Goal: Task Accomplishment & Management: Use online tool/utility

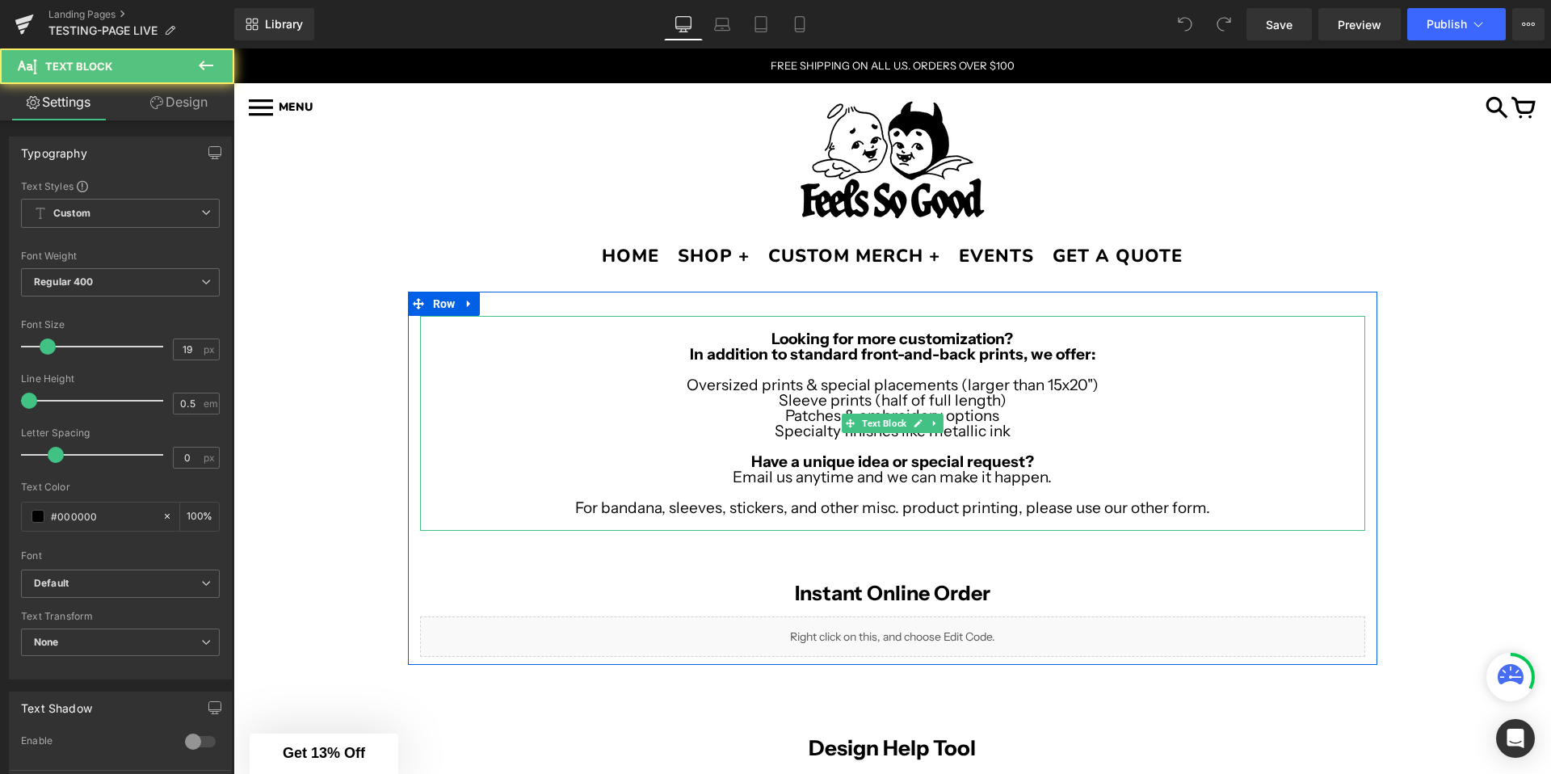
click at [1212, 514] on p "For bandana, sleeves, stickers, and other misc. product printing, please use ou…" at bounding box center [892, 507] width 945 height 15
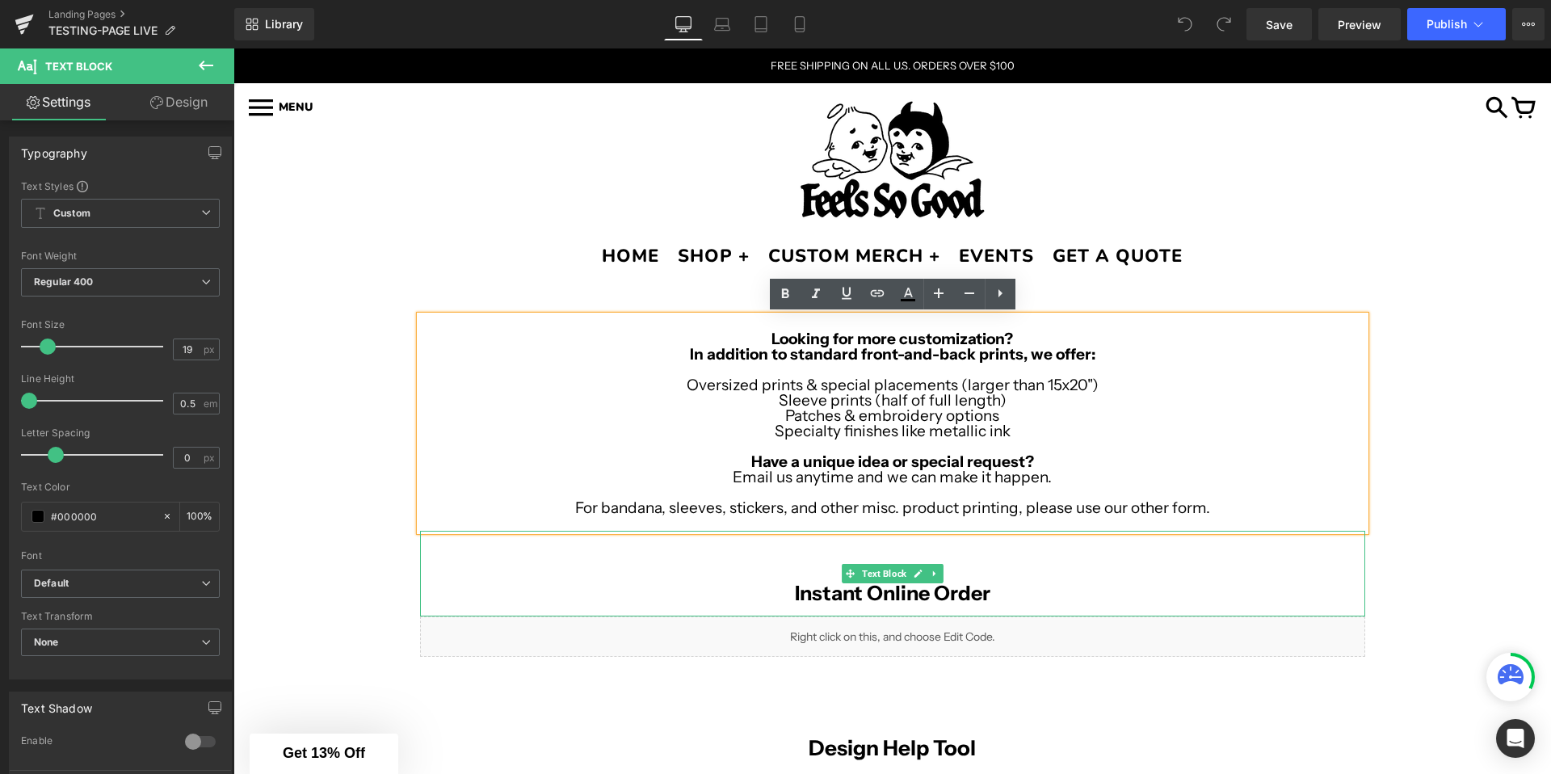
click at [982, 590] on b "Instant Online Order" at bounding box center [893, 593] width 196 height 24
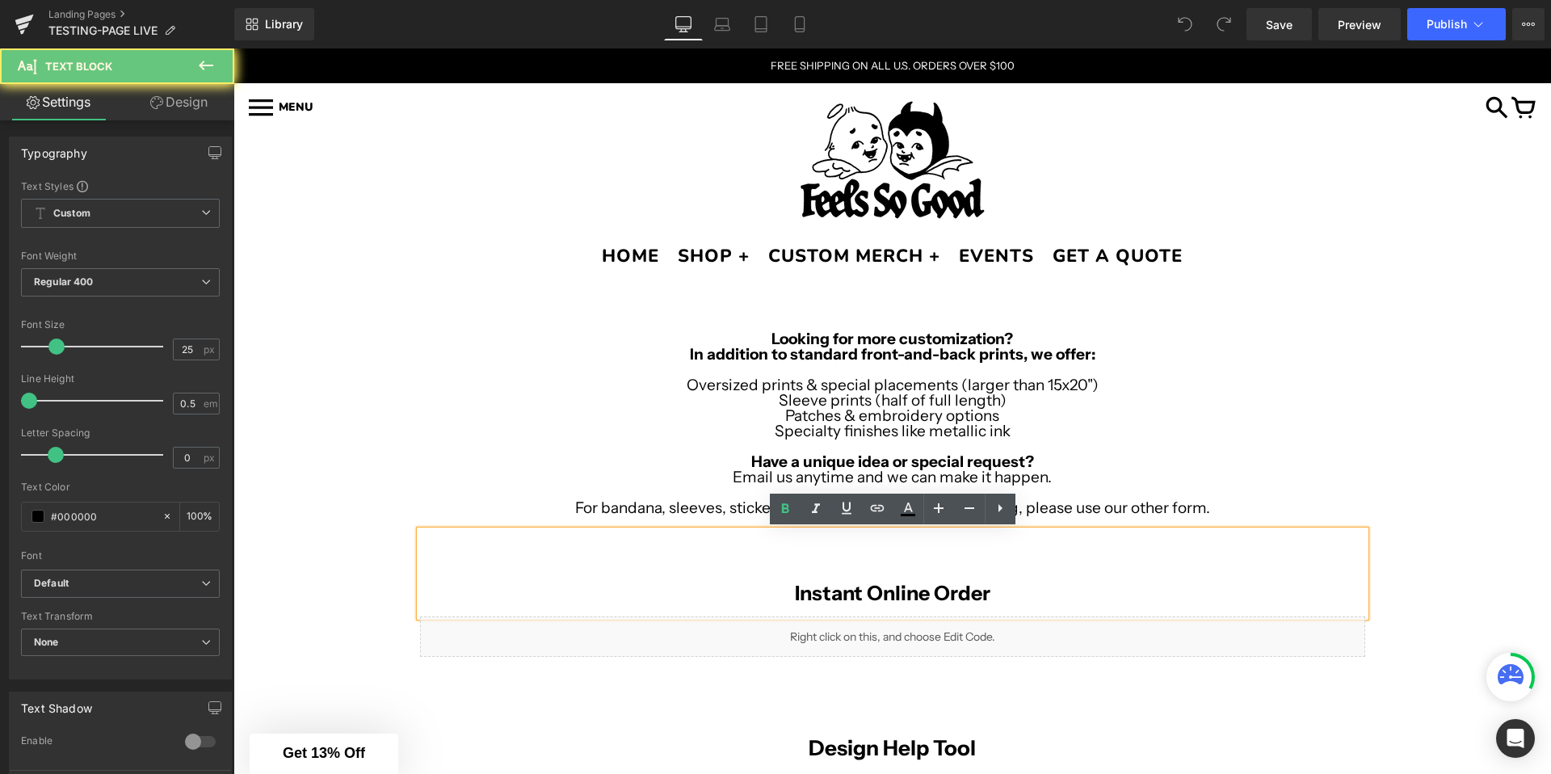
click at [1003, 590] on p "Instant Online Order" at bounding box center [892, 593] width 945 height 15
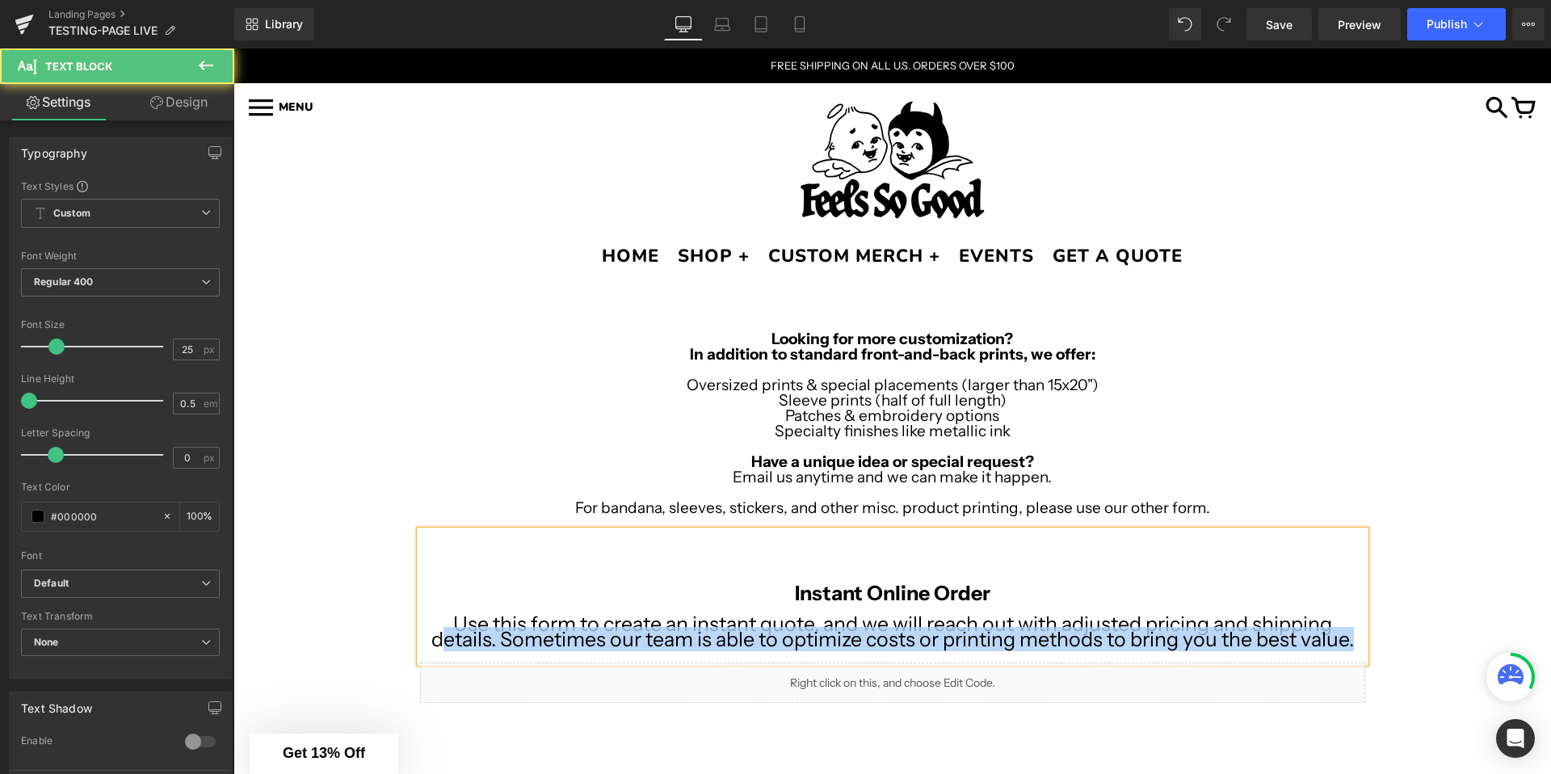
drag, startPoint x: 444, startPoint y: 627, endPoint x: 1363, endPoint y: 637, distance: 918.7
click at [1364, 637] on p "Use this form to create an instant quote, and we will reach out with adjusted p…" at bounding box center [892, 631] width 945 height 31
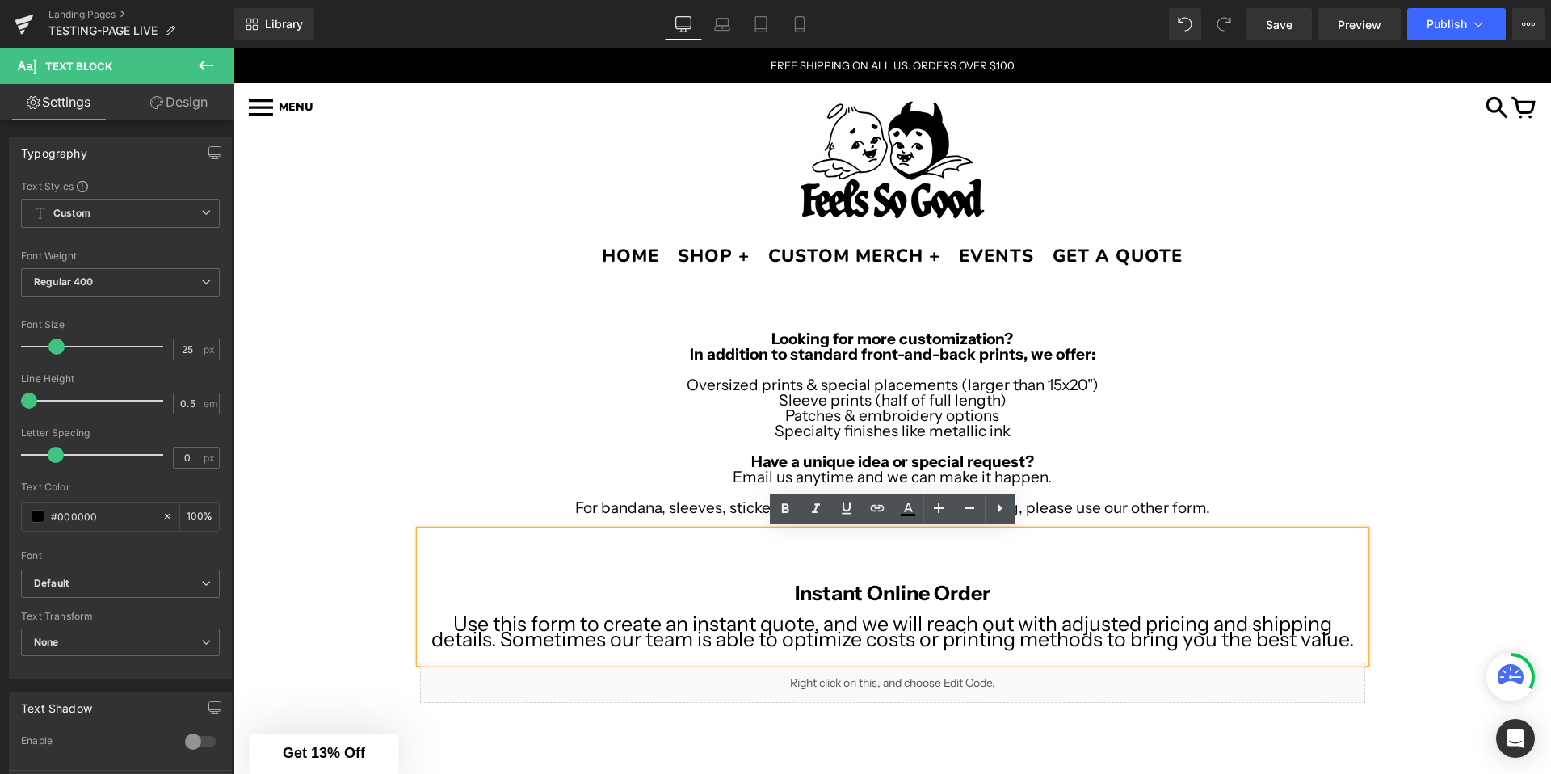
click at [630, 620] on p "Use this form to create an instant quote, and we will reach out with adjusted p…" at bounding box center [892, 631] width 945 height 31
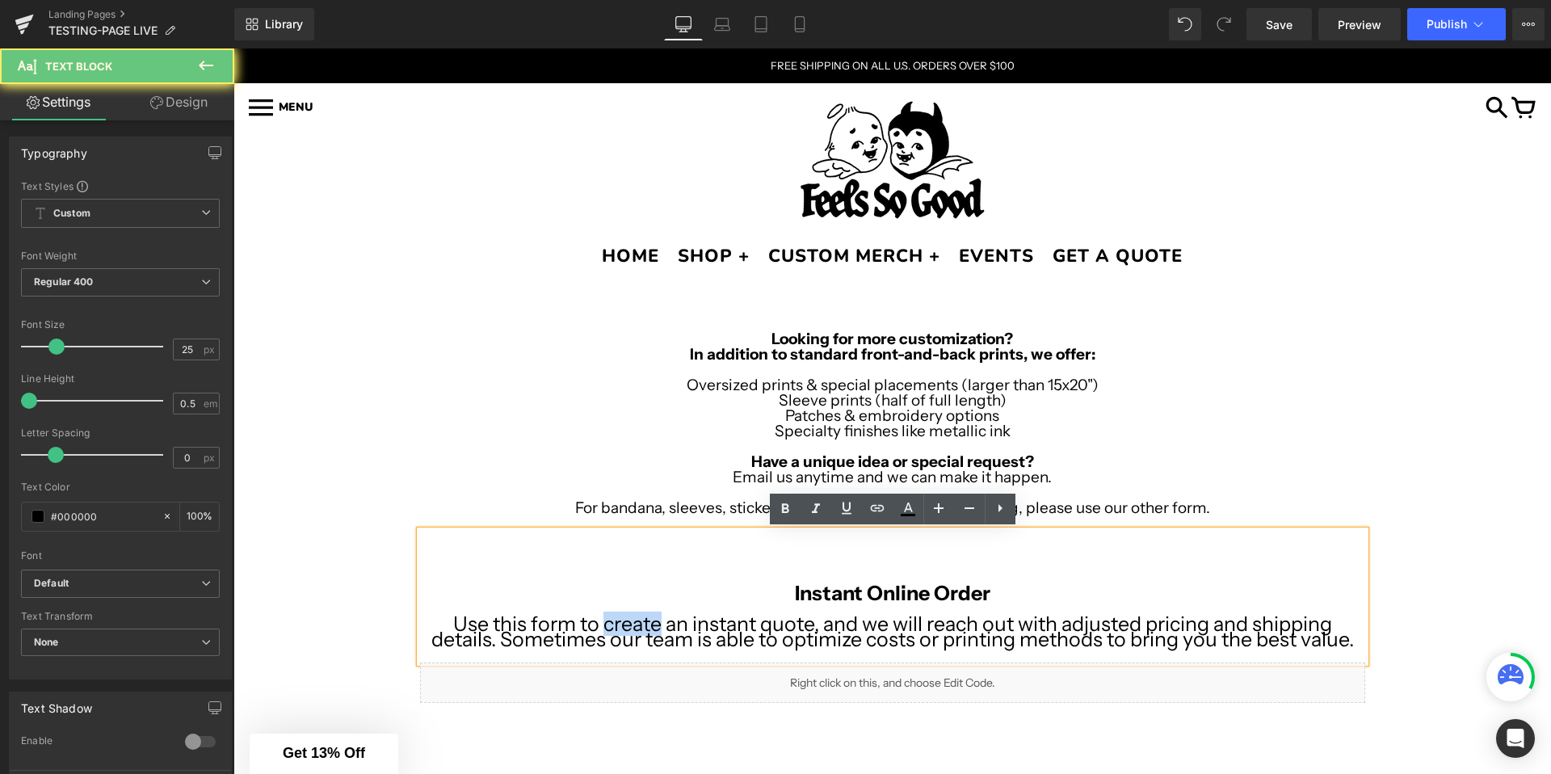
click at [630, 620] on p "Use this form to create an instant quote, and we will reach out with adjusted p…" at bounding box center [892, 631] width 945 height 31
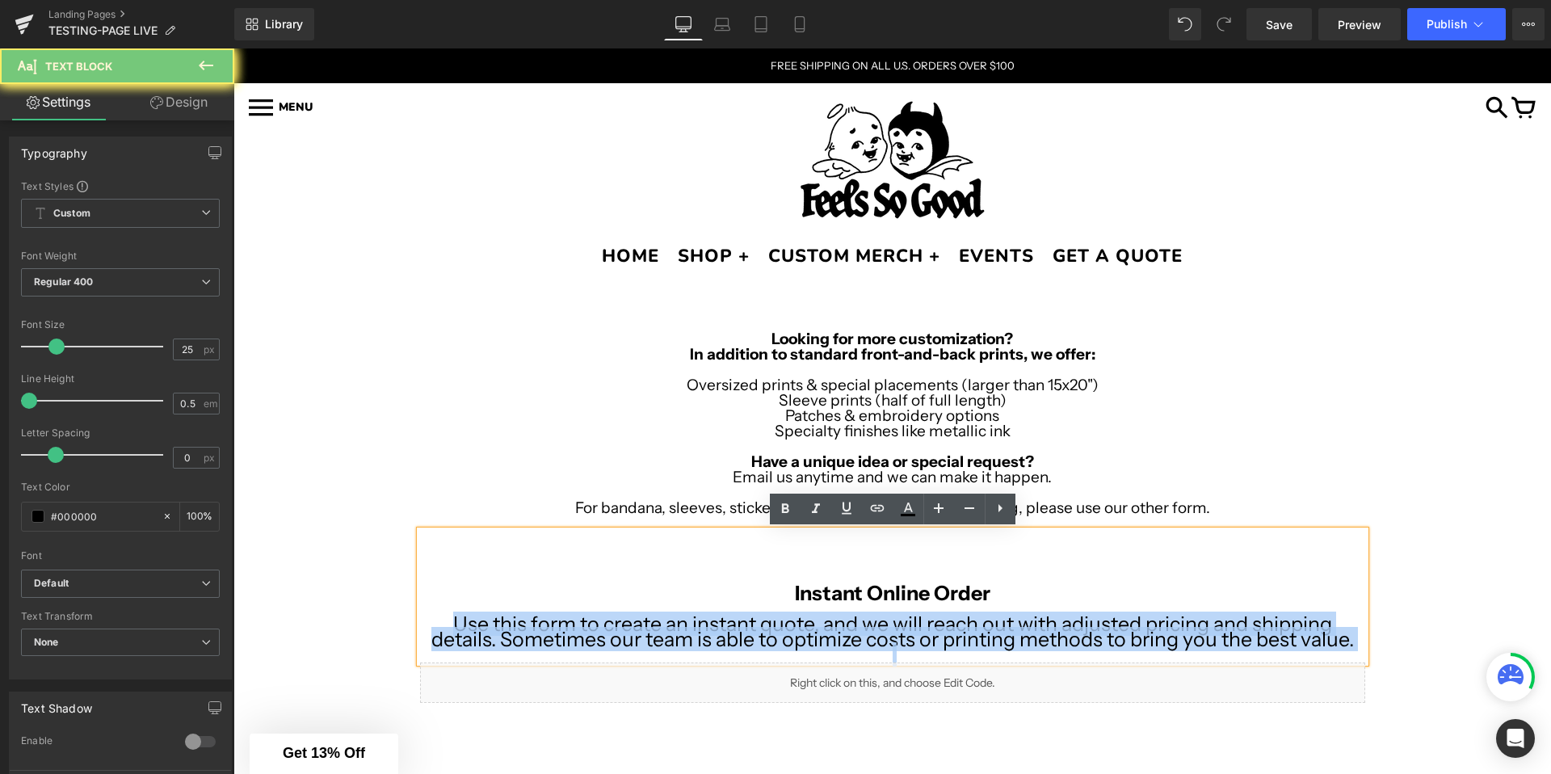
copy p "Use this form to create an instant quote, and we will reach out with adjusted p…"
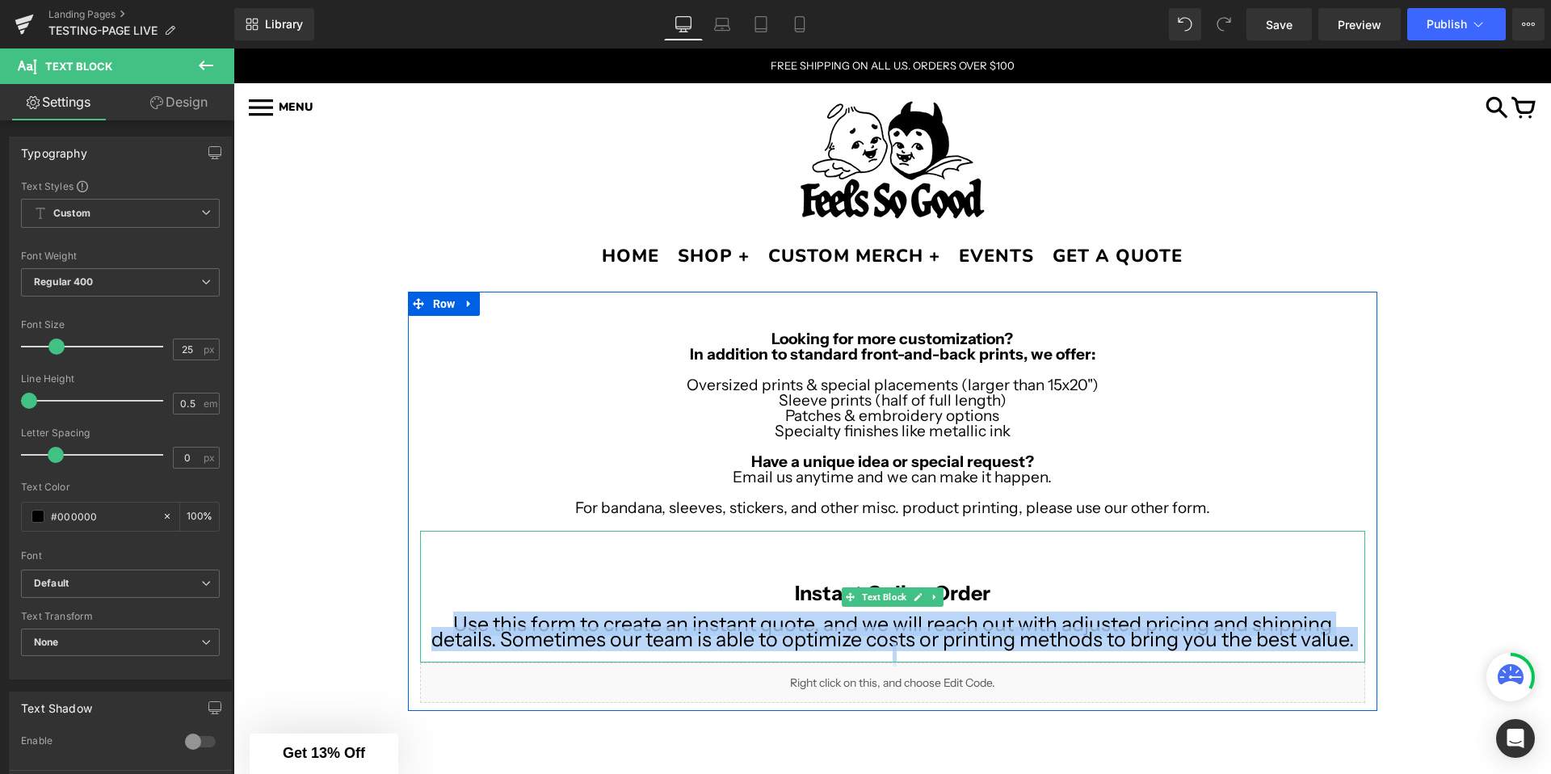
click at [616, 633] on p "Use this form to create an instant quote, and we will reach out with adjusted p…" at bounding box center [892, 631] width 945 height 31
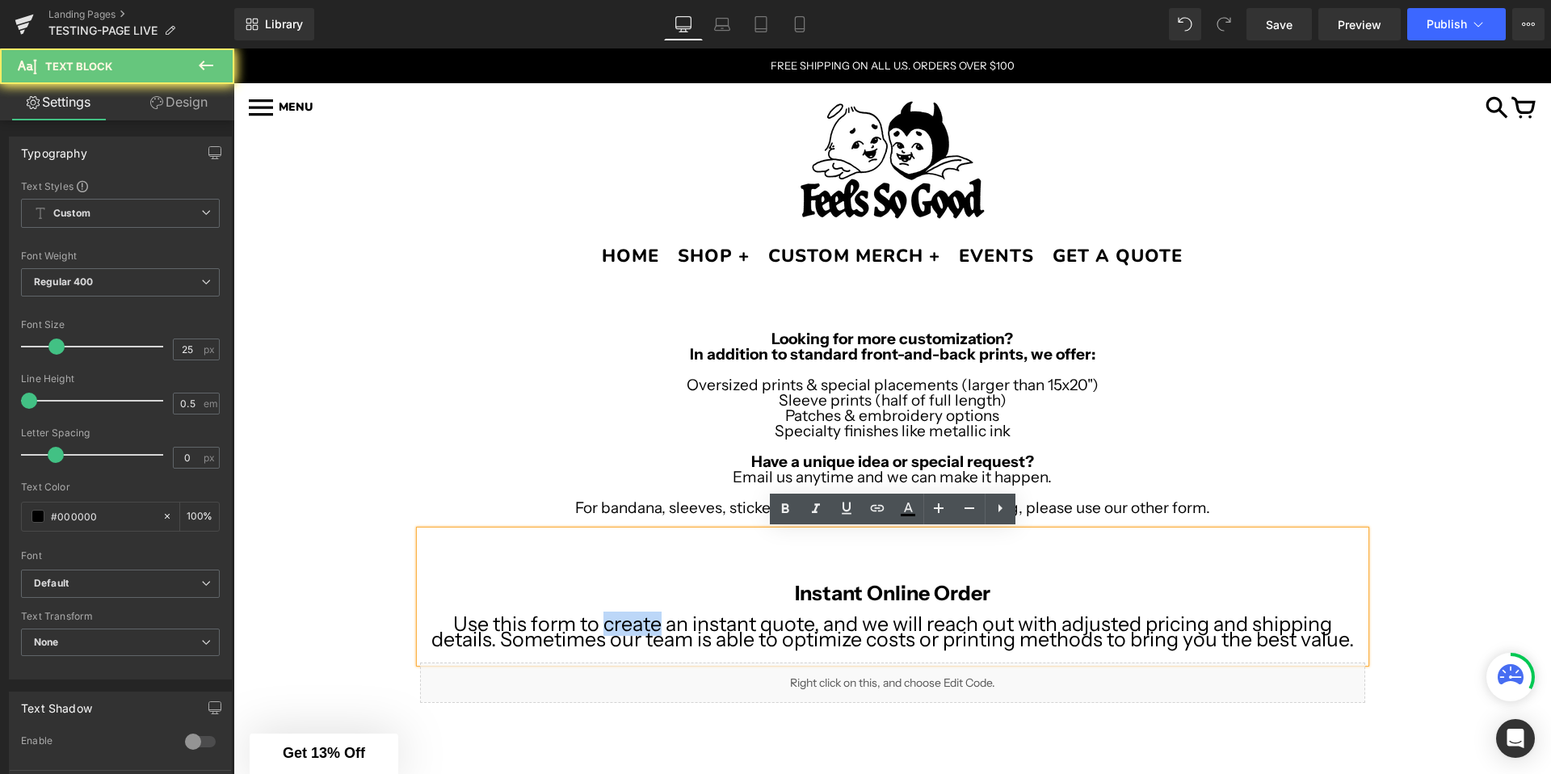
click at [616, 633] on p "Use this form to create an instant quote, and we will reach out with adjusted p…" at bounding box center [892, 631] width 945 height 31
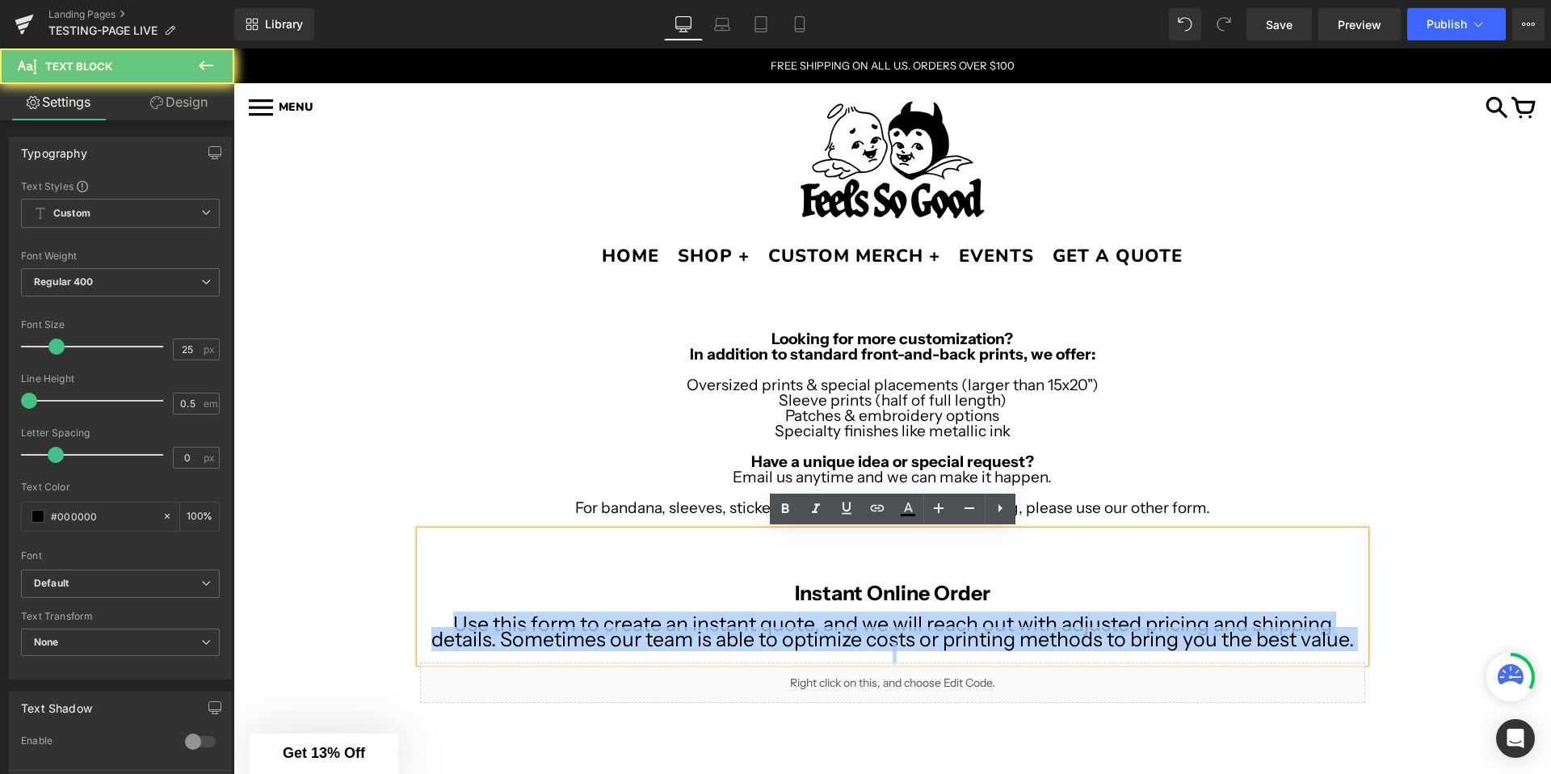
click at [616, 633] on p "Use this form to create an instant quote, and we will reach out with adjusted p…" at bounding box center [892, 631] width 945 height 31
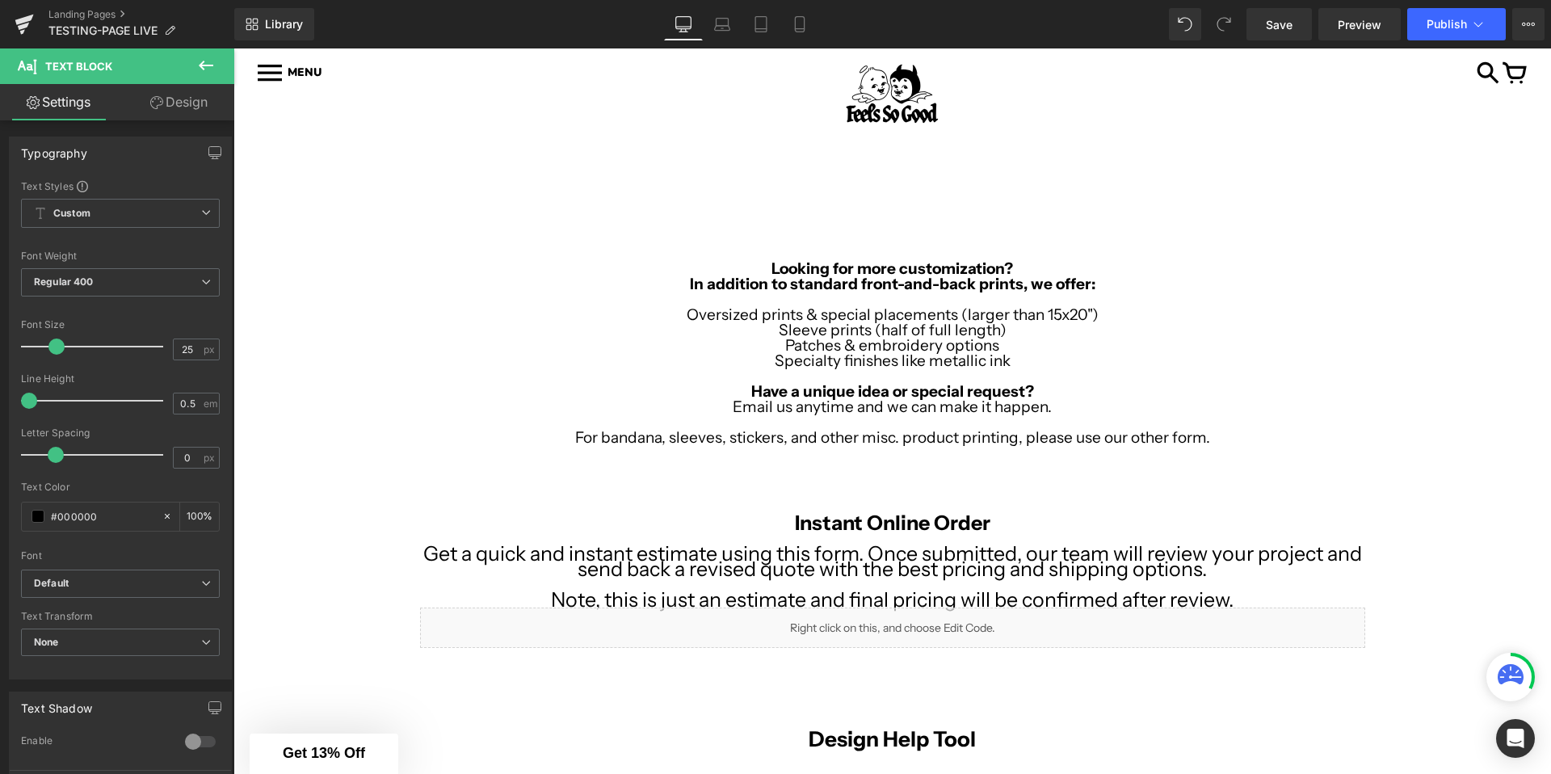
scroll to position [119, 0]
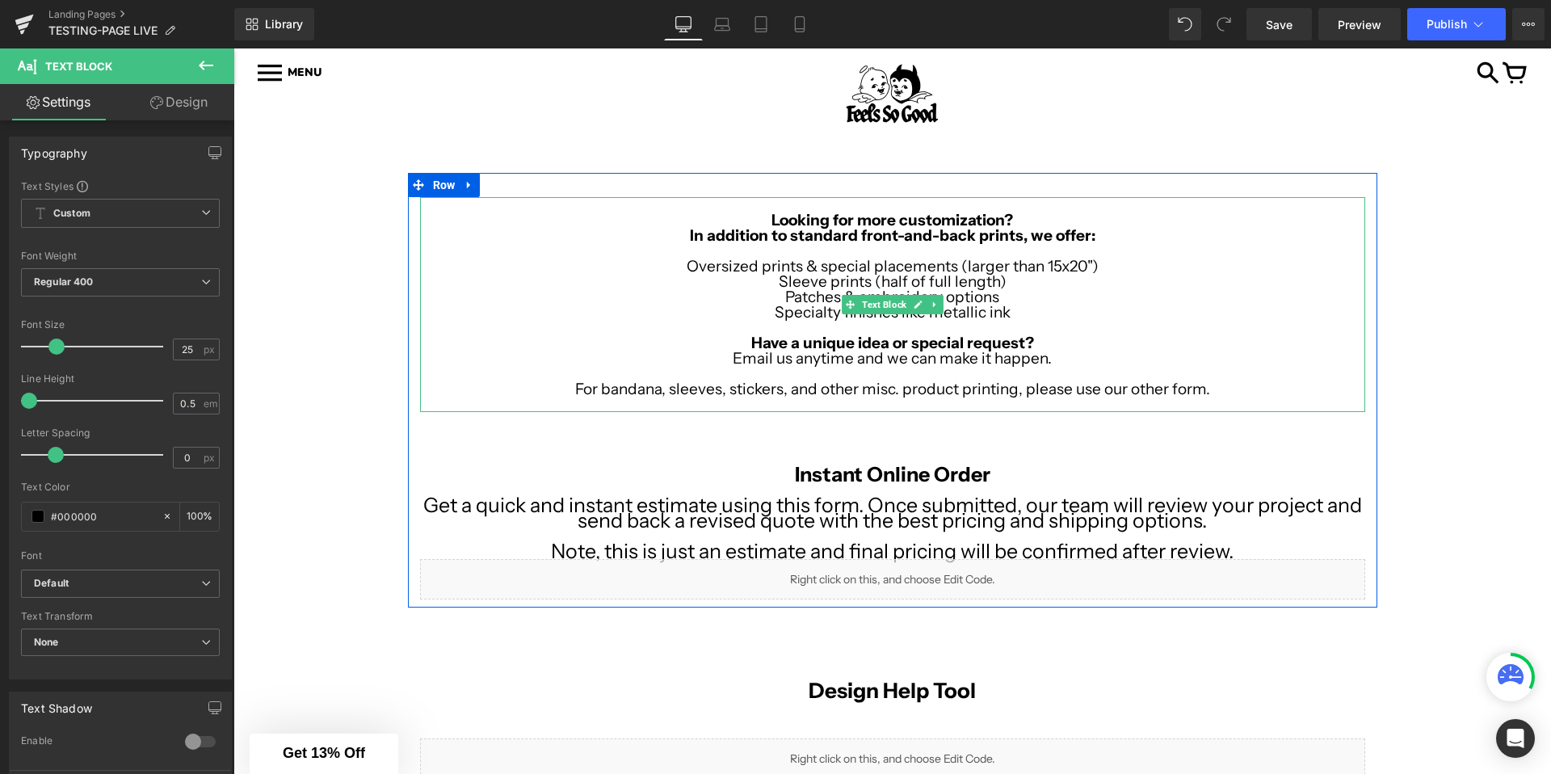
click at [1234, 385] on p "For bandana, sleeves, stickers, and other misc. product printing, please use ou…" at bounding box center [892, 388] width 945 height 15
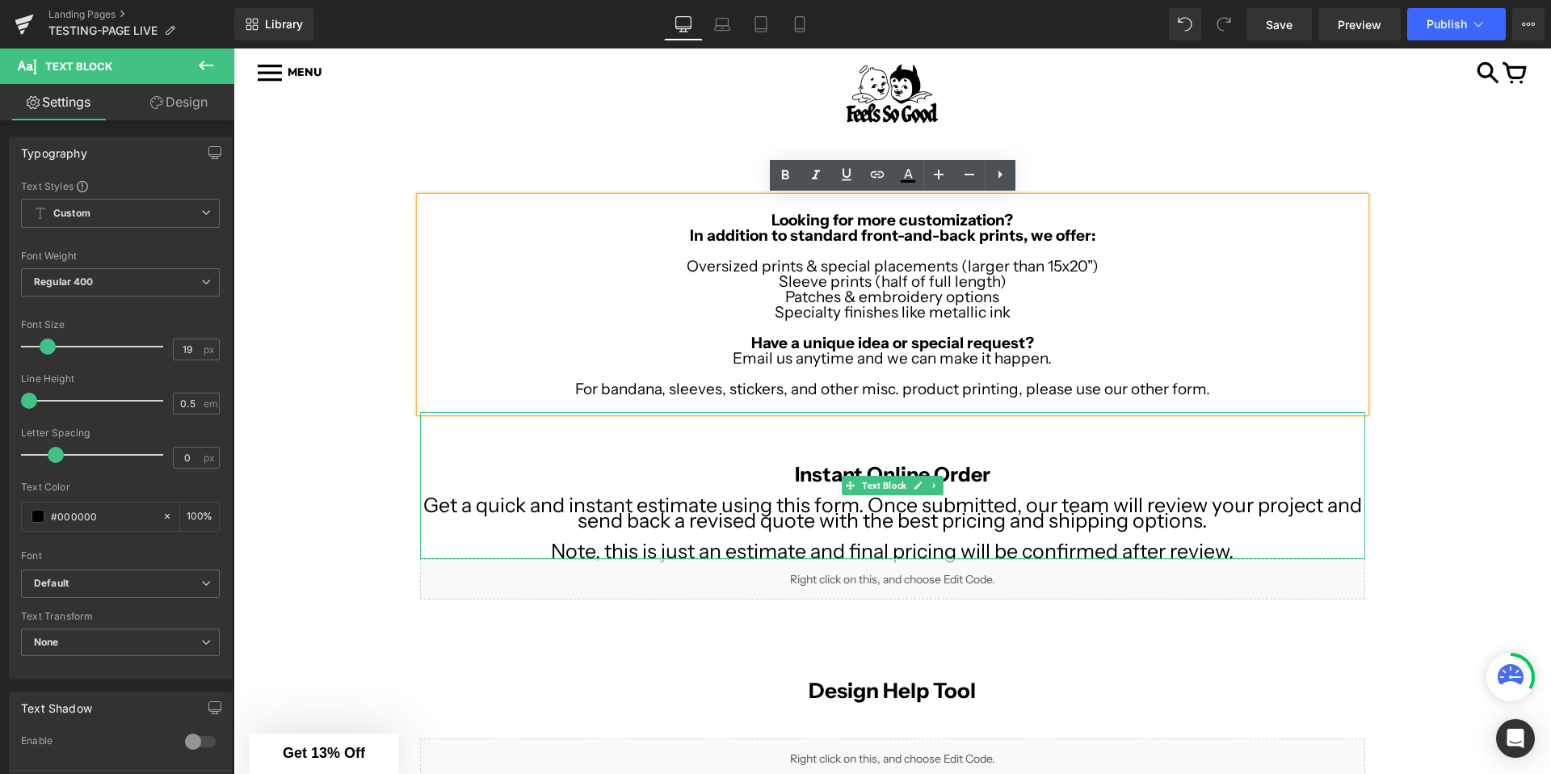
click at [1247, 551] on p "Note, this is just an estimate and final pricing will be confirmed after review." at bounding box center [892, 551] width 945 height 15
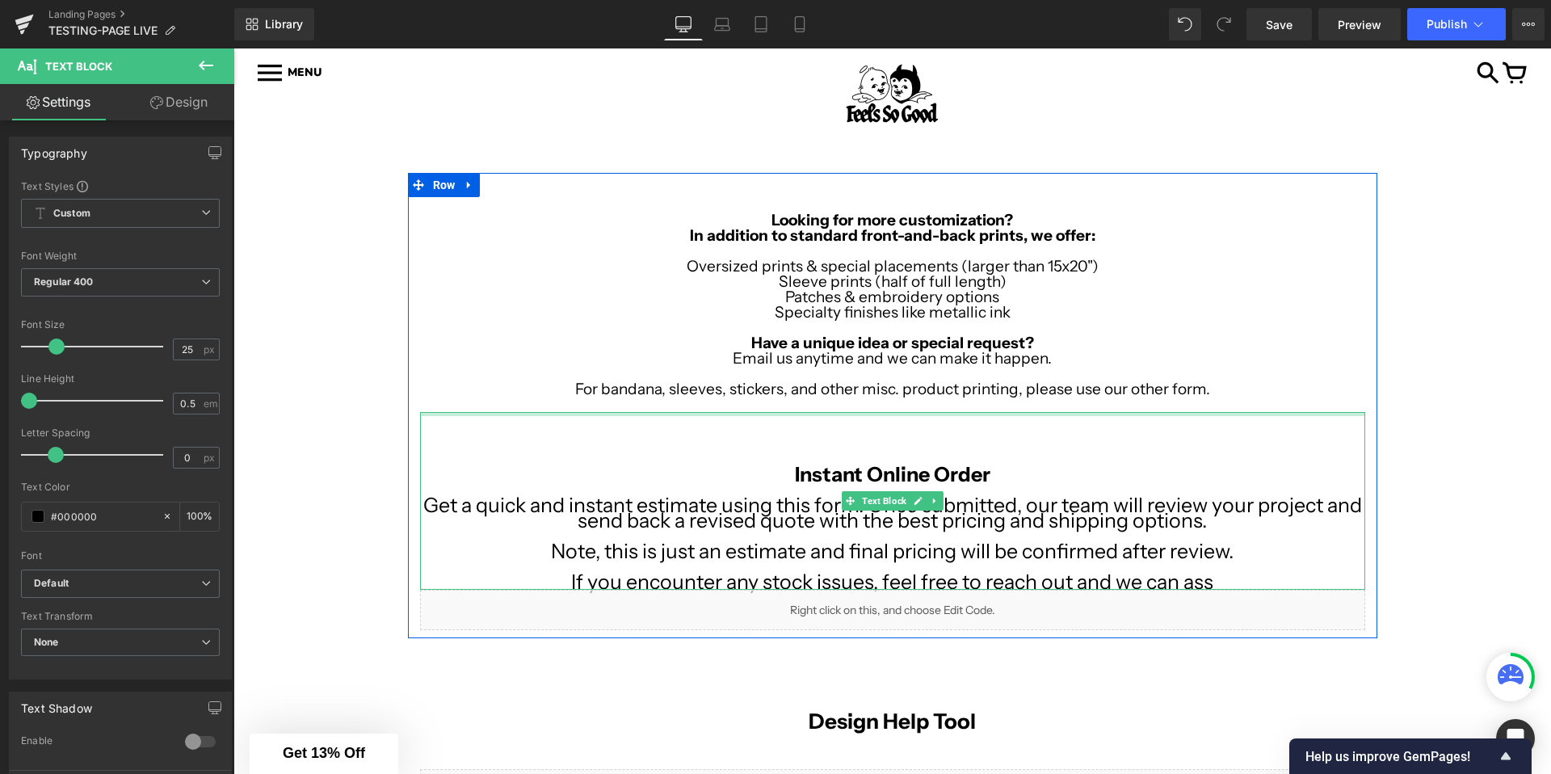
scroll to position [142, 0]
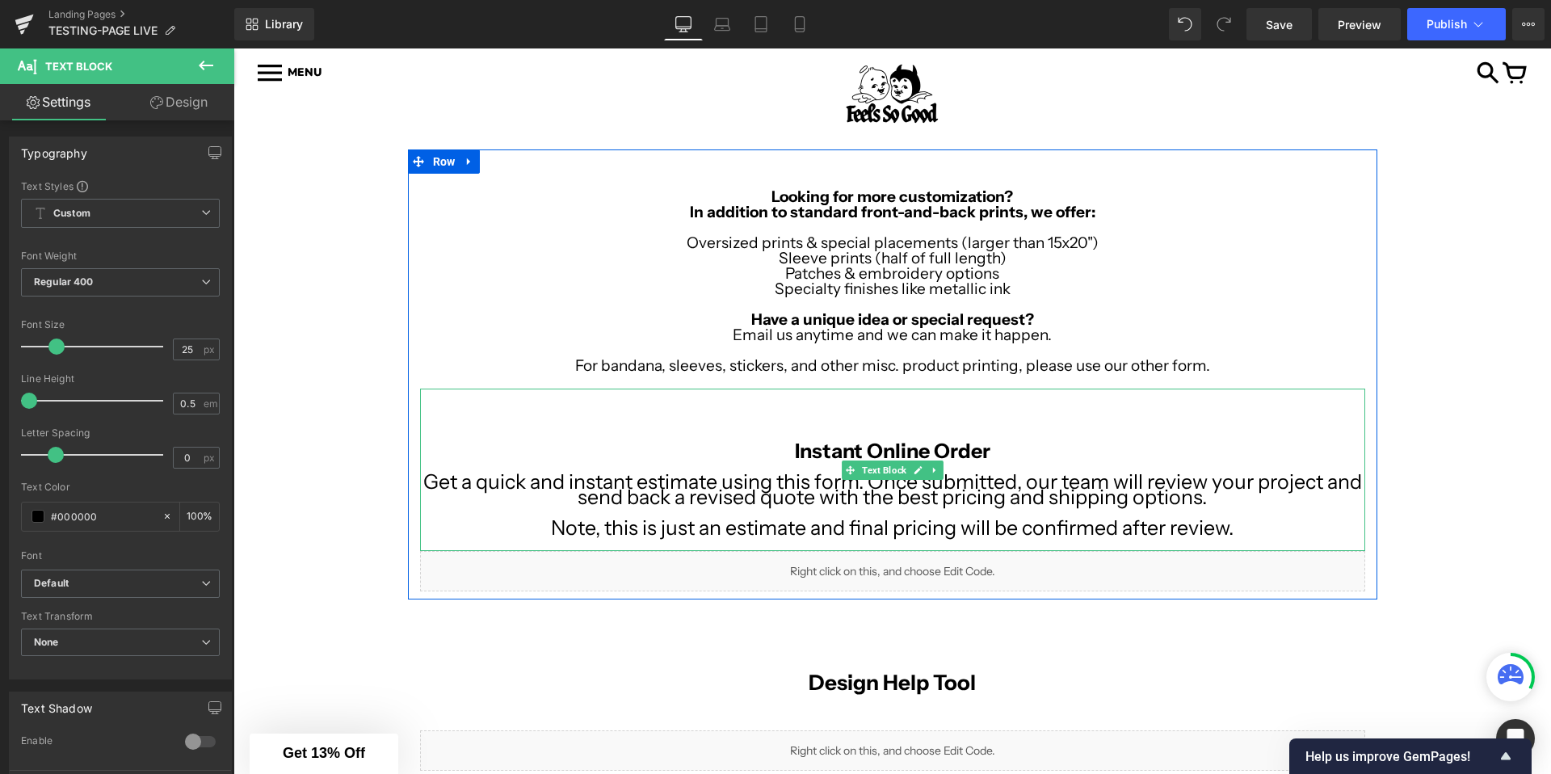
click at [578, 498] on p "Get a quick and instant estimate using this form. Once submitted, our team will…" at bounding box center [892, 489] width 945 height 31
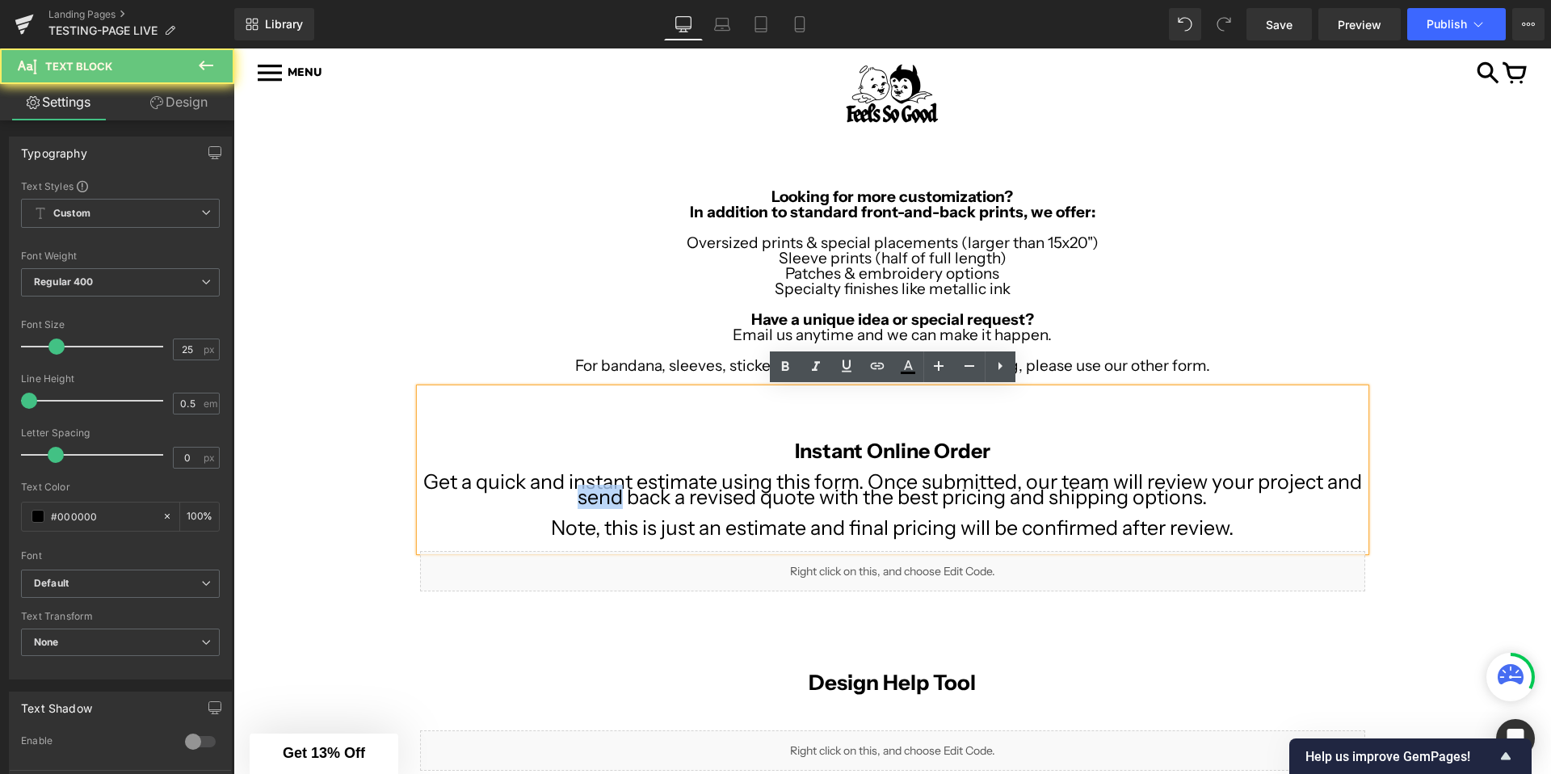
click at [578, 498] on p "Get a quick and instant estimate using this form. Once submitted, our team will…" at bounding box center [892, 489] width 945 height 31
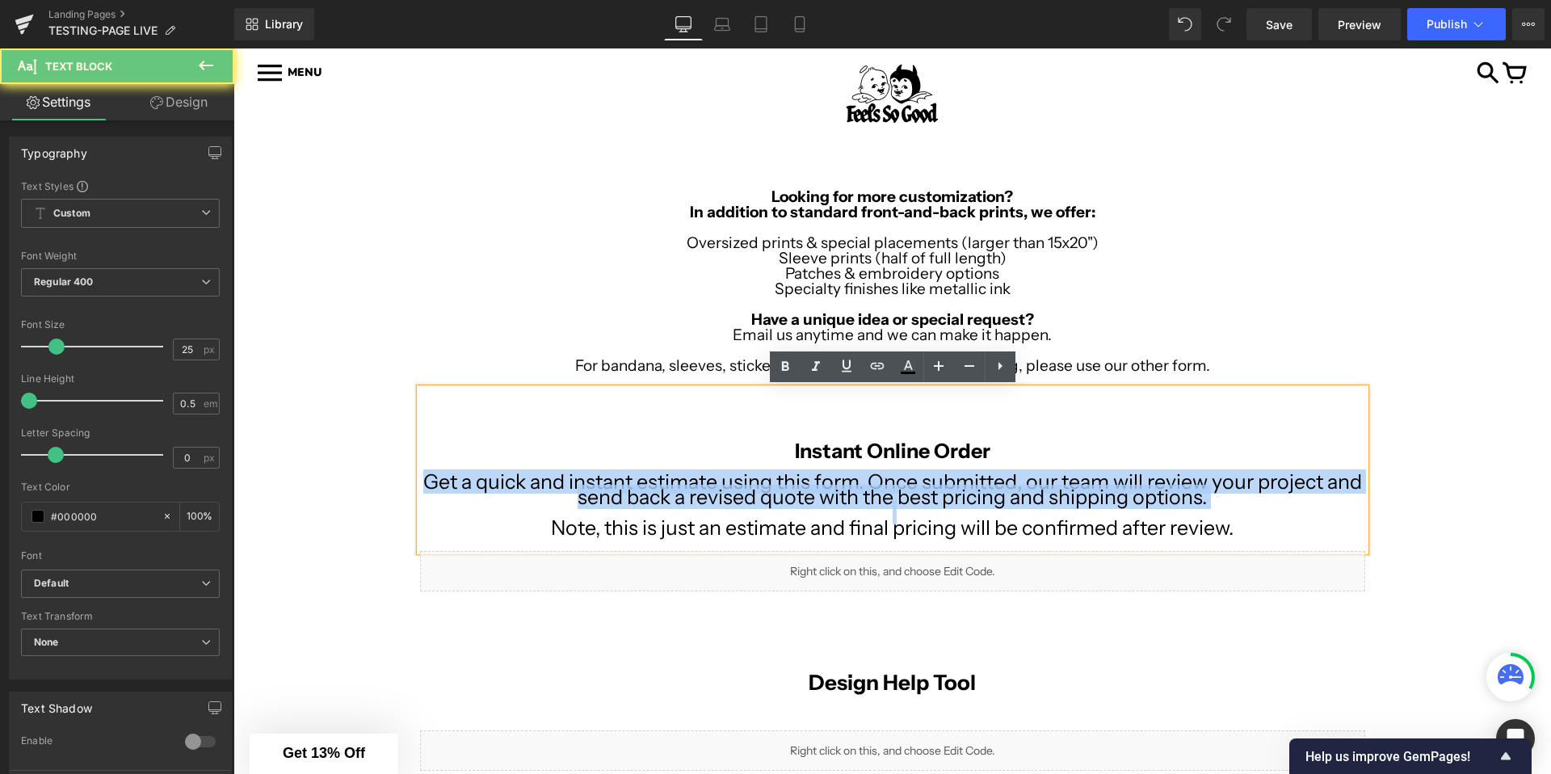
click at [578, 498] on p "Get a quick and instant estimate using this form. Once submitted, our team will…" at bounding box center [892, 489] width 945 height 31
click at [465, 478] on p "Get a quick and instant estimate using this form. Once submitted, our team will…" at bounding box center [892, 489] width 945 height 31
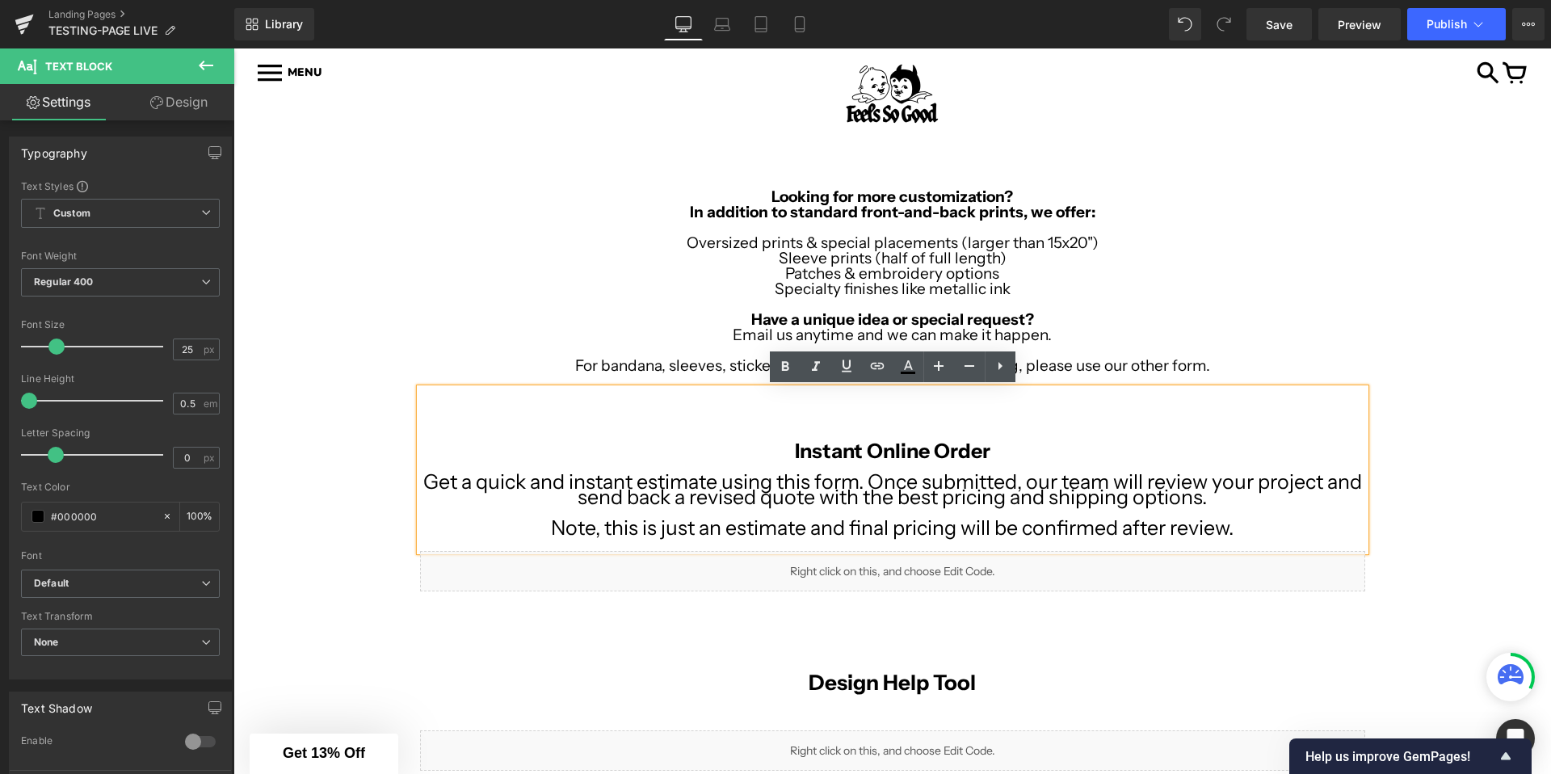
click at [670, 526] on p "Note, this is just an estimate and final pricing will be confirmed after review." at bounding box center [892, 527] width 945 height 15
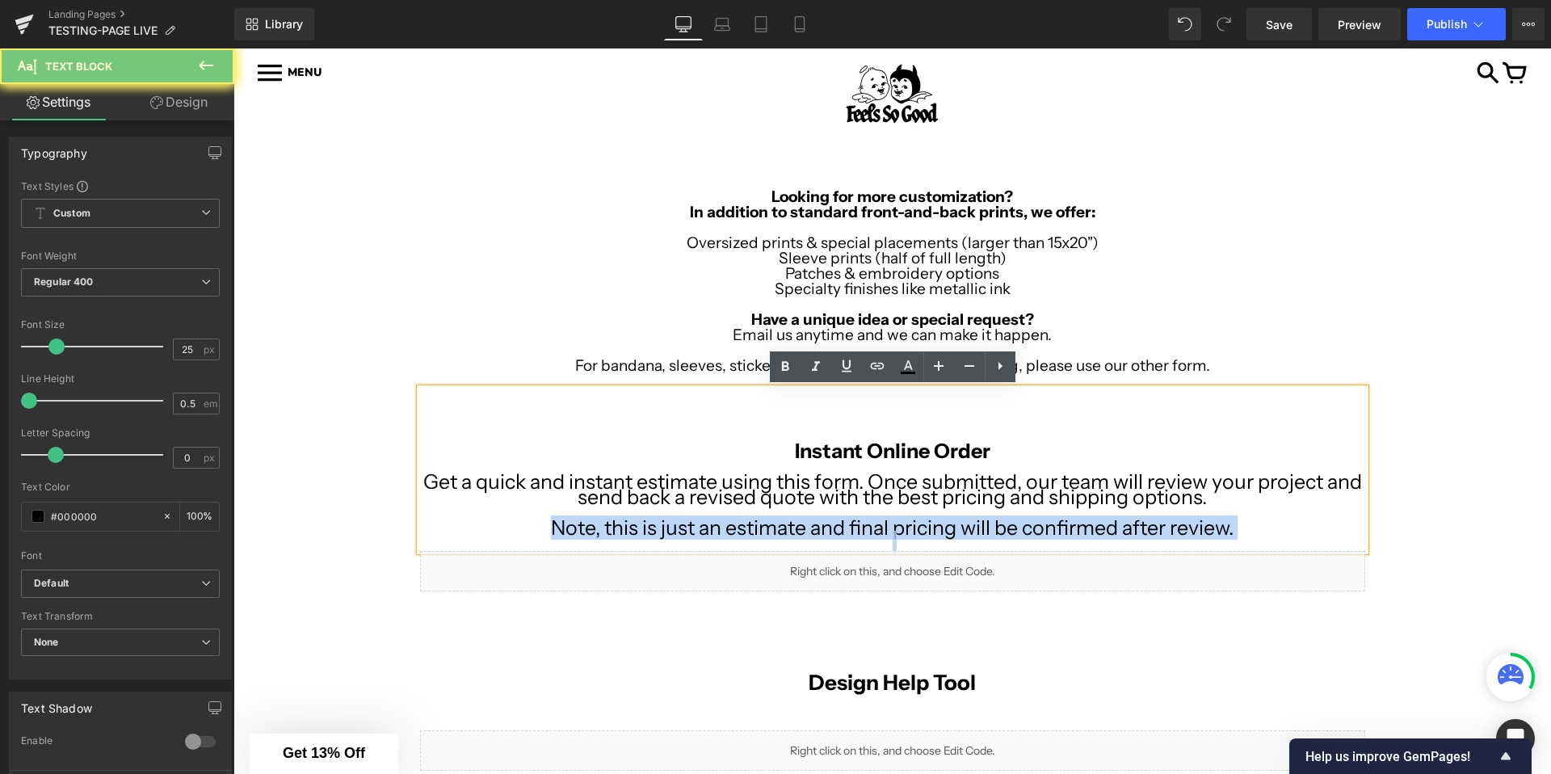
click at [670, 526] on p "Note, this is just an estimate and final pricing will be confirmed after review." at bounding box center [892, 527] width 945 height 15
click at [851, 522] on p "Note, this is just an estimate and final pricing will be confirmed after review." at bounding box center [892, 527] width 945 height 15
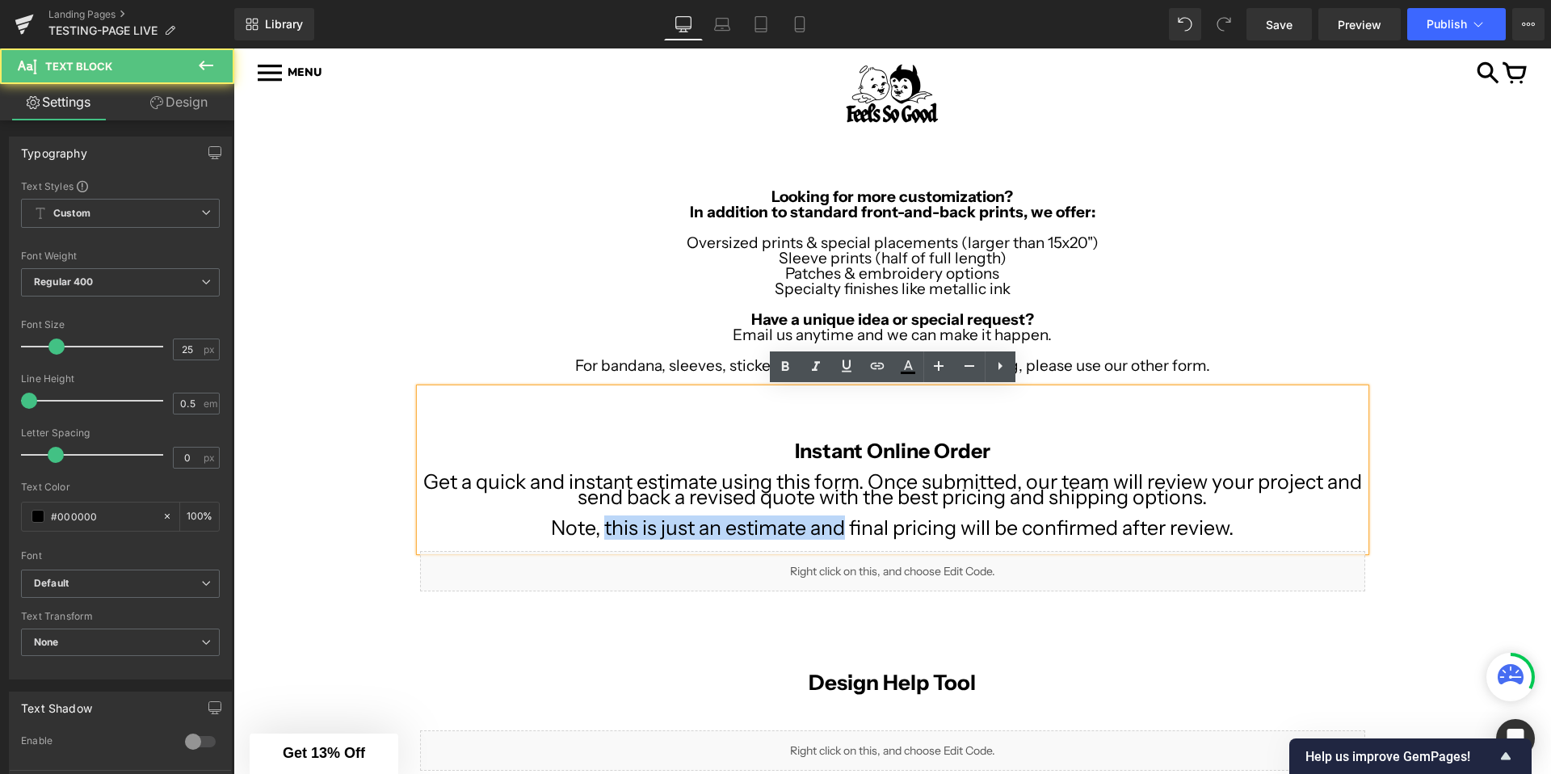
drag, startPoint x: 844, startPoint y: 529, endPoint x: 602, endPoint y: 528, distance: 242.4
click at [602, 528] on p "Note, this is just an estimate and final pricing will be confirmed after review." at bounding box center [892, 527] width 945 height 15
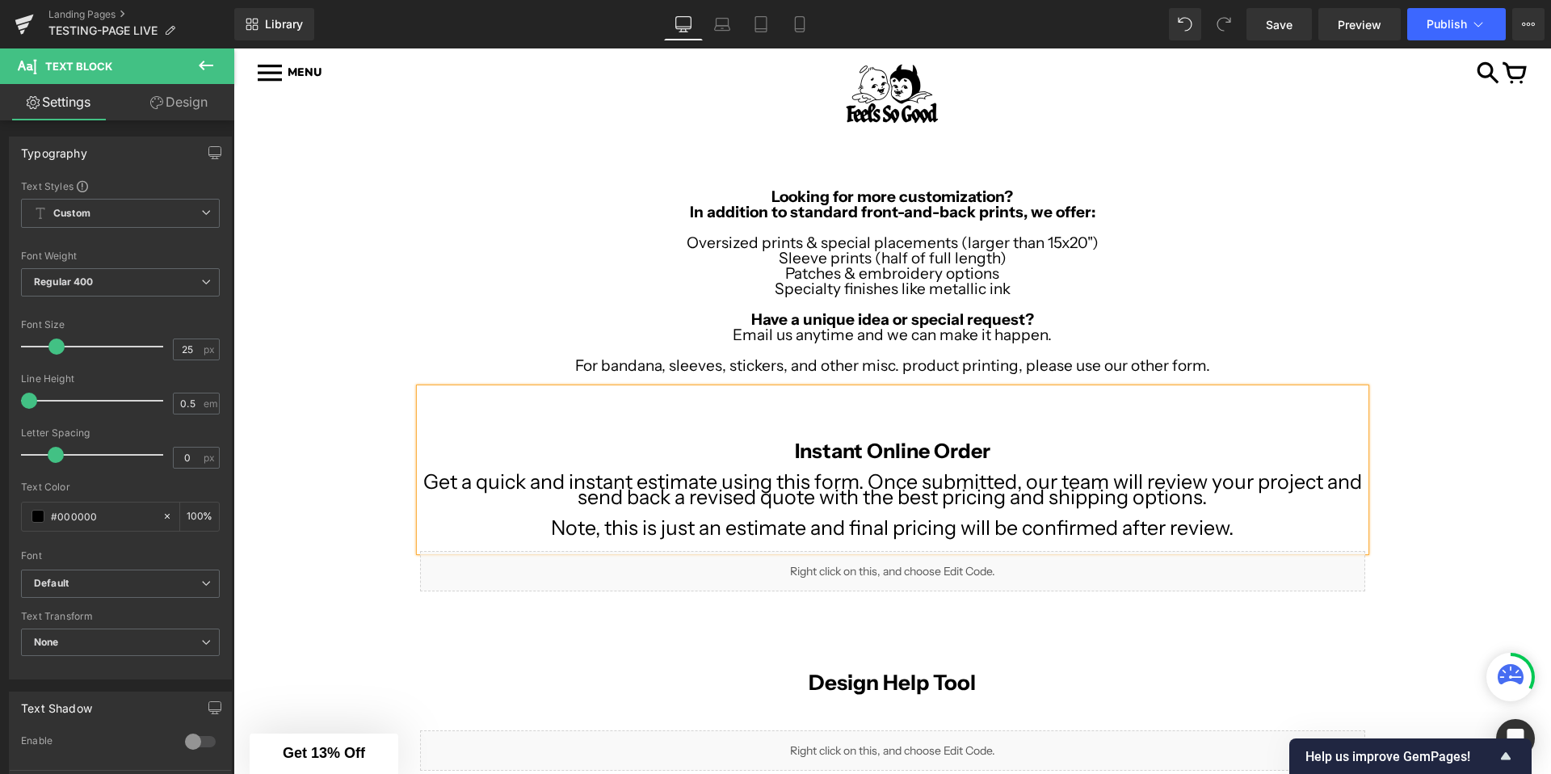
click at [408, 413] on div "Looking for more customization? In addition to standard front-and-back prints, …" at bounding box center [893, 383] width 970 height 418
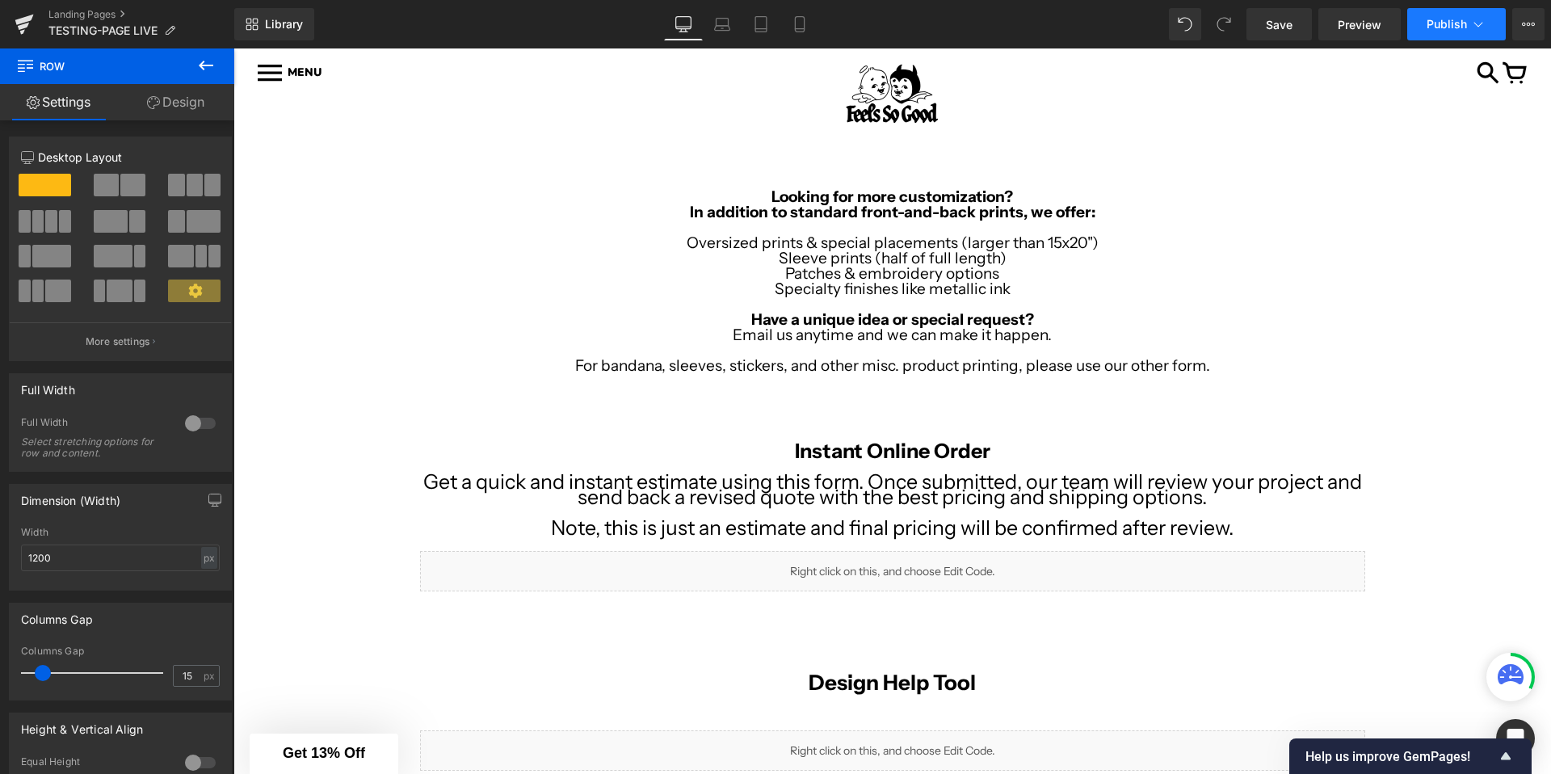
click at [1449, 24] on span "Publish" at bounding box center [1447, 24] width 40 height 13
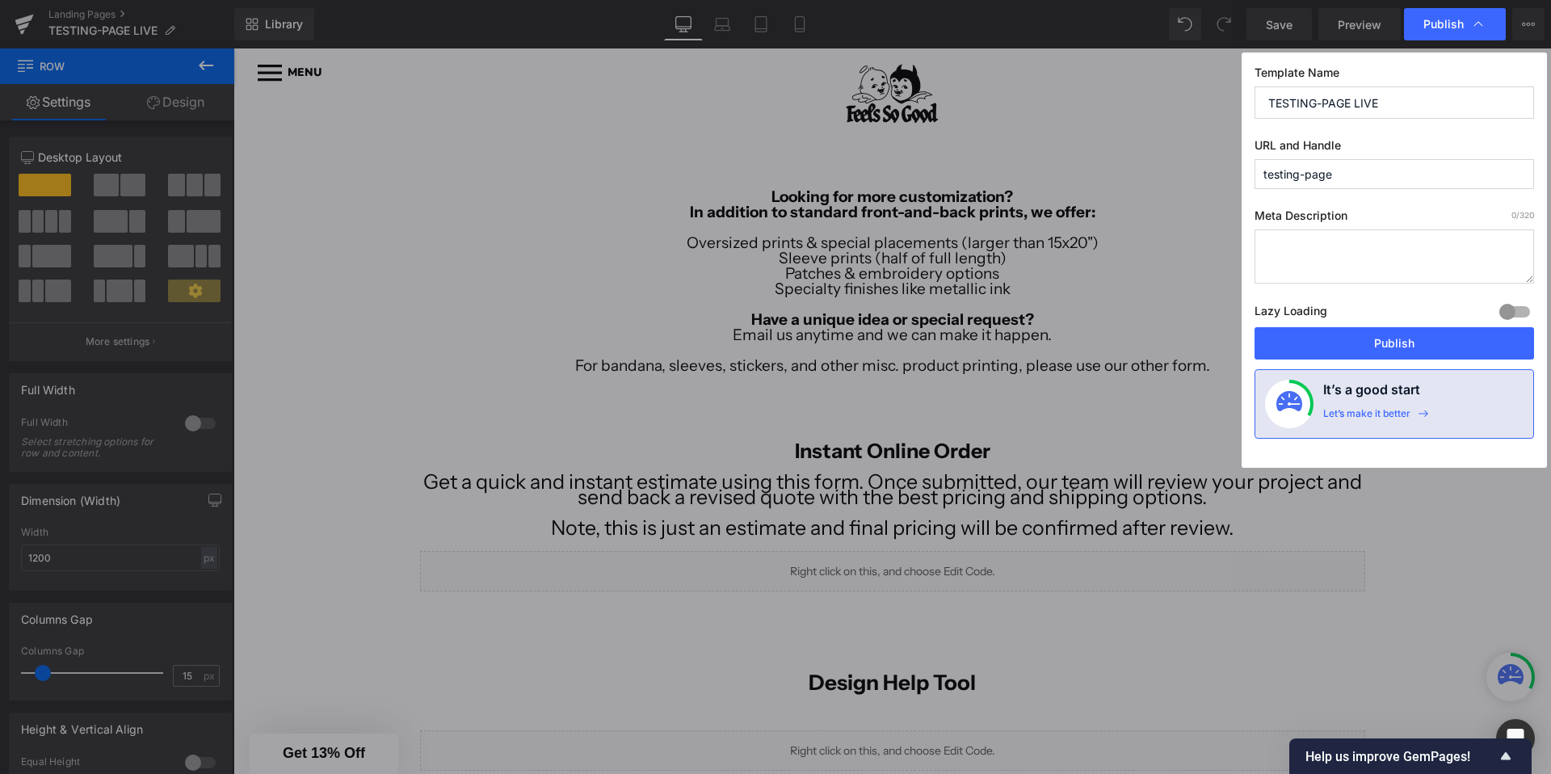
click at [1368, 364] on div "Template Name TESTING-PAGE LIVE URL and Handle testing-page Meta Description 0 …" at bounding box center [1394, 260] width 305 height 415
click at [1387, 348] on button "Publish" at bounding box center [1395, 343] width 280 height 32
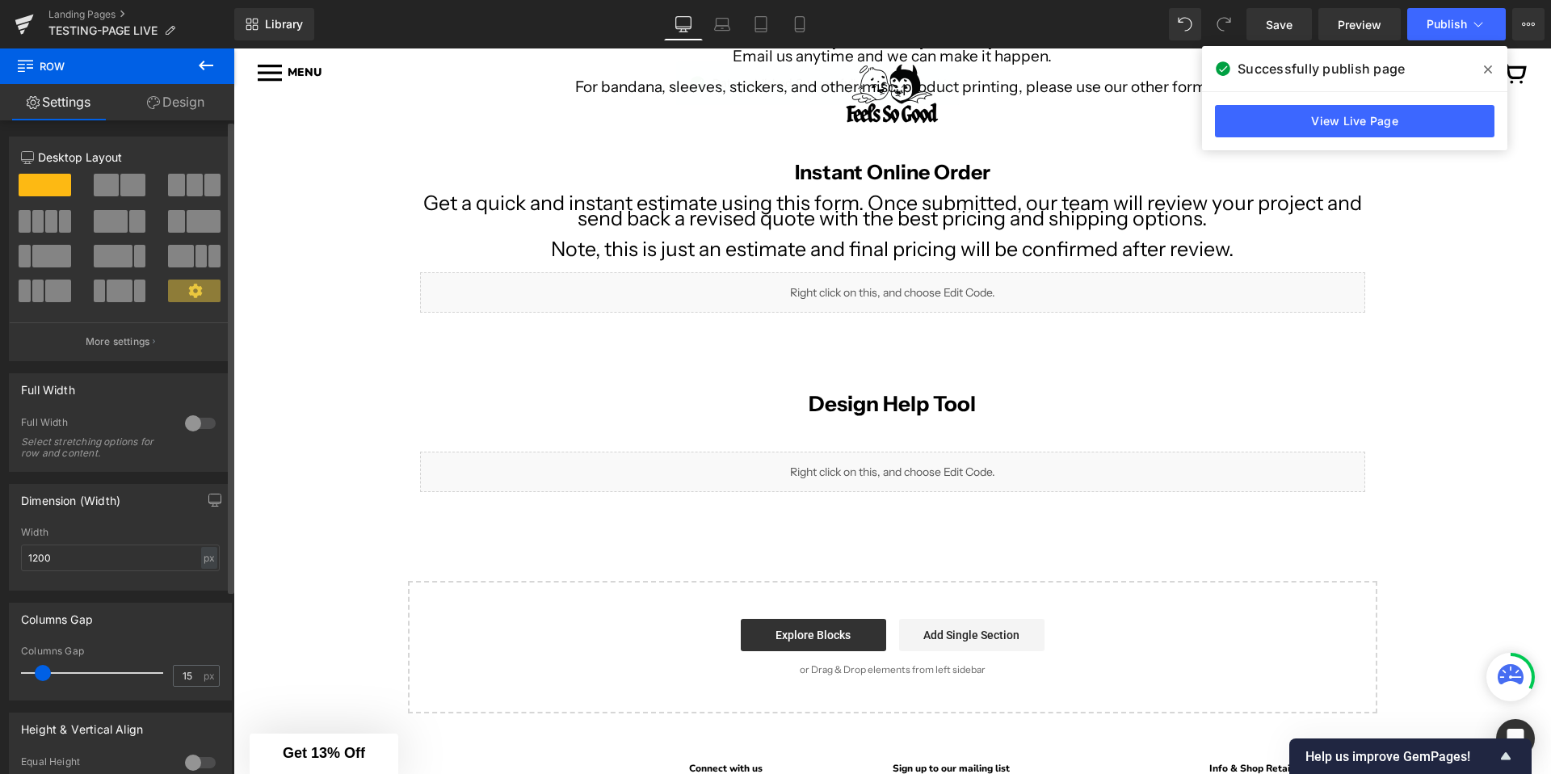
scroll to position [275, 0]
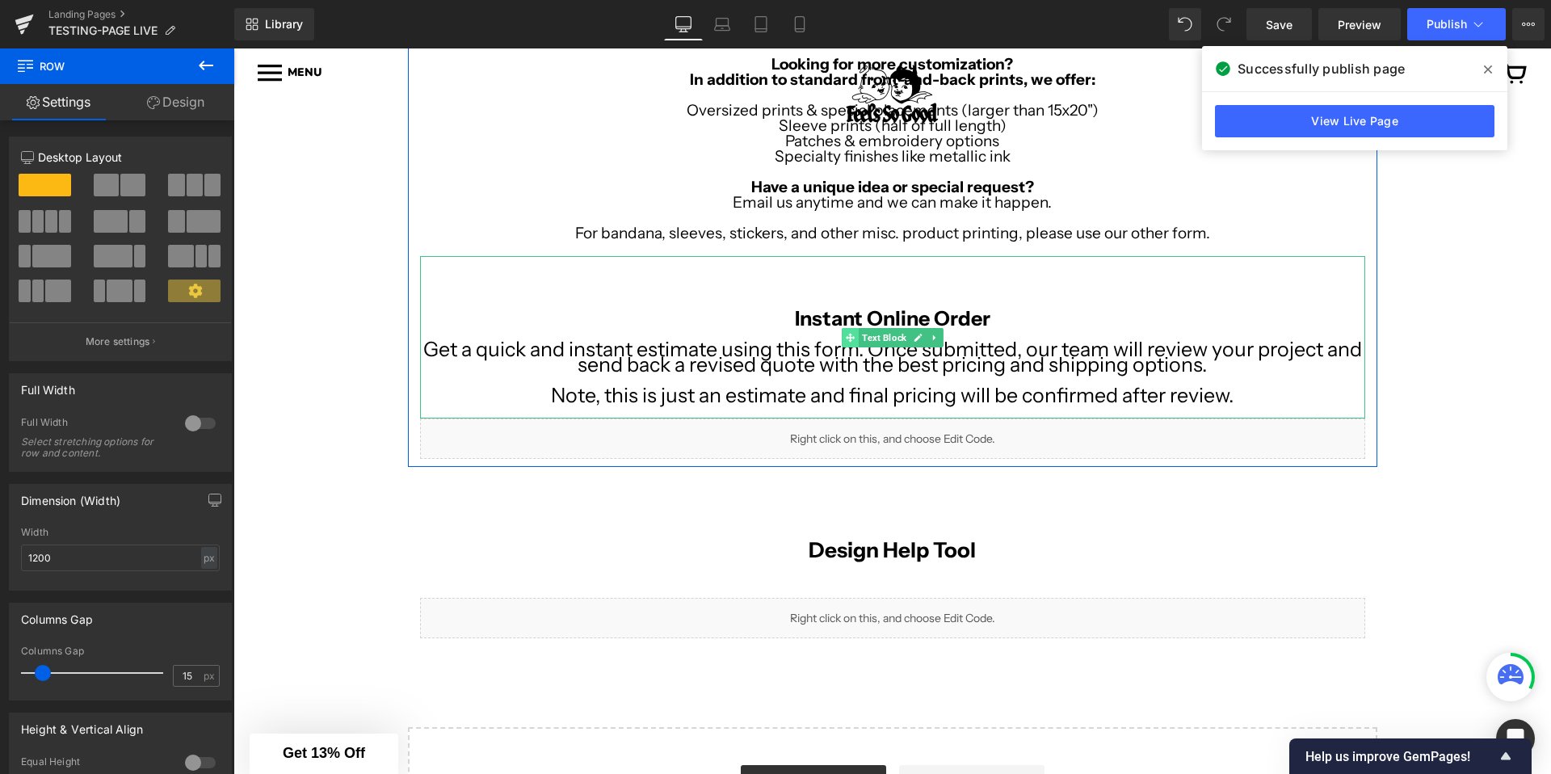
click at [852, 338] on icon at bounding box center [850, 337] width 9 height 9
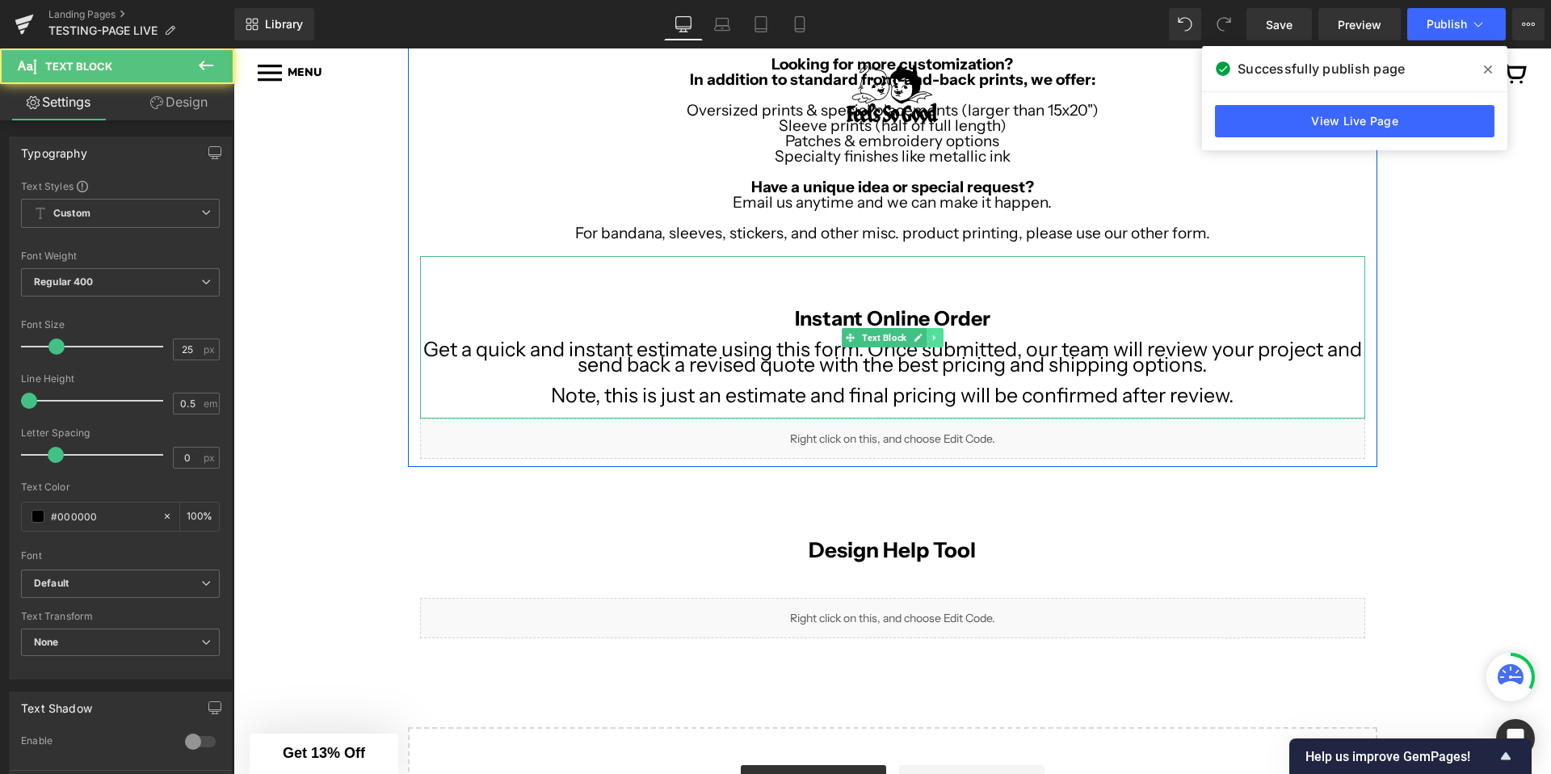
click at [935, 338] on icon at bounding box center [933, 337] width 2 height 6
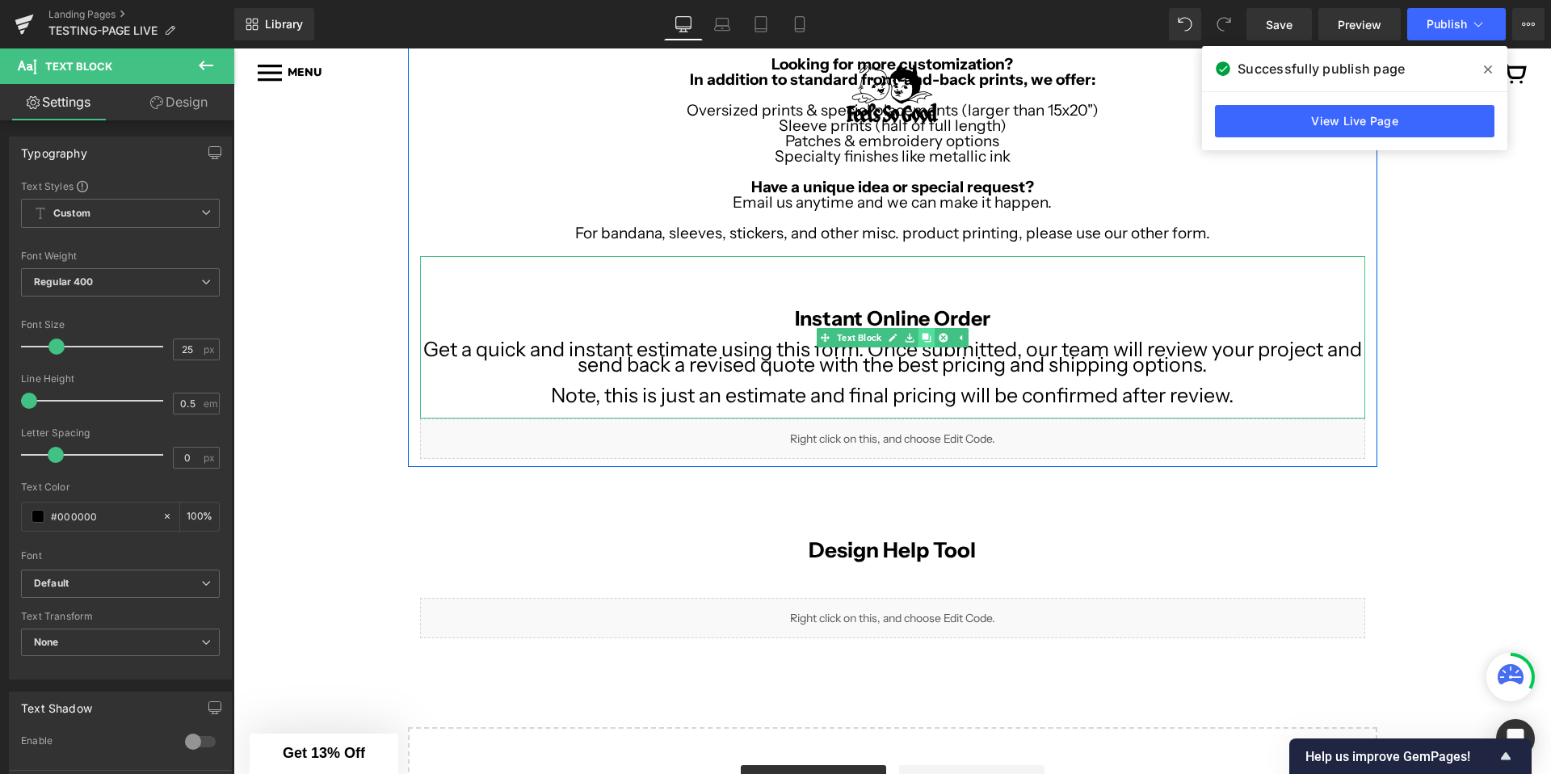
click at [928, 341] on icon at bounding box center [926, 337] width 9 height 9
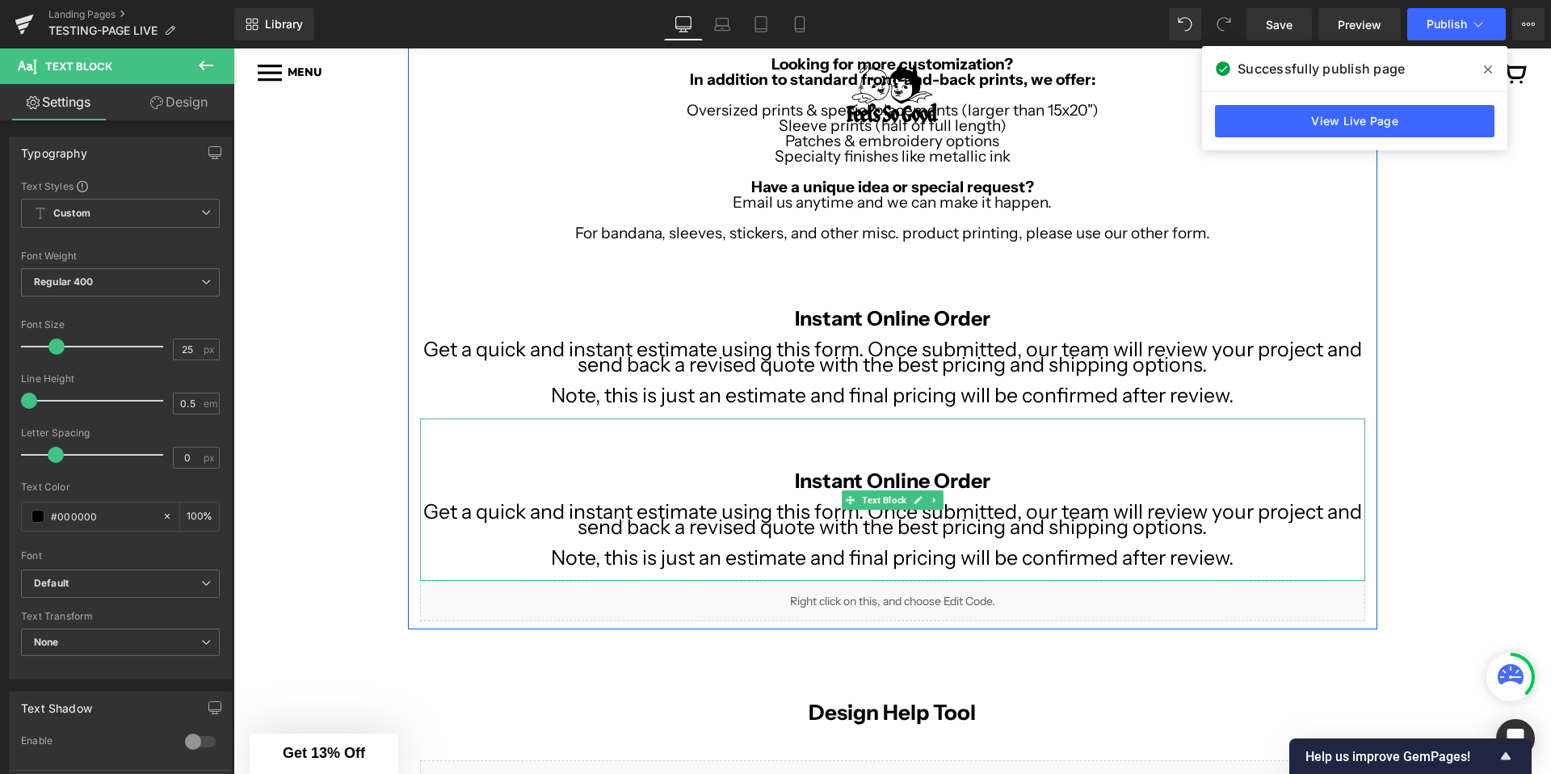
click at [876, 552] on p "Note, this is just an estimate and final pricing will be confirmed after review." at bounding box center [892, 557] width 945 height 15
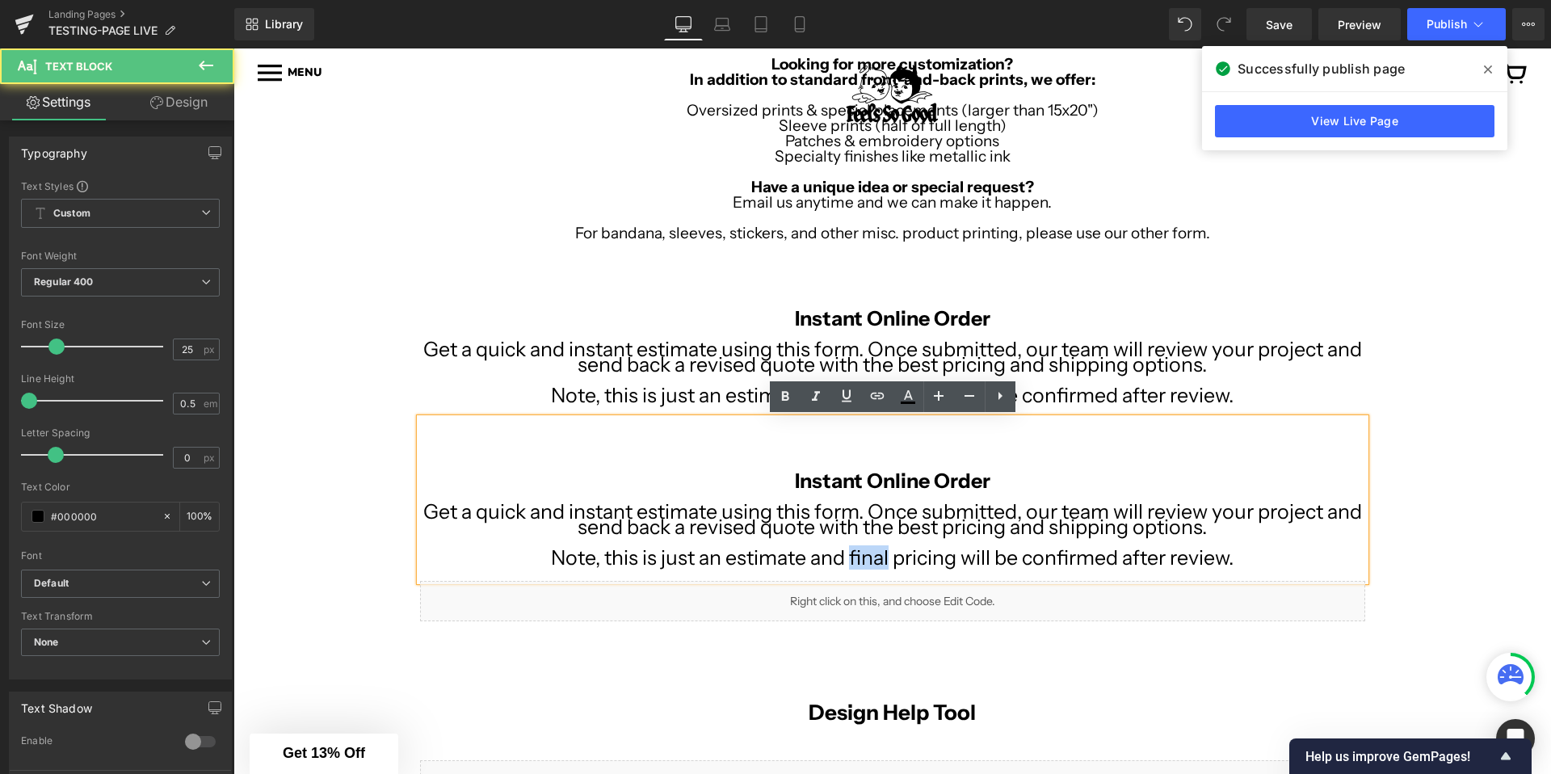
click at [876, 552] on p "Note, this is just an estimate and final pricing will be confirmed after review." at bounding box center [892, 557] width 945 height 15
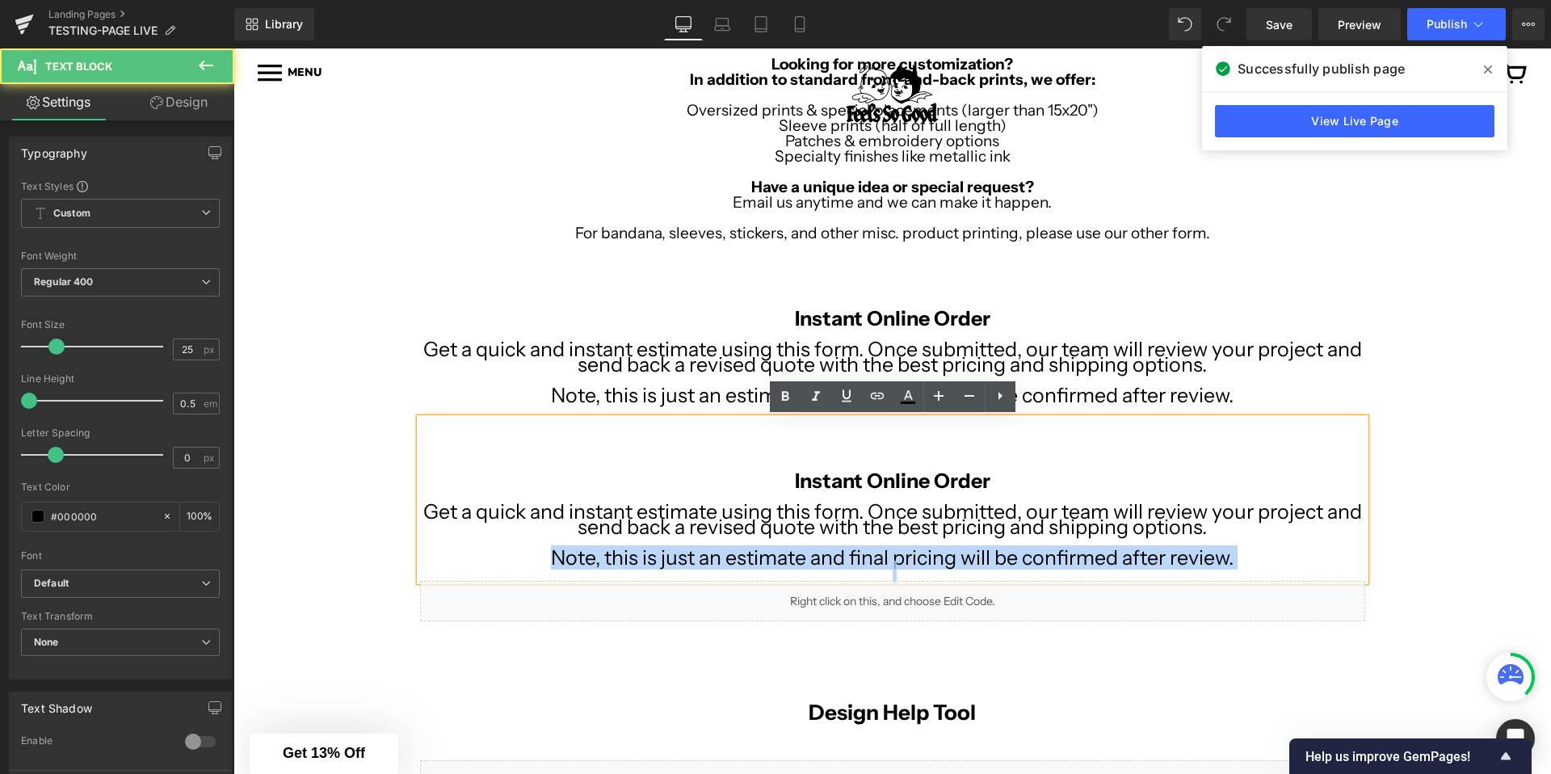
click at [876, 552] on p "Note, this is just an estimate and final pricing will be confirmed after review." at bounding box center [892, 557] width 945 height 15
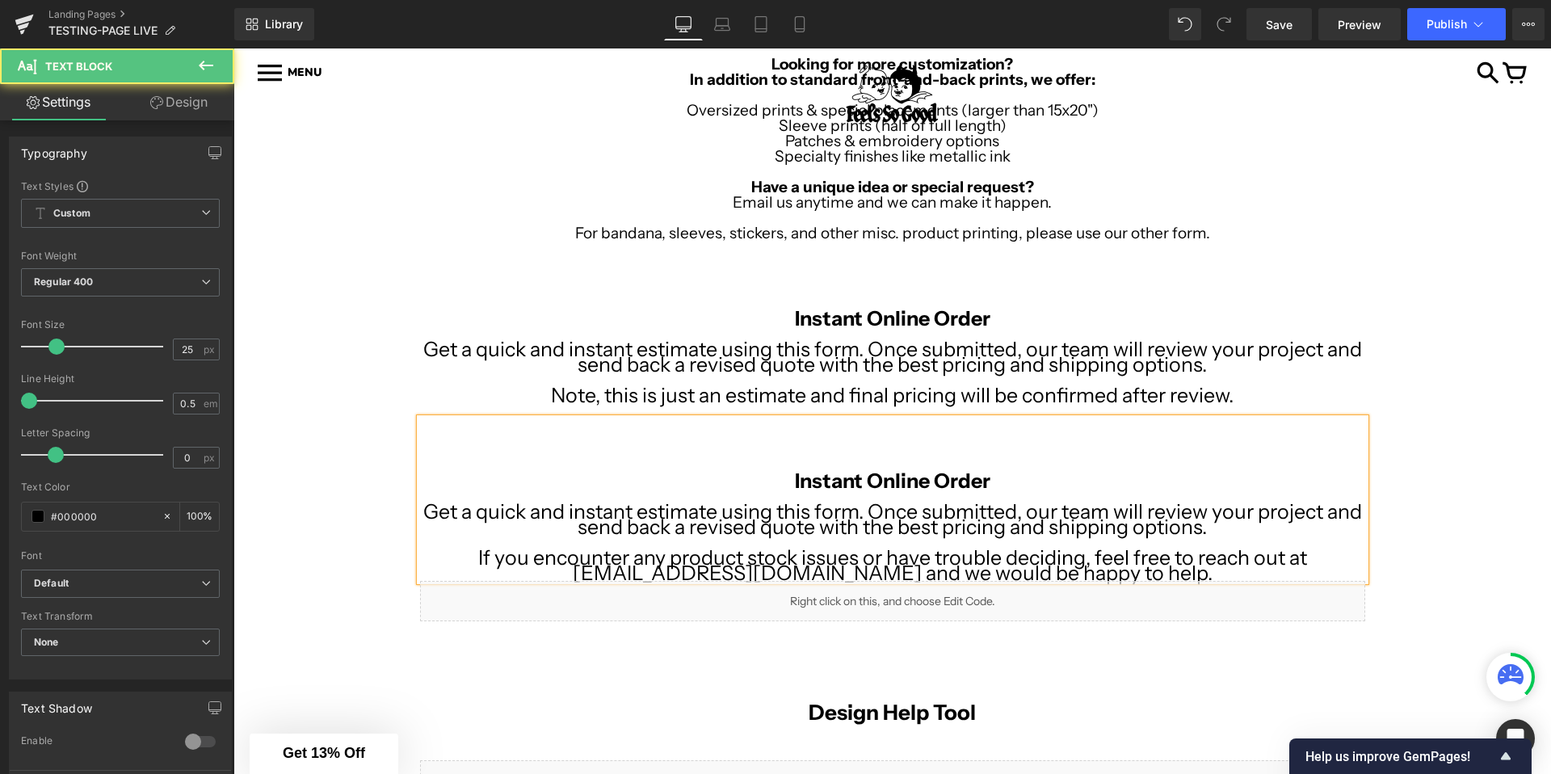
click at [1226, 550] on p "If you encounter any product stock issues or have trouble deciding, feel free t…" at bounding box center [892, 565] width 945 height 31
click at [1243, 530] on p "Get a quick and instant estimate using this form. Once submitted, our team will…" at bounding box center [892, 519] width 945 height 31
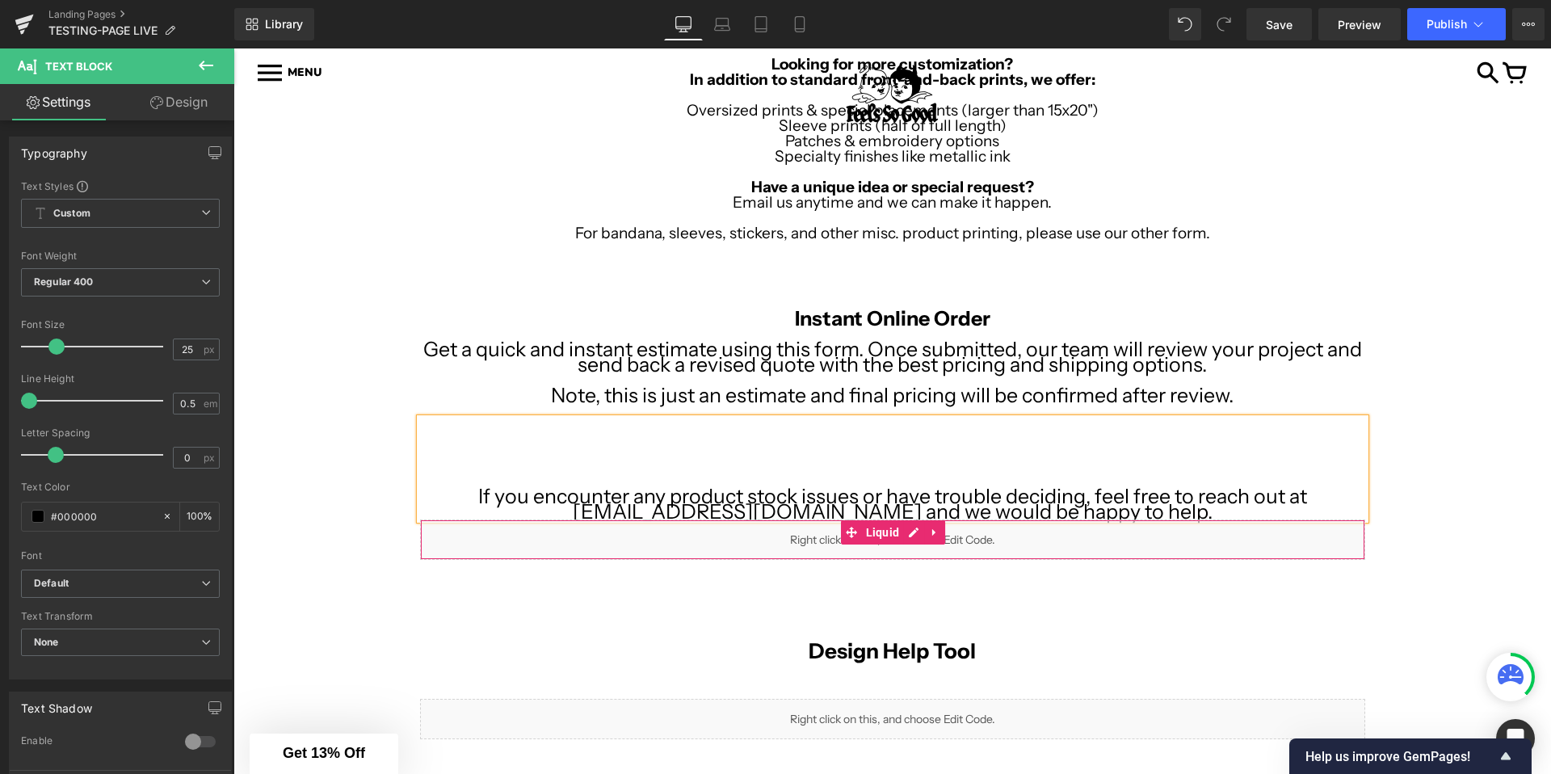
click at [1432, 490] on div "Image Row Image Row Looking for more customization? In addition to standard fro…" at bounding box center [892, 489] width 1318 height 944
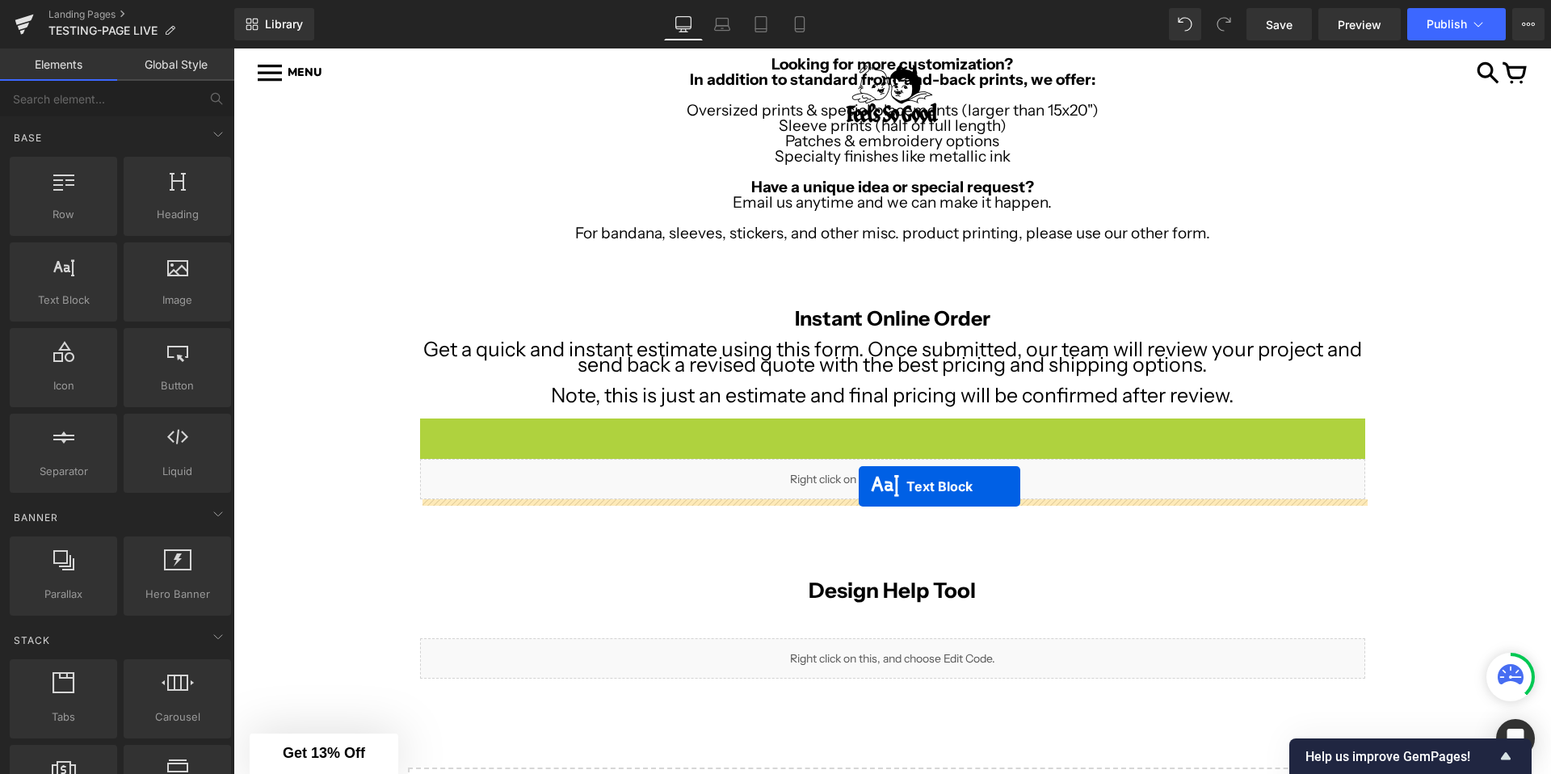
drag, startPoint x: 853, startPoint y: 473, endPoint x: 859, endPoint y: 486, distance: 14.9
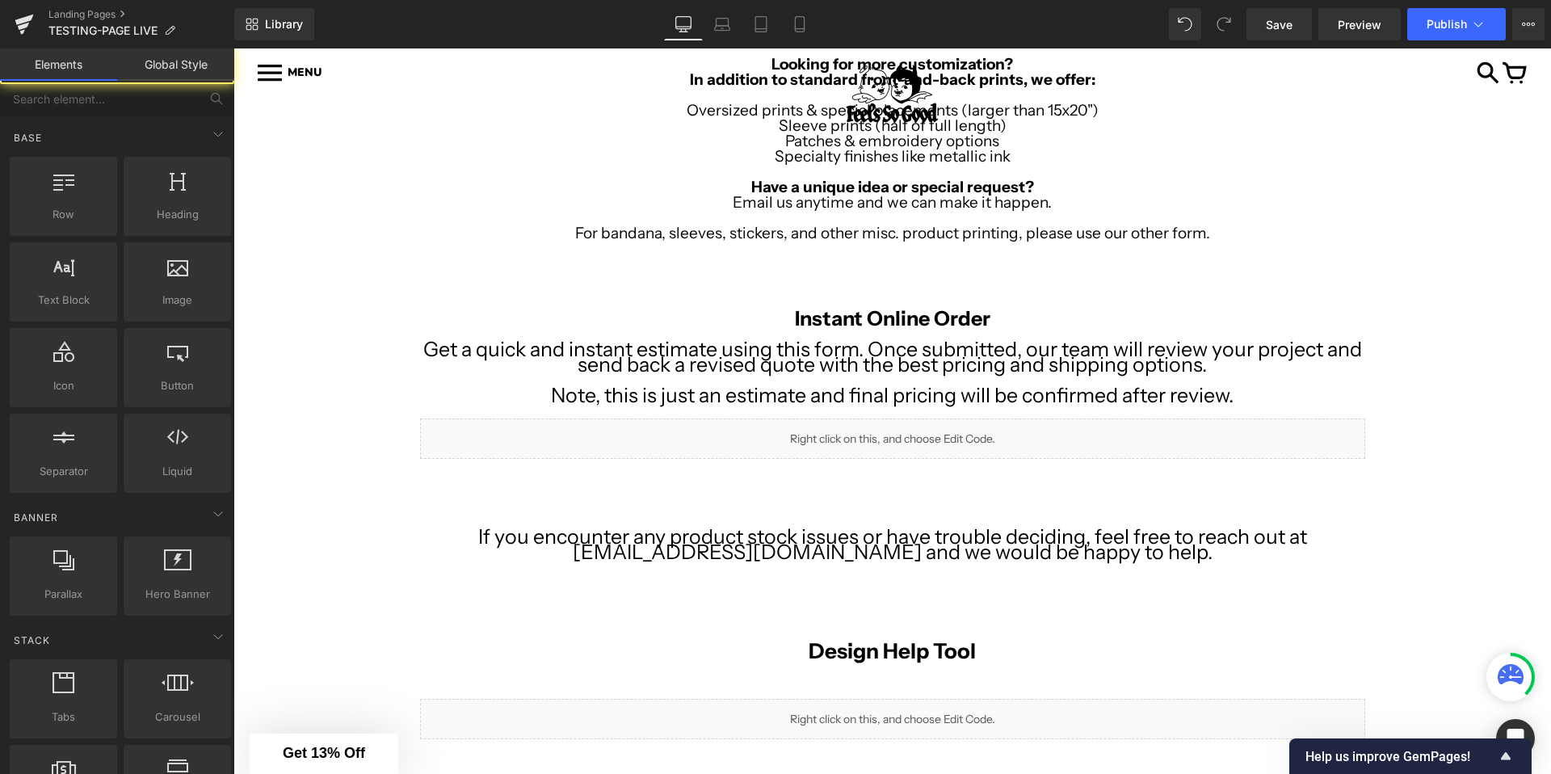
click at [343, 469] on div "Image Row Image Row Looking for more customization? In addition to standard fro…" at bounding box center [892, 489] width 1318 height 944
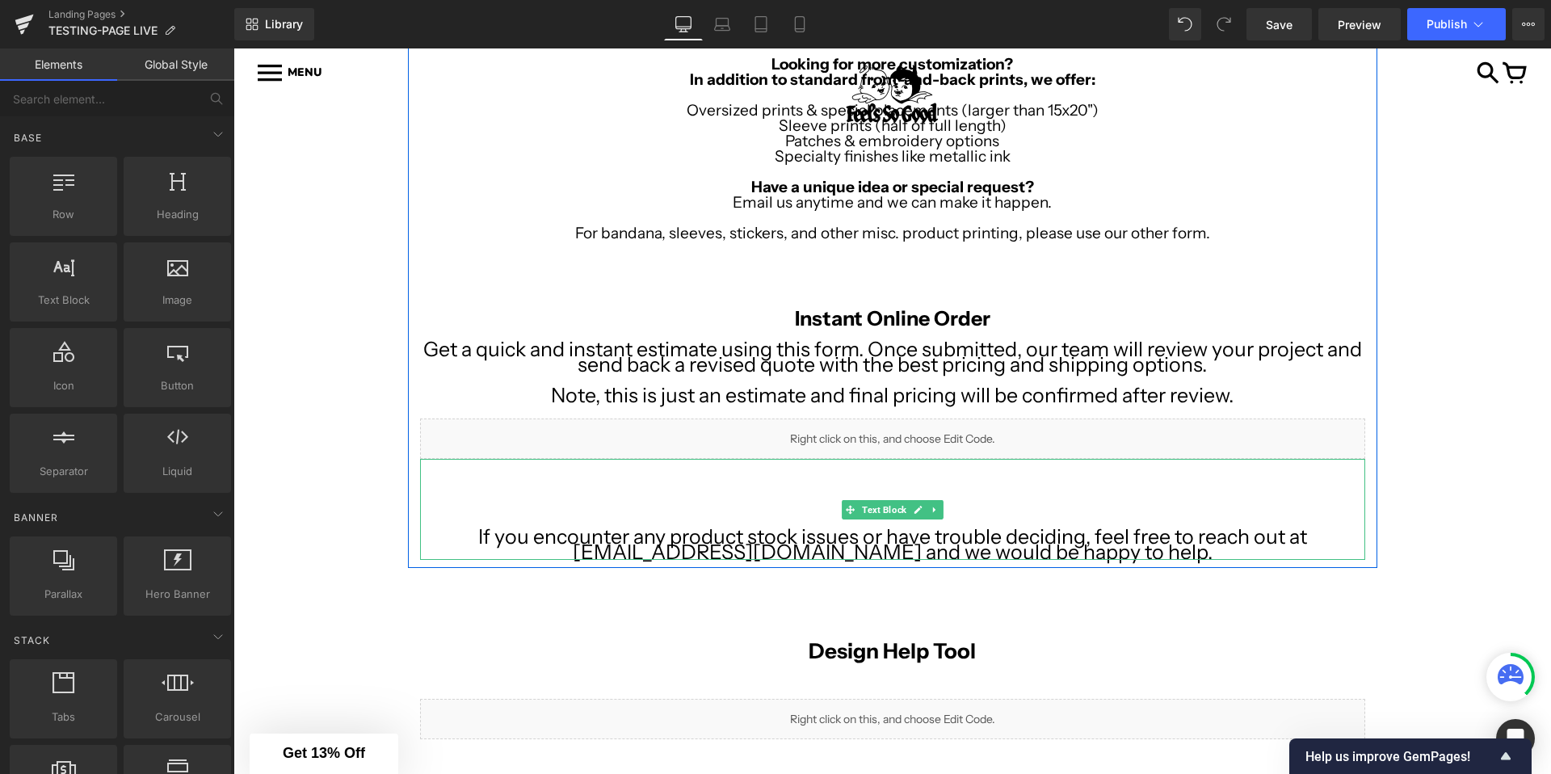
click at [822, 484] on div "If you encounter any product stock issues or have trouble deciding, feel free t…" at bounding box center [892, 509] width 945 height 101
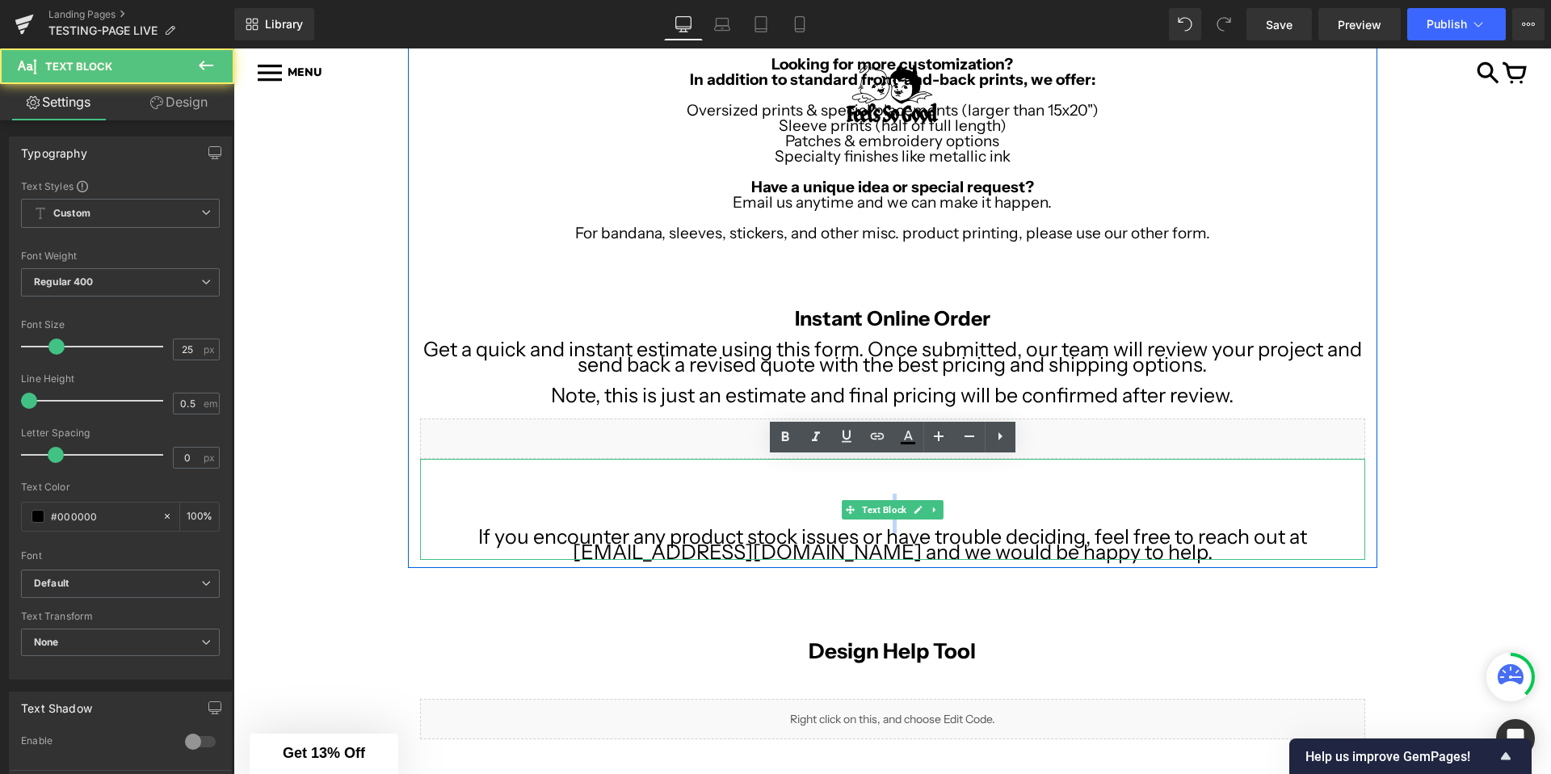
click at [822, 484] on div "If you encounter any product stock issues or have trouble deciding, feel free t…" at bounding box center [892, 509] width 945 height 101
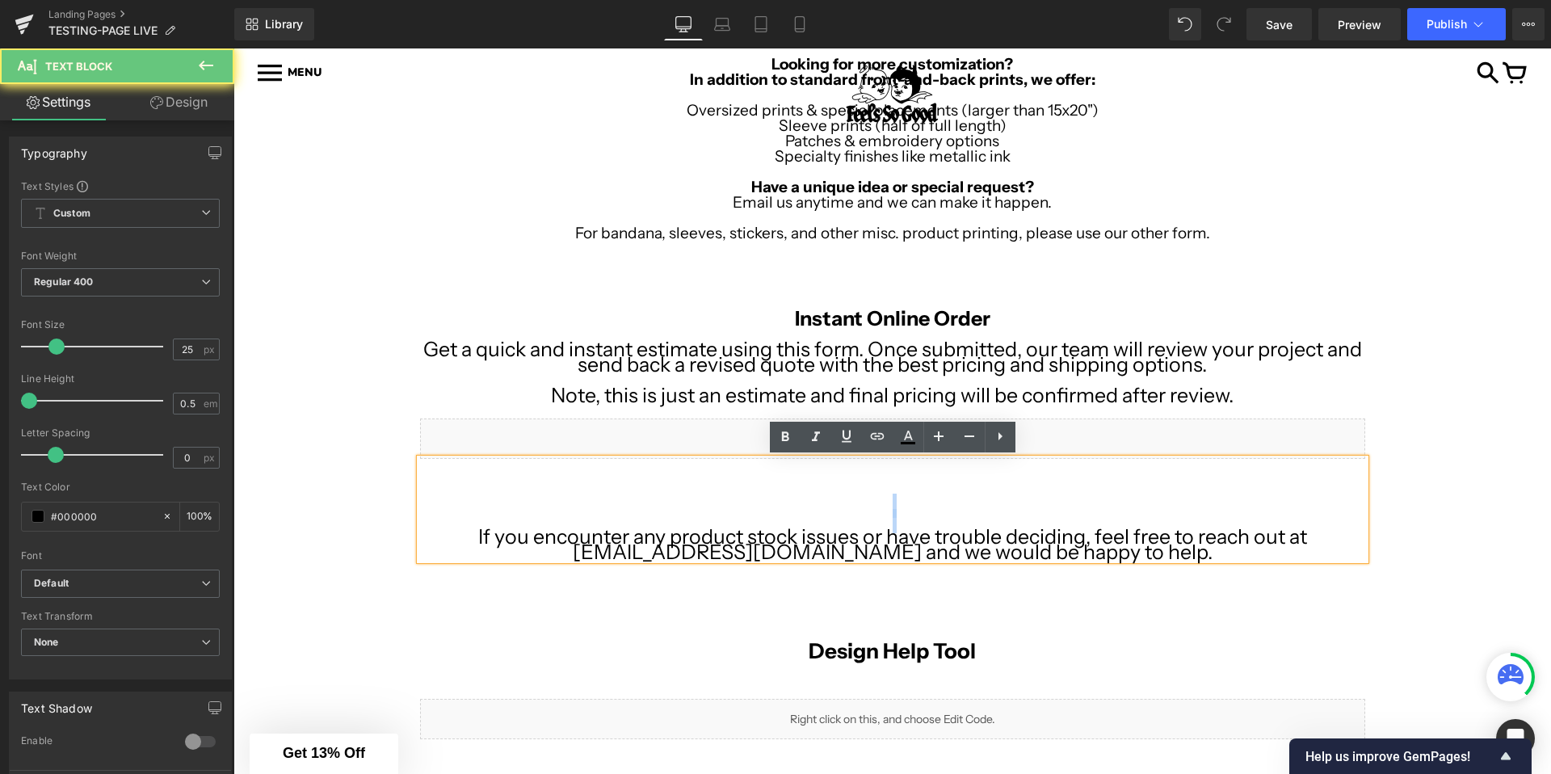
click at [763, 497] on div "If you encounter any product stock issues or have trouble deciding, feel free t…" at bounding box center [892, 509] width 945 height 101
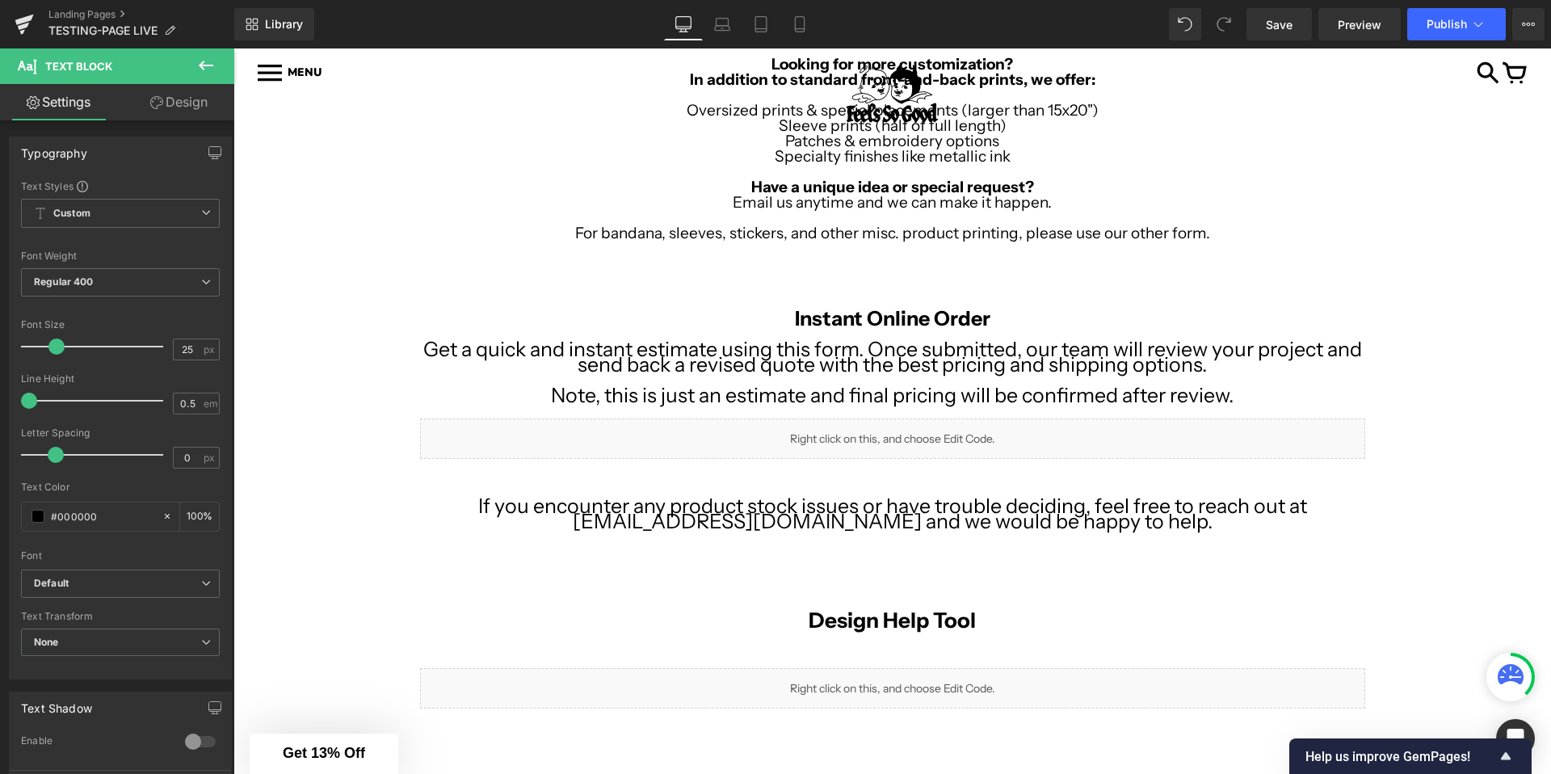
click at [342, 417] on div "Image Row Image Row Looking for more customization? In addition to standard fro…" at bounding box center [892, 473] width 1318 height 913
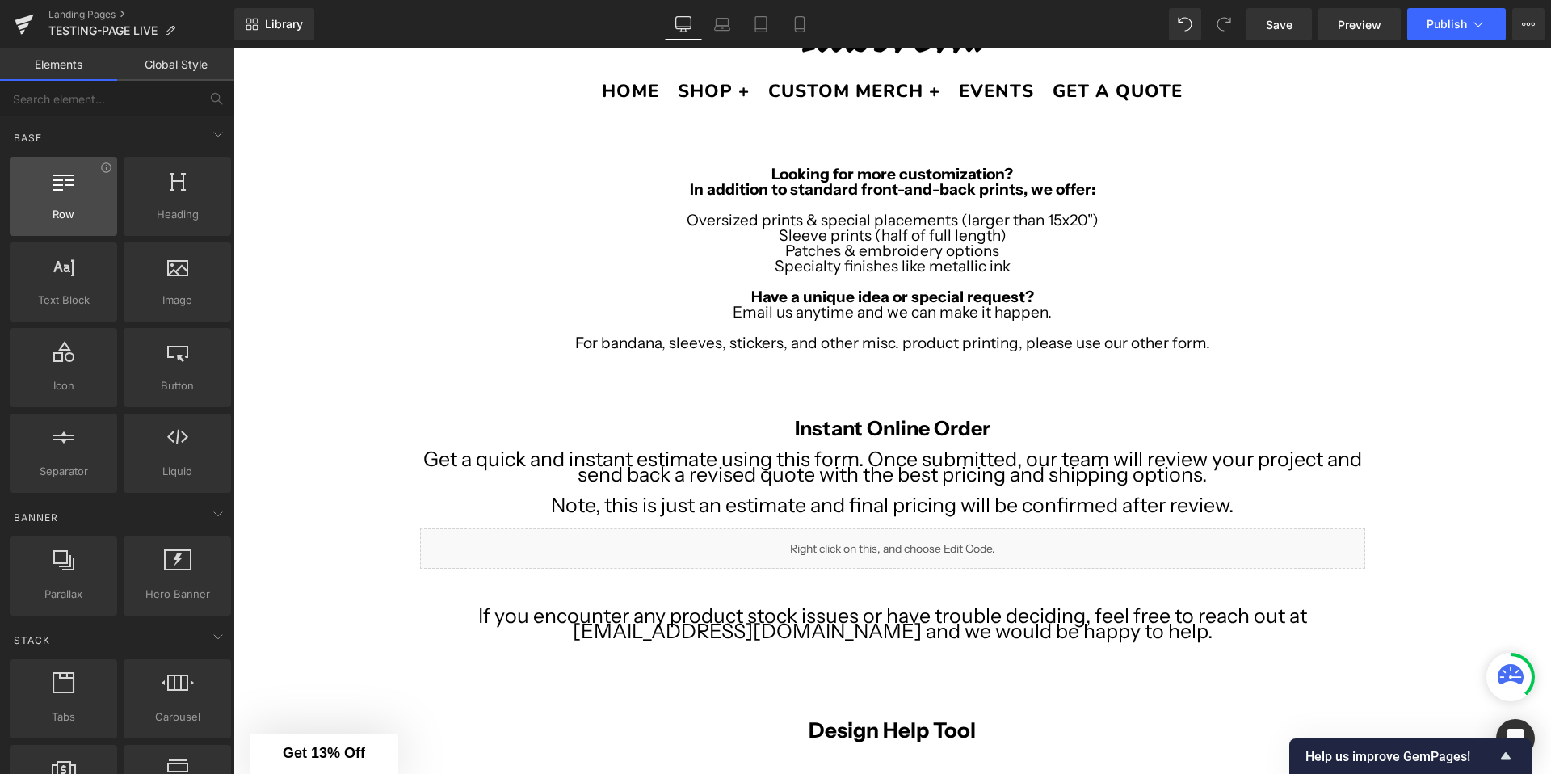
scroll to position [269, 0]
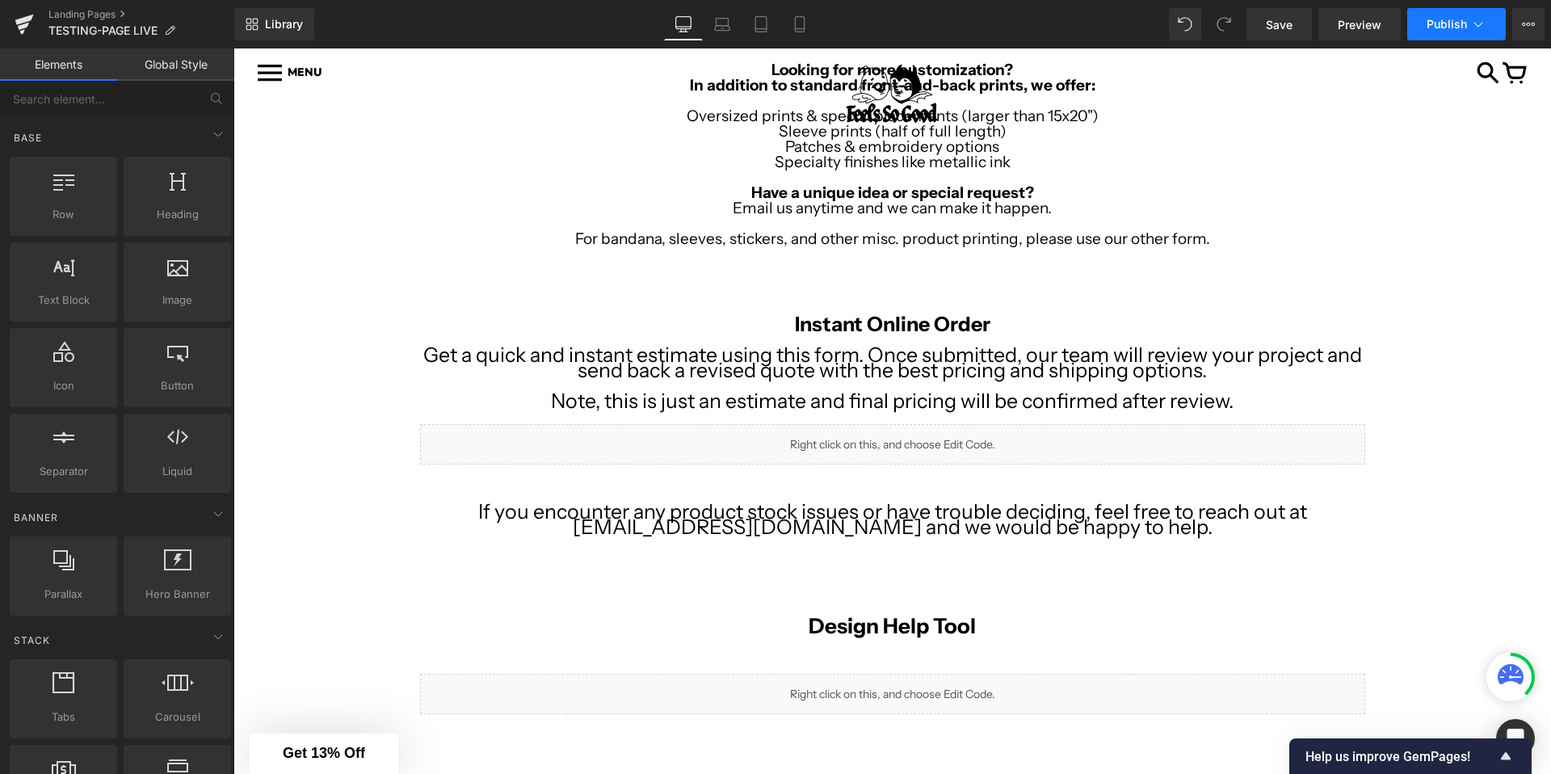
click at [1443, 28] on span "Publish" at bounding box center [1447, 24] width 40 height 13
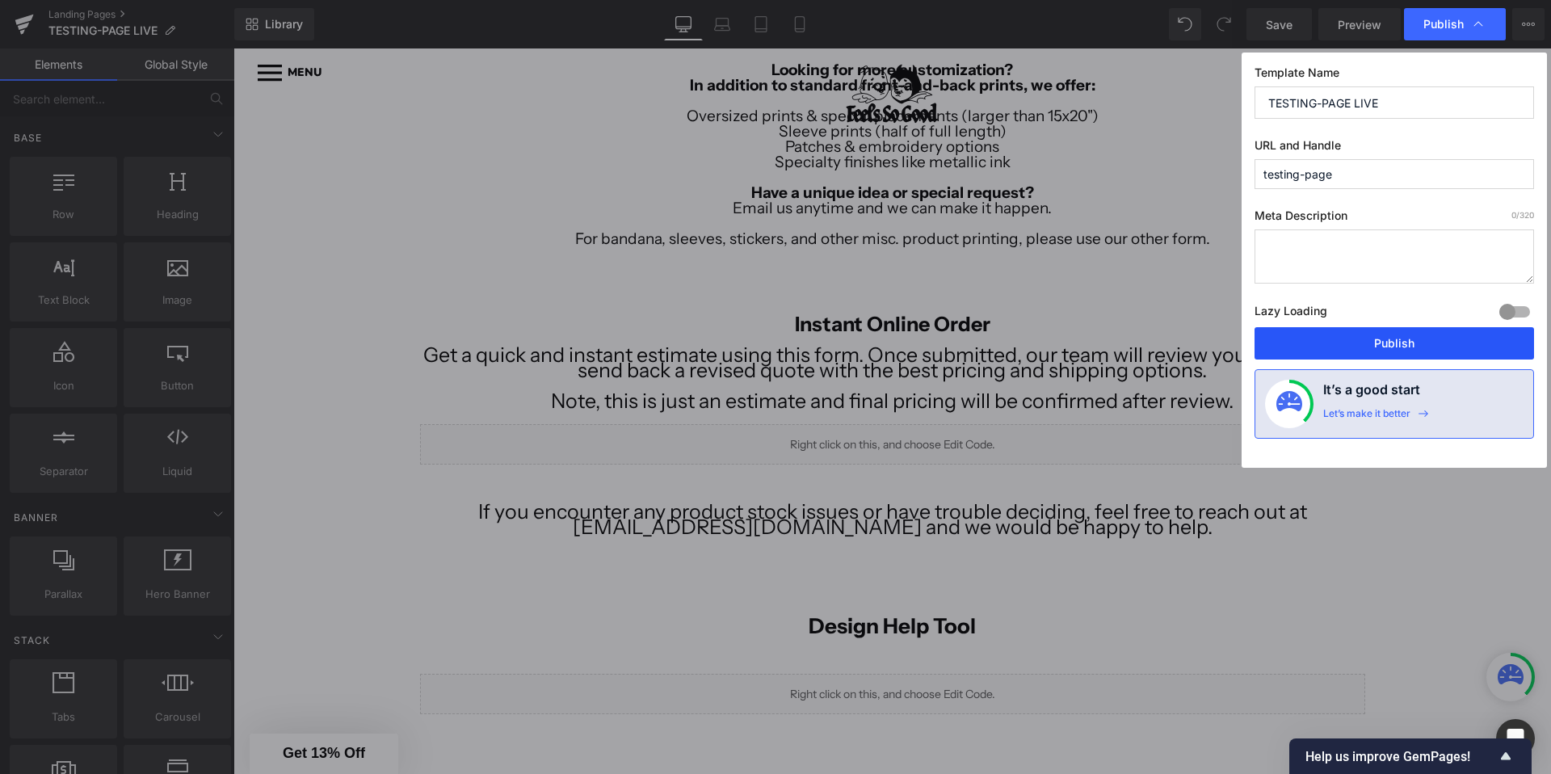
click at [1289, 351] on button "Publish" at bounding box center [1395, 343] width 280 height 32
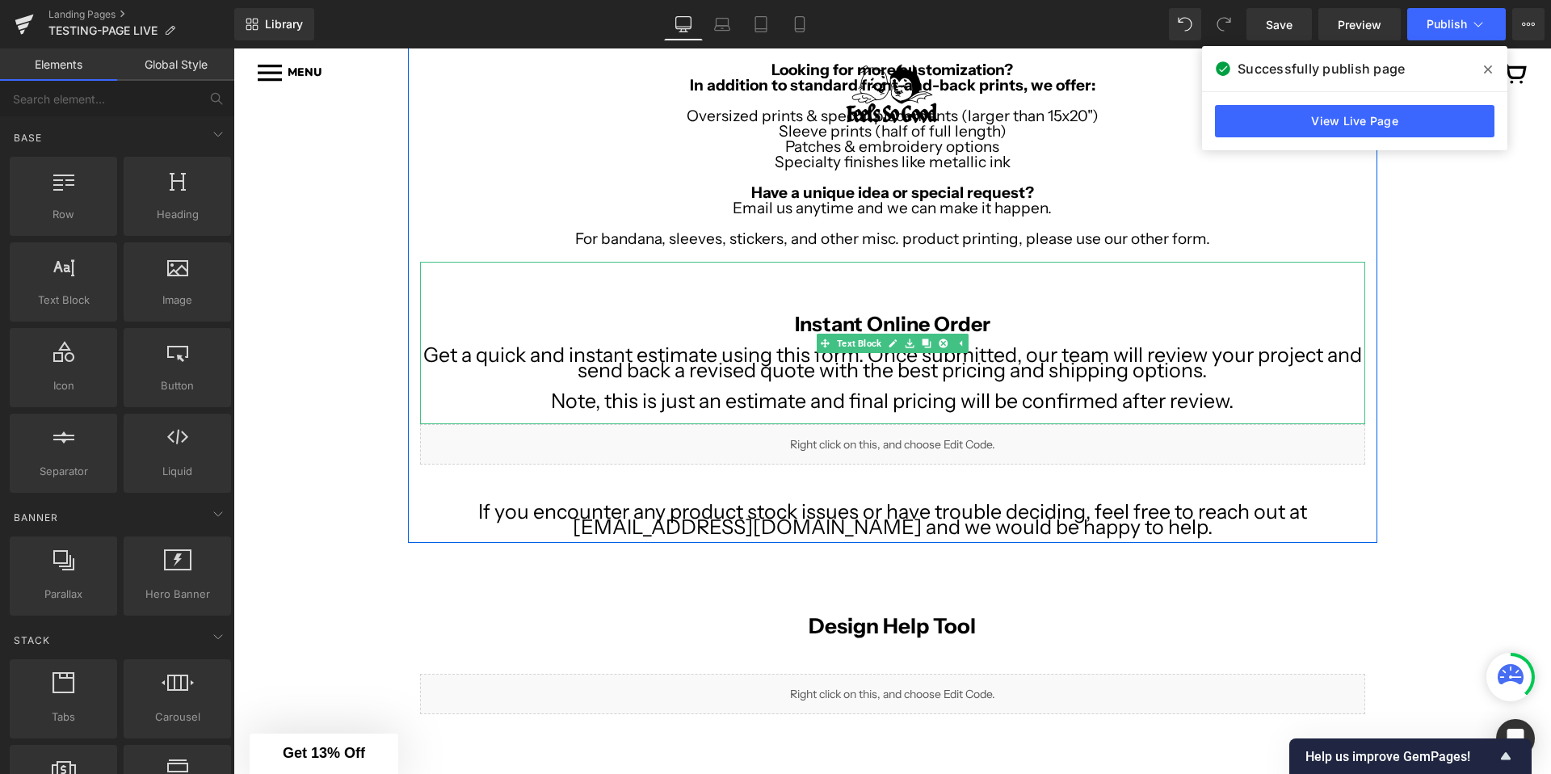
click at [1278, 395] on p "Note, this is just an estimate and final pricing will be confirmed after review." at bounding box center [892, 400] width 945 height 15
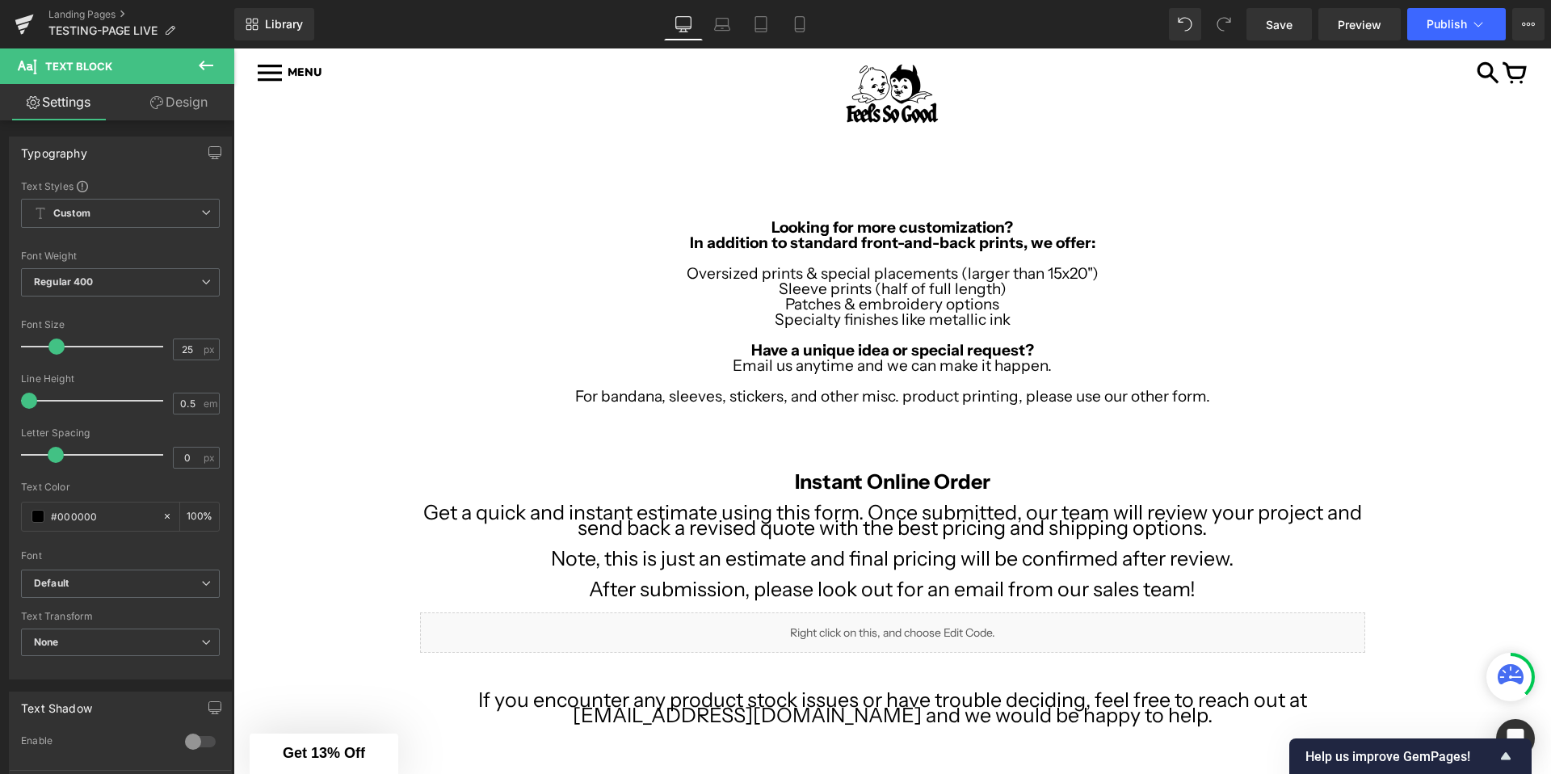
scroll to position [106, 0]
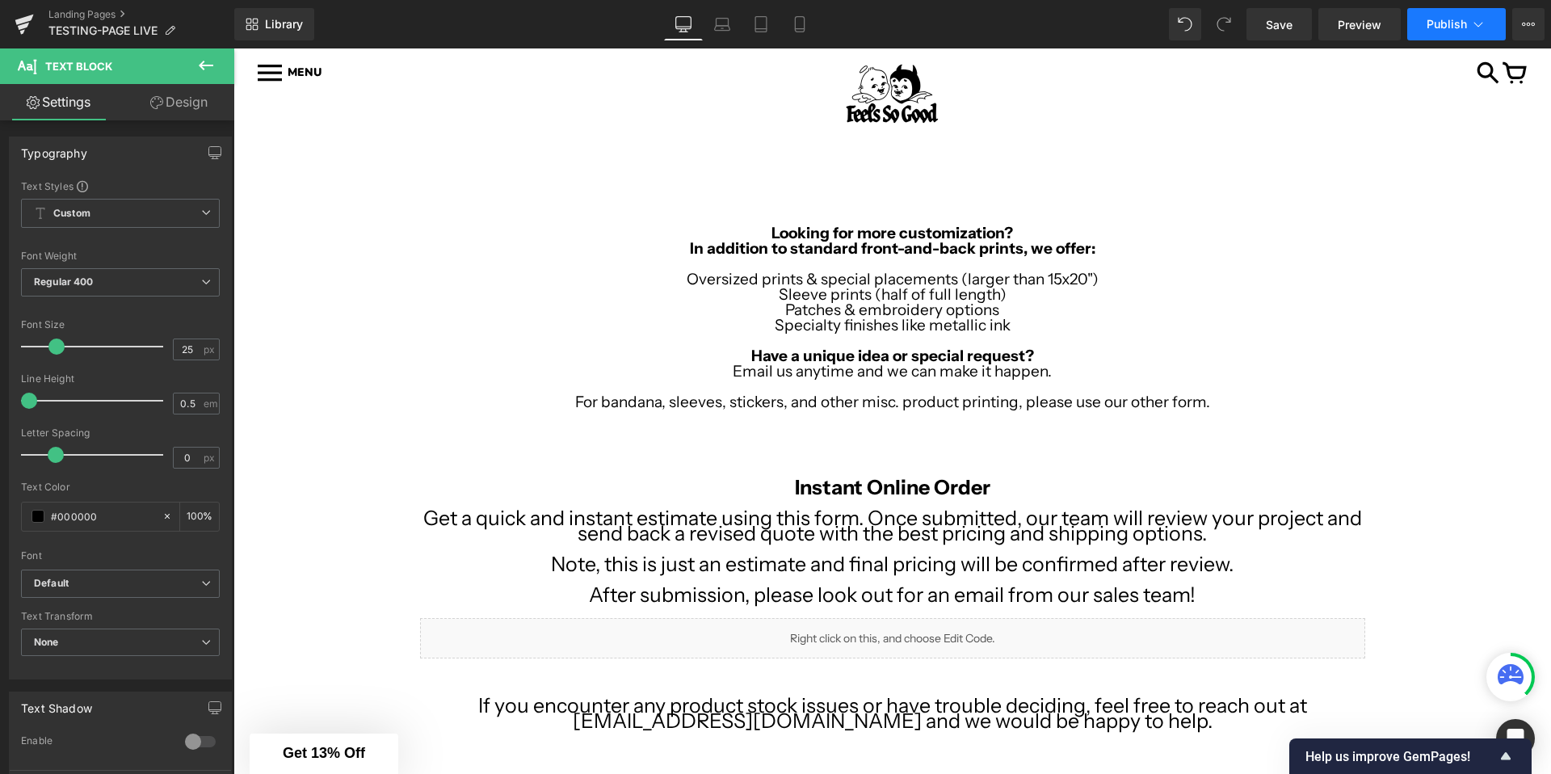
click at [1453, 15] on button "Publish" at bounding box center [1456, 24] width 99 height 32
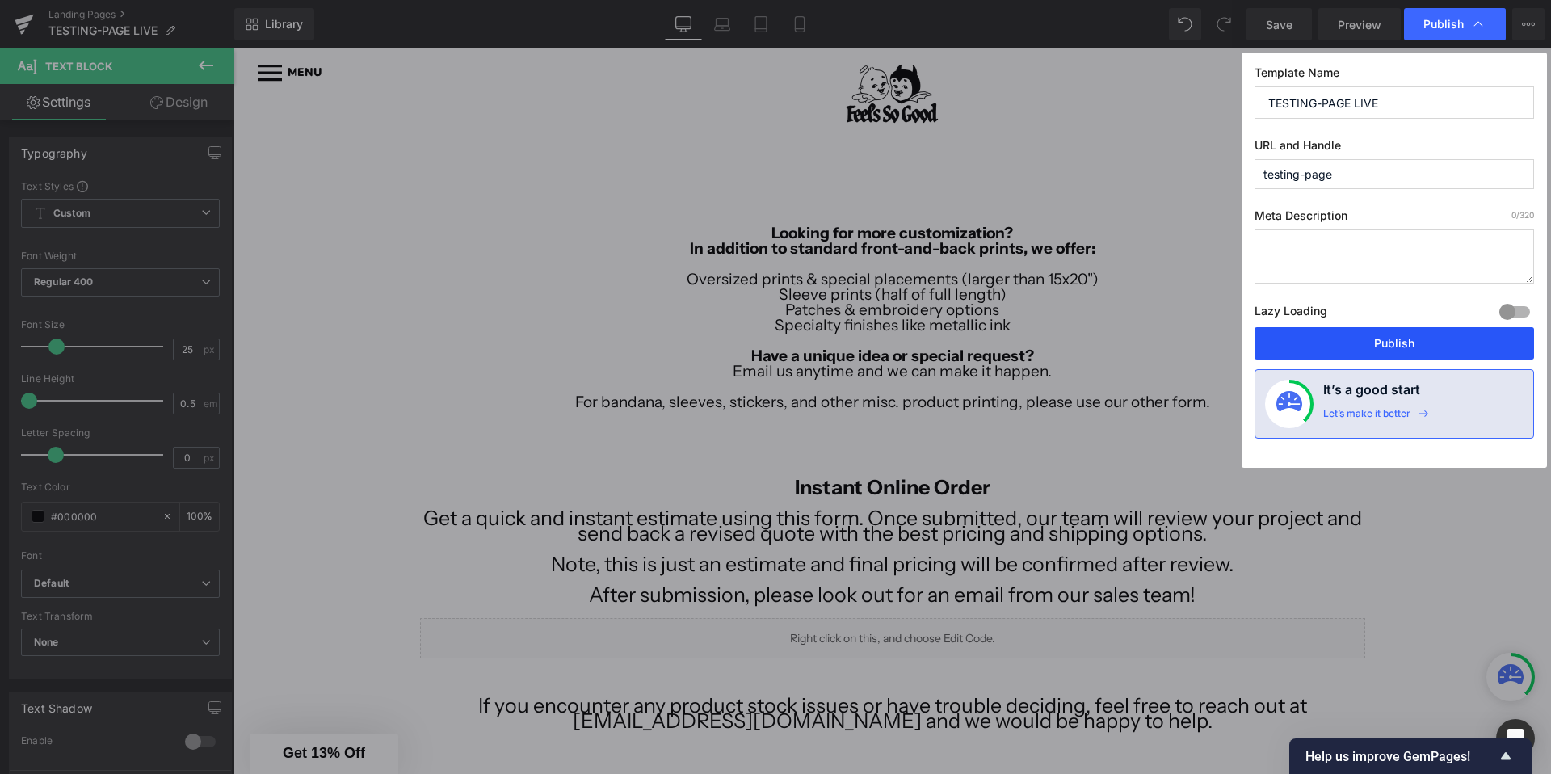
click at [1304, 341] on button "Publish" at bounding box center [1395, 343] width 280 height 32
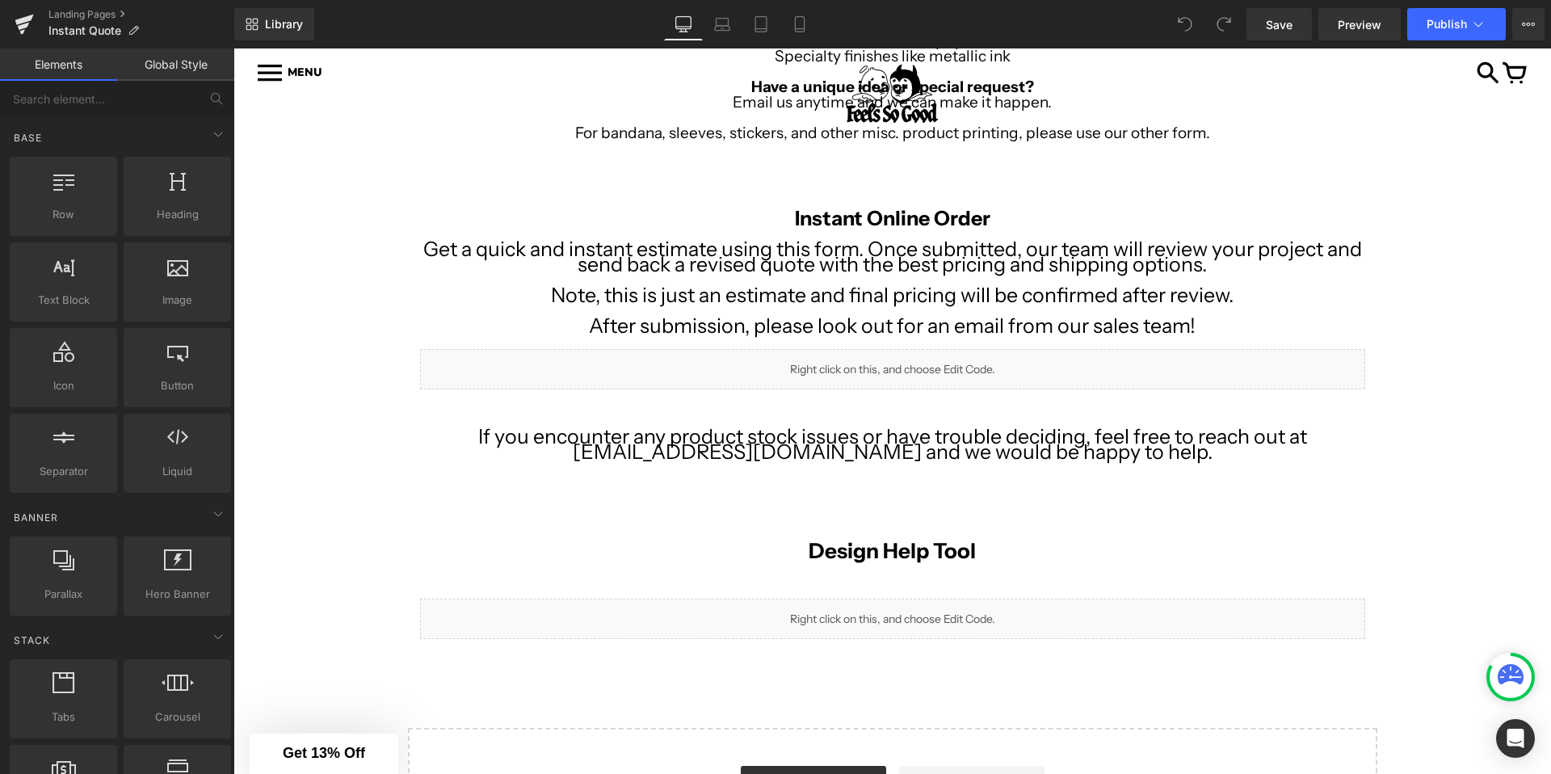
scroll to position [612, 0]
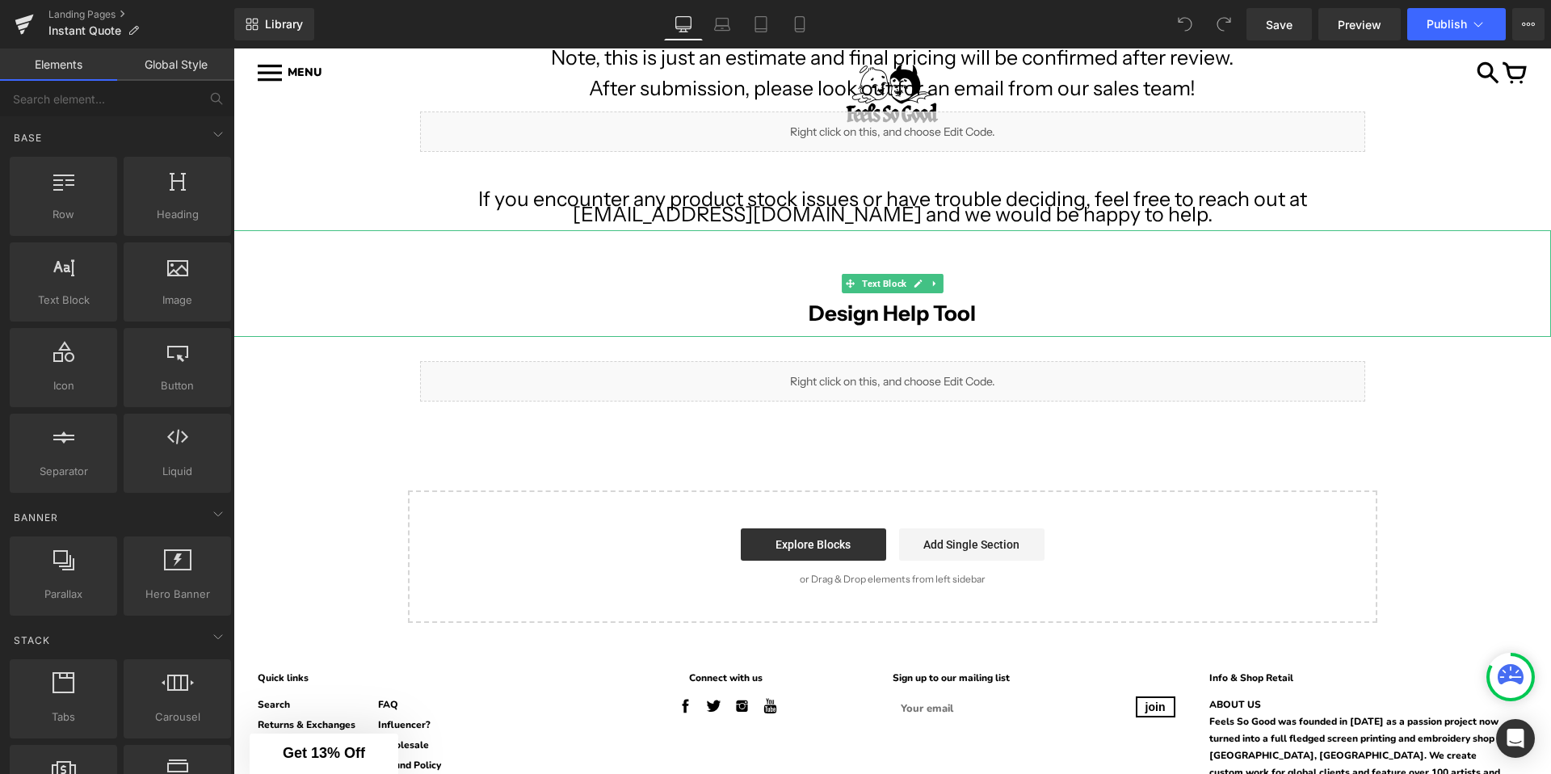
click at [883, 307] on b "Design Help Tool" at bounding box center [892, 314] width 167 height 26
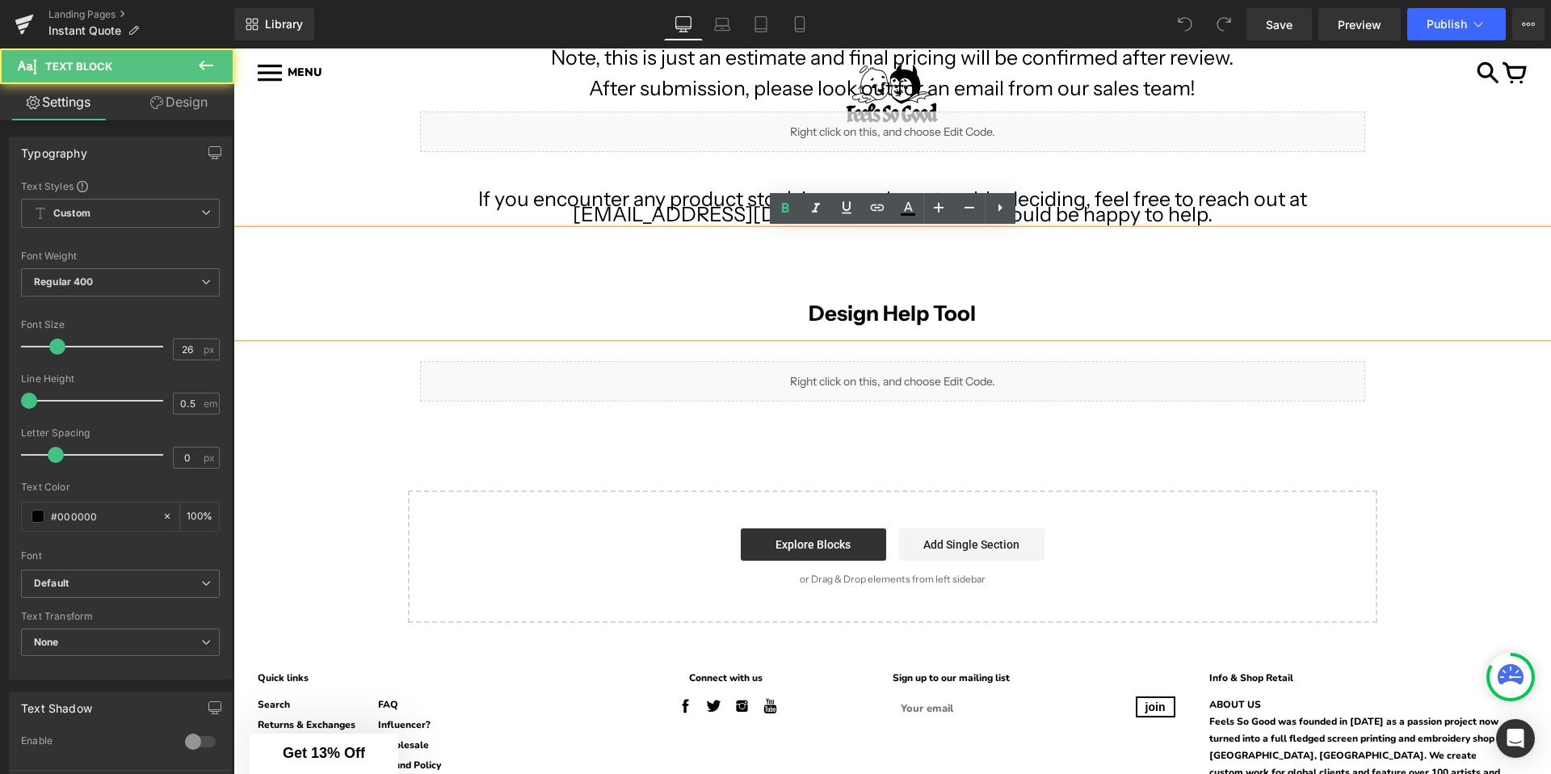
click at [652, 469] on div "Image Row Image Row Looking for more customization? In addition to standard fro…" at bounding box center [892, 151] width 1318 height 944
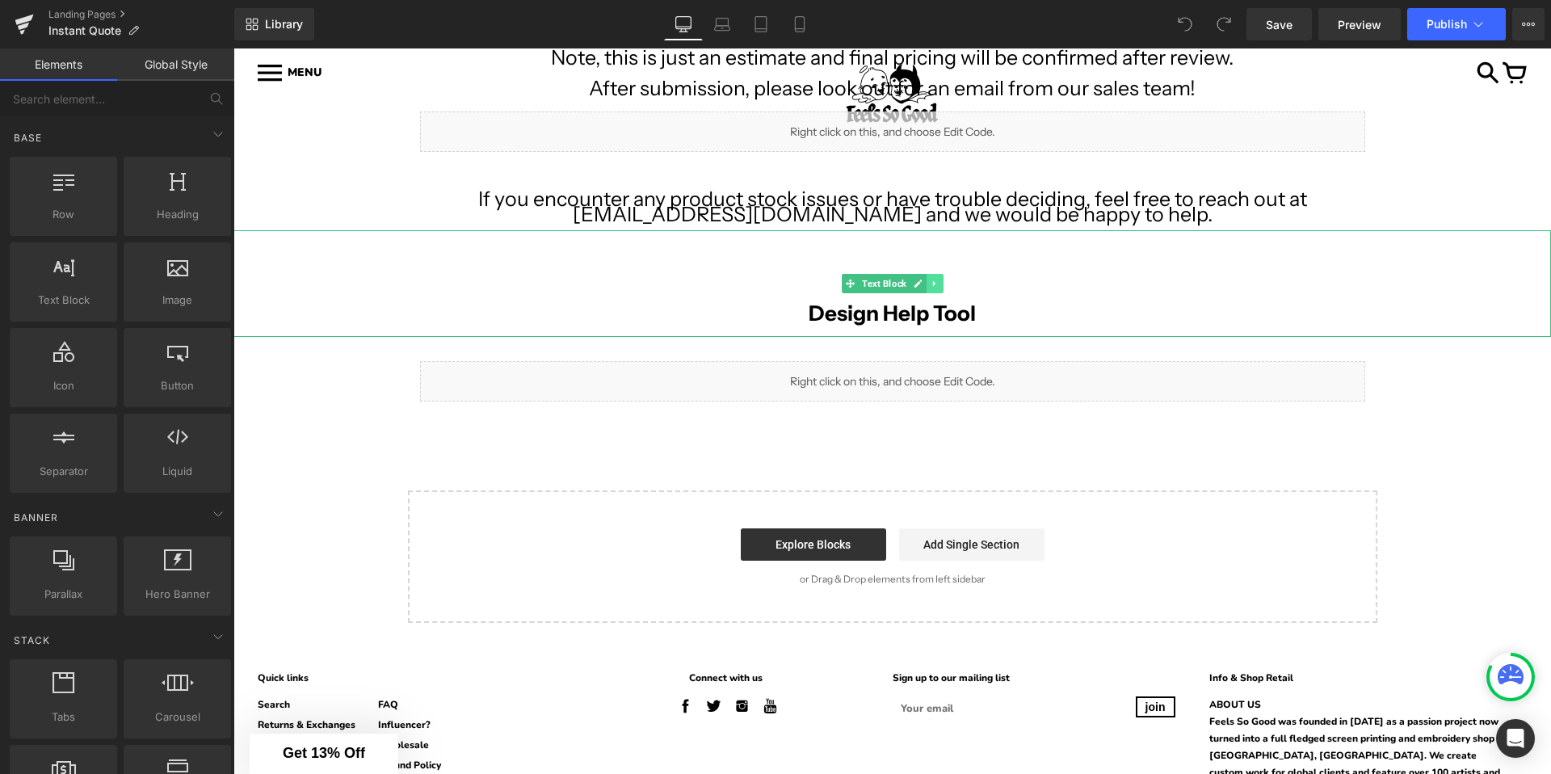
click at [938, 287] on icon at bounding box center [934, 284] width 9 height 10
click at [942, 284] on icon at bounding box center [943, 283] width 9 height 9
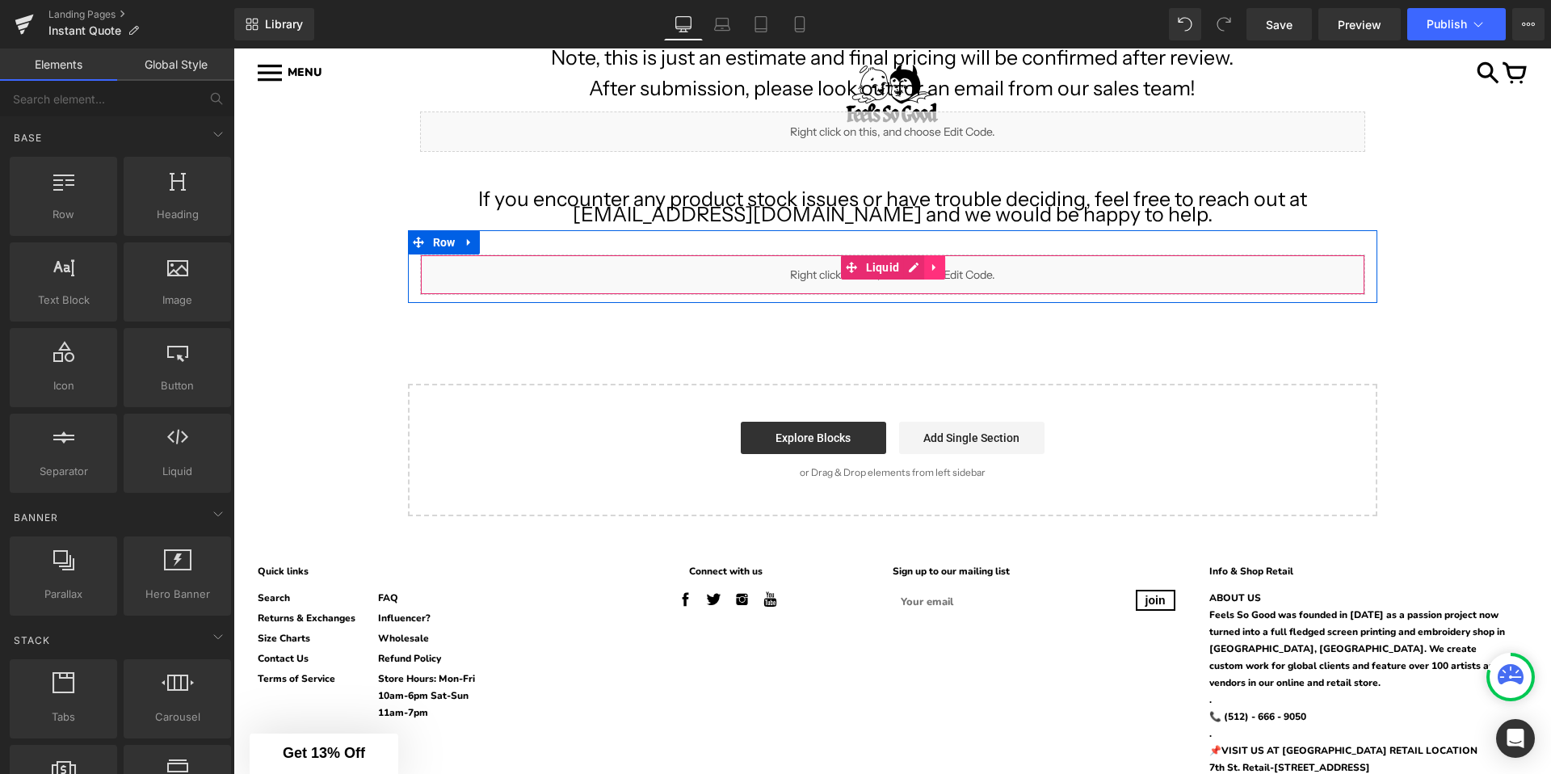
click at [937, 263] on icon at bounding box center [934, 268] width 11 height 12
click at [948, 270] on icon at bounding box center [945, 267] width 11 height 11
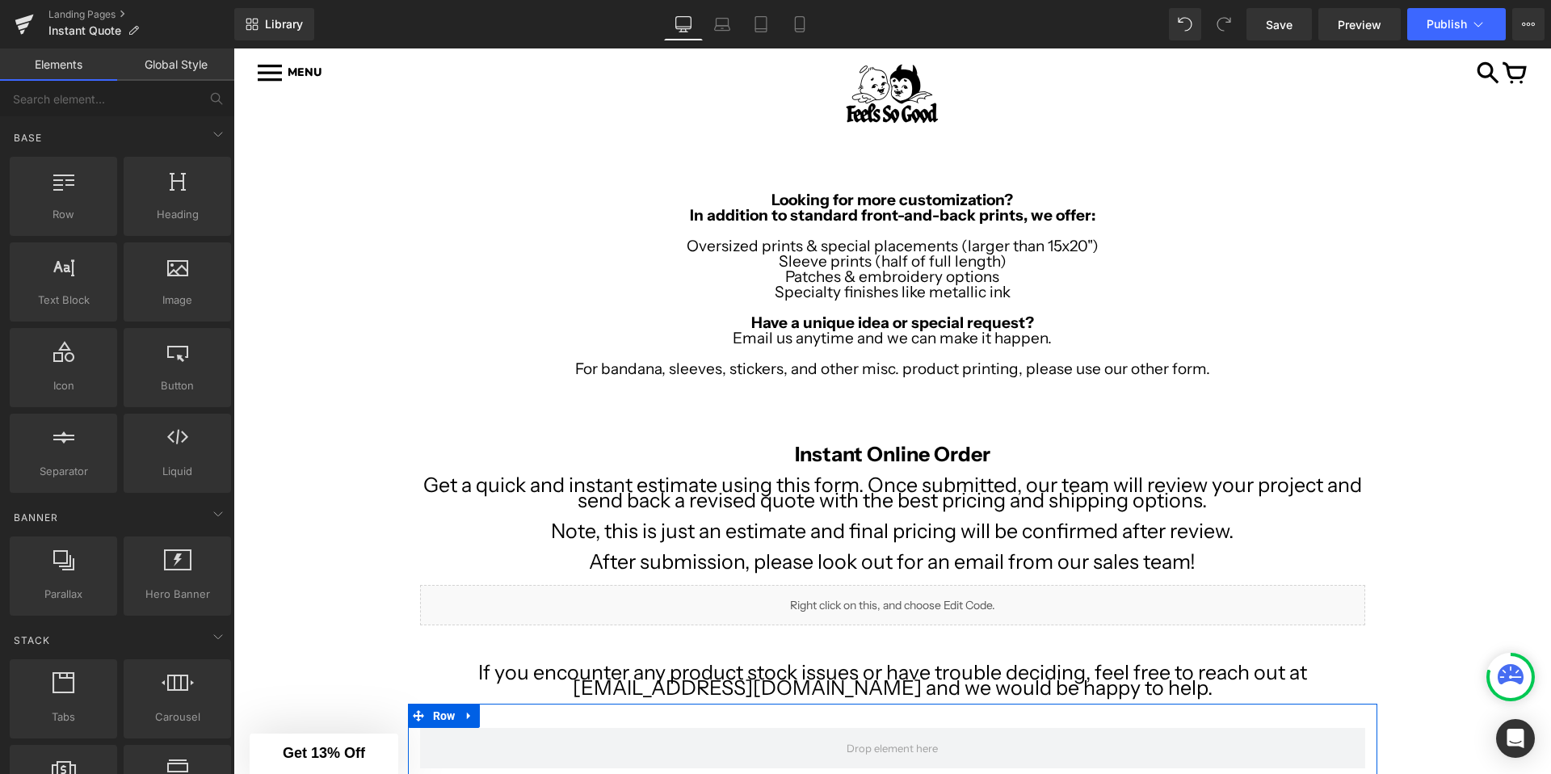
scroll to position [278, 0]
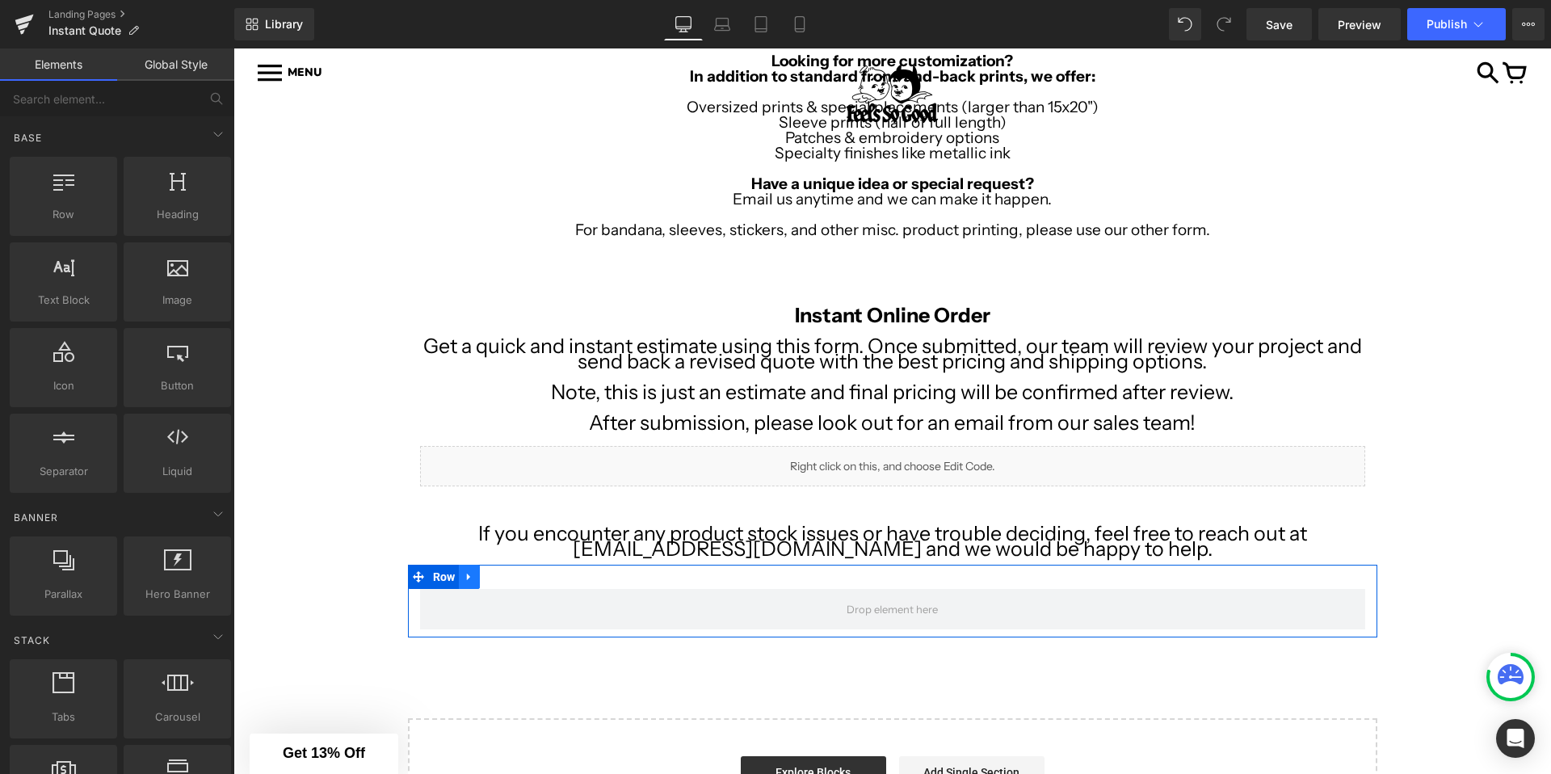
click at [473, 579] on icon at bounding box center [469, 577] width 11 height 12
click at [509, 578] on icon at bounding box center [511, 576] width 11 height 11
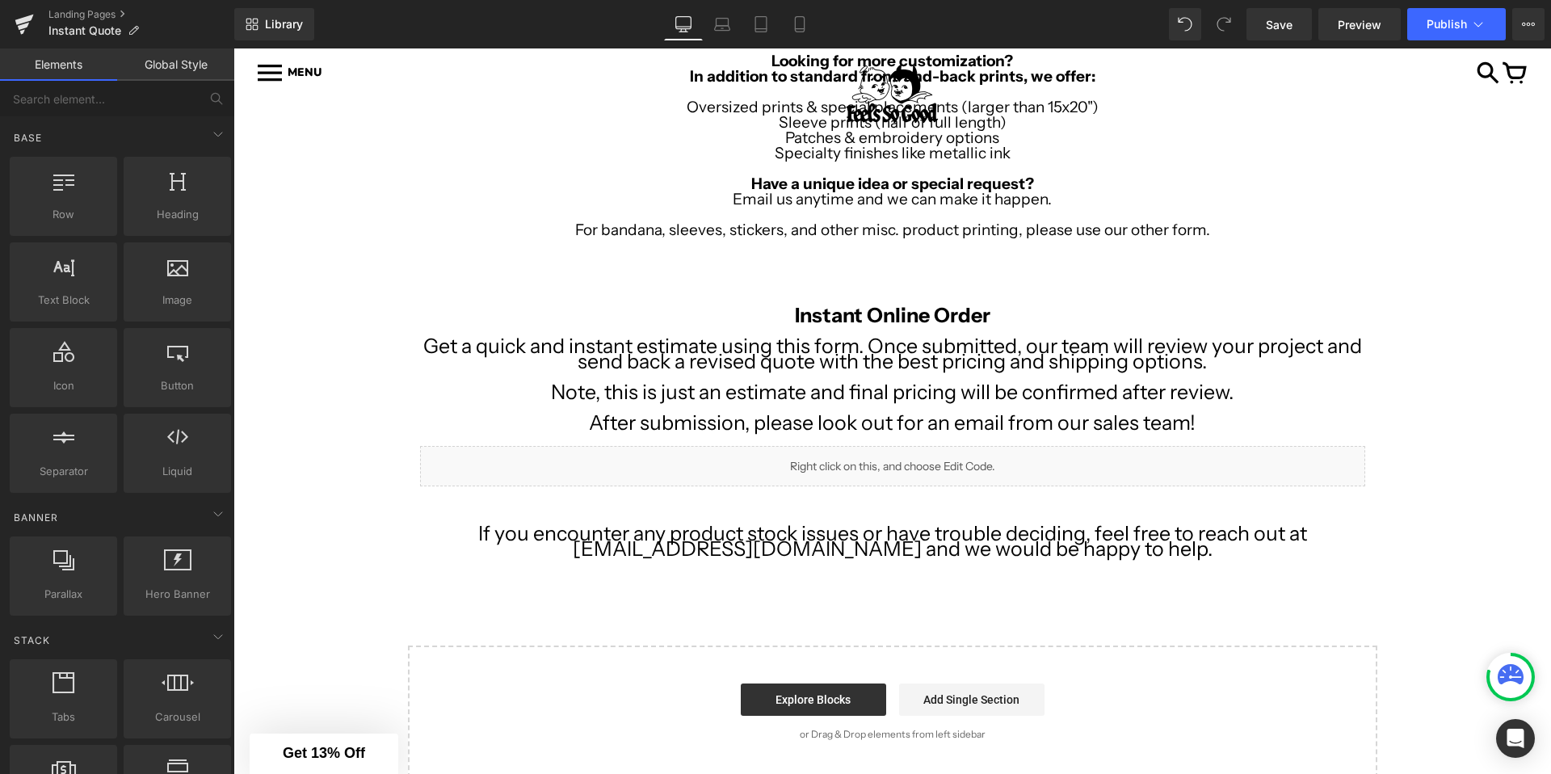
click at [352, 568] on div "Image Row Image Row Looking for more customization? In addition to standard fro…" at bounding box center [892, 396] width 1318 height 764
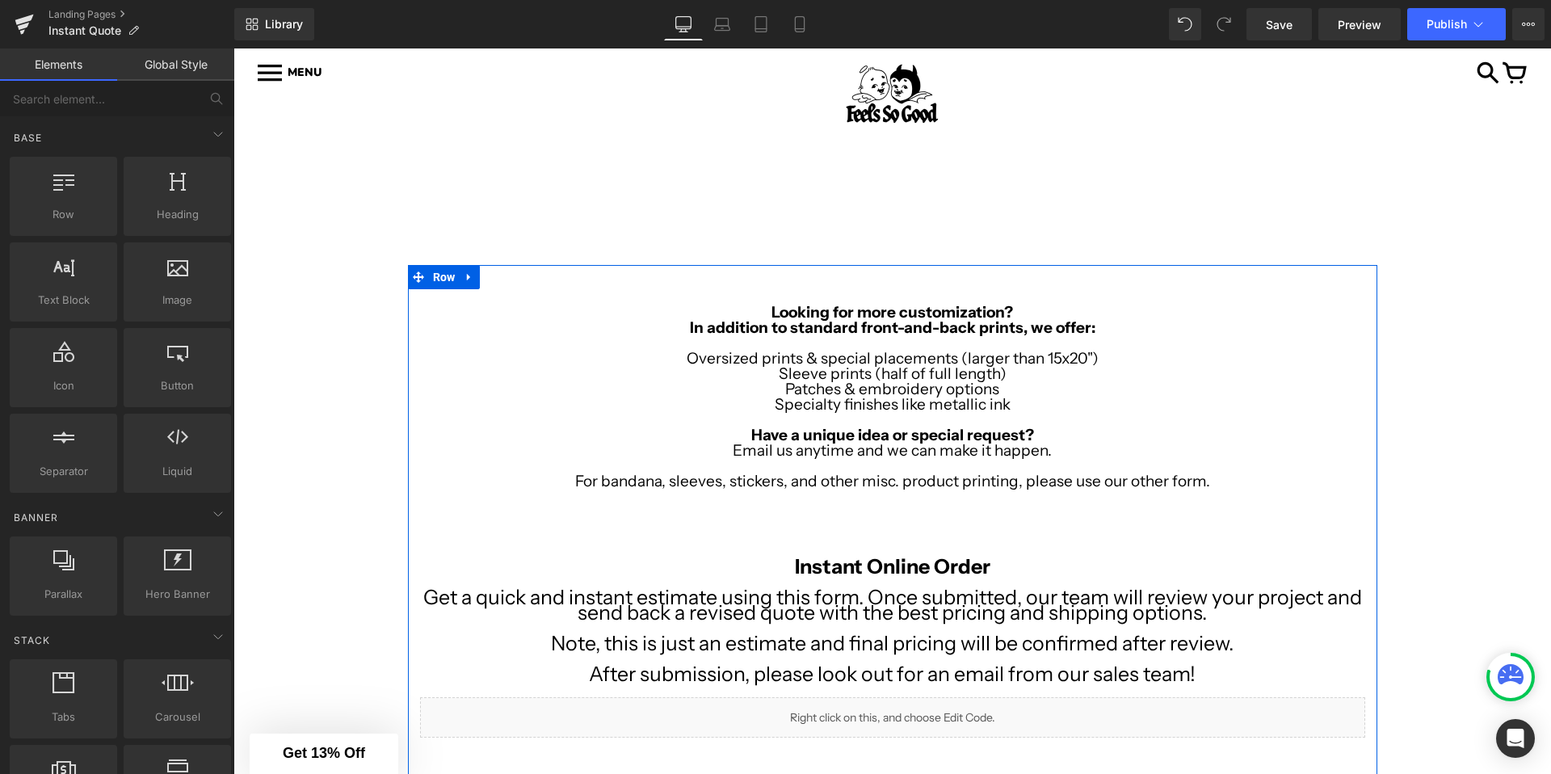
scroll to position [25, 0]
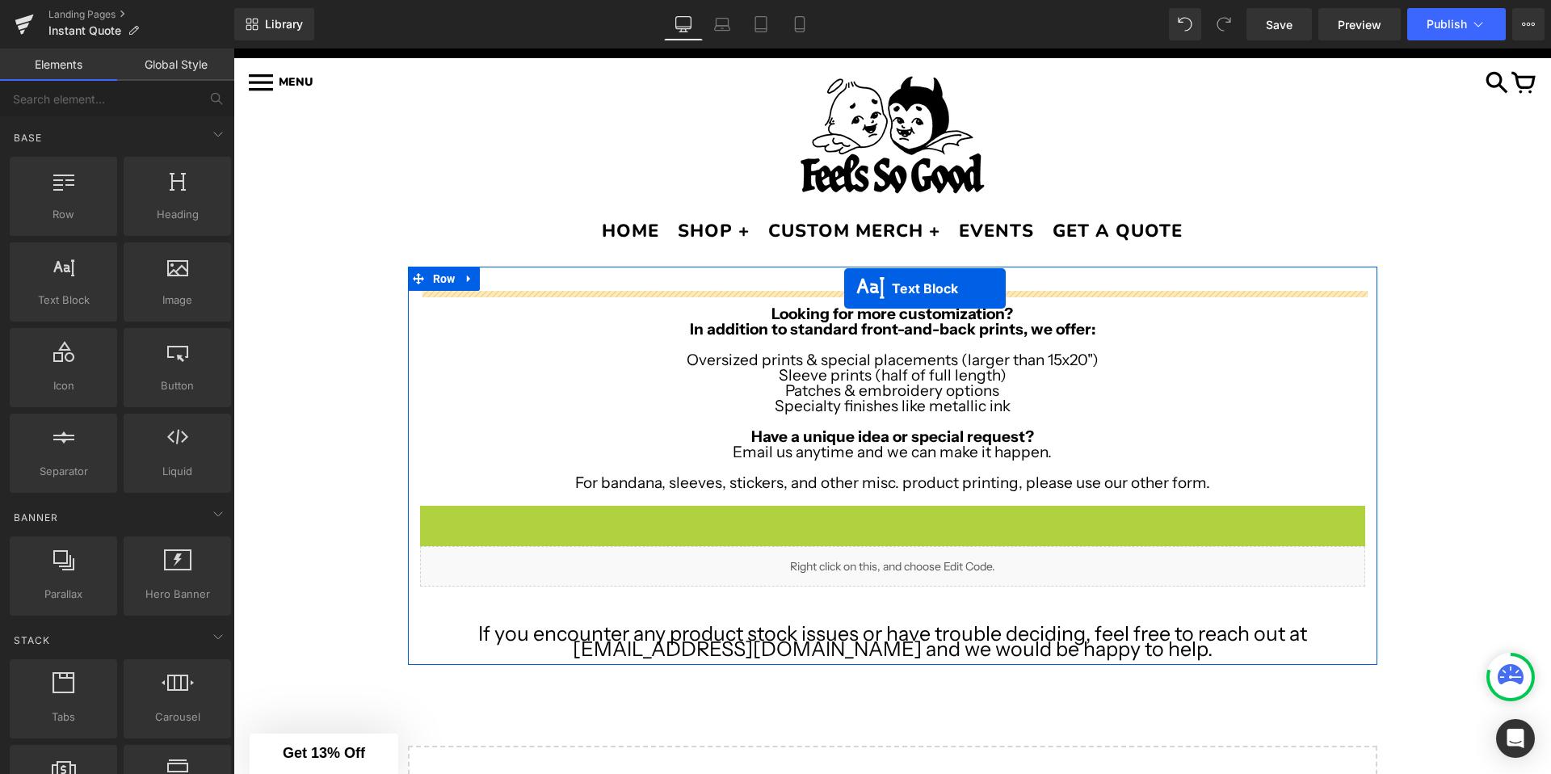
drag, startPoint x: 852, startPoint y: 603, endPoint x: 842, endPoint y: 288, distance: 315.3
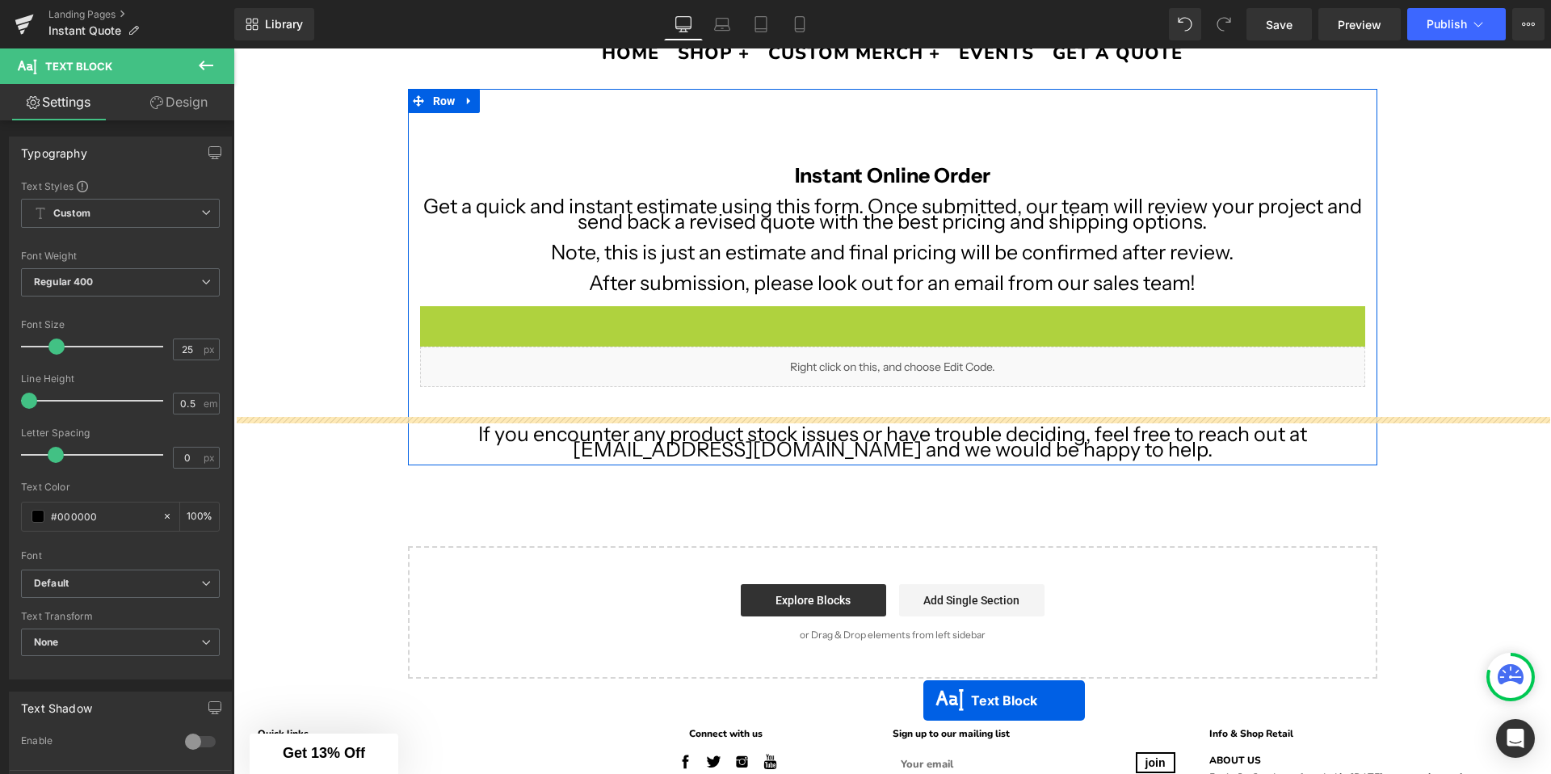
scroll to position [251, 0]
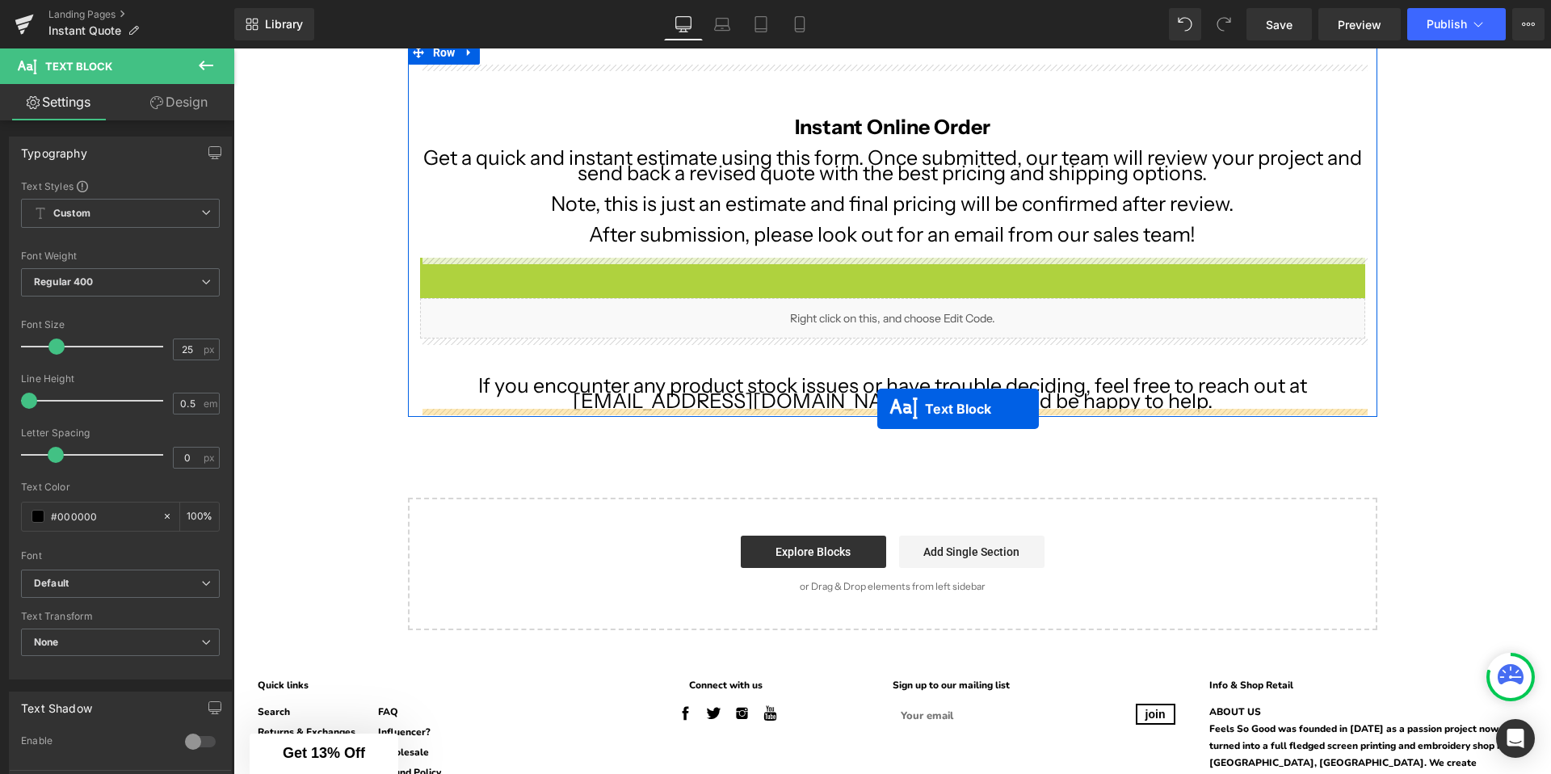
drag, startPoint x: 843, startPoint y: 591, endPoint x: 877, endPoint y: 409, distance: 185.1
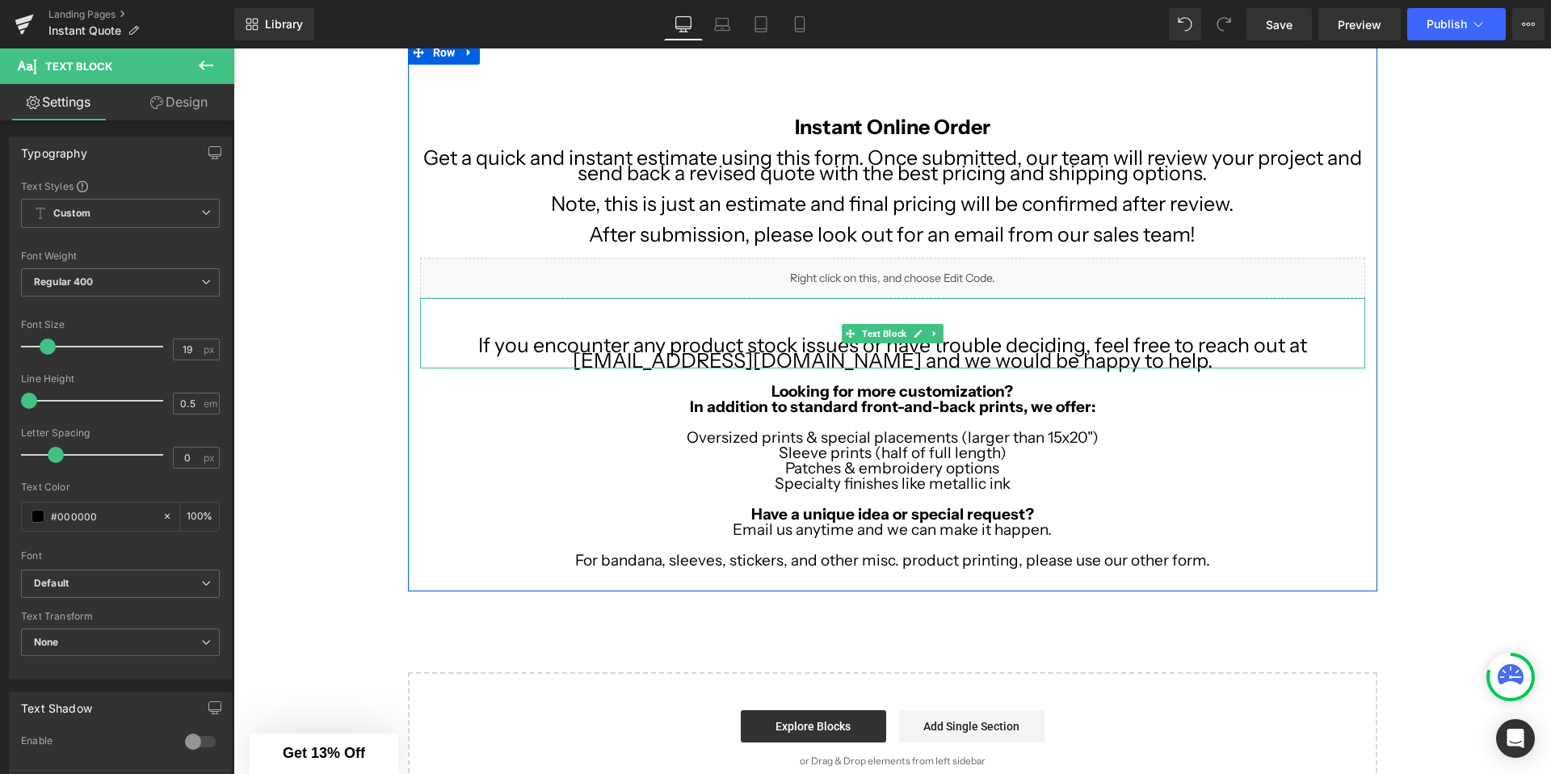
click at [791, 341] on span "If you encounter any product stock issues or have trouble deciding, feel free t…" at bounding box center [892, 353] width 829 height 40
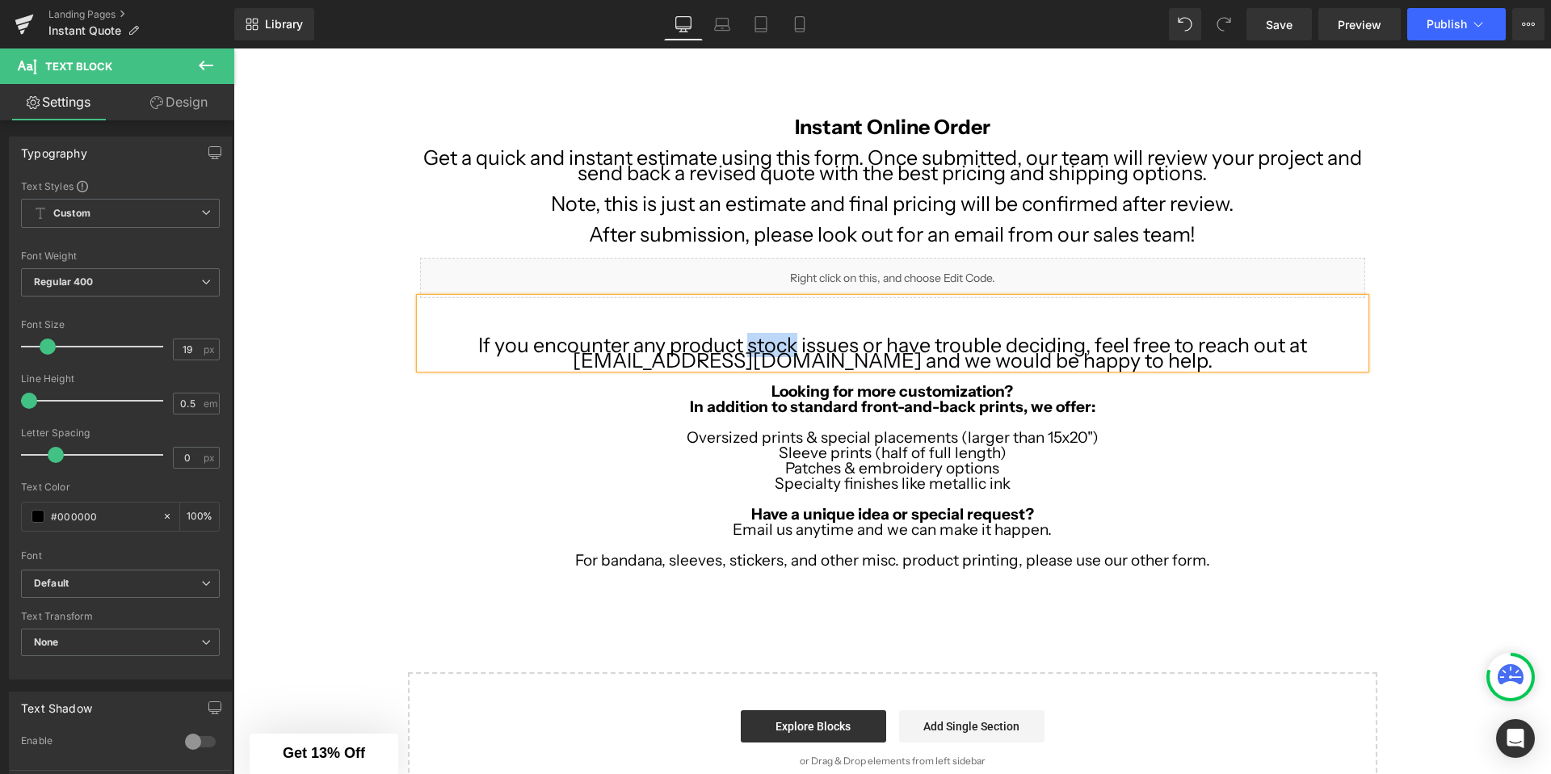
click at [791, 341] on span "If you encounter any product stock issues or have trouble deciding, feel free t…" at bounding box center [892, 353] width 829 height 40
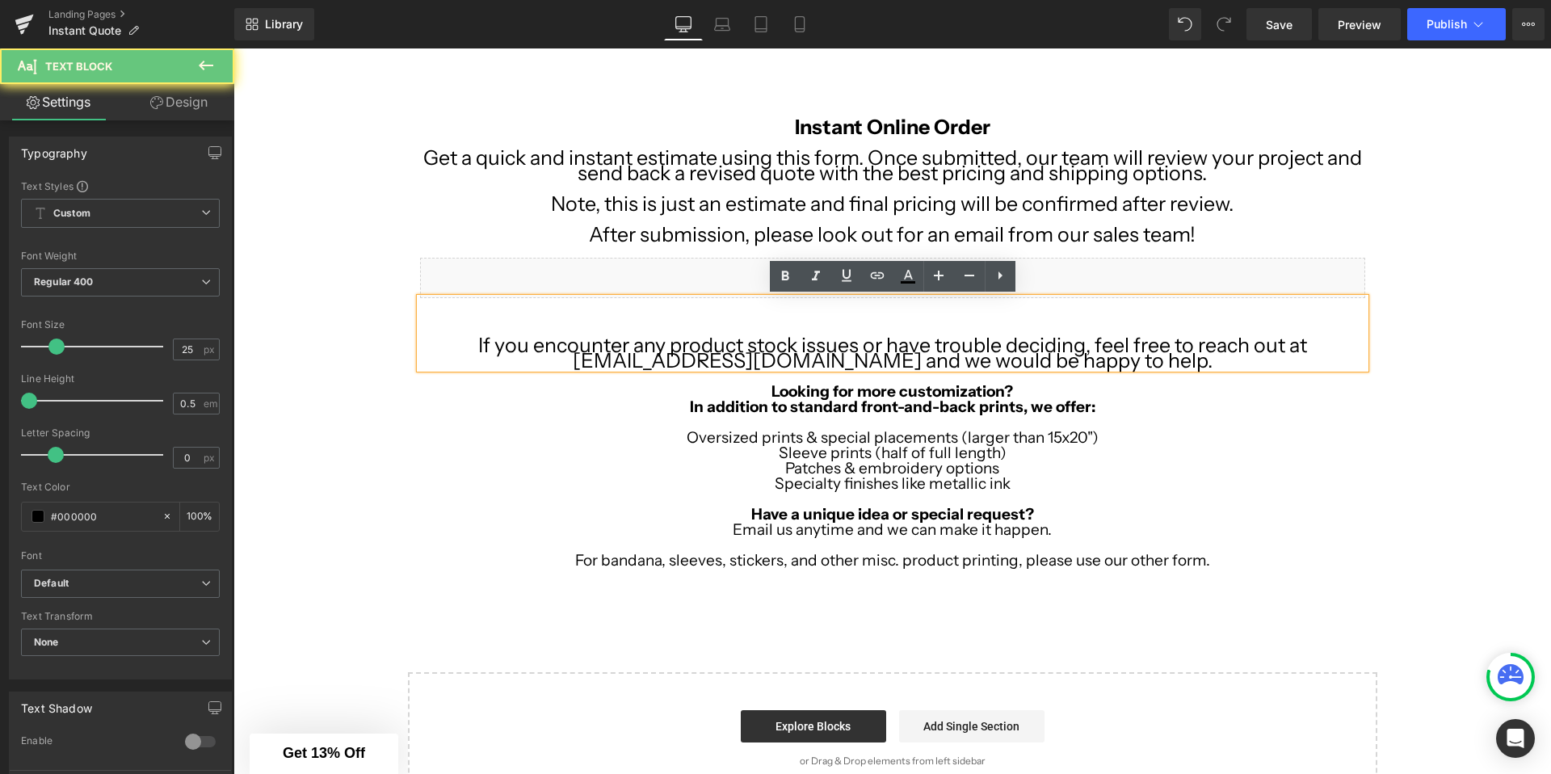
click at [772, 339] on span "If you encounter any product stock issues or have trouble deciding, feel free t…" at bounding box center [892, 353] width 829 height 40
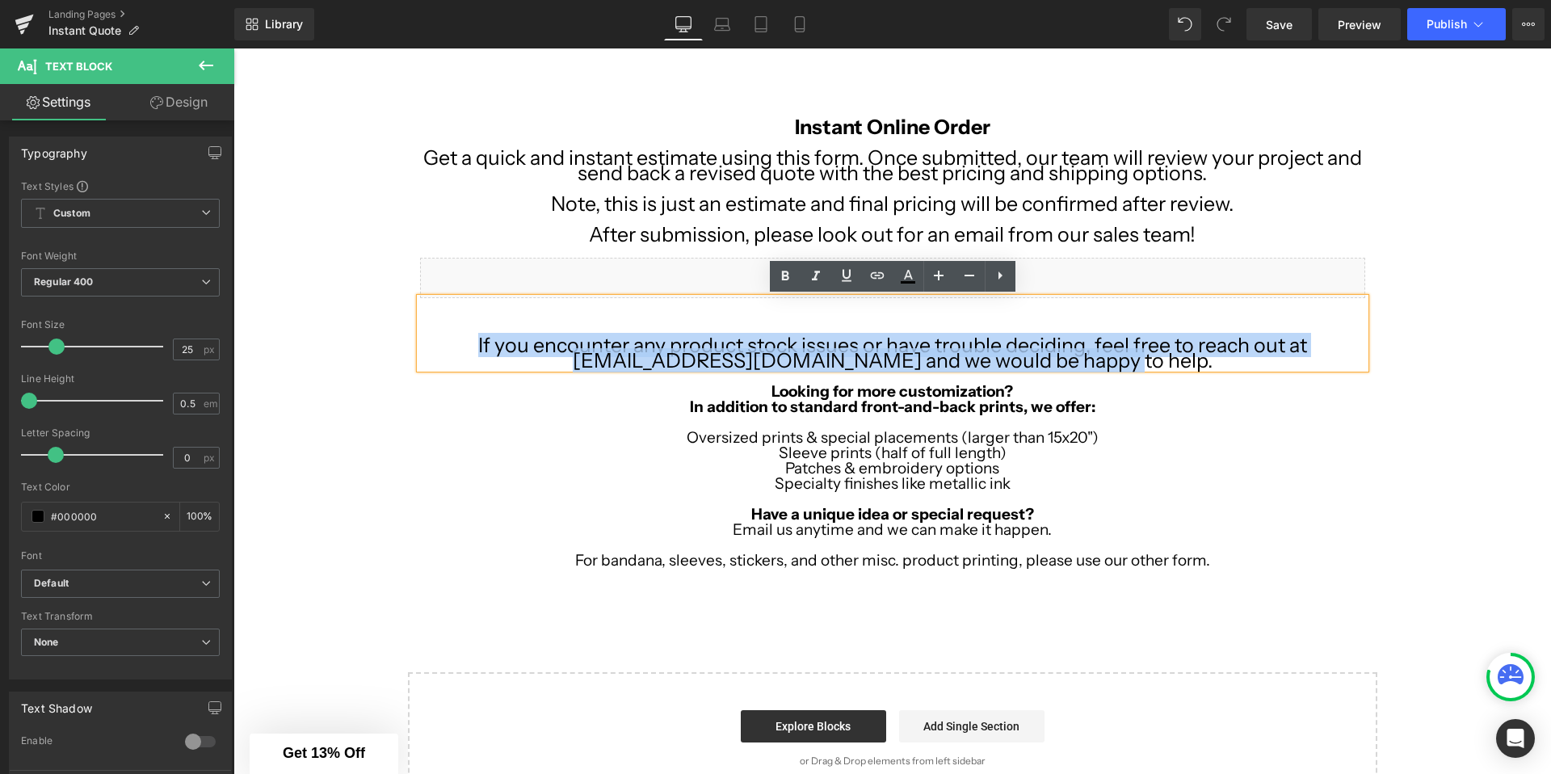
drag, startPoint x: 1151, startPoint y: 364, endPoint x: 426, endPoint y: 351, distance: 725.6
click at [426, 351] on p "If you encounter any product stock issues or have trouble deciding, feel free t…" at bounding box center [892, 353] width 945 height 31
click at [460, 339] on p "If you encounter any product stock issues or have trouble deciding, feel free t…" at bounding box center [892, 353] width 945 height 31
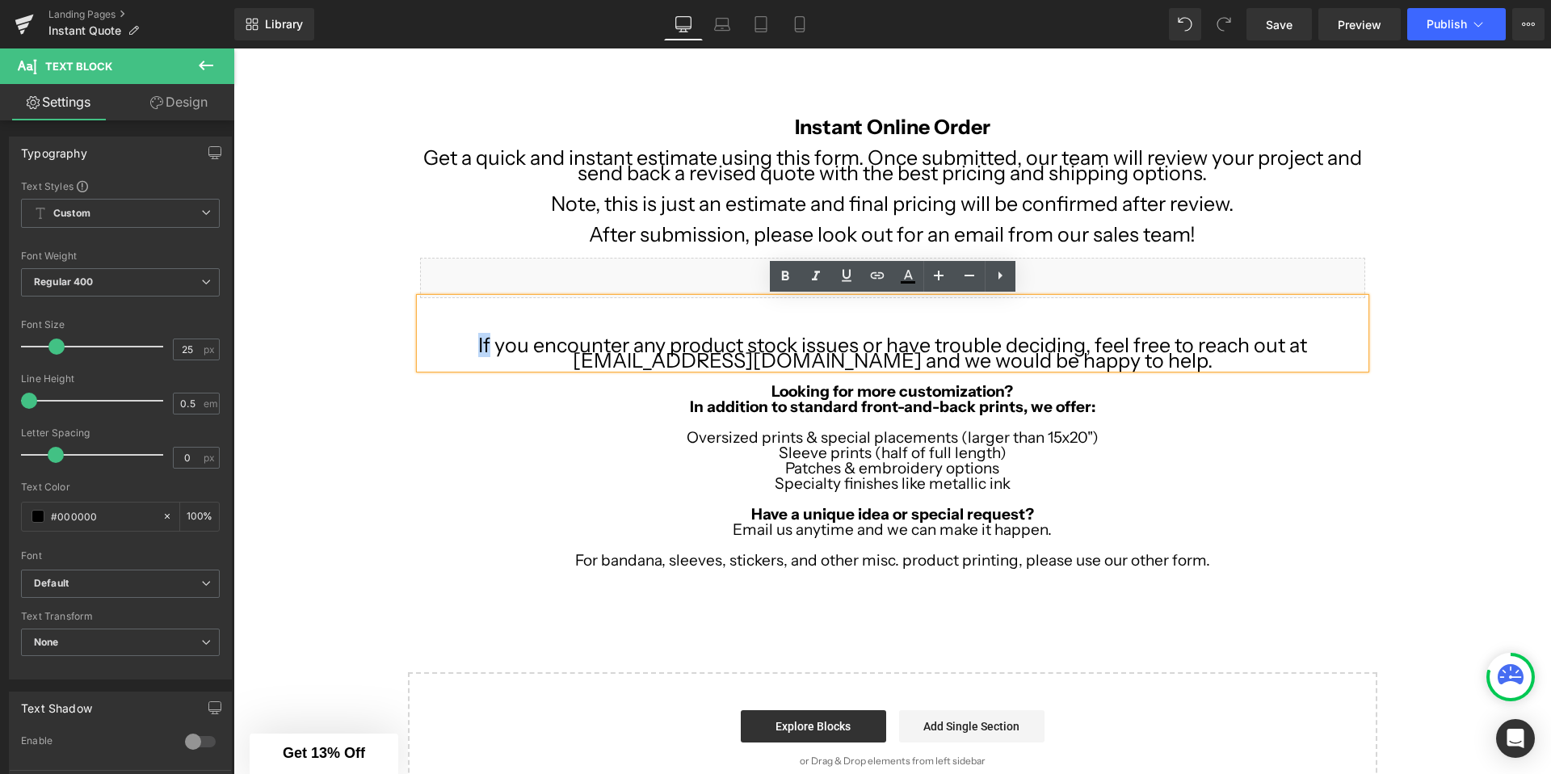
click at [460, 339] on p "If you encounter any product stock issues or have trouble deciding, feel free t…" at bounding box center [892, 353] width 945 height 31
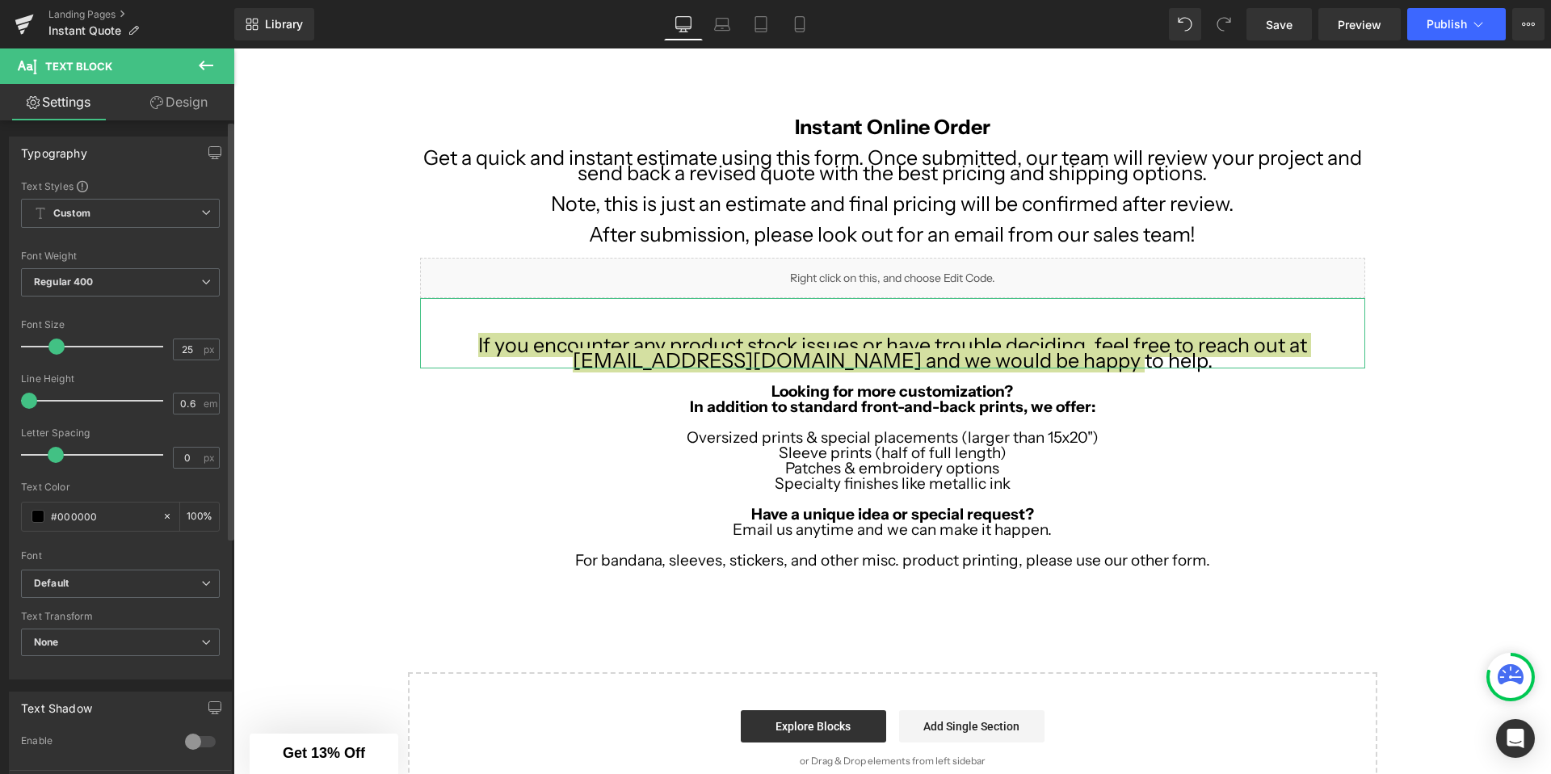
type input "0.7"
drag, startPoint x: 30, startPoint y: 400, endPoint x: 41, endPoint y: 400, distance: 11.3
click at [42, 400] on span at bounding box center [40, 401] width 16 height 16
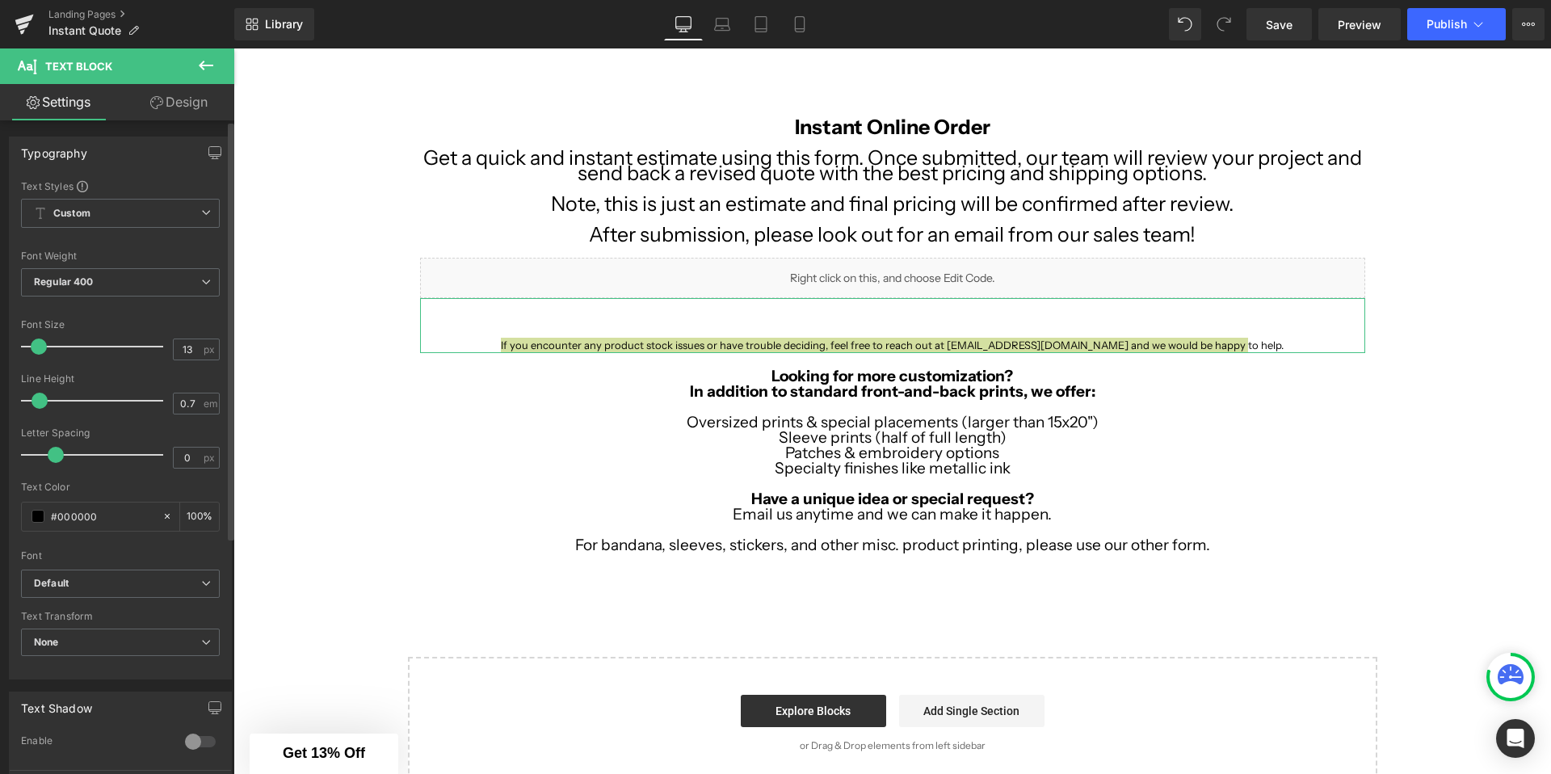
type input "12"
drag, startPoint x: 57, startPoint y: 346, endPoint x: 39, endPoint y: 347, distance: 17.8
click at [39, 347] on span at bounding box center [38, 347] width 16 height 16
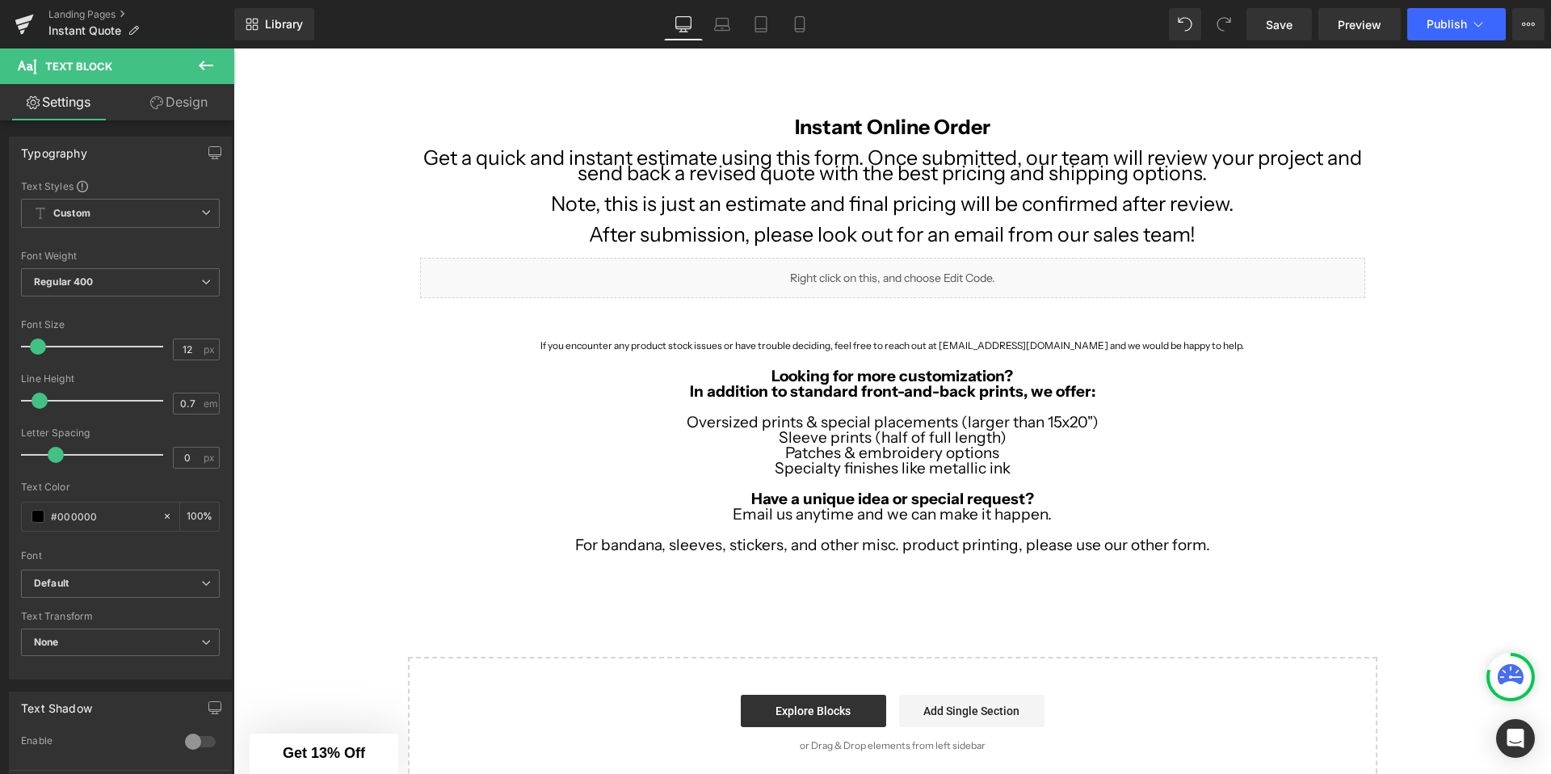
click at [396, 383] on div "Image Row Image Row Instant Online Order Get a quick and instant estimate using…" at bounding box center [892, 414] width 1318 height 749
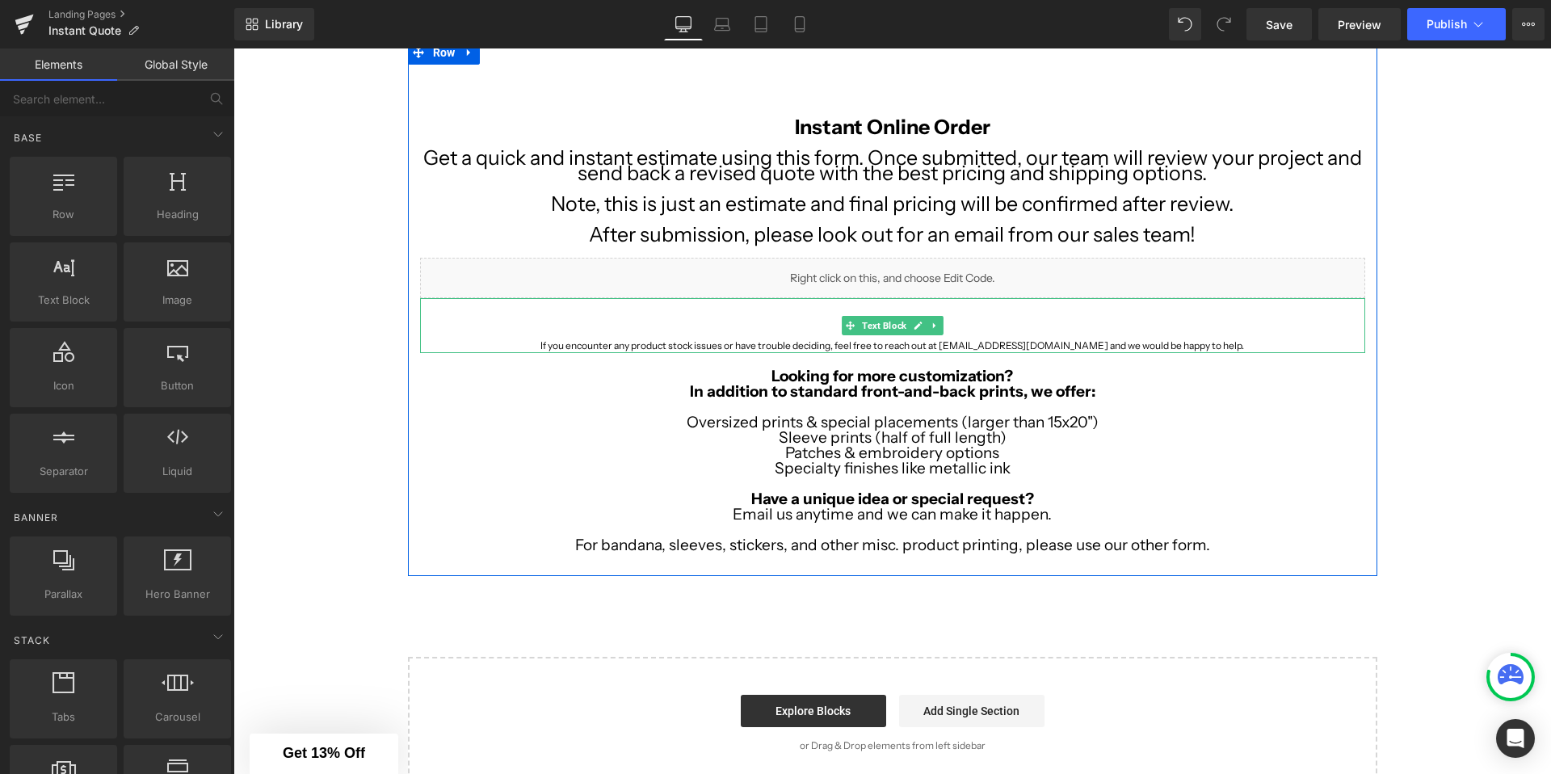
click at [603, 341] on span "If you encounter any product stock issues or have trouble deciding, feel free t…" at bounding box center [893, 345] width 704 height 12
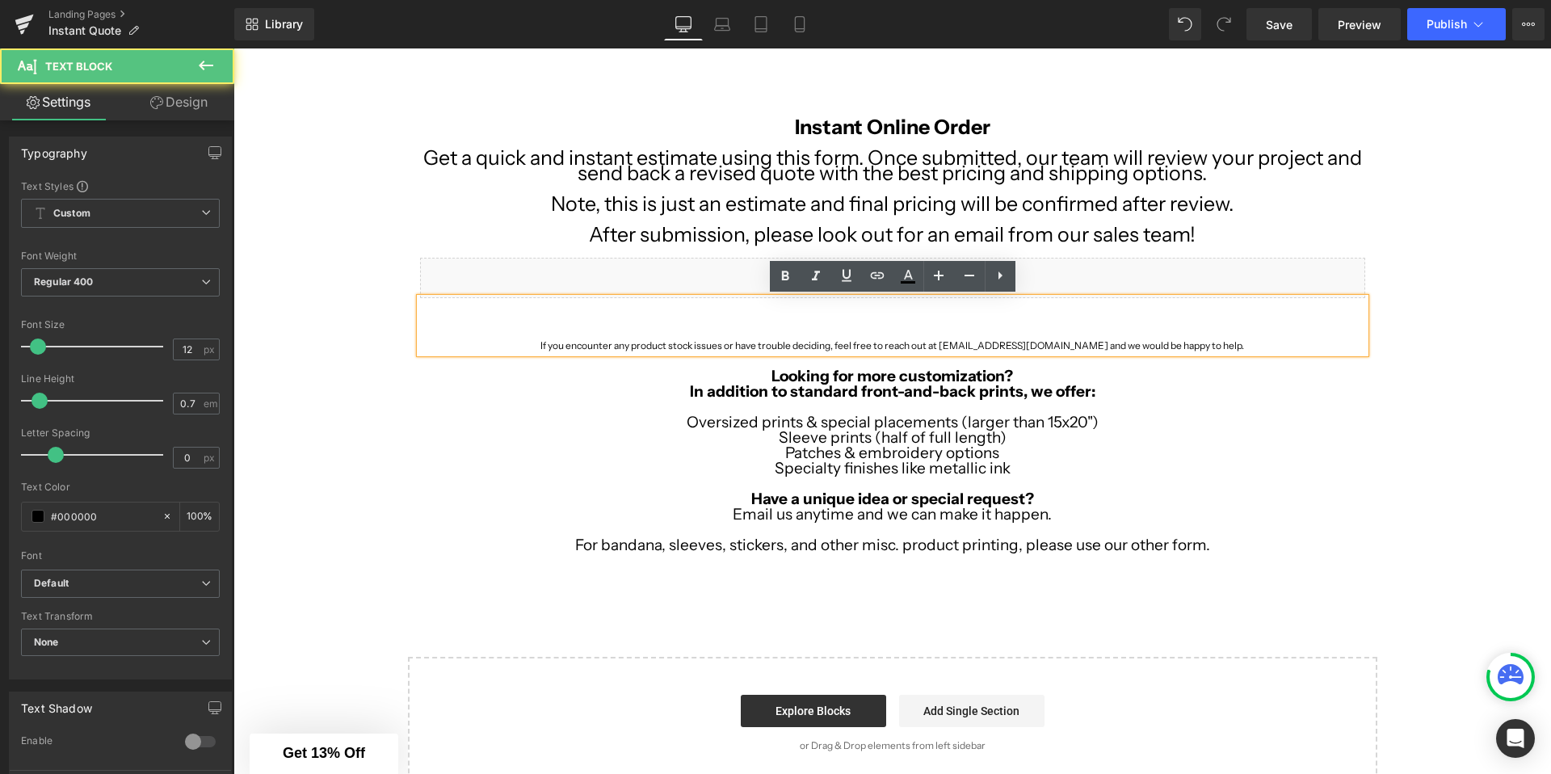
click at [603, 341] on span "If you encounter any product stock issues or have trouble deciding, feel free t…" at bounding box center [893, 345] width 704 height 12
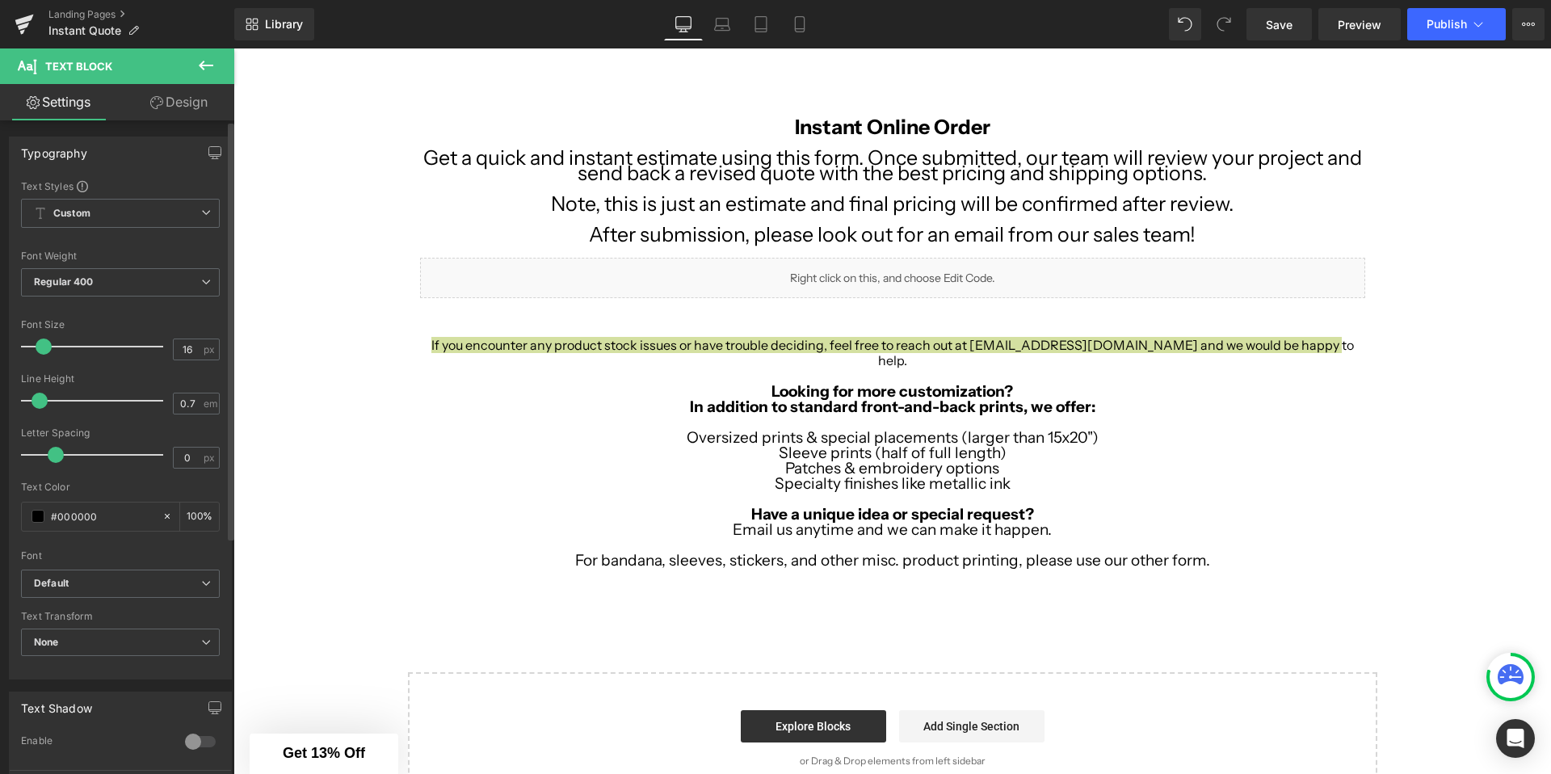
type input "17"
click at [44, 342] on span at bounding box center [44, 347] width 16 height 16
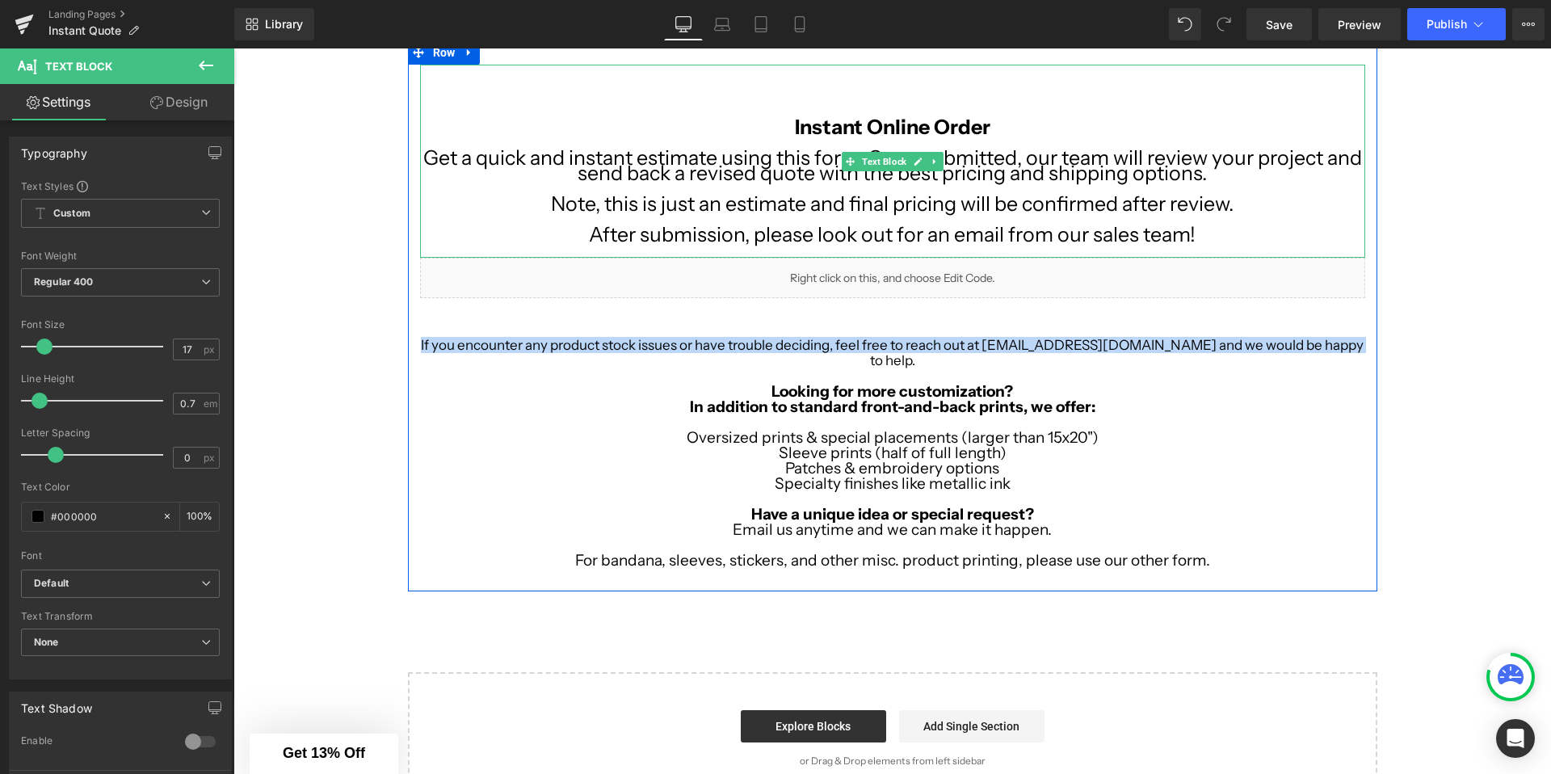
click at [562, 182] on p at bounding box center [892, 188] width 945 height 15
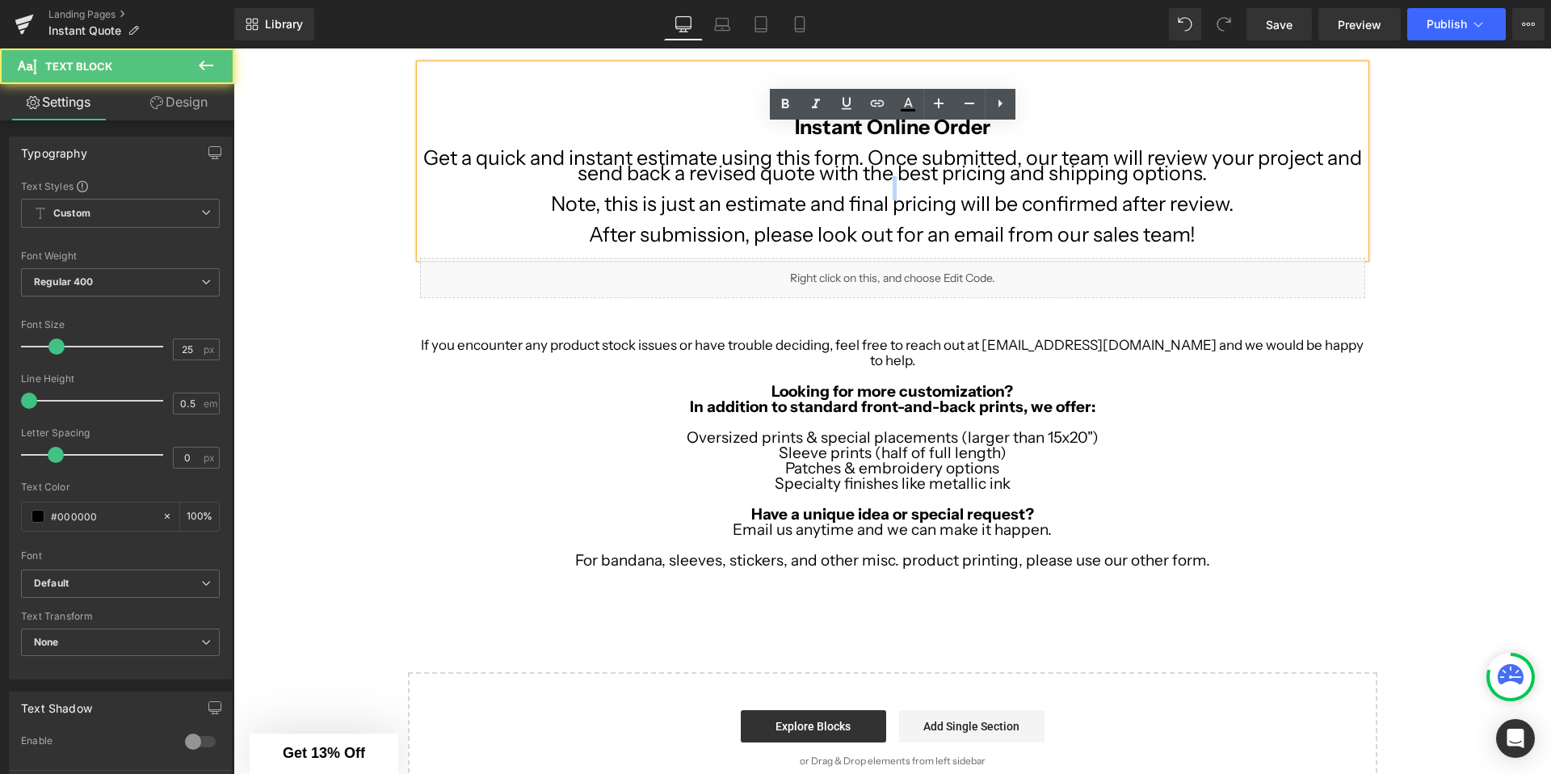
click at [562, 182] on p at bounding box center [892, 188] width 945 height 15
click at [595, 177] on p "Get a quick and instant estimate using this form. Once submitted, our team will…" at bounding box center [892, 165] width 945 height 31
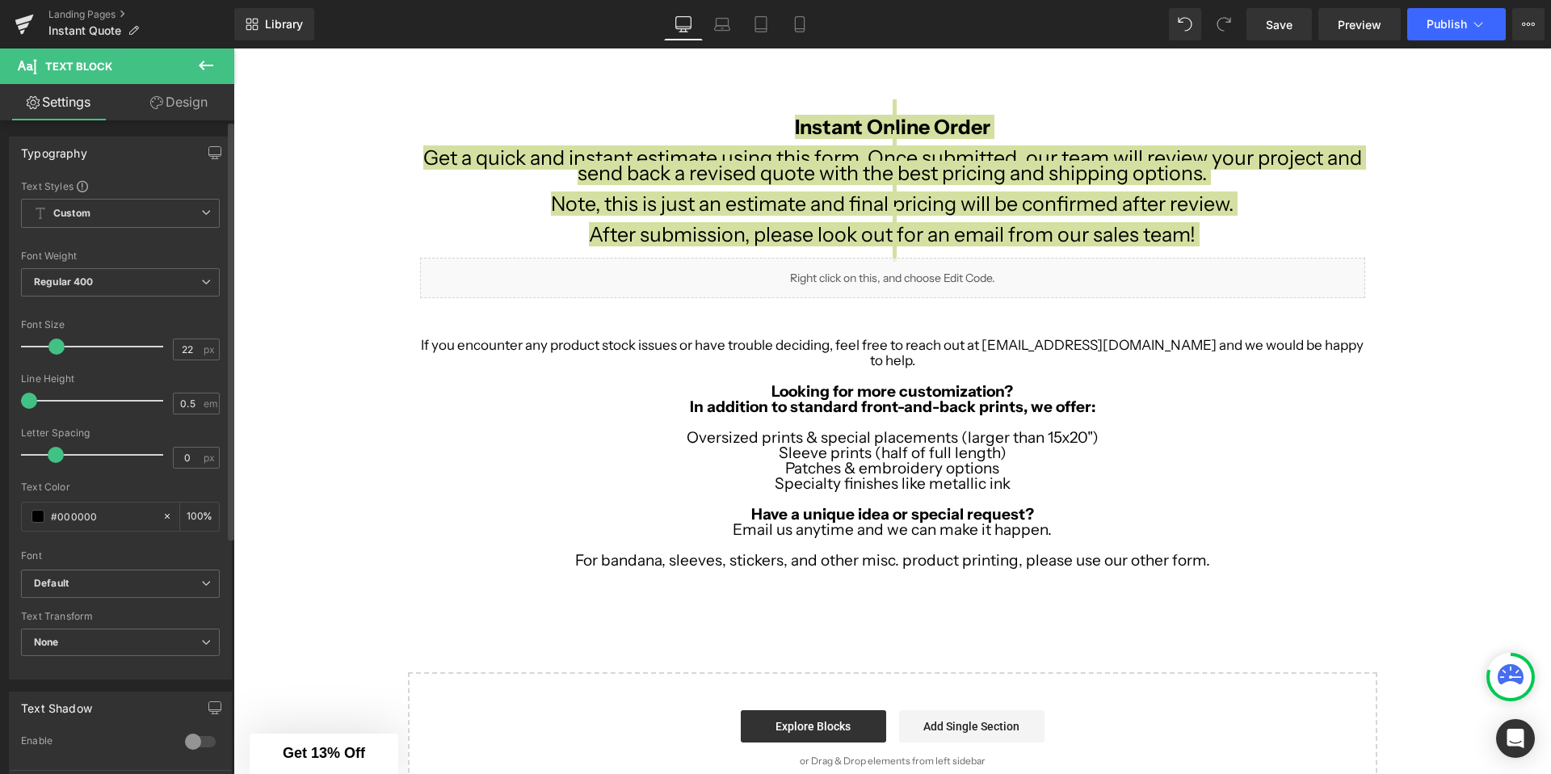
type input "21"
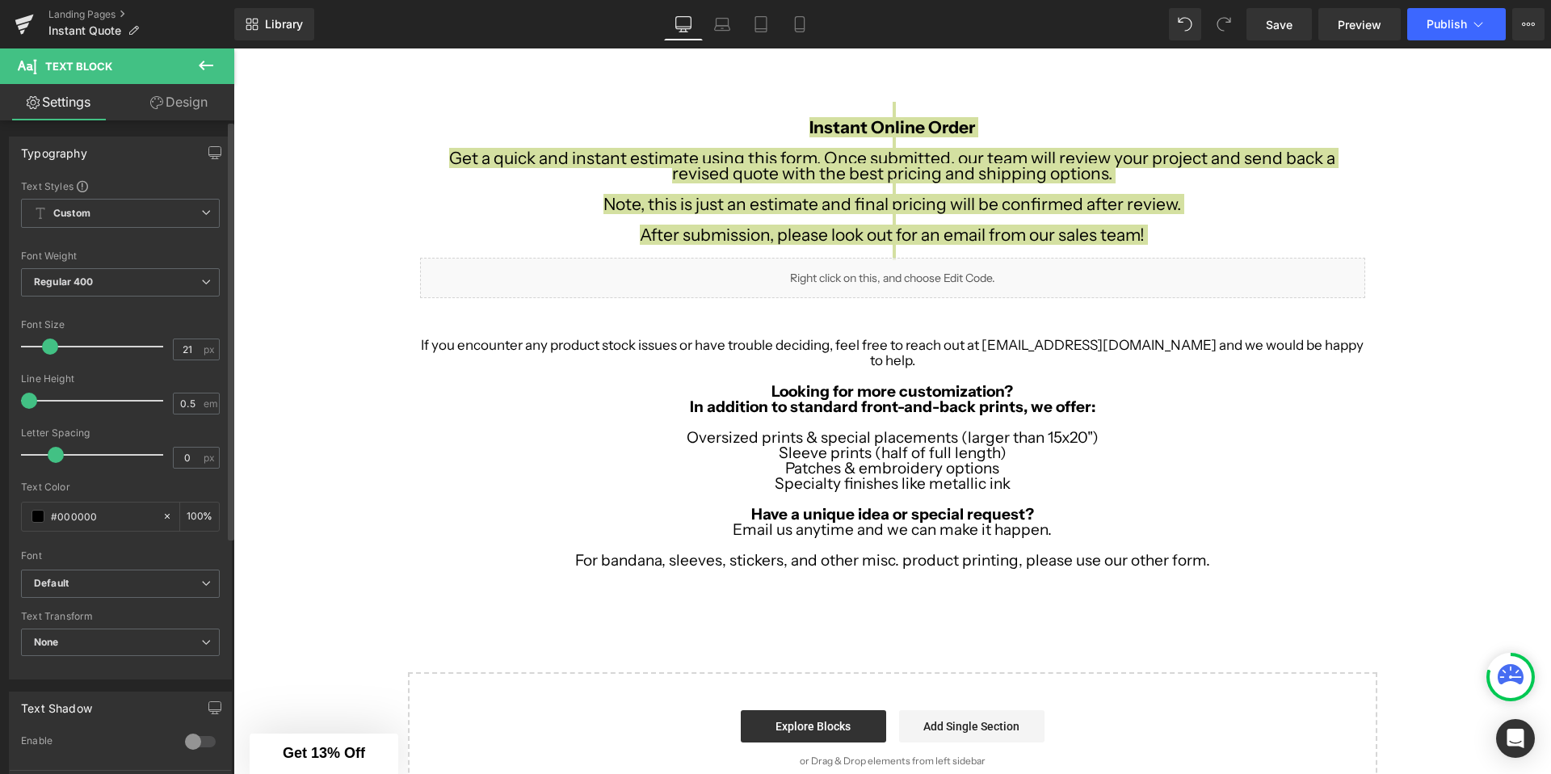
click at [52, 343] on span at bounding box center [50, 347] width 16 height 16
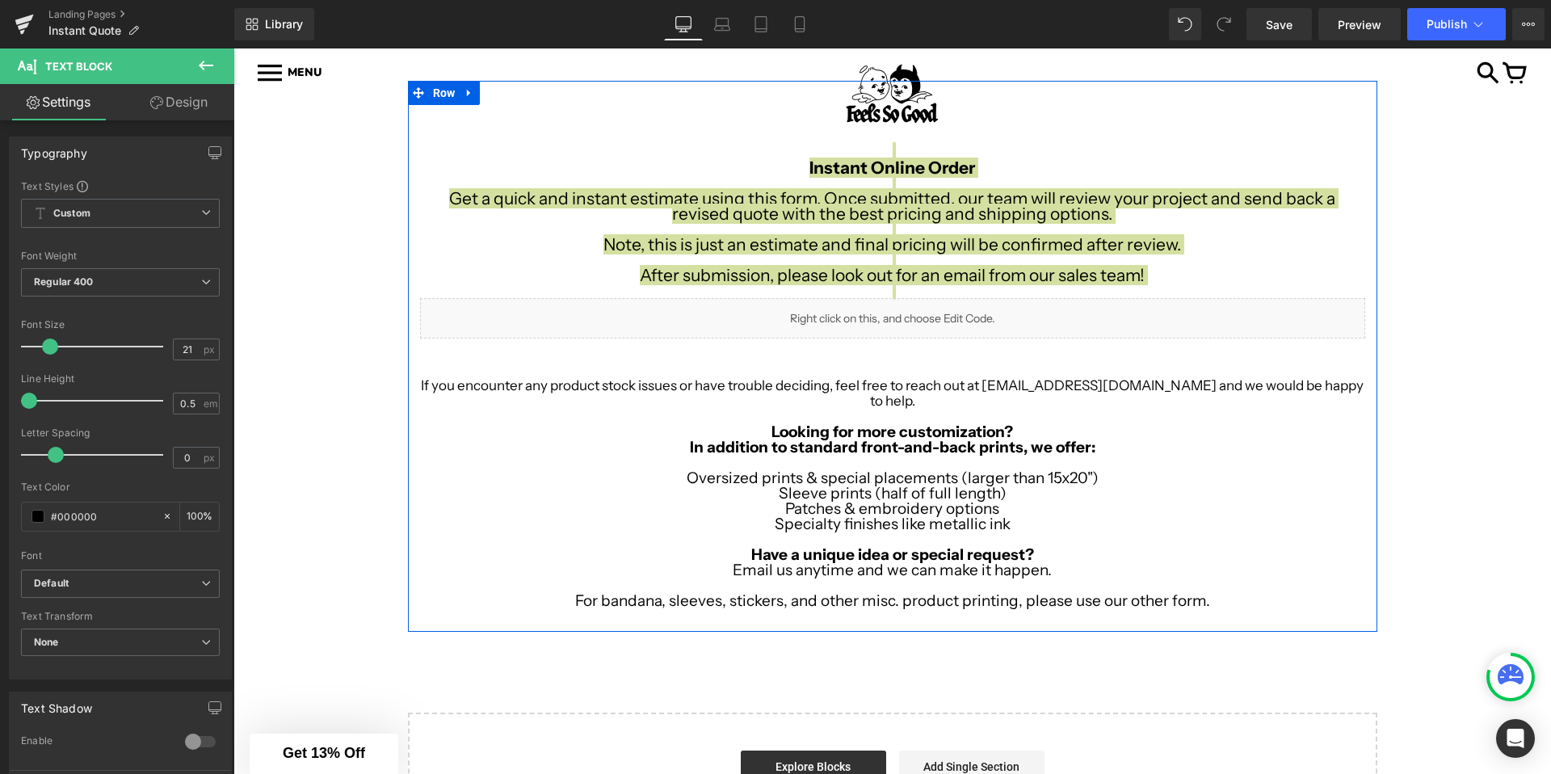
scroll to position [191, 0]
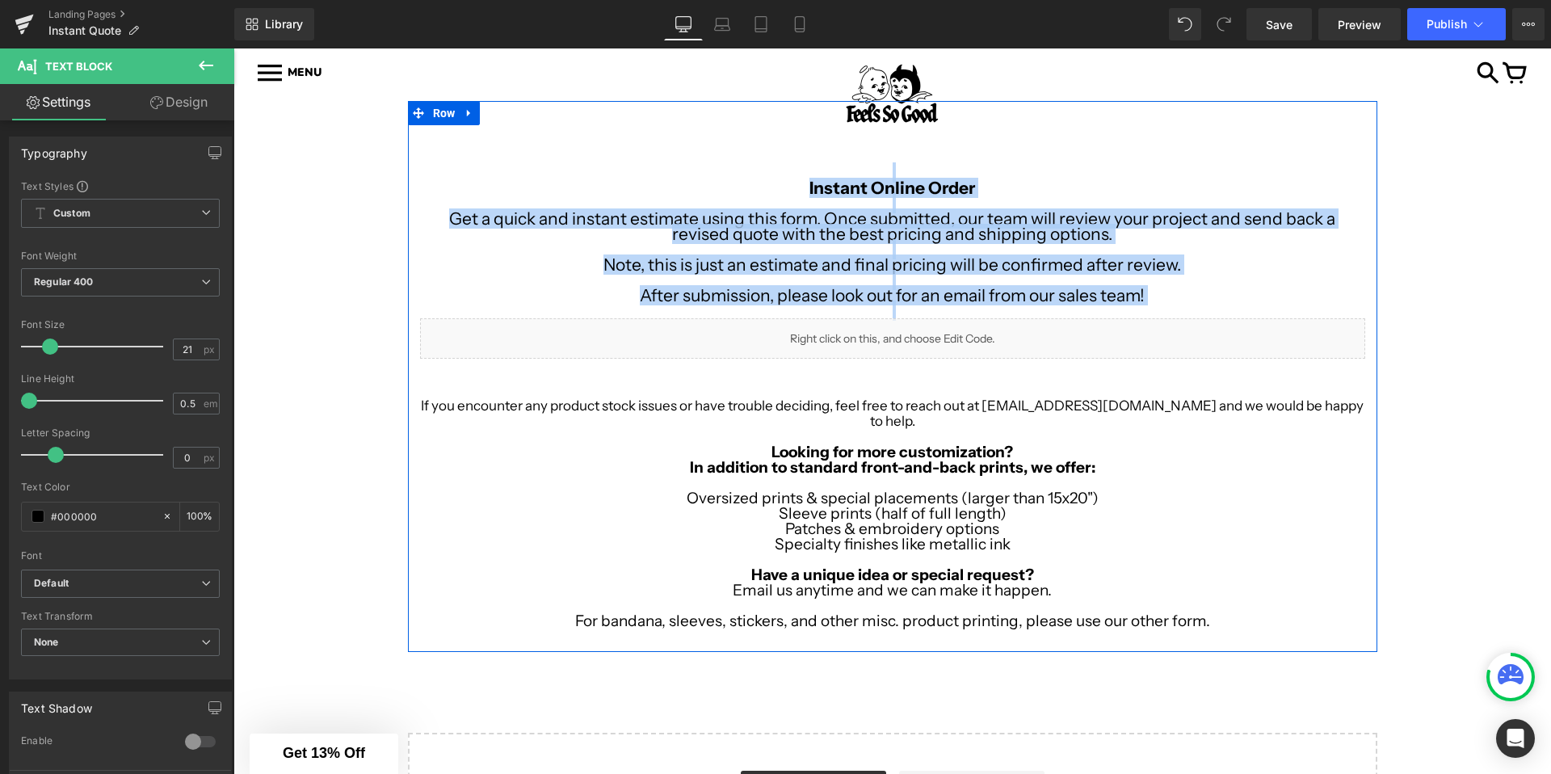
click at [645, 244] on p at bounding box center [892, 249] width 945 height 15
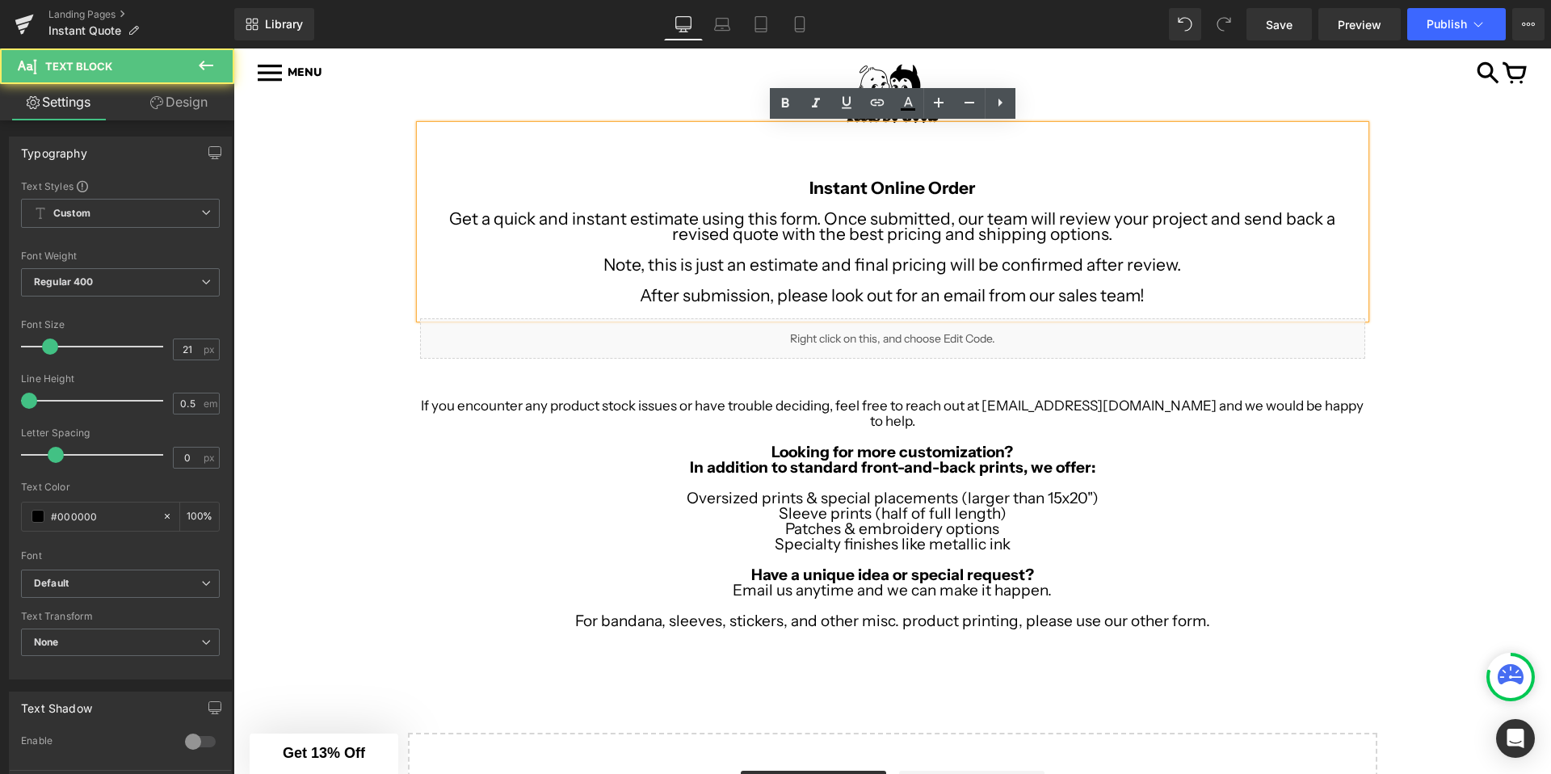
click at [825, 216] on p "Get a quick and instant estimate using this form. Once submitted, our team will…" at bounding box center [892, 226] width 945 height 31
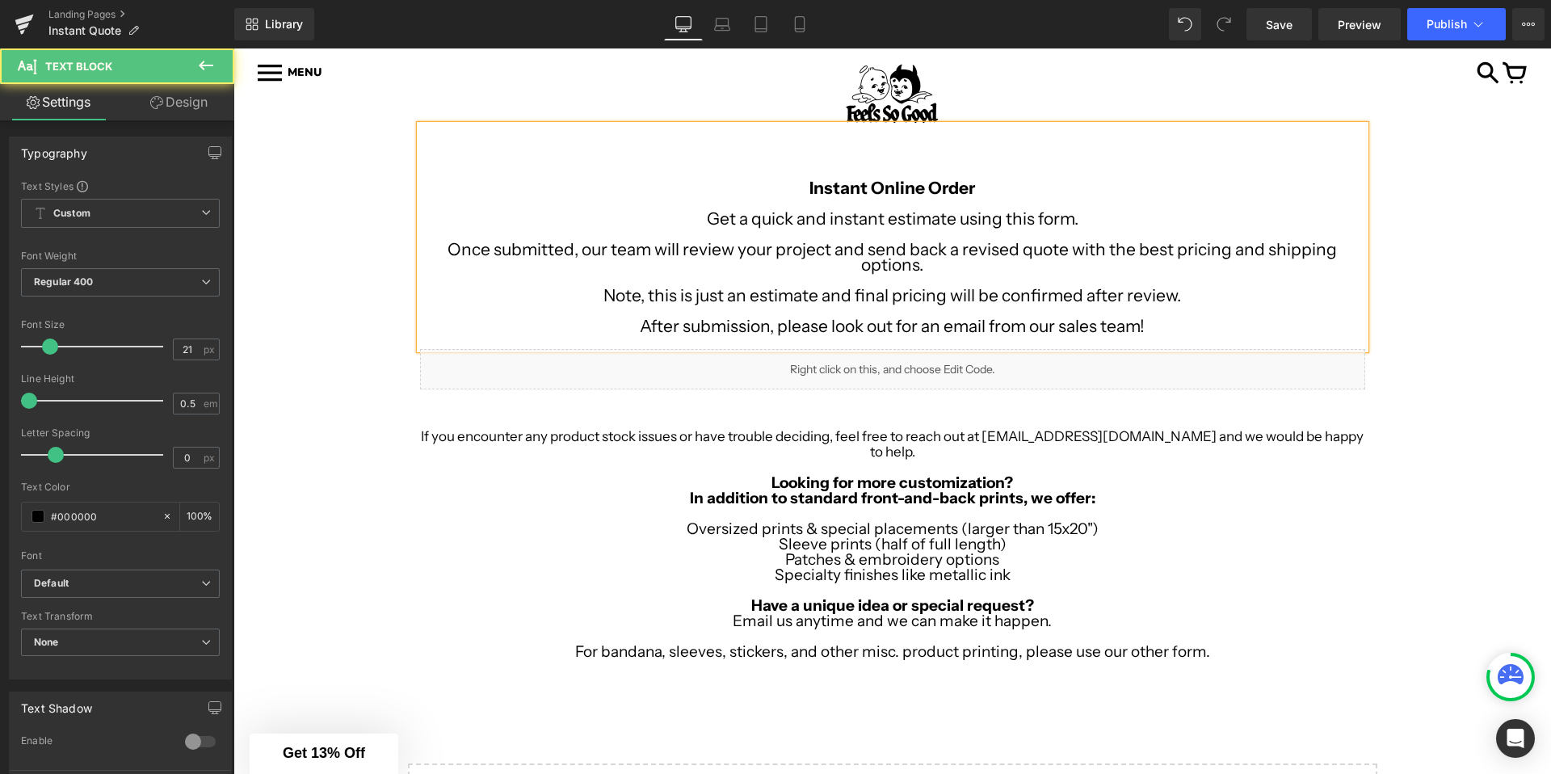
click at [587, 289] on p "Note, this is just an estimate and final pricing will be confirmed after review." at bounding box center [892, 295] width 945 height 15
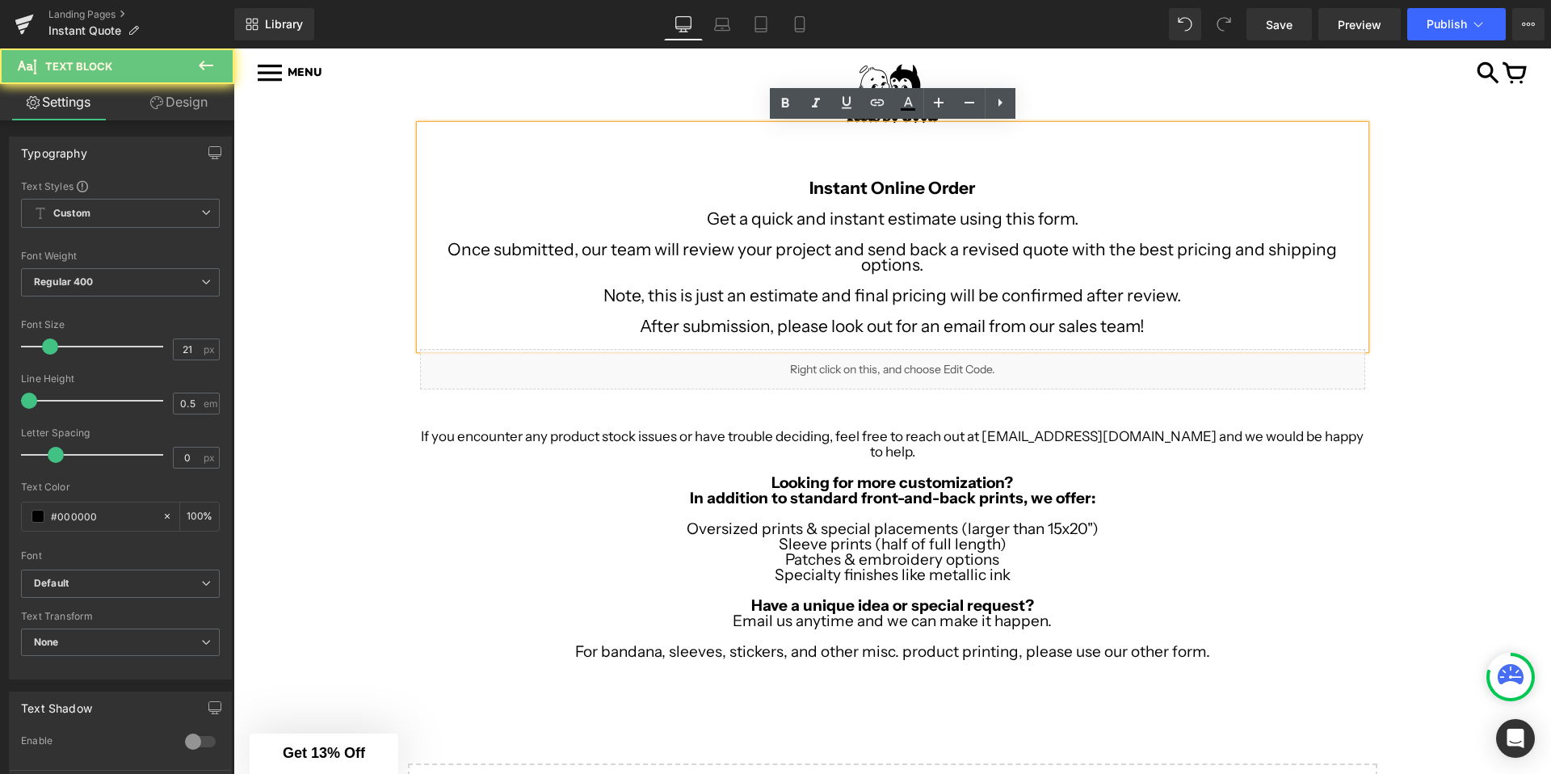
click at [632, 326] on p "After submission, please look out for an email from our sales team!" at bounding box center [892, 325] width 945 height 15
click at [606, 326] on p "After submission, please look out for an email from our sales team!" at bounding box center [892, 325] width 945 height 15
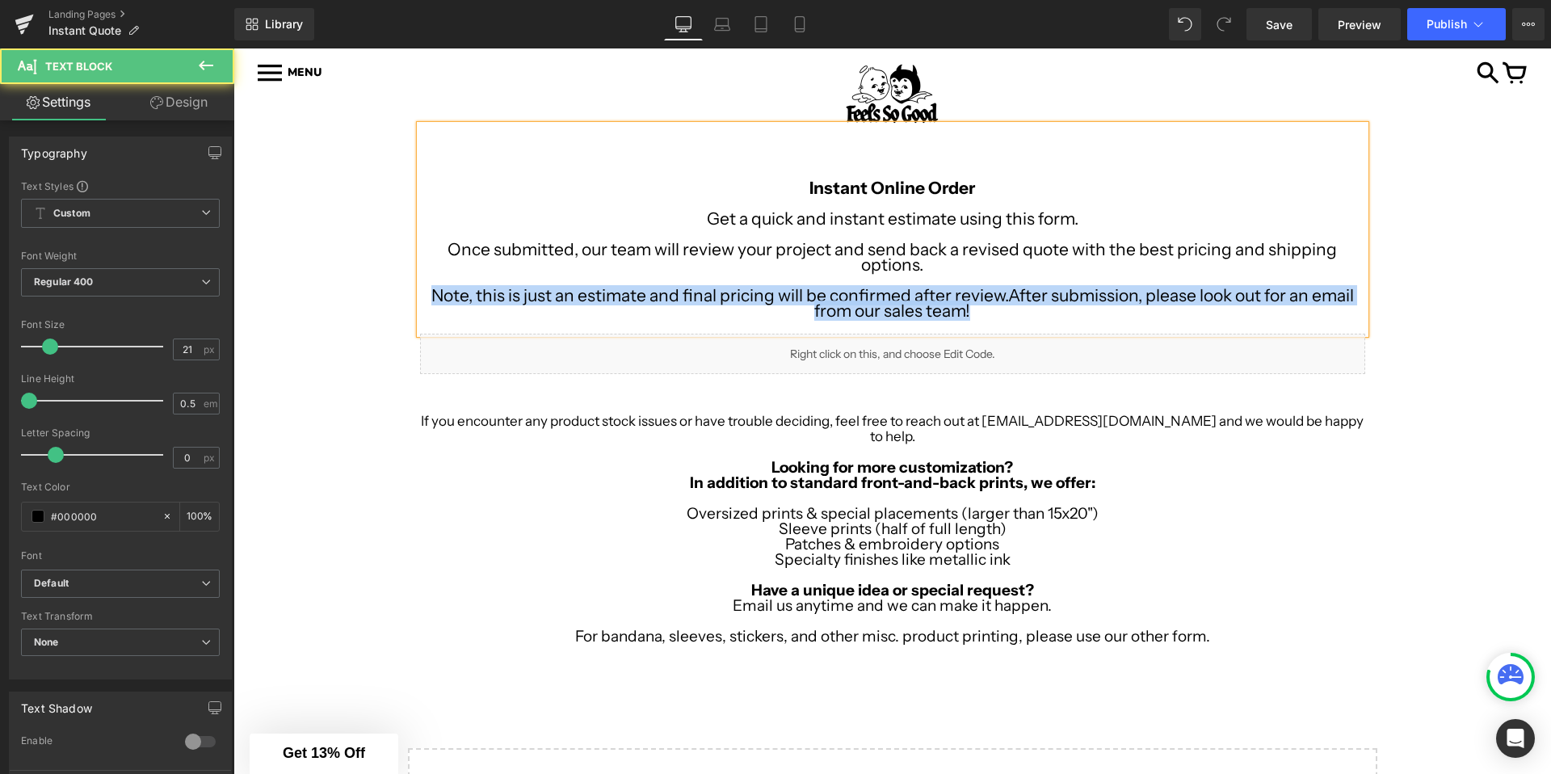
drag, startPoint x: 981, startPoint y: 313, endPoint x: 419, endPoint y: 293, distance: 561.8
click at [420, 293] on p "Note, this is just an estimate and final pricing will be confirmed after review…" at bounding box center [892, 303] width 945 height 31
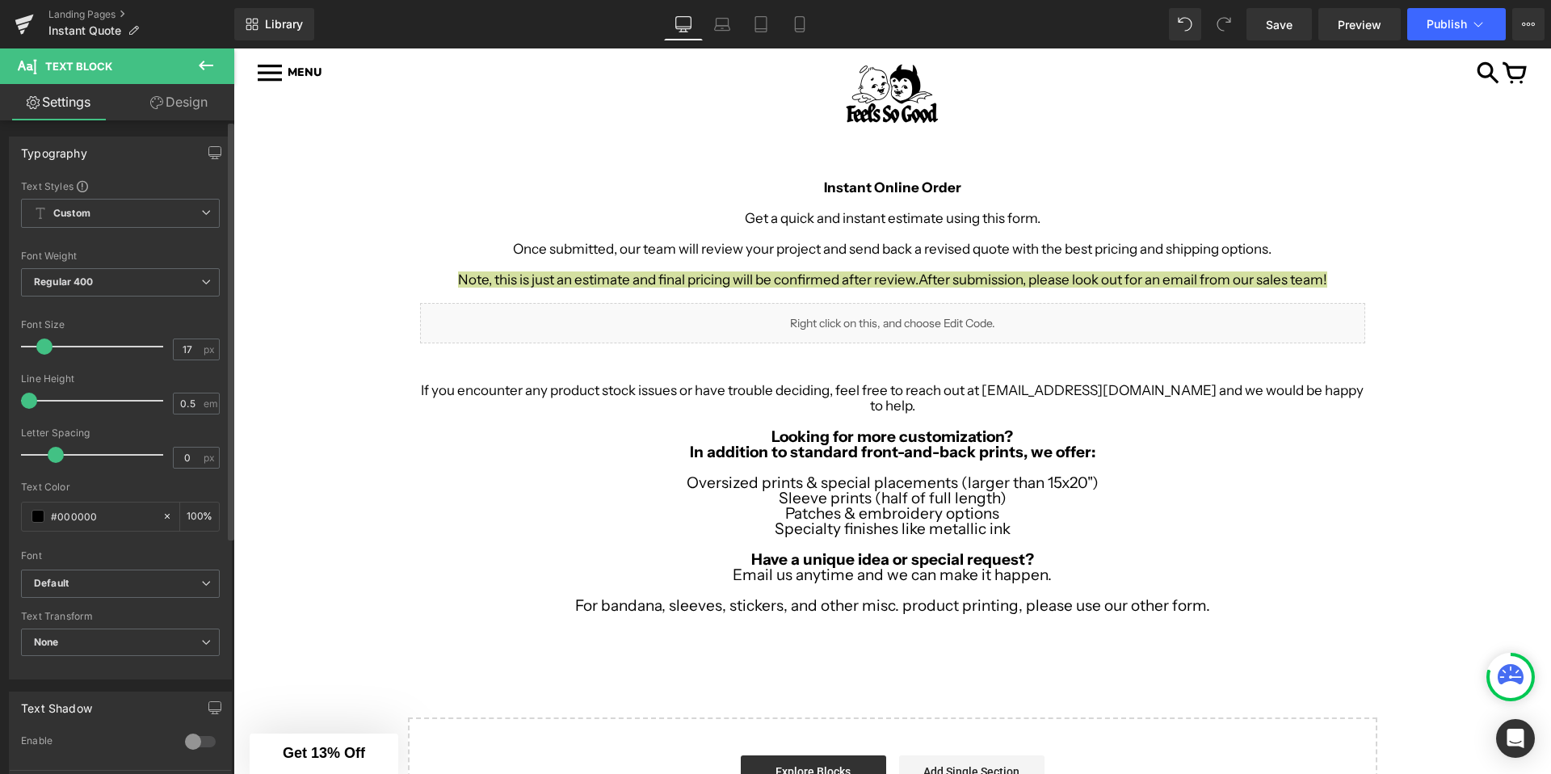
click at [40, 347] on span at bounding box center [44, 347] width 16 height 16
type input "21"
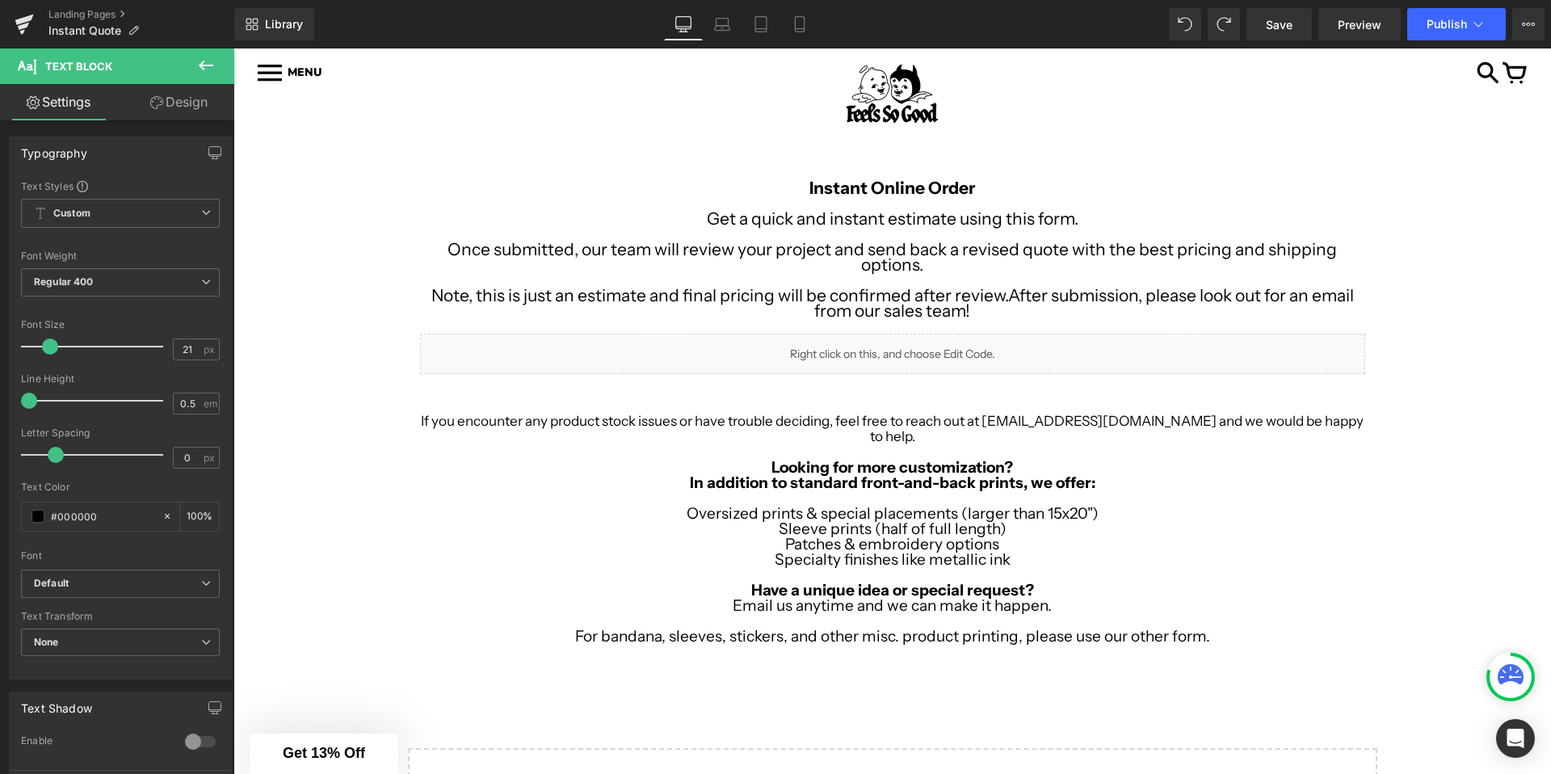
click at [355, 350] on div "Image Row Image Row Instant Online Order Get a quick and instant estimate using…" at bounding box center [892, 491] width 1318 height 780
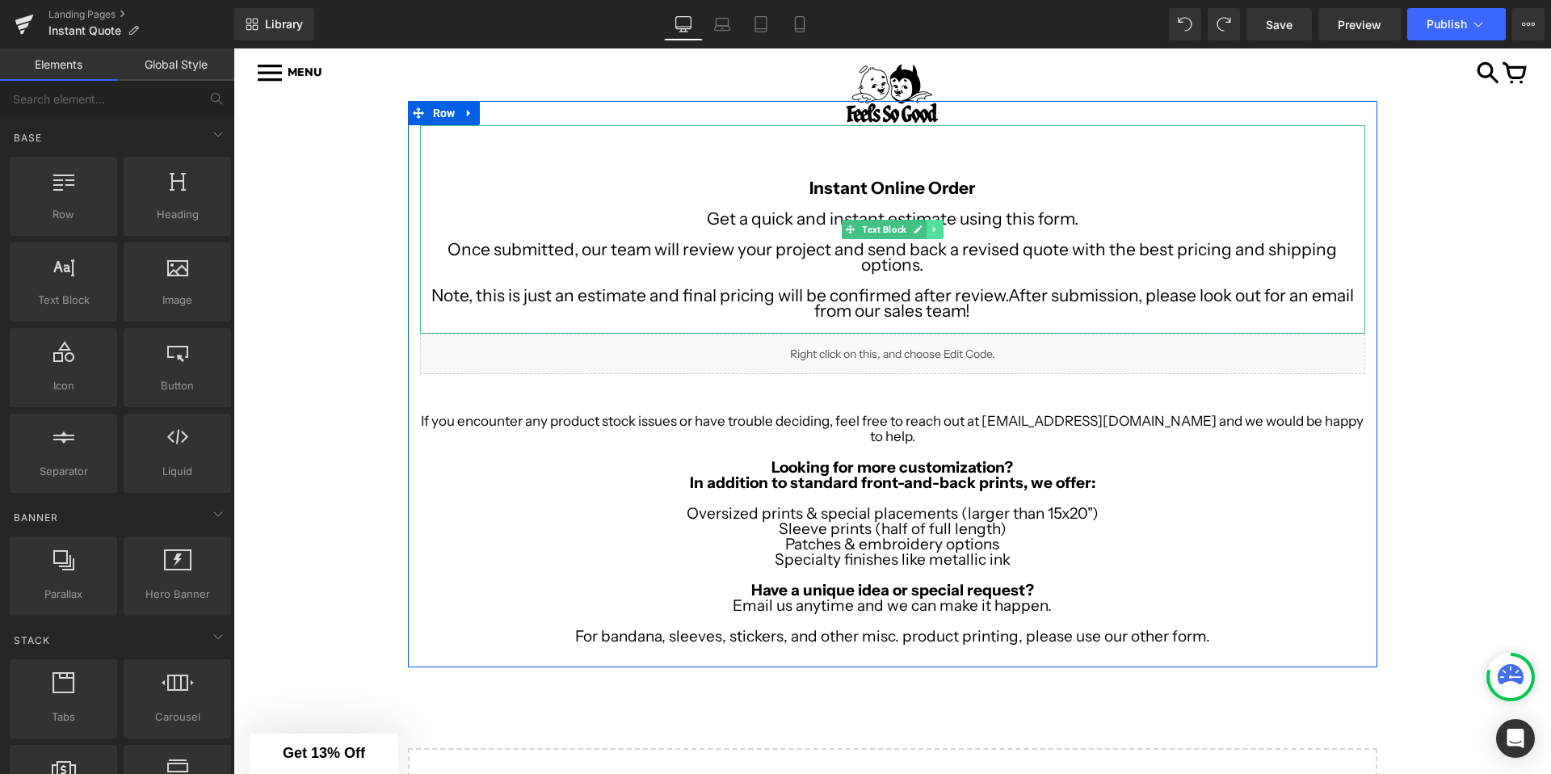
click at [933, 225] on icon at bounding box center [934, 230] width 9 height 10
click at [929, 231] on icon at bounding box center [926, 229] width 9 height 9
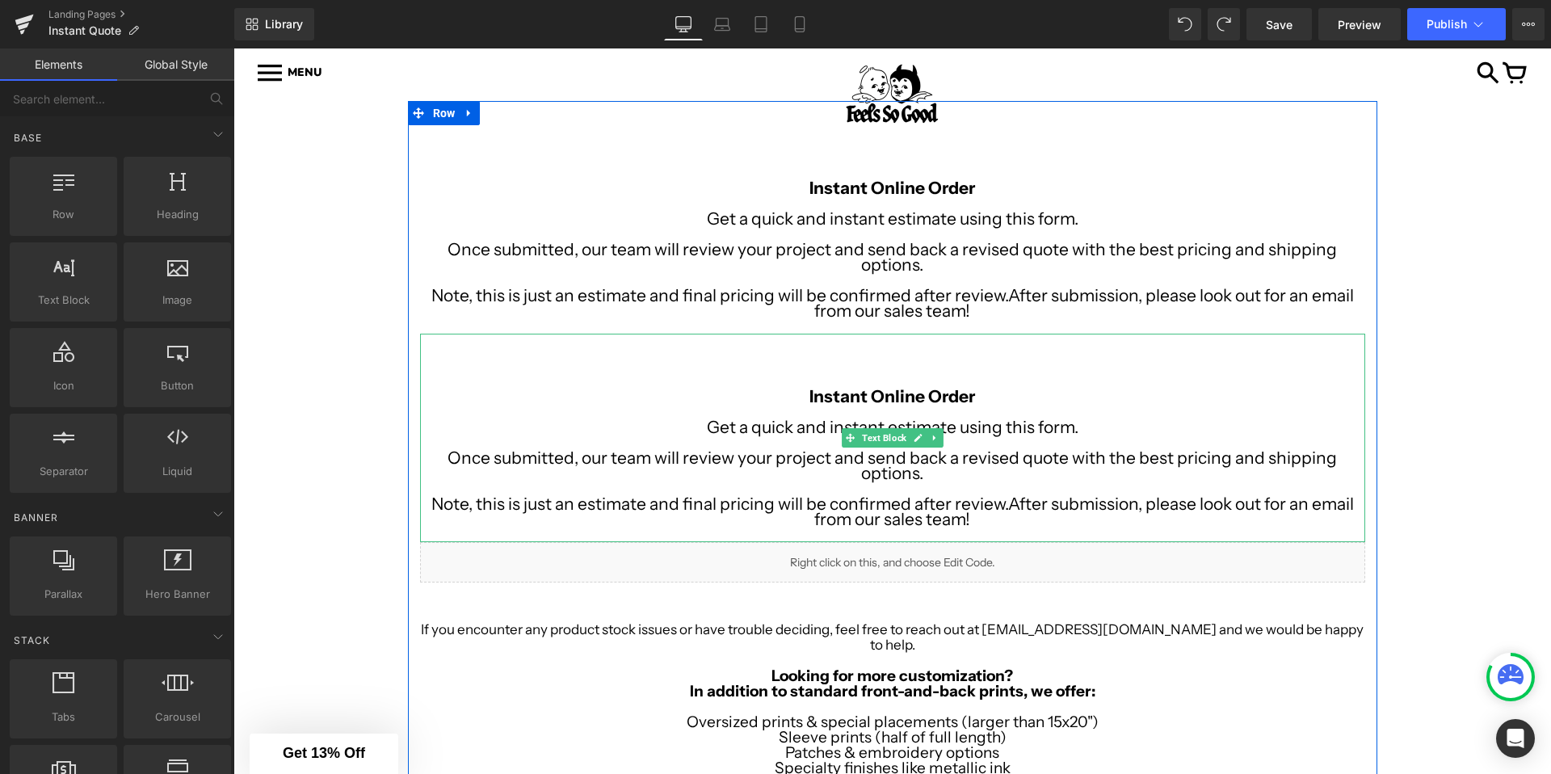
click at [923, 485] on p at bounding box center [892, 488] width 945 height 15
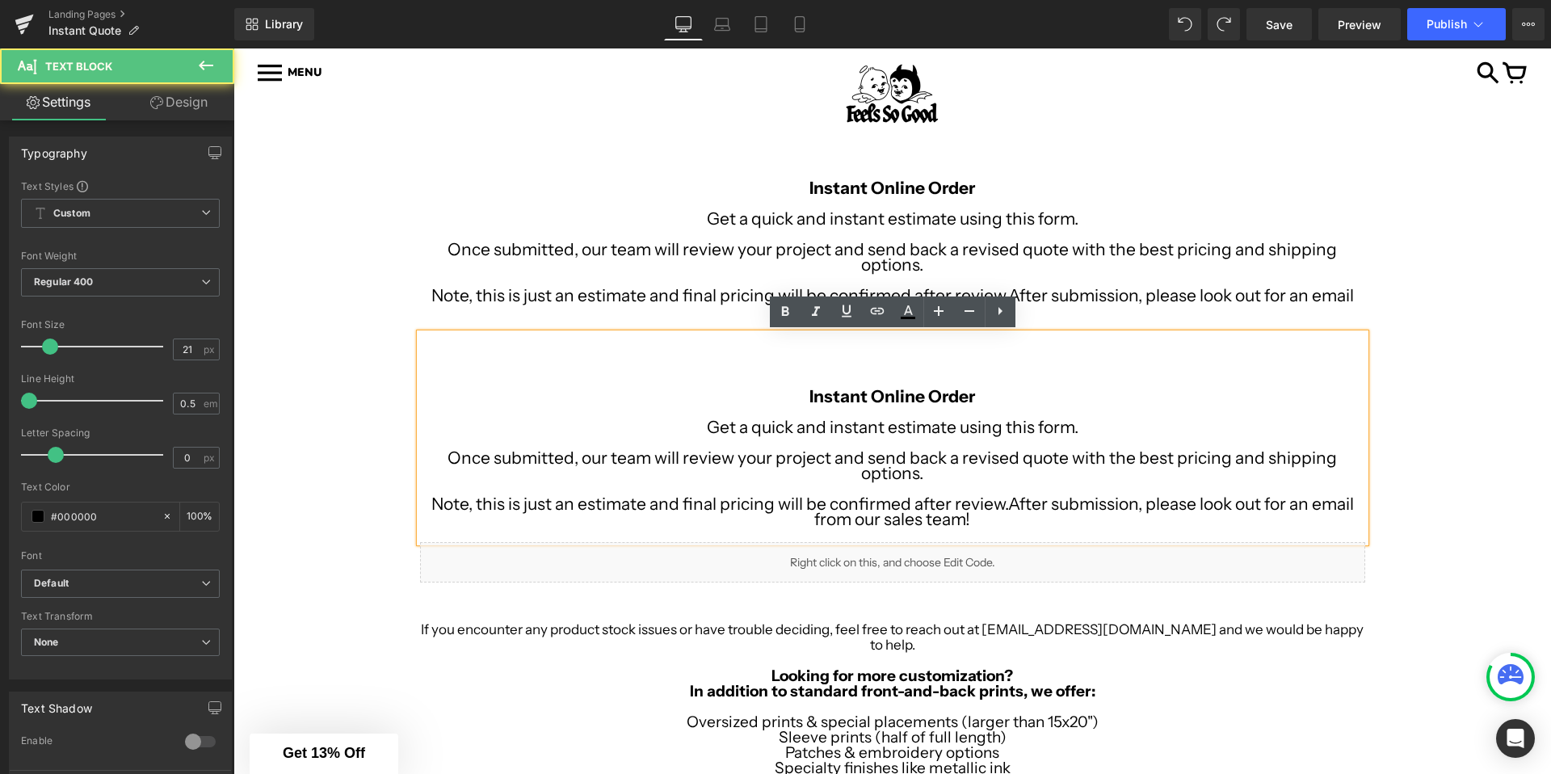
click at [933, 477] on p "Once submitted, our team will review your project and send back a revised quote…" at bounding box center [892, 465] width 945 height 31
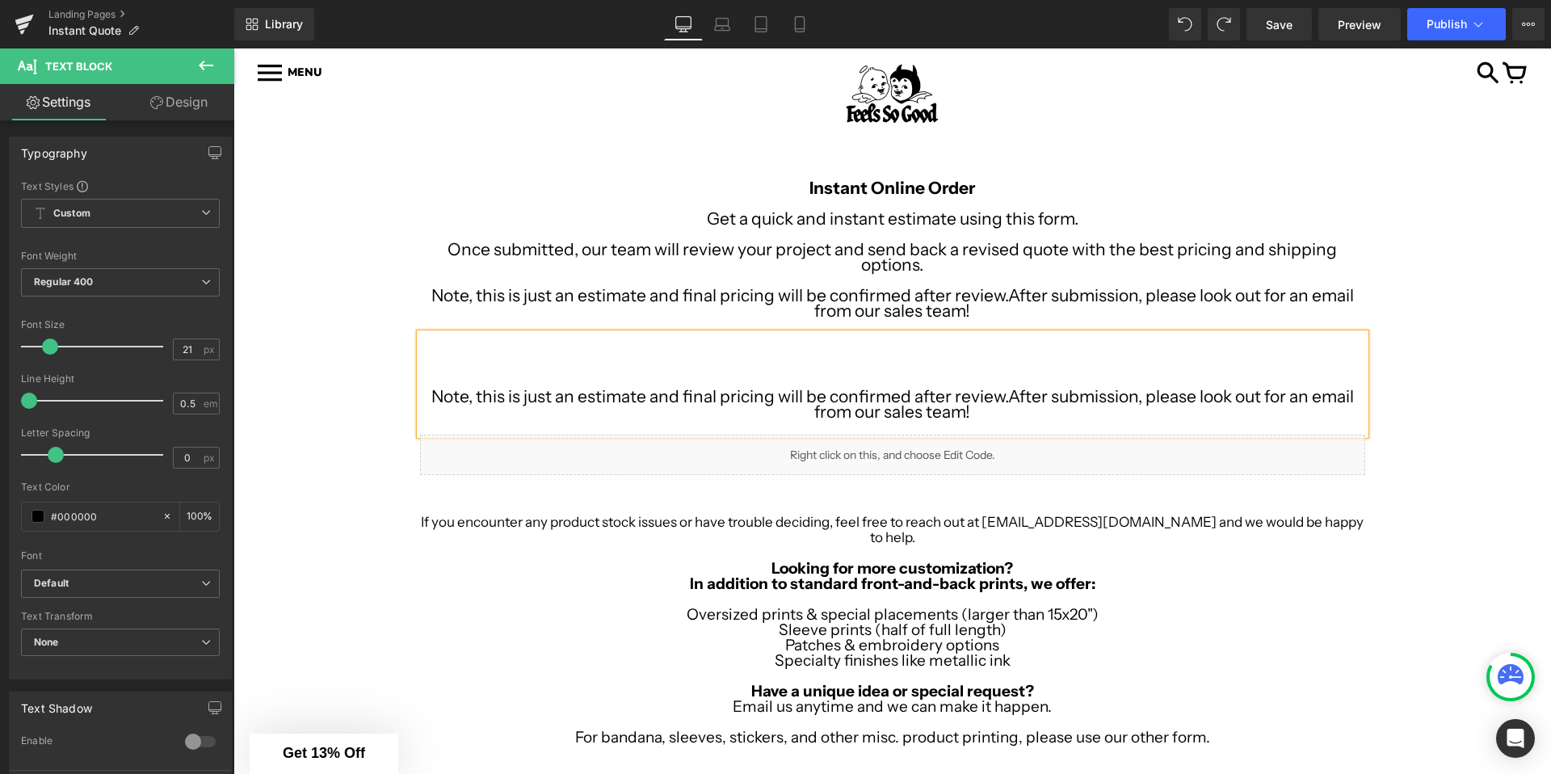
click at [932, 334] on div "Note, this is just an estimate and final pricing will be confirmed after review…" at bounding box center [892, 384] width 945 height 101
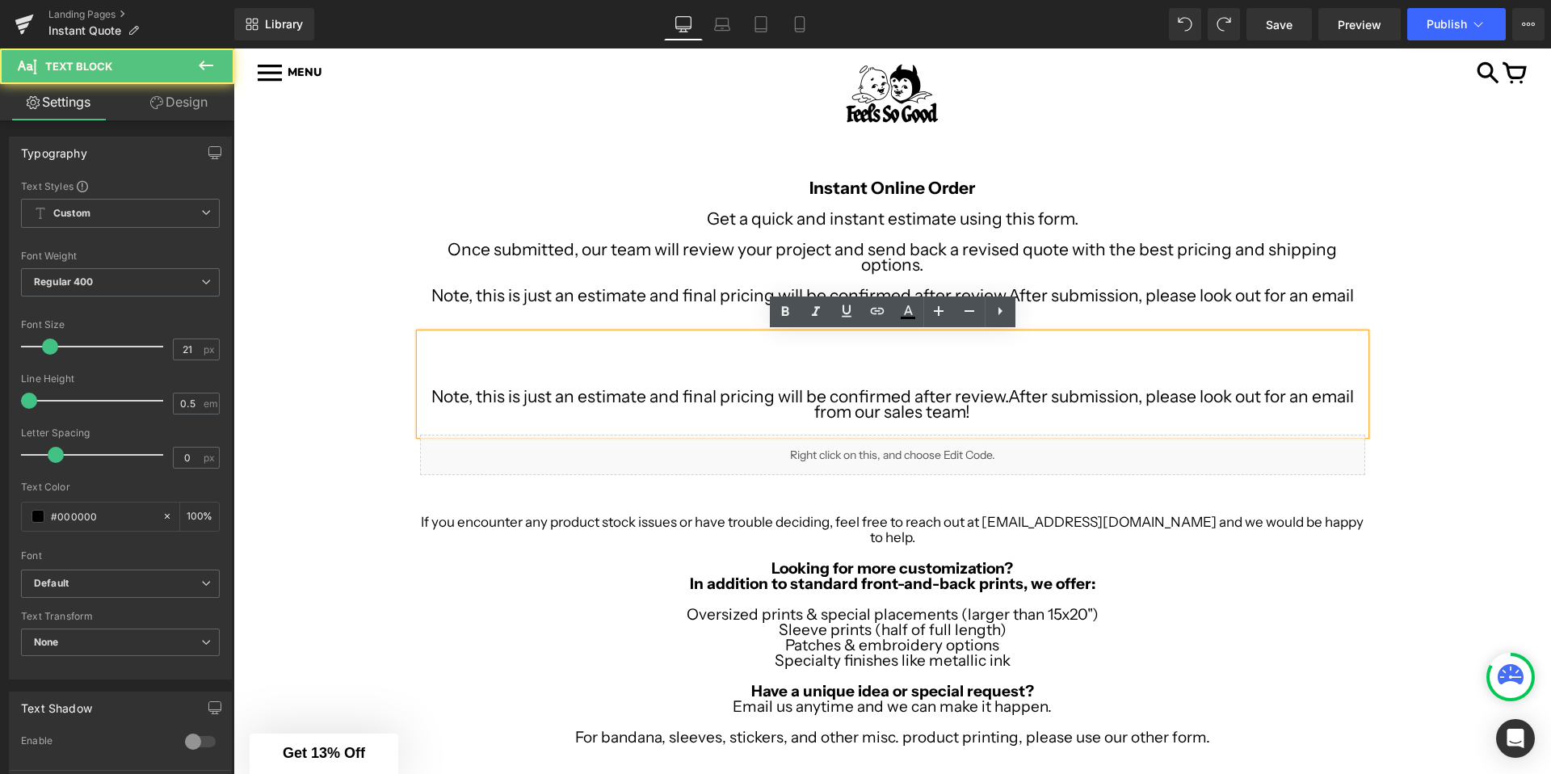
click at [308, 350] on div "Image Row Image Row Instant Online Order Get a quick and instant estimate using…" at bounding box center [892, 541] width 1318 height 881
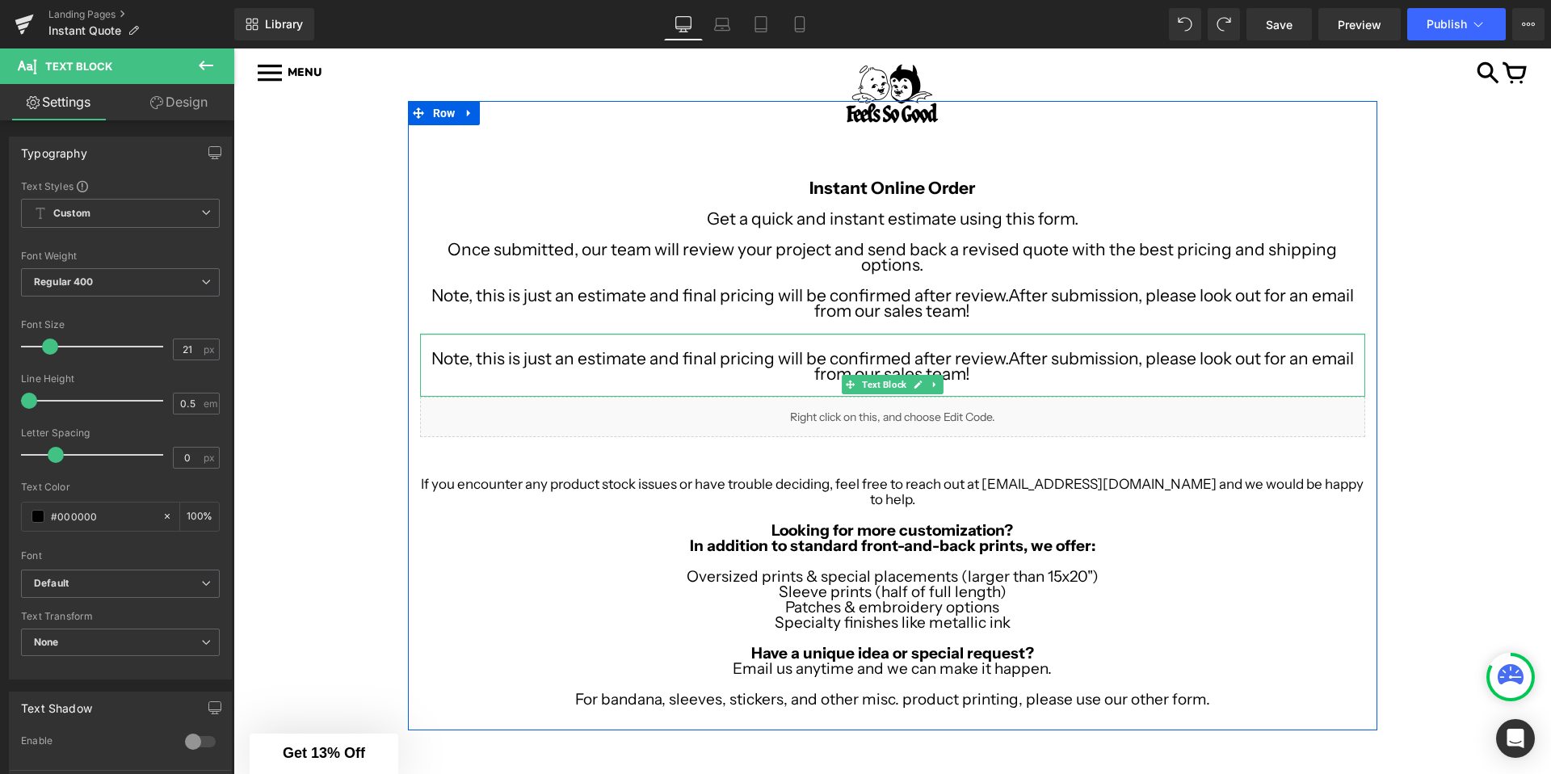
drag, startPoint x: 462, startPoint y: 337, endPoint x: 505, endPoint y: 299, distance: 57.2
click at [506, 299] on div "Instant Online Order Get a quick and instant estimate using this form. Once sub…" at bounding box center [893, 423] width 970 height 597
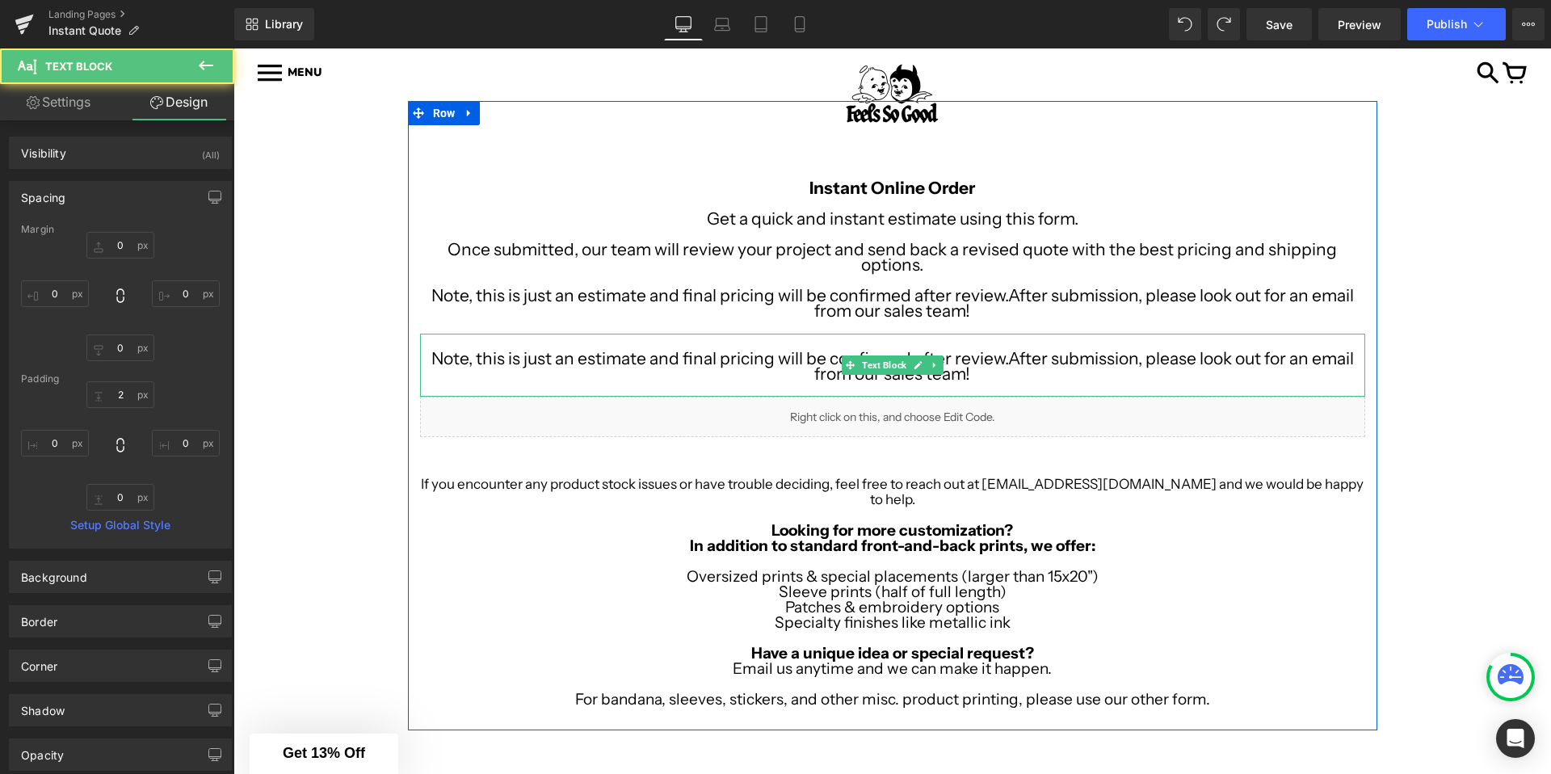
click at [433, 358] on p "Note, this is just an estimate and final pricing will be confirmed after review…" at bounding box center [892, 366] width 945 height 31
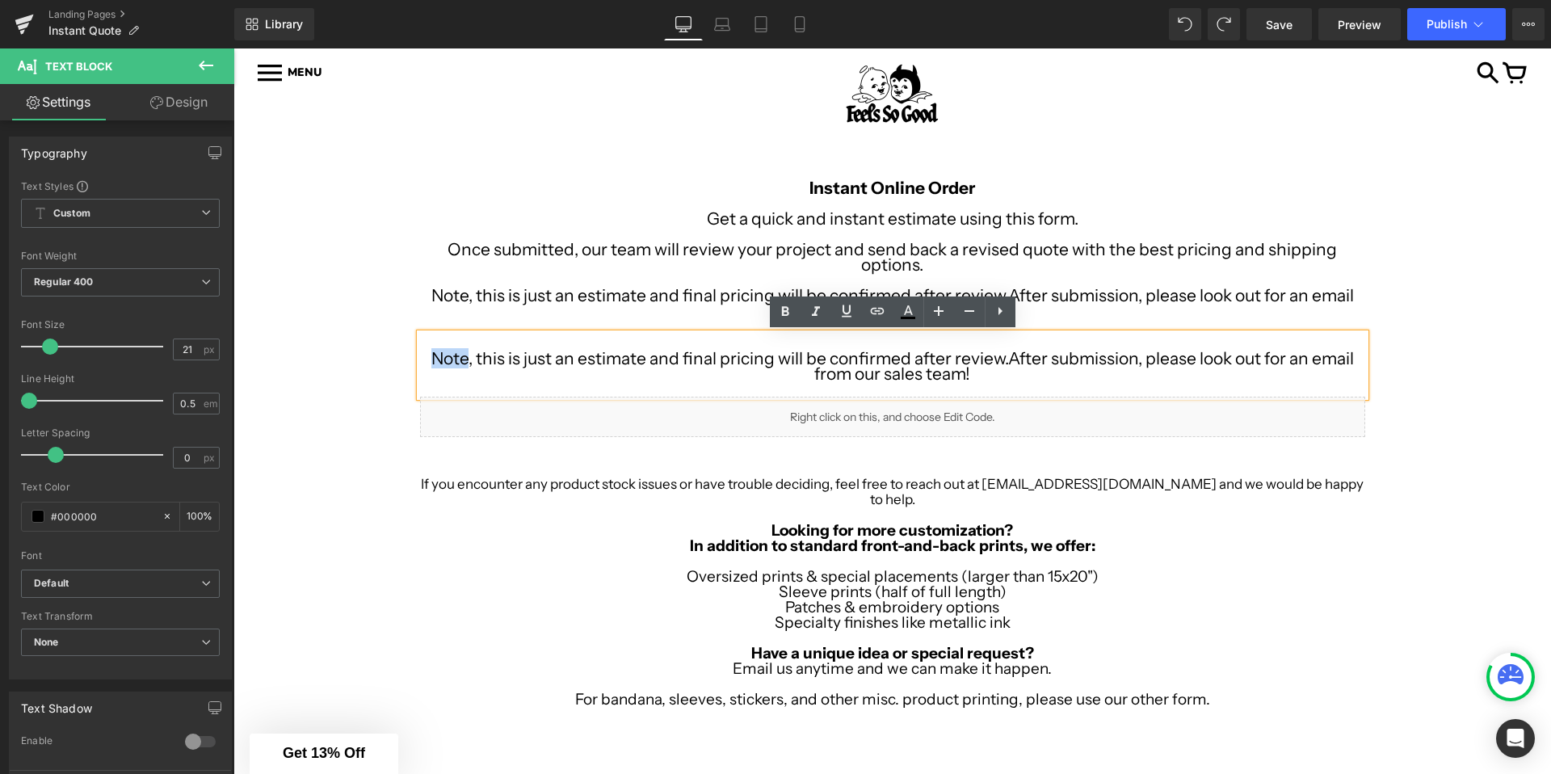
click at [433, 358] on p "Note, this is just an estimate and final pricing will be confirmed after review…" at bounding box center [892, 366] width 945 height 31
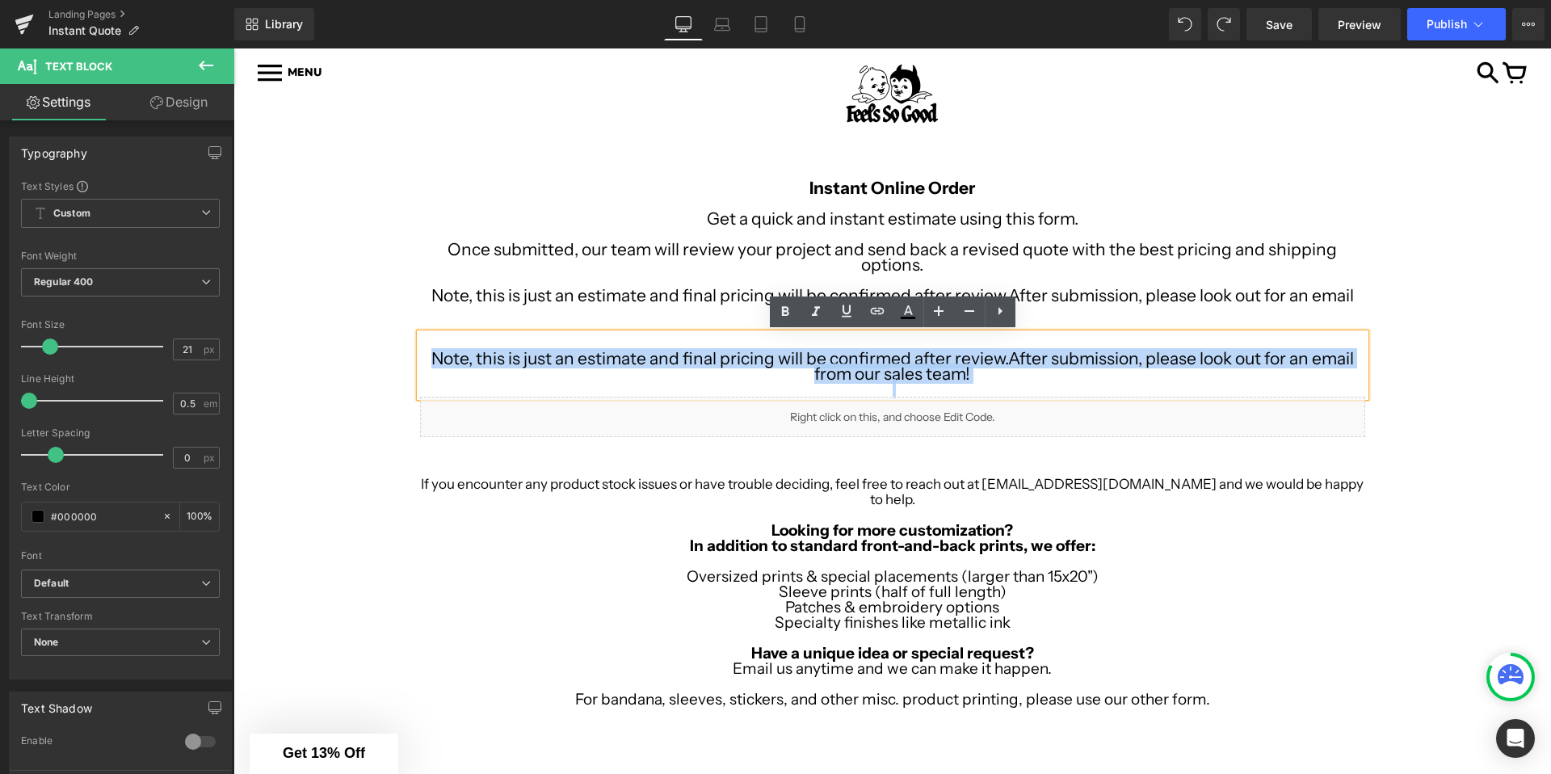
click at [433, 358] on p "Note, this is just an estimate and final pricing will be confirmed after review…" at bounding box center [892, 366] width 945 height 31
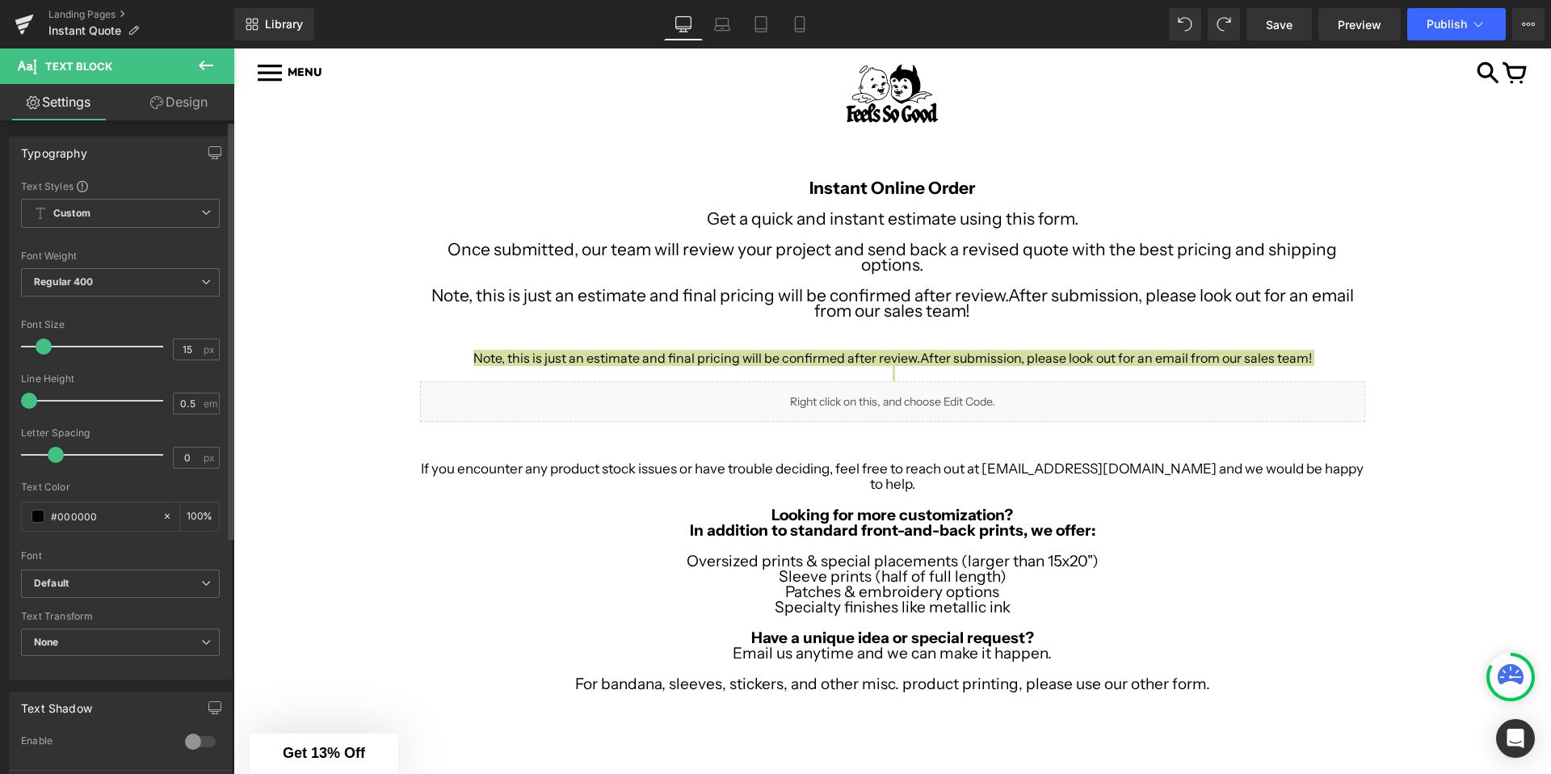
type input "14"
drag, startPoint x: 51, startPoint y: 345, endPoint x: 42, endPoint y: 345, distance: 8.9
click at [42, 345] on span at bounding box center [40, 347] width 16 height 16
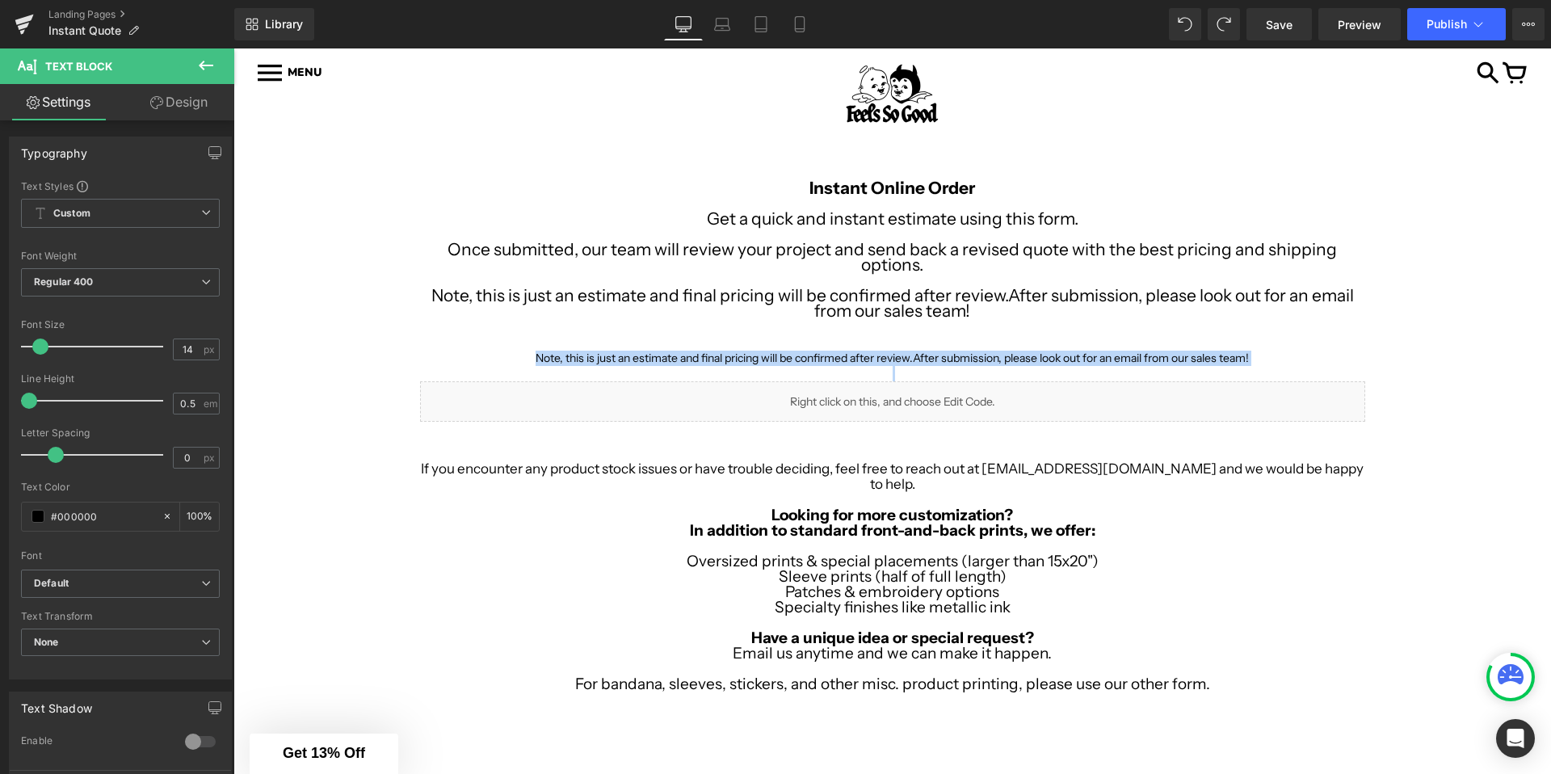
click at [458, 298] on p "Note, this is just an estimate and final pricing will be confirmed after review…" at bounding box center [892, 303] width 945 height 31
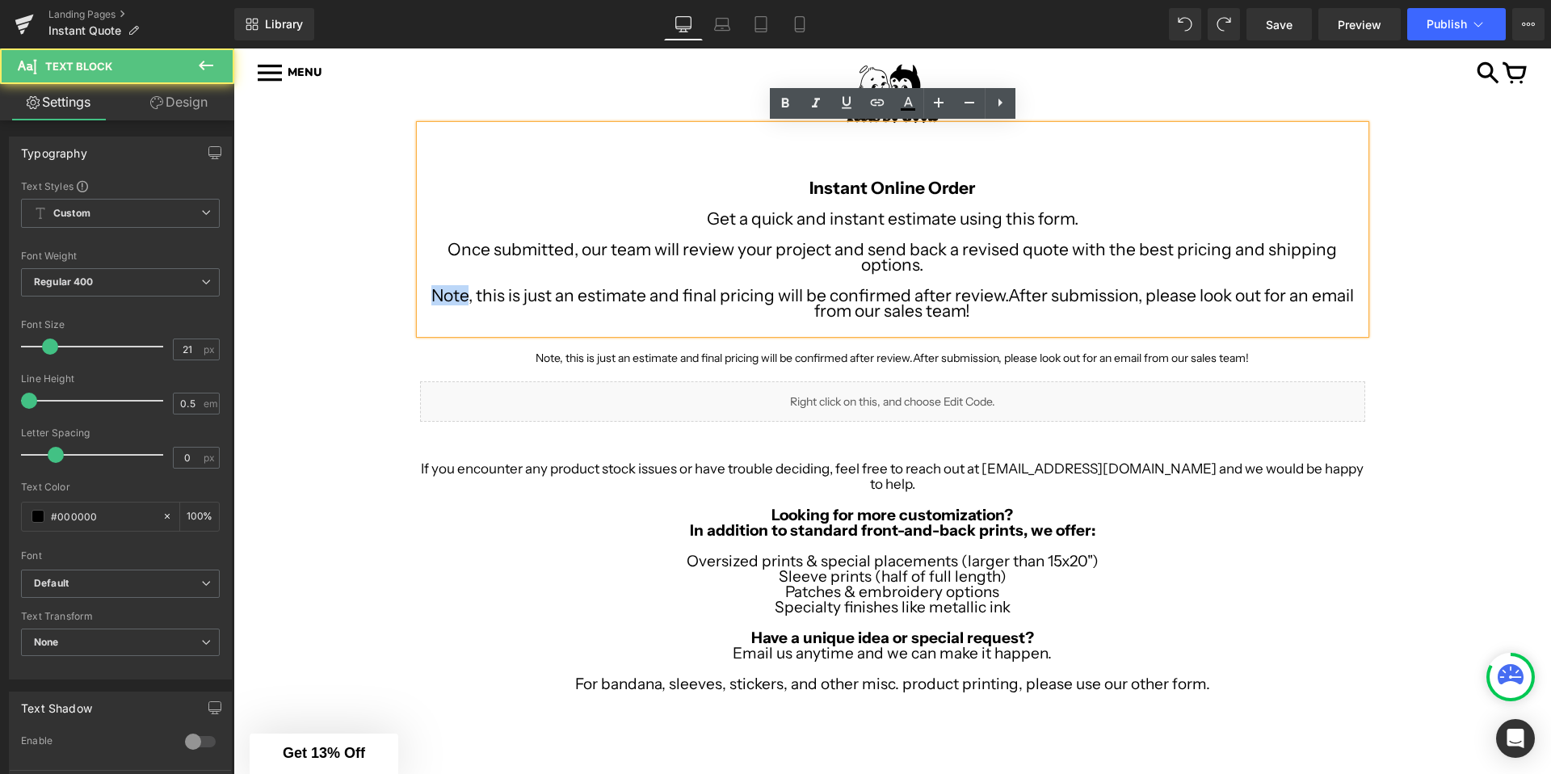
click at [458, 298] on p "Note, this is just an estimate and final pricing will be confirmed after review…" at bounding box center [892, 303] width 945 height 31
click at [466, 295] on p "Note, this is just an estimate and final pricing will be confirmed after review…" at bounding box center [892, 303] width 945 height 31
click at [444, 298] on p "Note, this is just an estimate and final pricing will be confirmed after review…" at bounding box center [892, 303] width 945 height 31
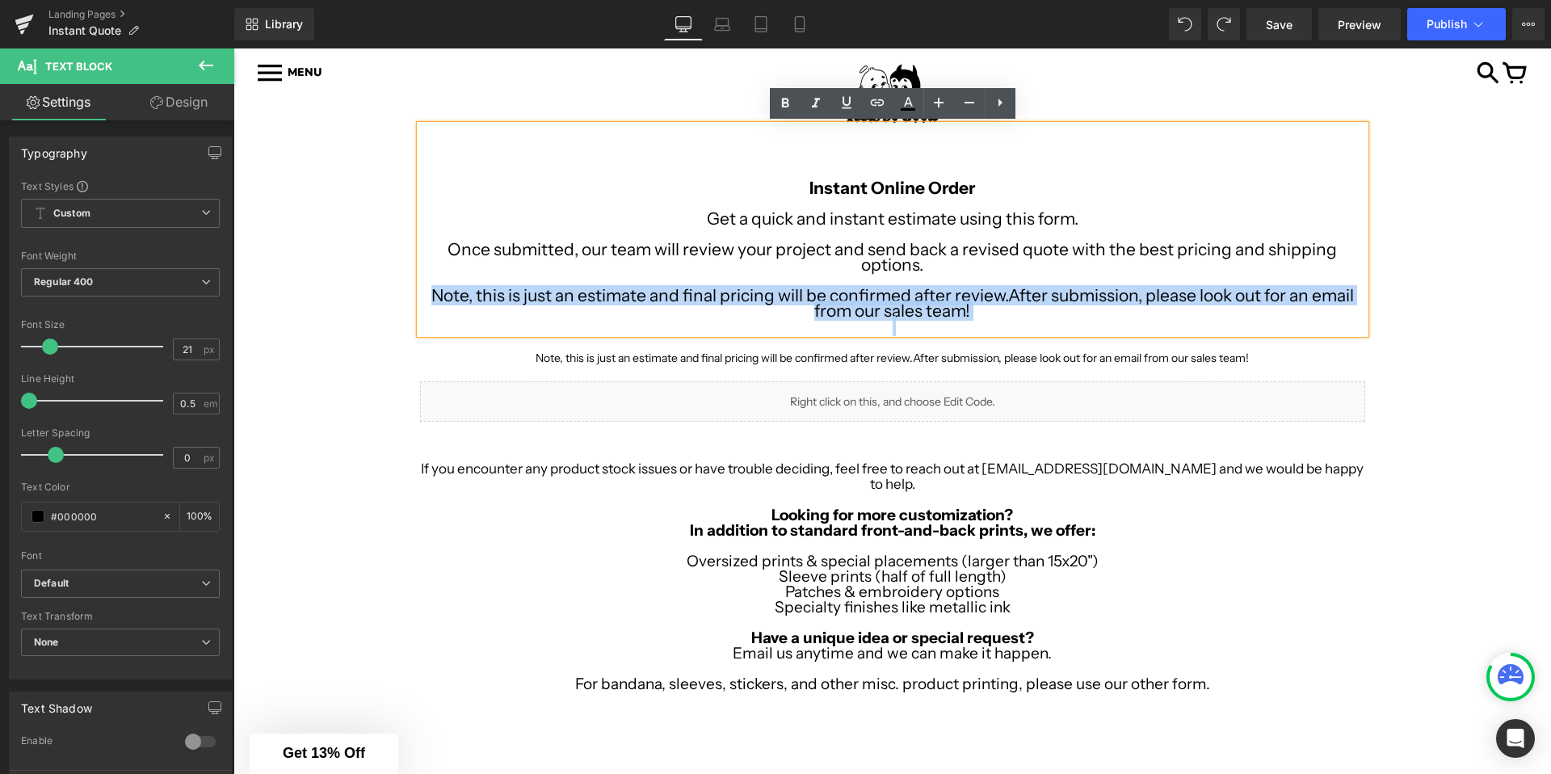
drag, startPoint x: 444, startPoint y: 298, endPoint x: 984, endPoint y: 332, distance: 540.8
click at [984, 332] on div "Instant Online Order Get a quick and instant estimate using this form. Once sub…" at bounding box center [892, 229] width 945 height 208
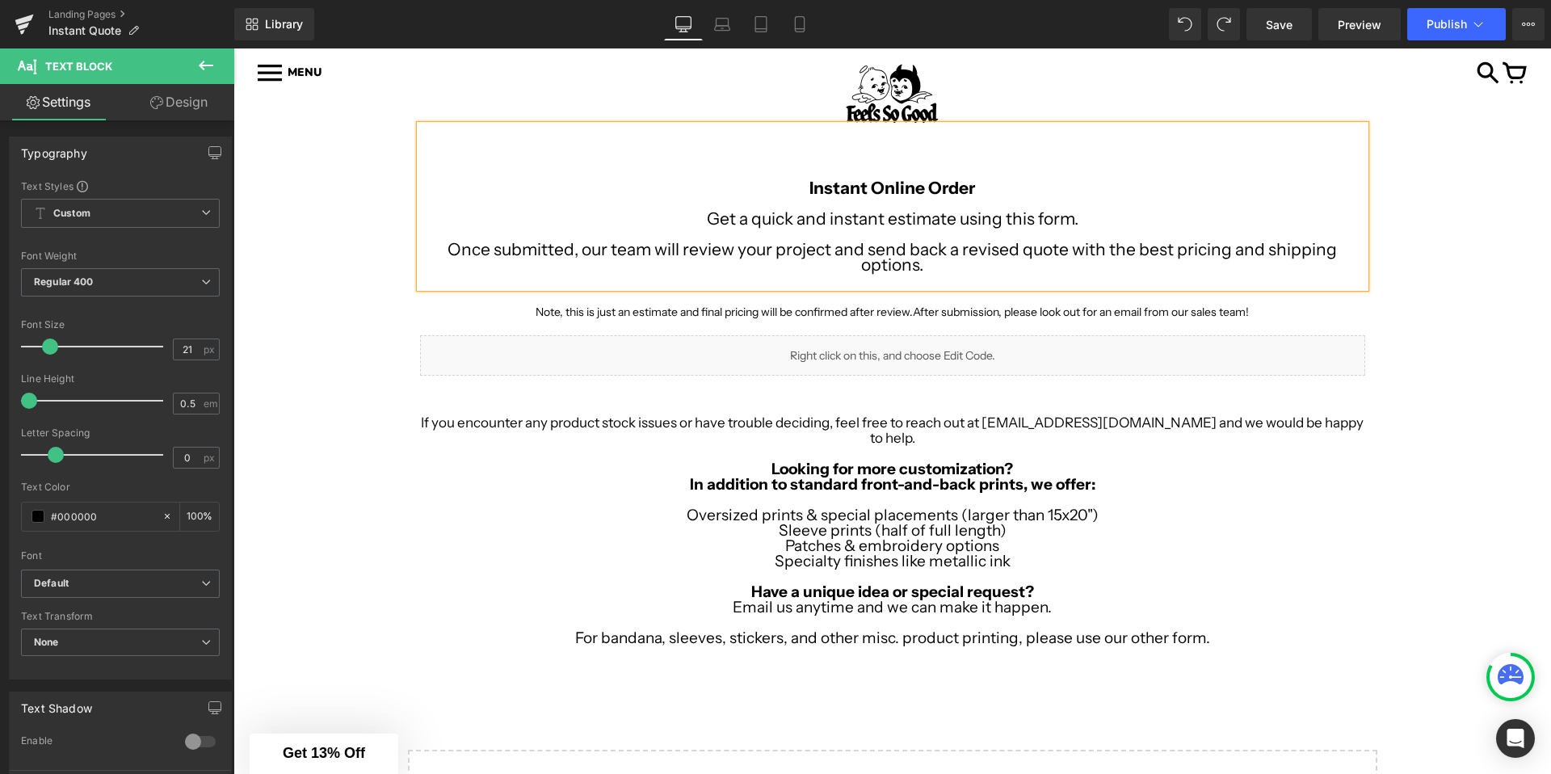
click at [338, 293] on div "Image Row Image Row Instant Online Order Get a quick and instant estimate using…" at bounding box center [892, 491] width 1318 height 781
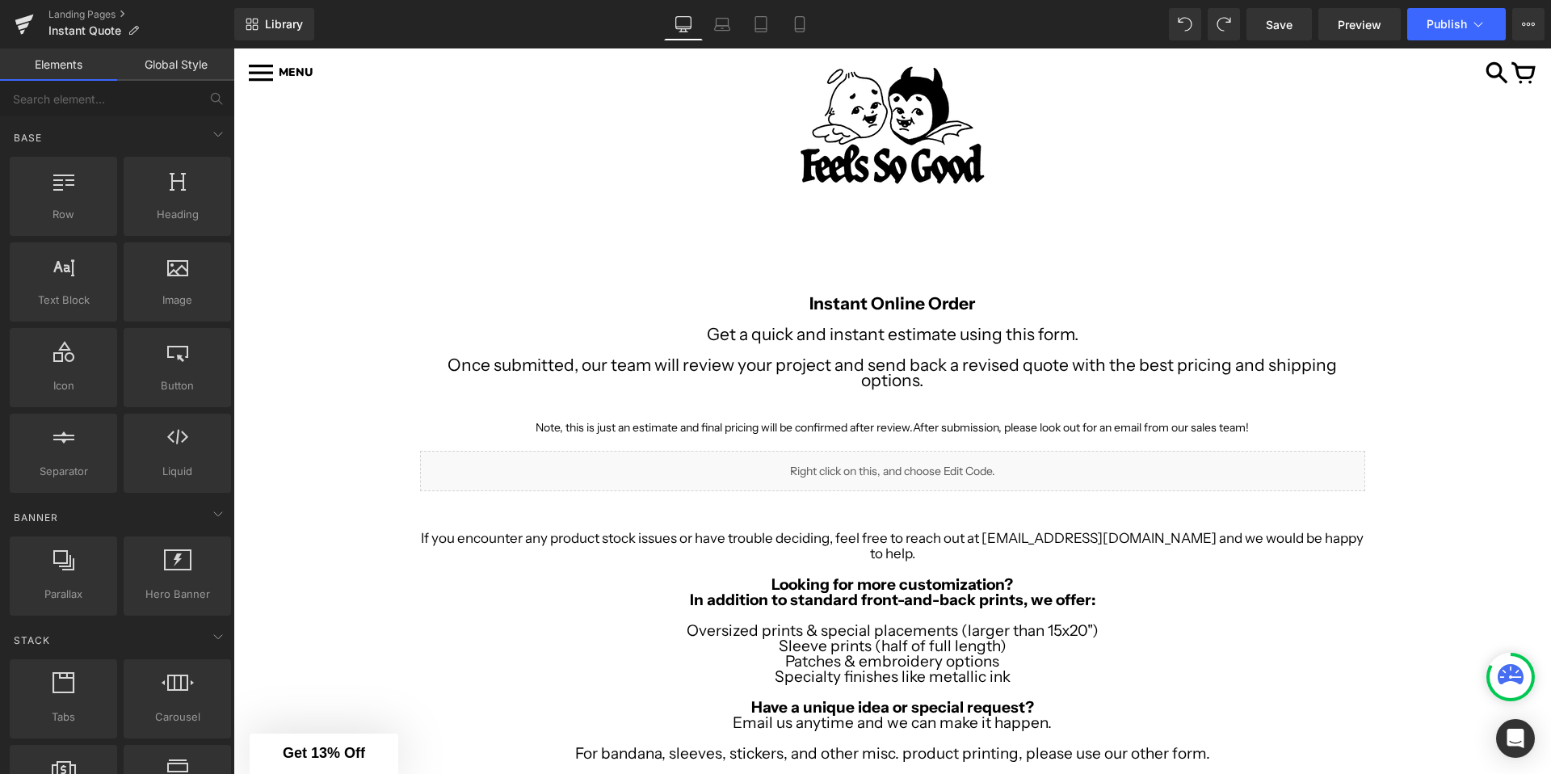
scroll to position [57, 0]
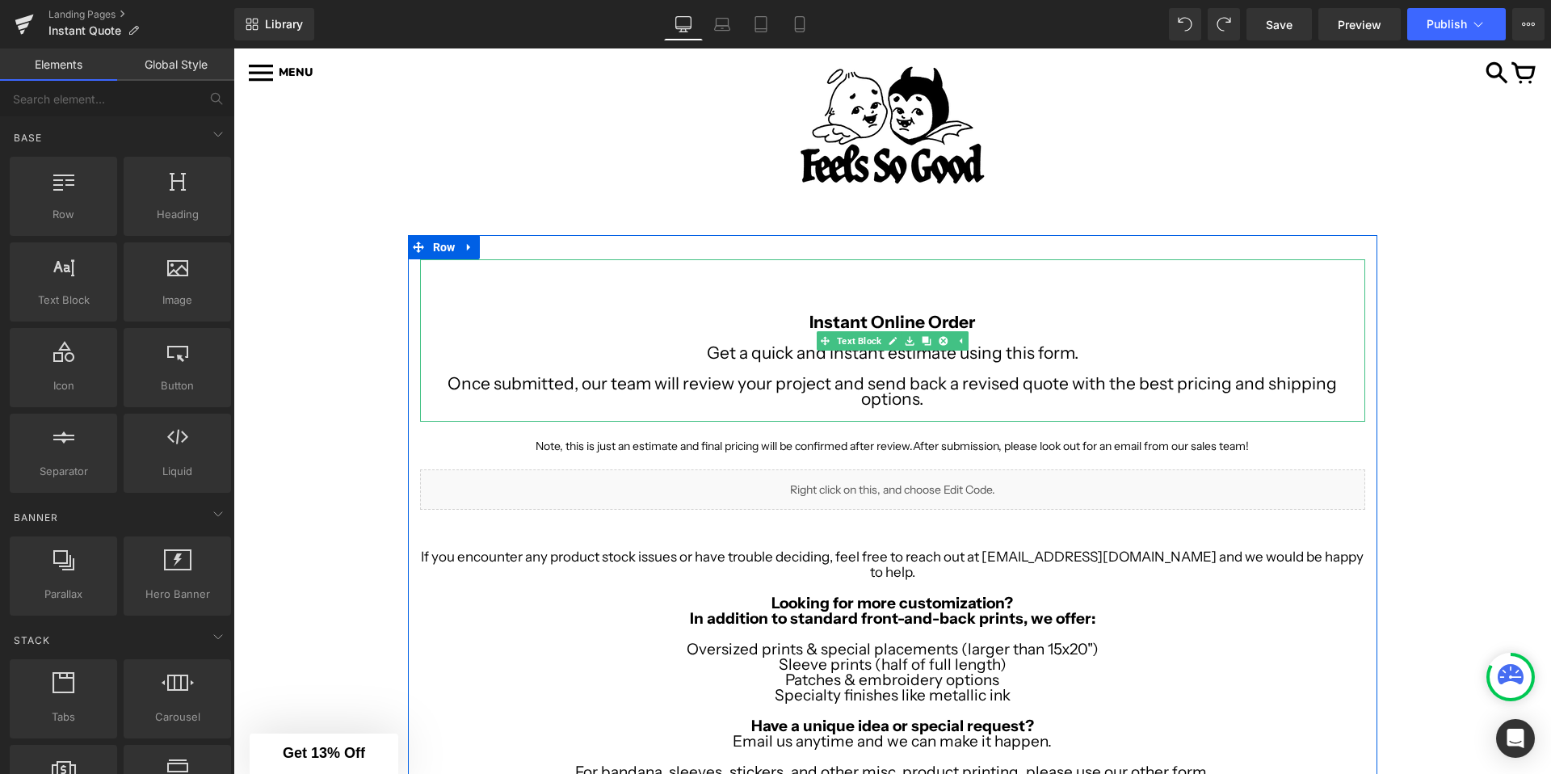
click at [858, 318] on b "Instant Online Order" at bounding box center [893, 322] width 166 height 20
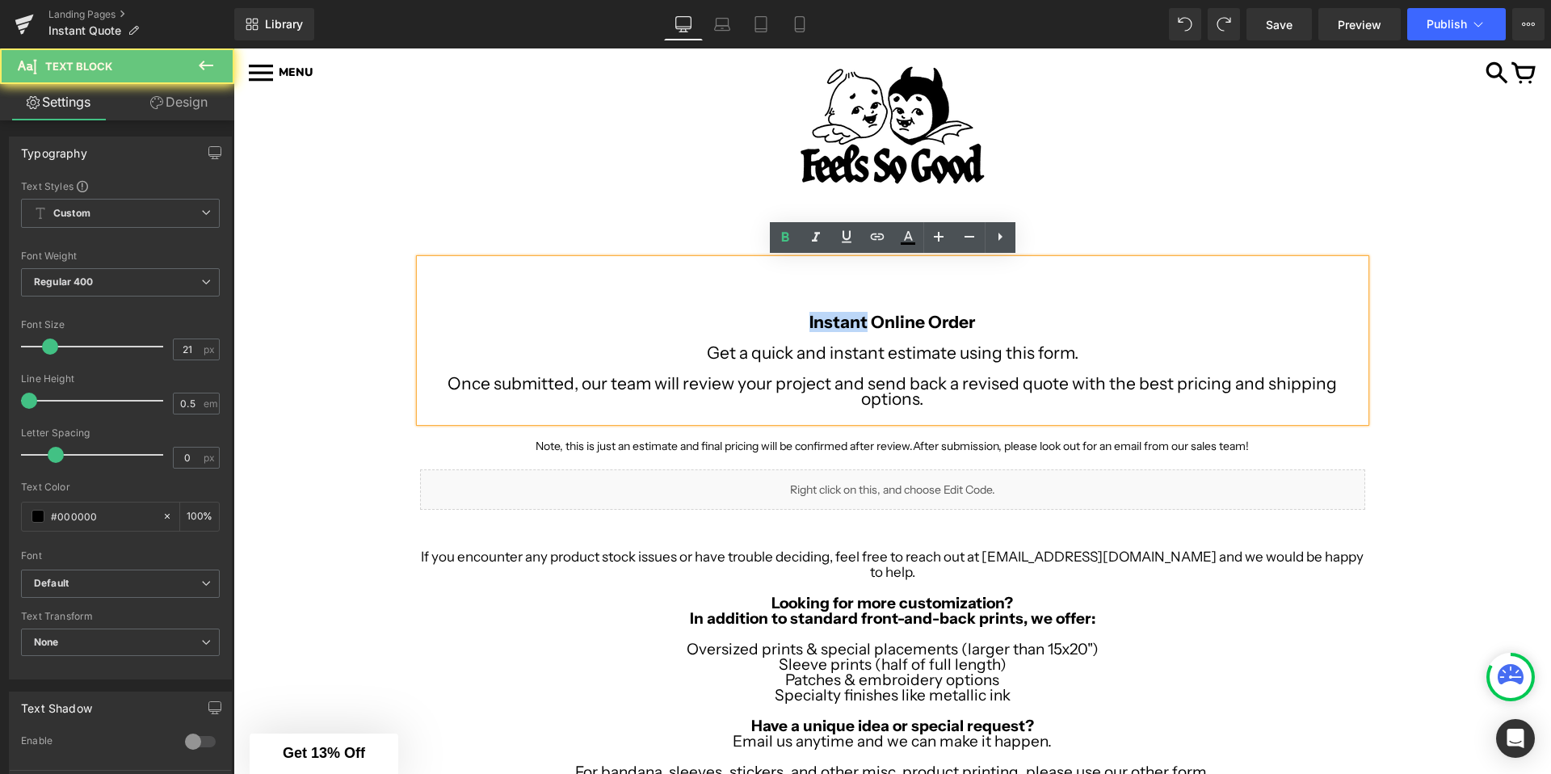
click at [858, 318] on b "Instant Online Order" at bounding box center [893, 322] width 166 height 20
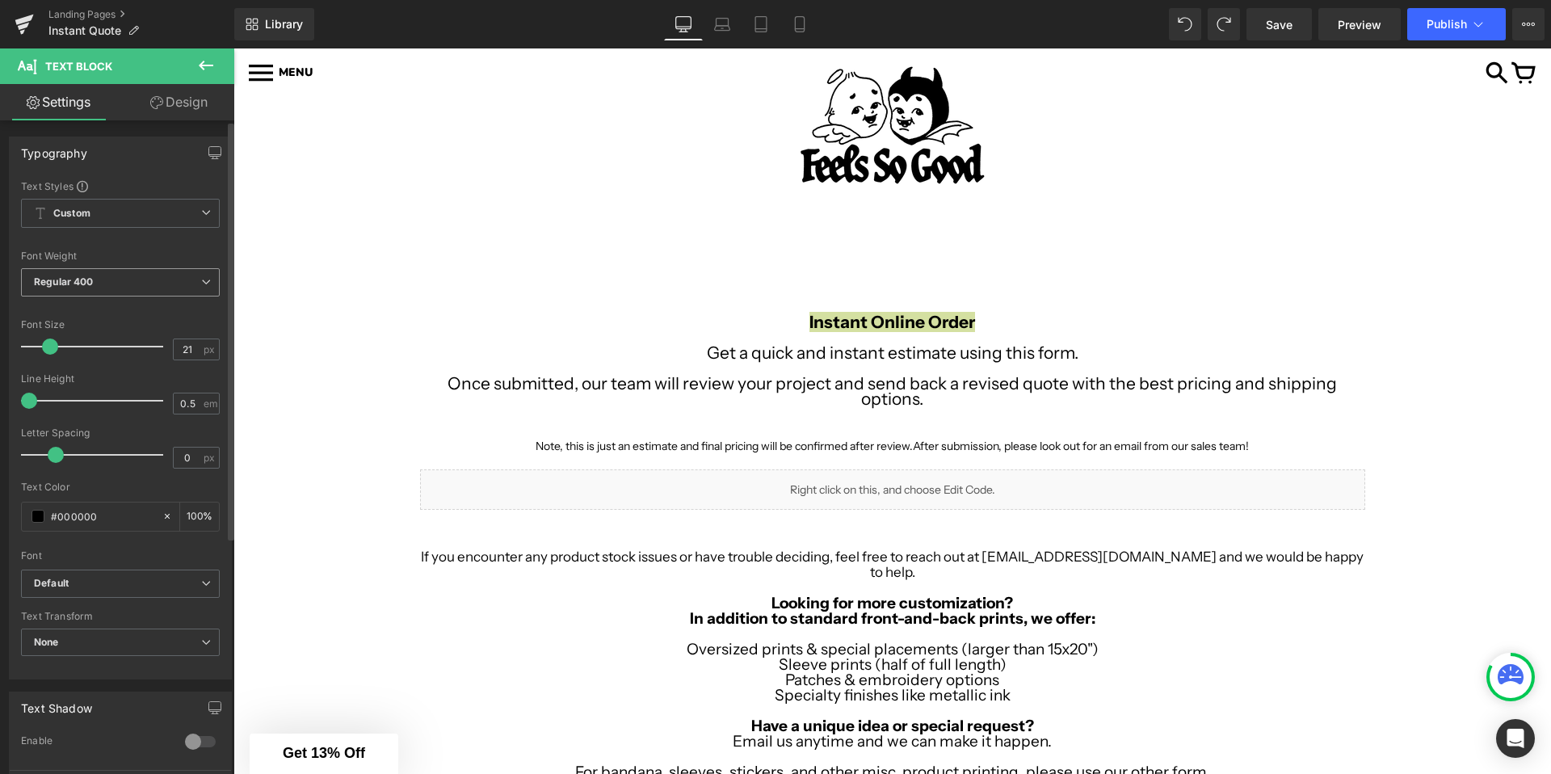
click at [77, 279] on b "Regular 400" at bounding box center [64, 282] width 60 height 12
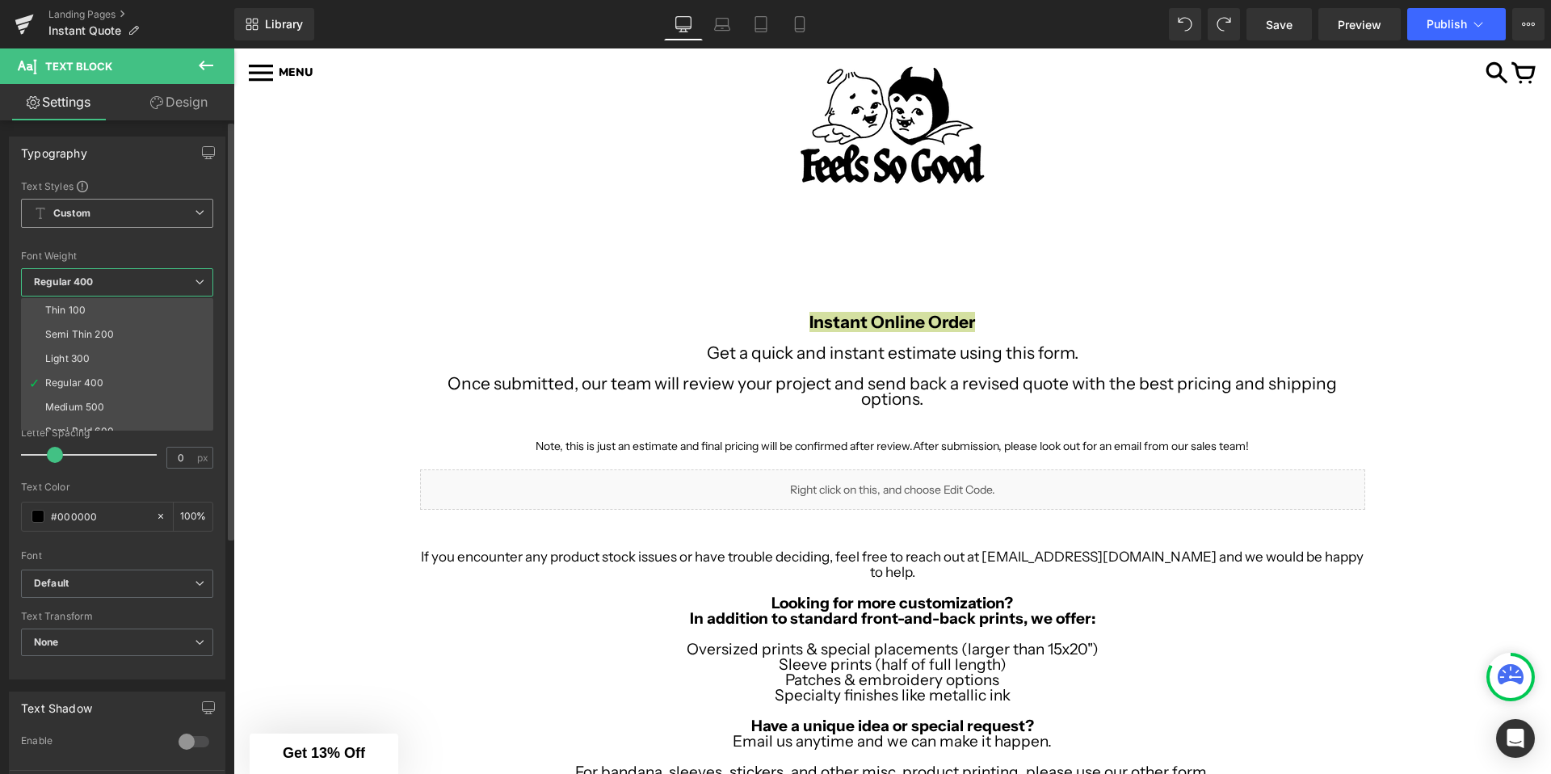
click at [78, 221] on span "Custom Setup Global Style" at bounding box center [117, 213] width 192 height 29
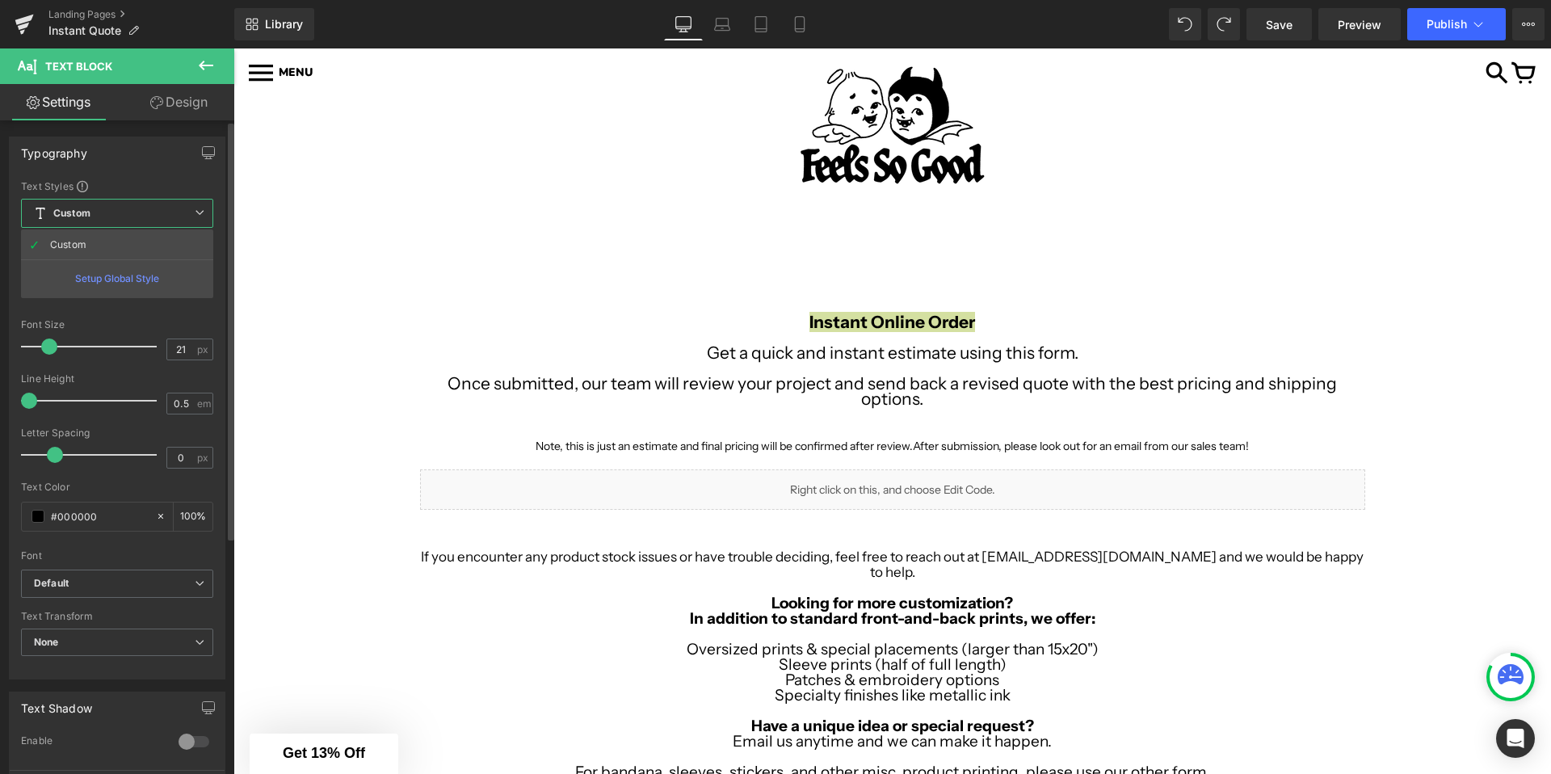
click at [78, 221] on span "Custom Setup Global Style" at bounding box center [117, 213] width 192 height 29
click at [66, 263] on div "Font Weight Regular 400 Thin 100 Semi Thin 200 Light 300 Regular 400 Medium 500…" at bounding box center [120, 282] width 199 height 65
click at [62, 283] on b "Regular 400" at bounding box center [64, 282] width 60 height 12
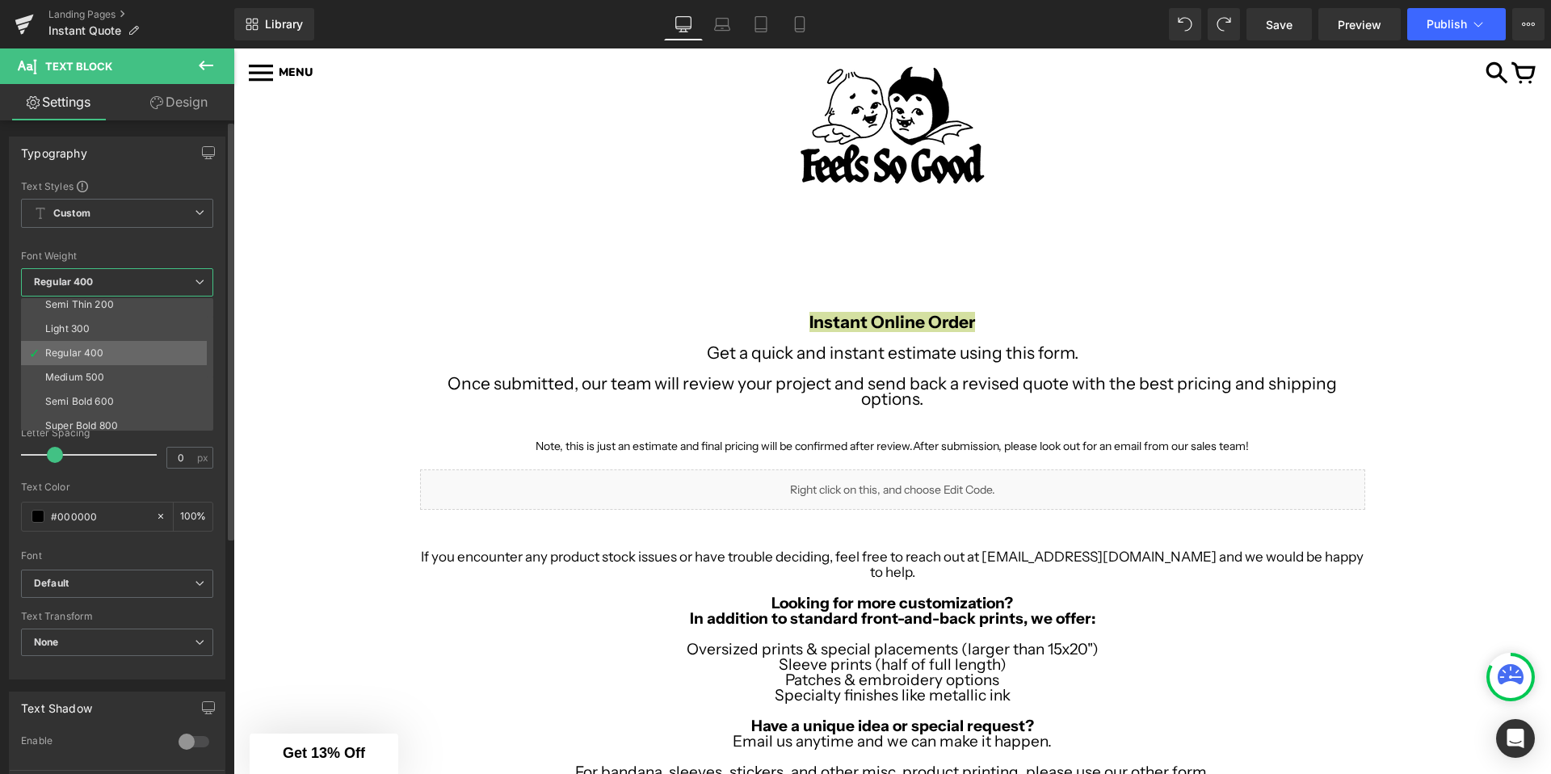
scroll to position [34, 0]
click at [76, 398] on div "Semi Bold 600" at bounding box center [79, 397] width 69 height 11
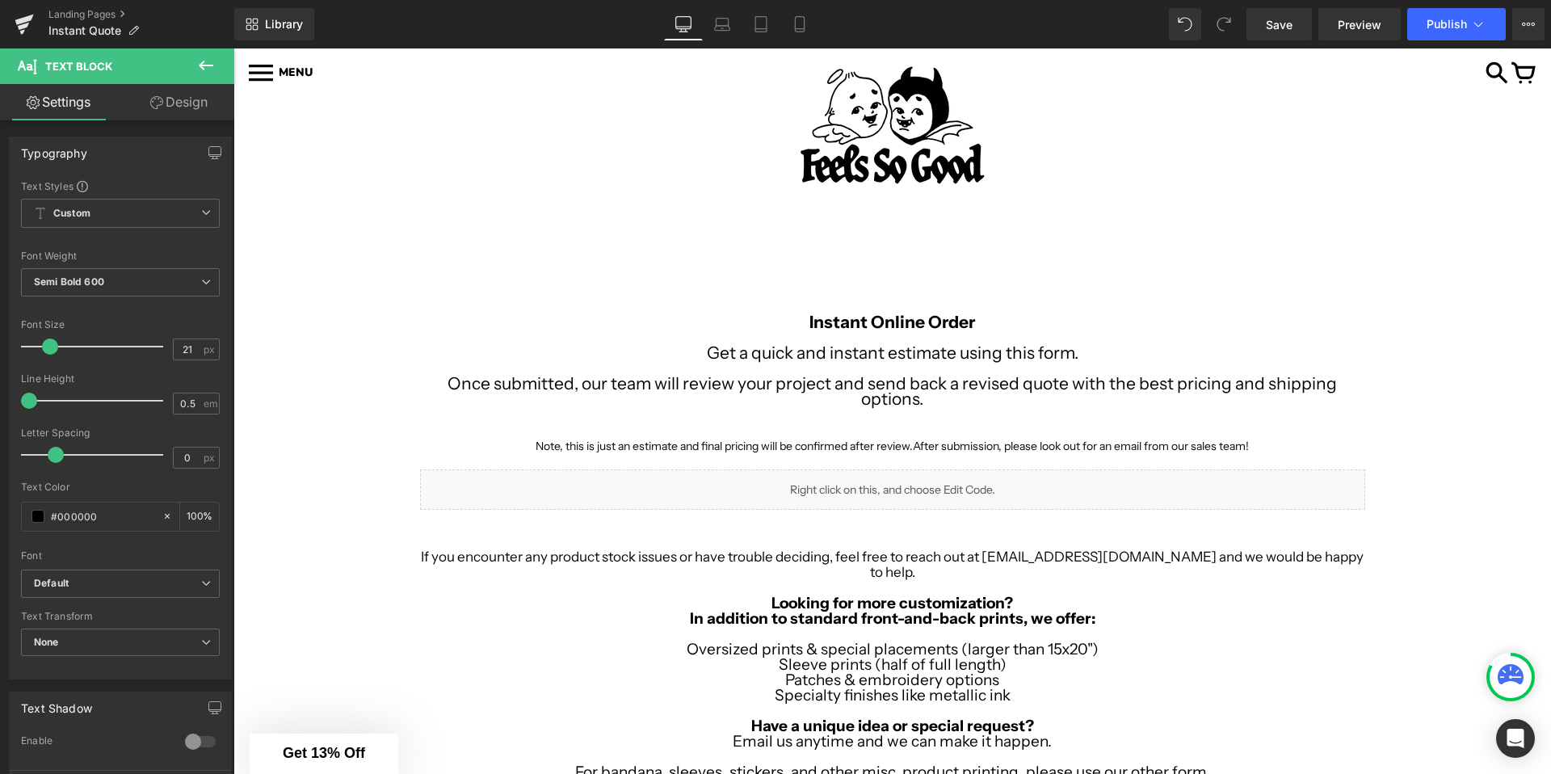
click at [438, 355] on p "Get a quick and instant estimate using this form." at bounding box center [892, 352] width 945 height 15
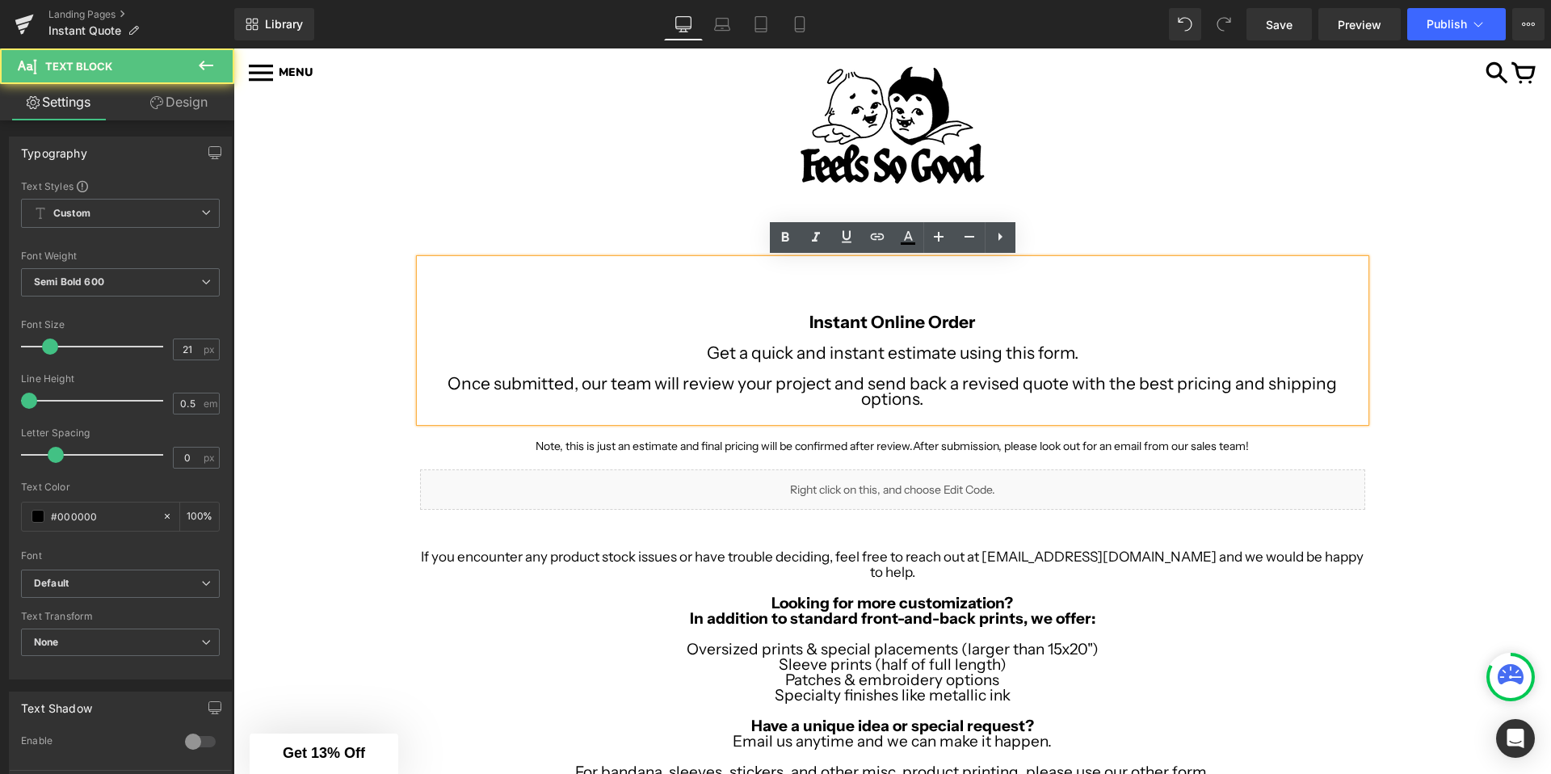
click at [347, 375] on div "Image Row Image Row Instant Online Order Get a quick and instant estimate using…" at bounding box center [892, 625] width 1318 height 781
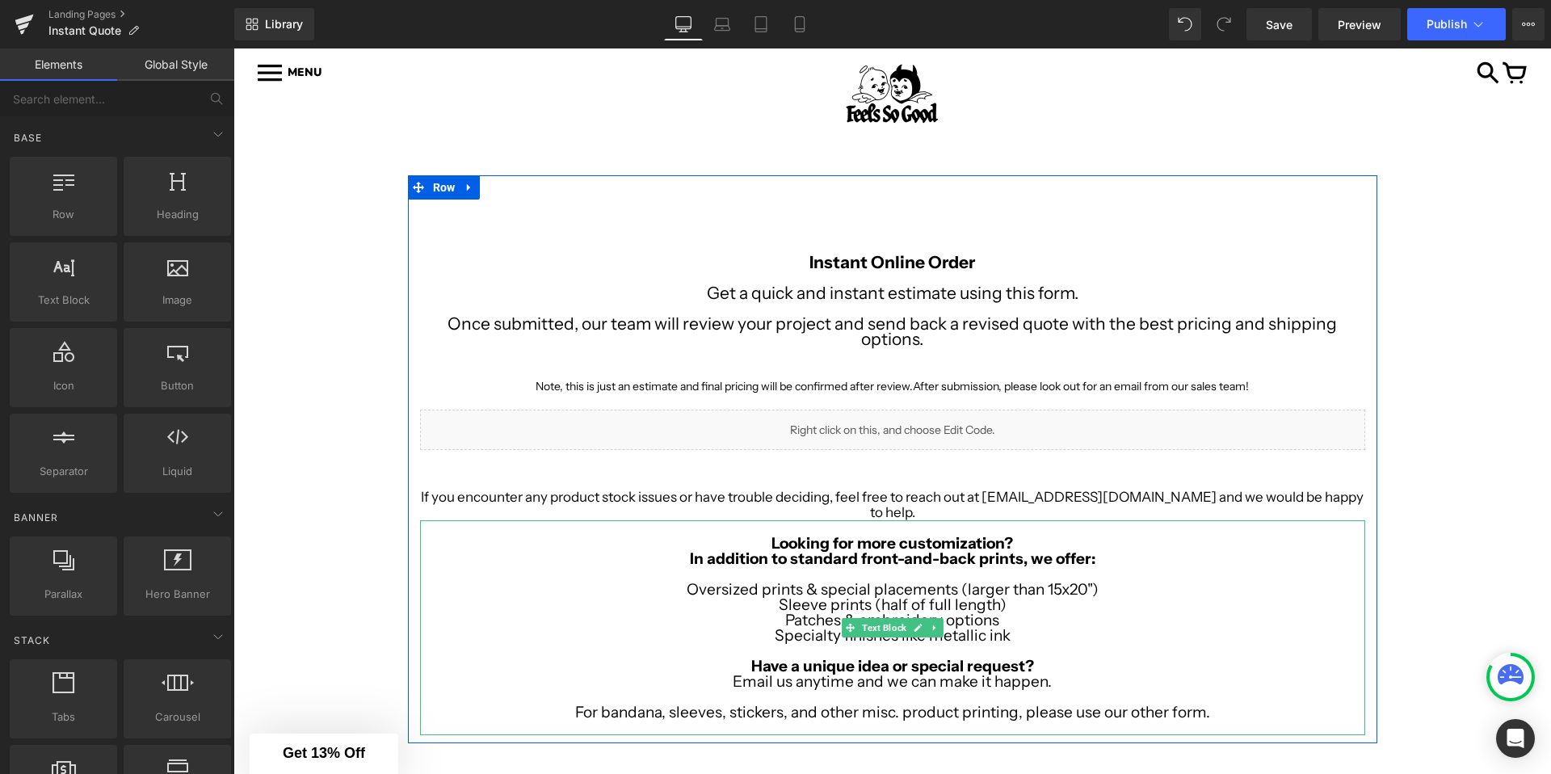
scroll to position [0, 0]
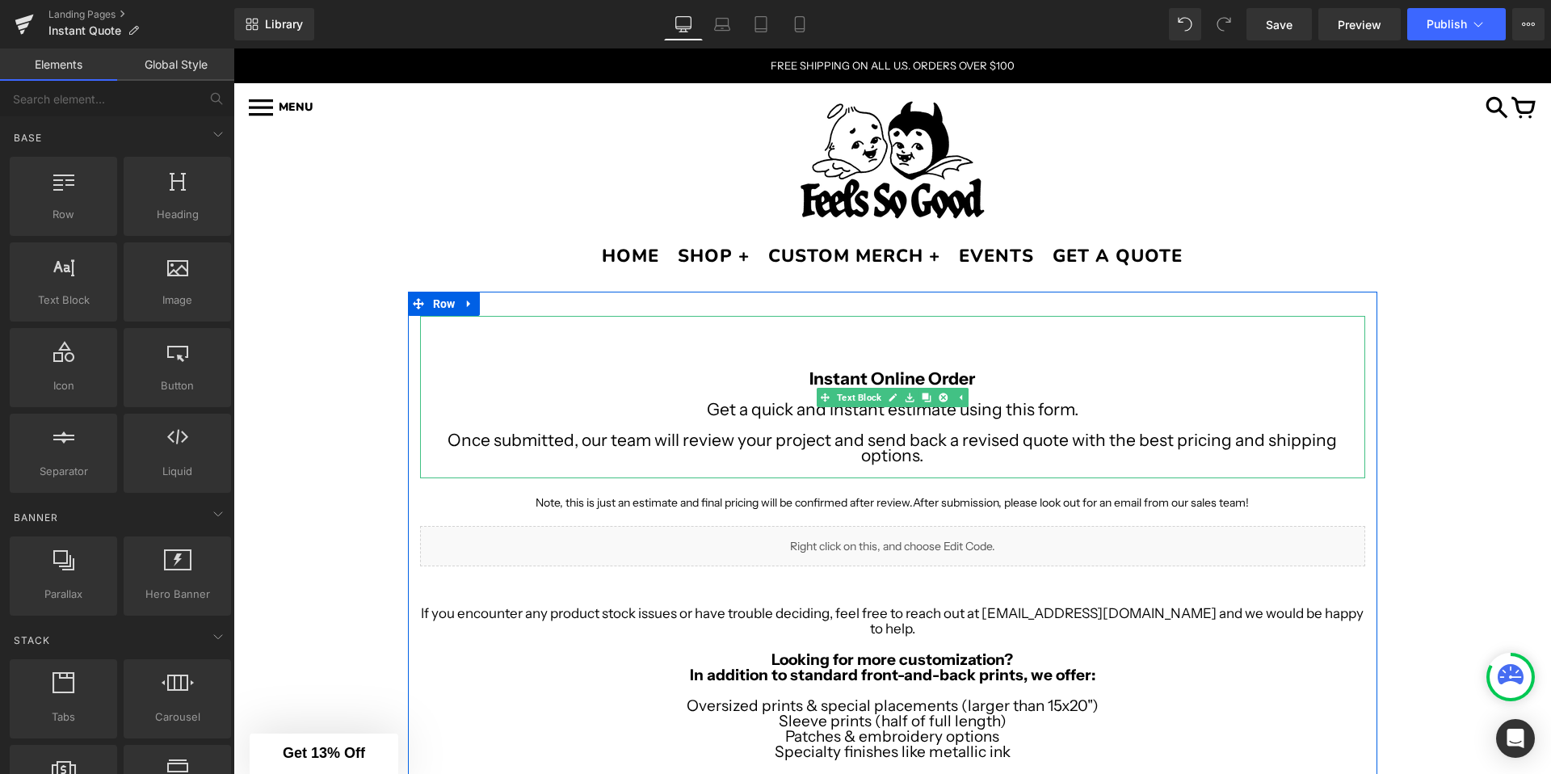
click at [821, 379] on b "Instant Online Order" at bounding box center [893, 378] width 166 height 20
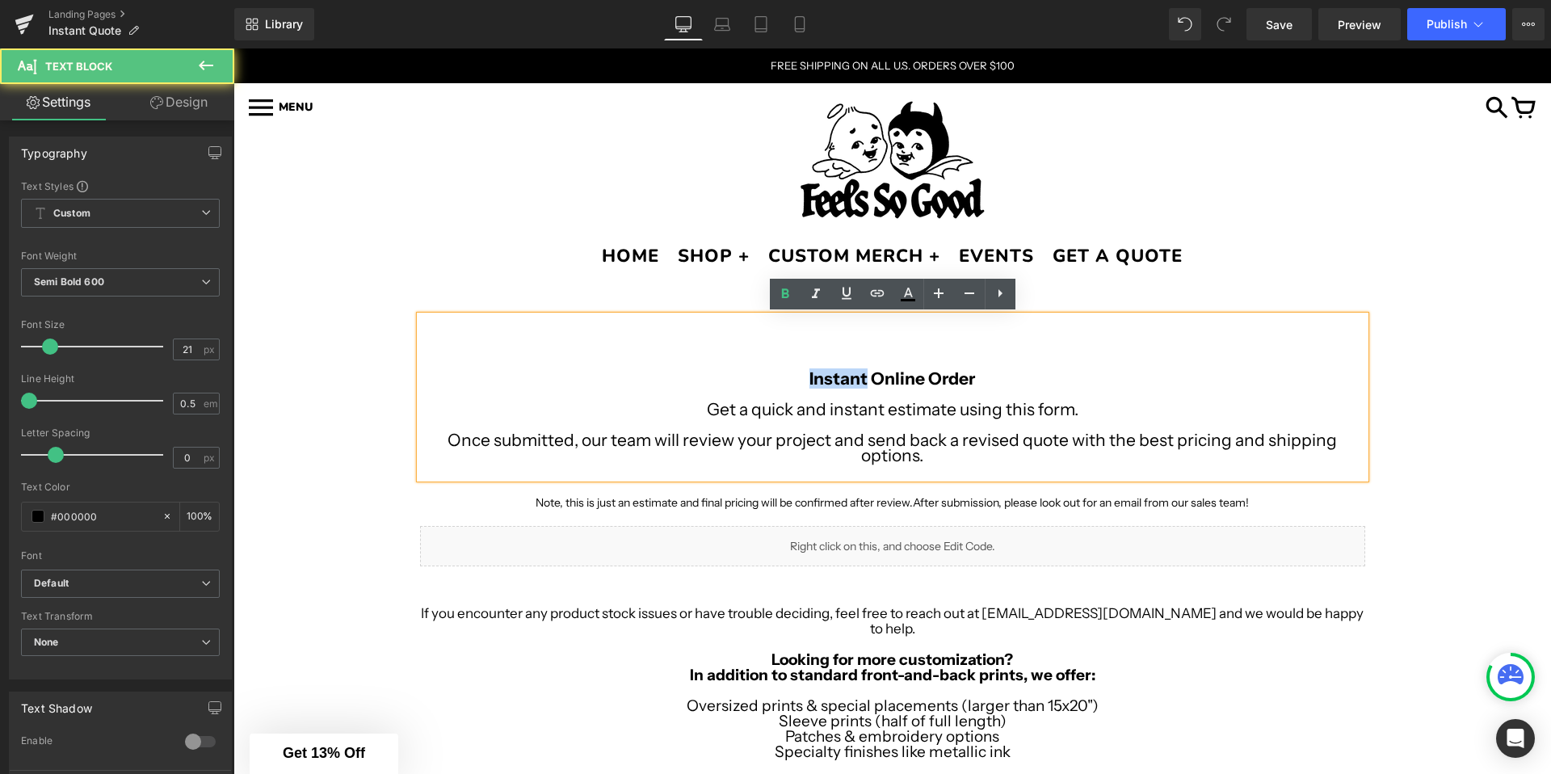
click at [821, 379] on b "Instant Online Order" at bounding box center [893, 378] width 166 height 20
click at [440, 352] on div "Instant Online Order Get a quick and instant estimate using this form. Once sub…" at bounding box center [892, 397] width 945 height 162
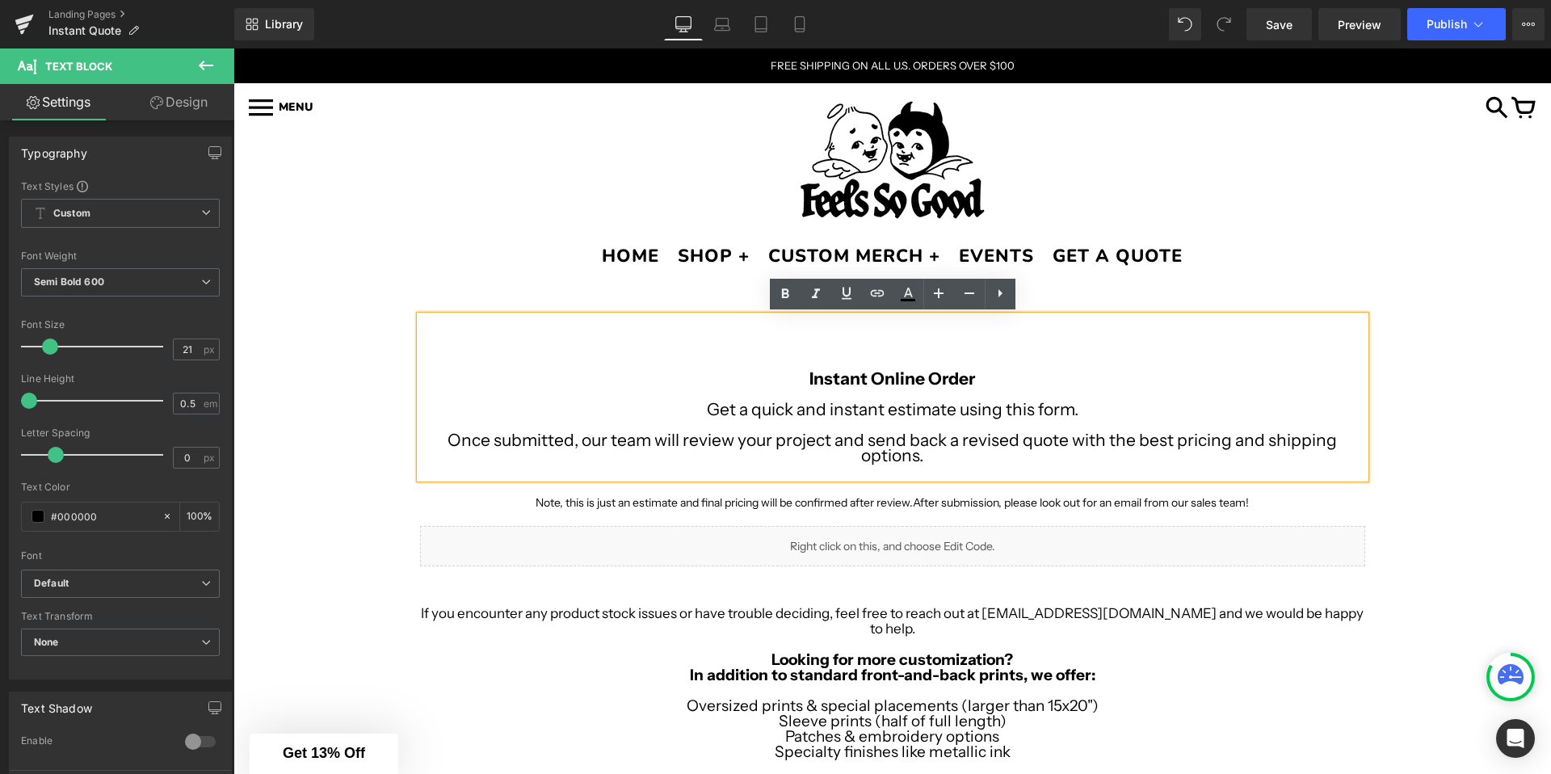
click at [547, 292] on div "Instant Online Order Get a quick and instant estimate using this form. Once sub…" at bounding box center [893, 576] width 970 height 568
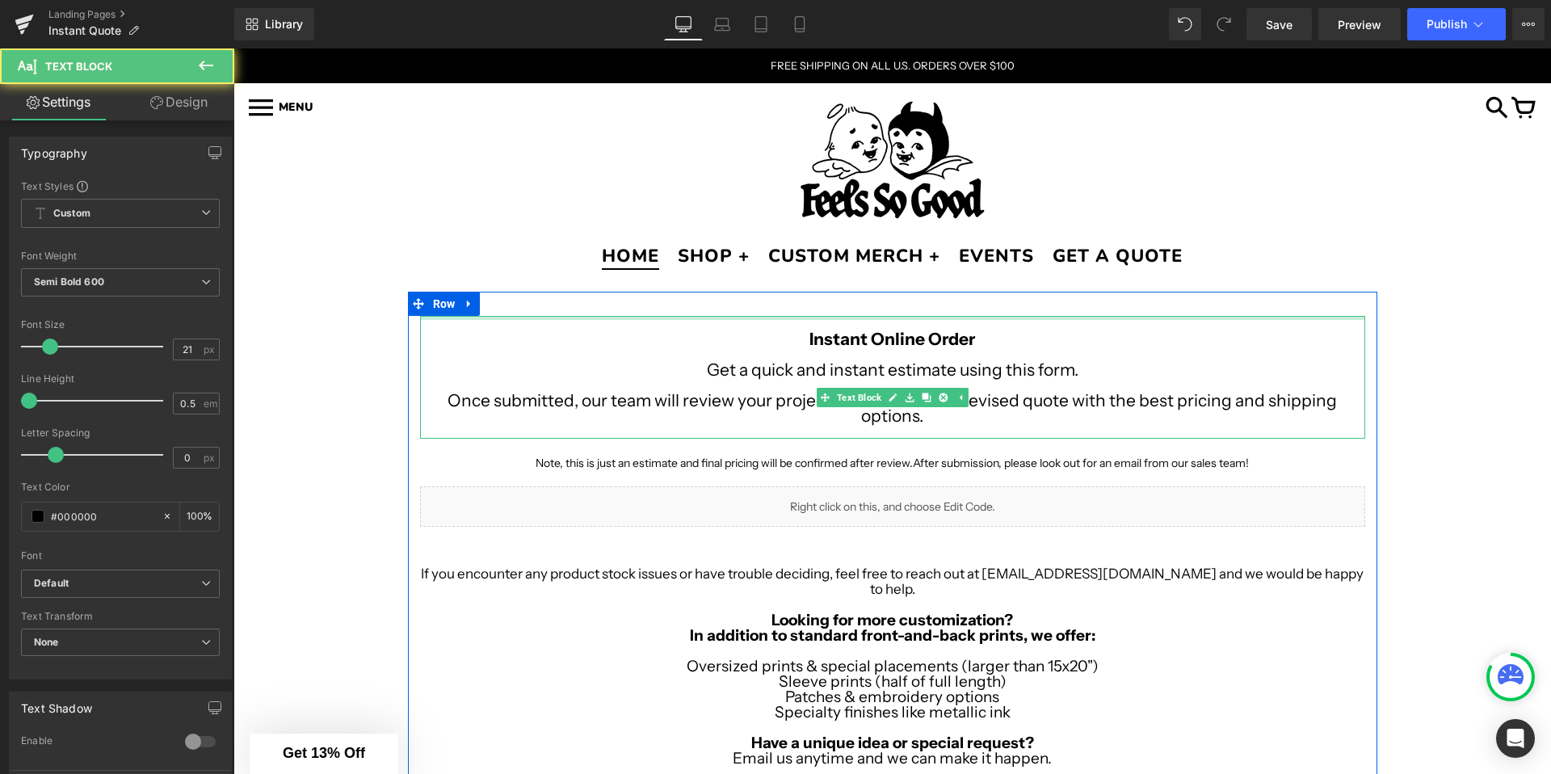
drag, startPoint x: 572, startPoint y: 318, endPoint x: 608, endPoint y: 262, distance: 66.6
click at [608, 262] on body "HOME SHOP + CUSTOM MERCH + EVENTS GET A QUOTE Sign In MENS LADIES VINTAGE VINYL…" at bounding box center [892, 749] width 1318 height 1403
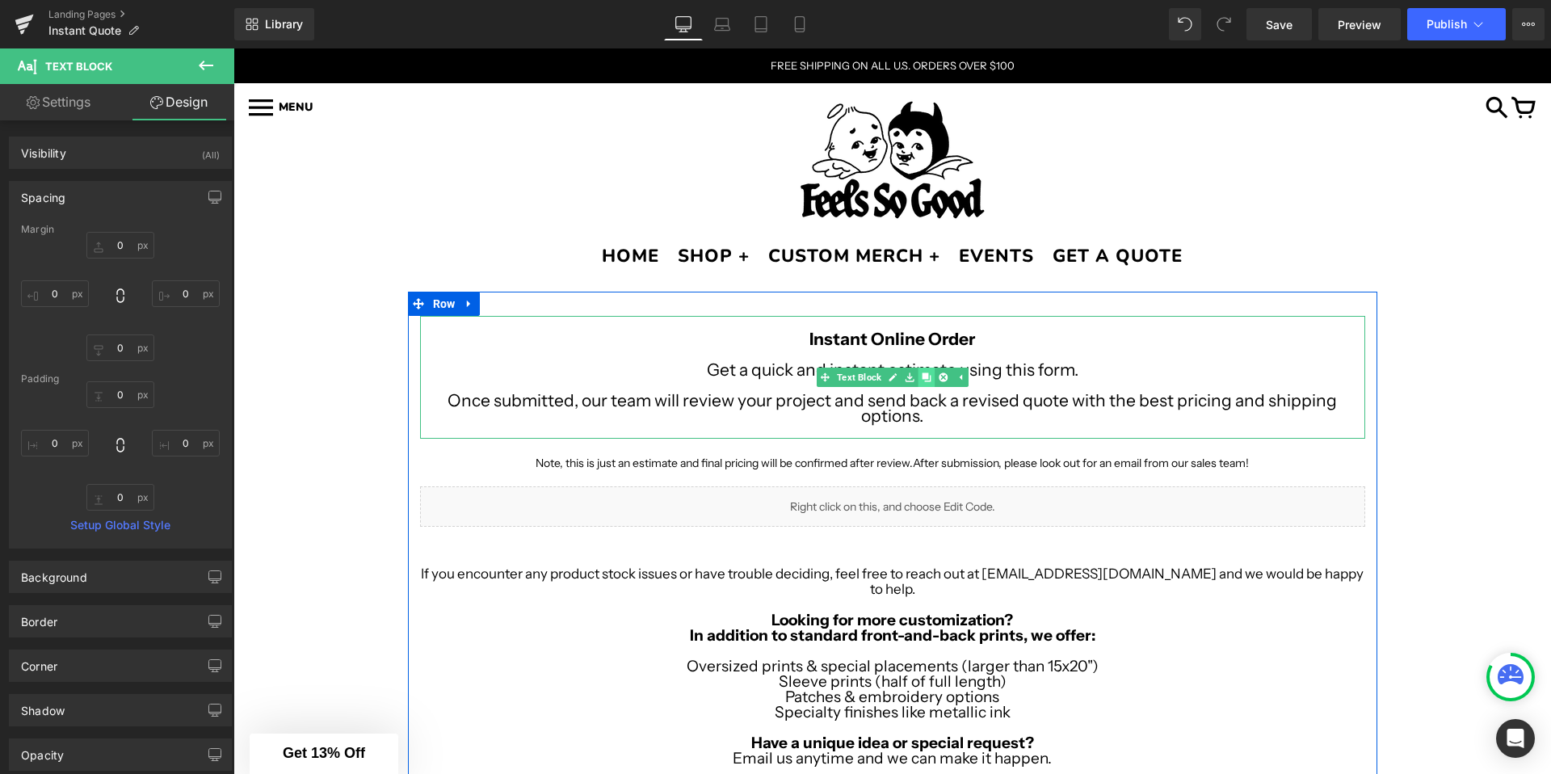
click at [926, 374] on icon at bounding box center [926, 376] width 9 height 9
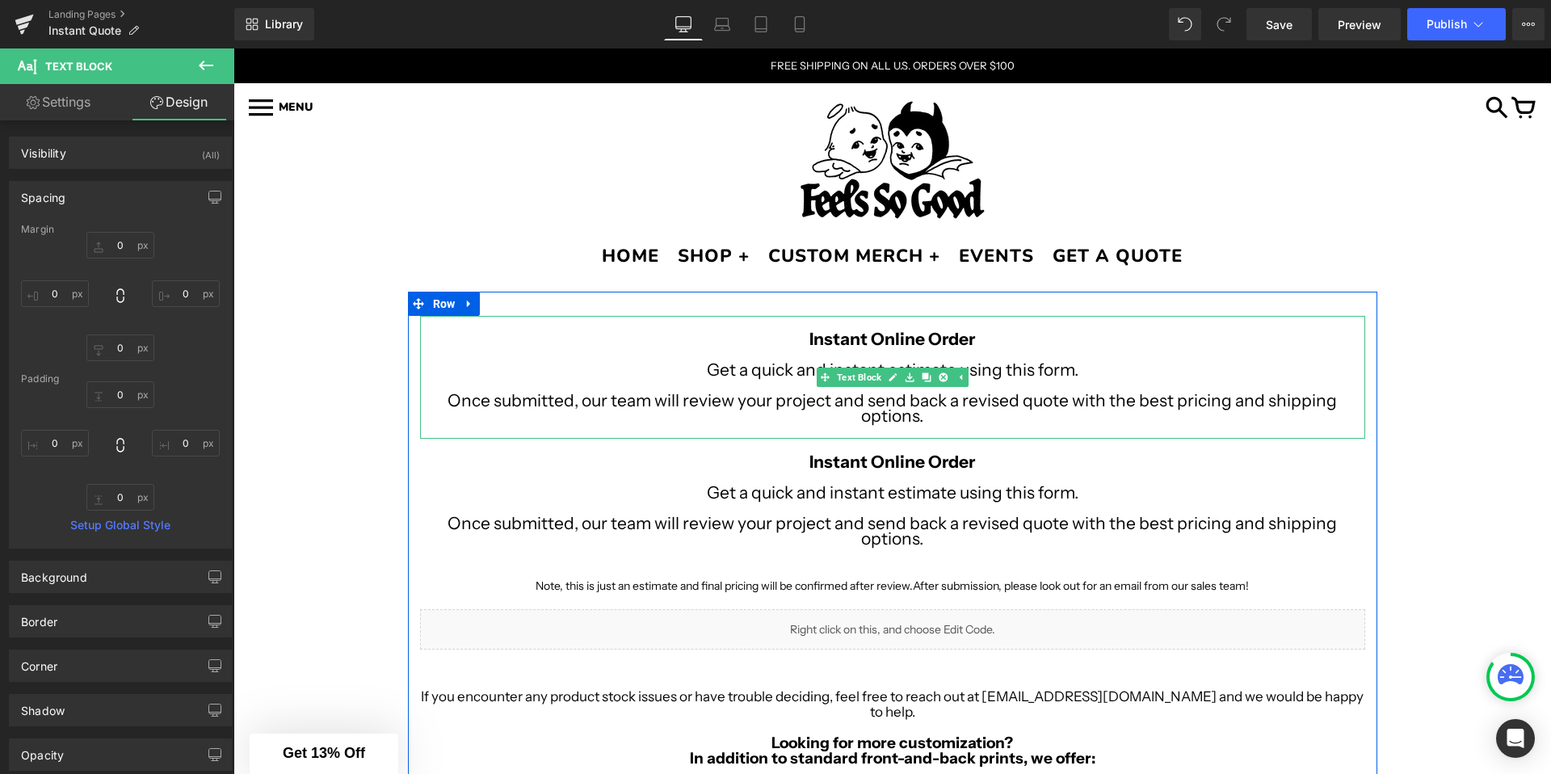
click at [741, 362] on p "Get a quick and instant estimate using this form." at bounding box center [892, 369] width 945 height 15
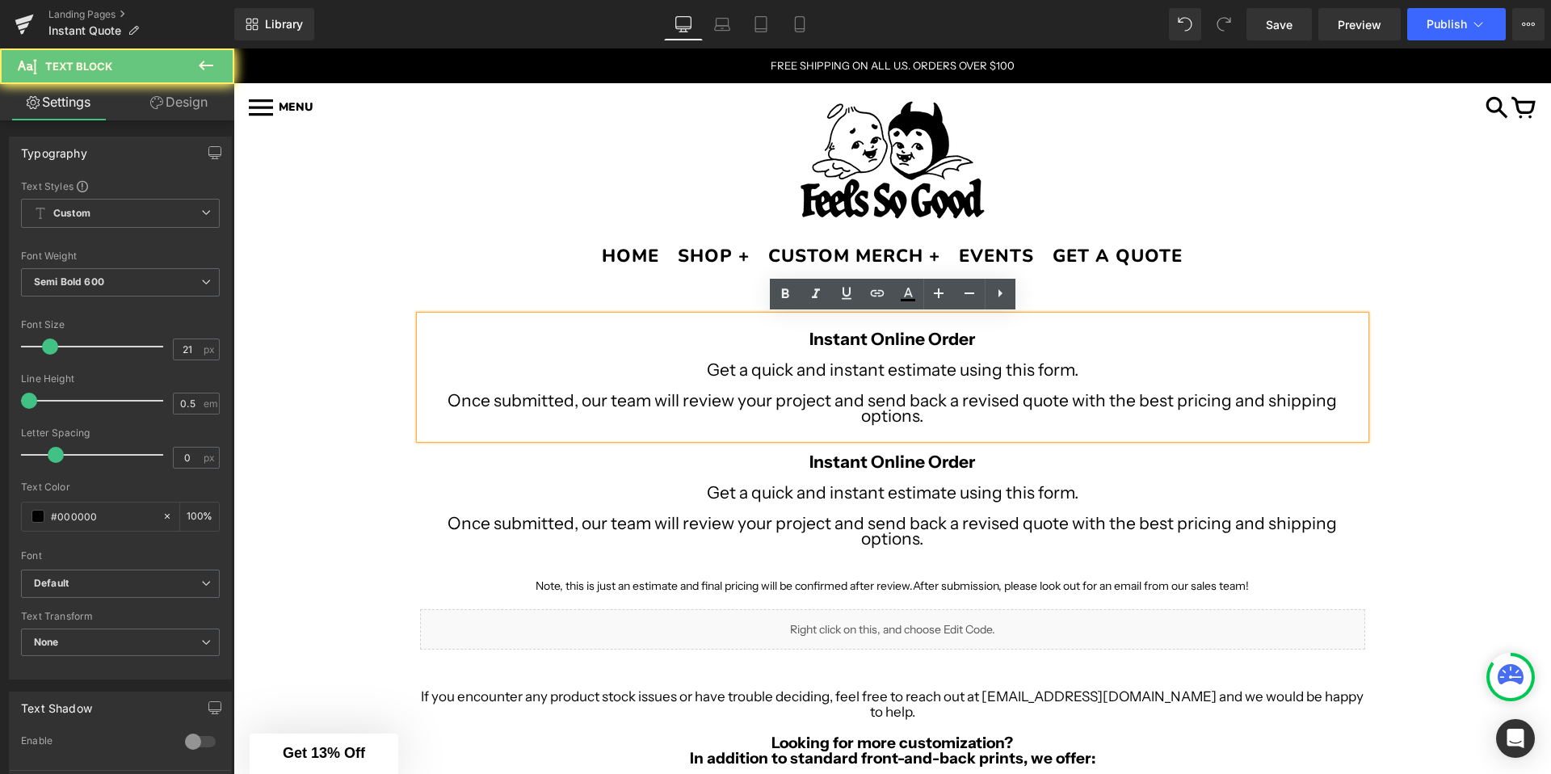
drag, startPoint x: 705, startPoint y: 372, endPoint x: 1117, endPoint y: 414, distance: 415.0
click at [1117, 414] on div "Instant Online Order Get a quick and instant estimate using this form. Once sub…" at bounding box center [892, 377] width 945 height 123
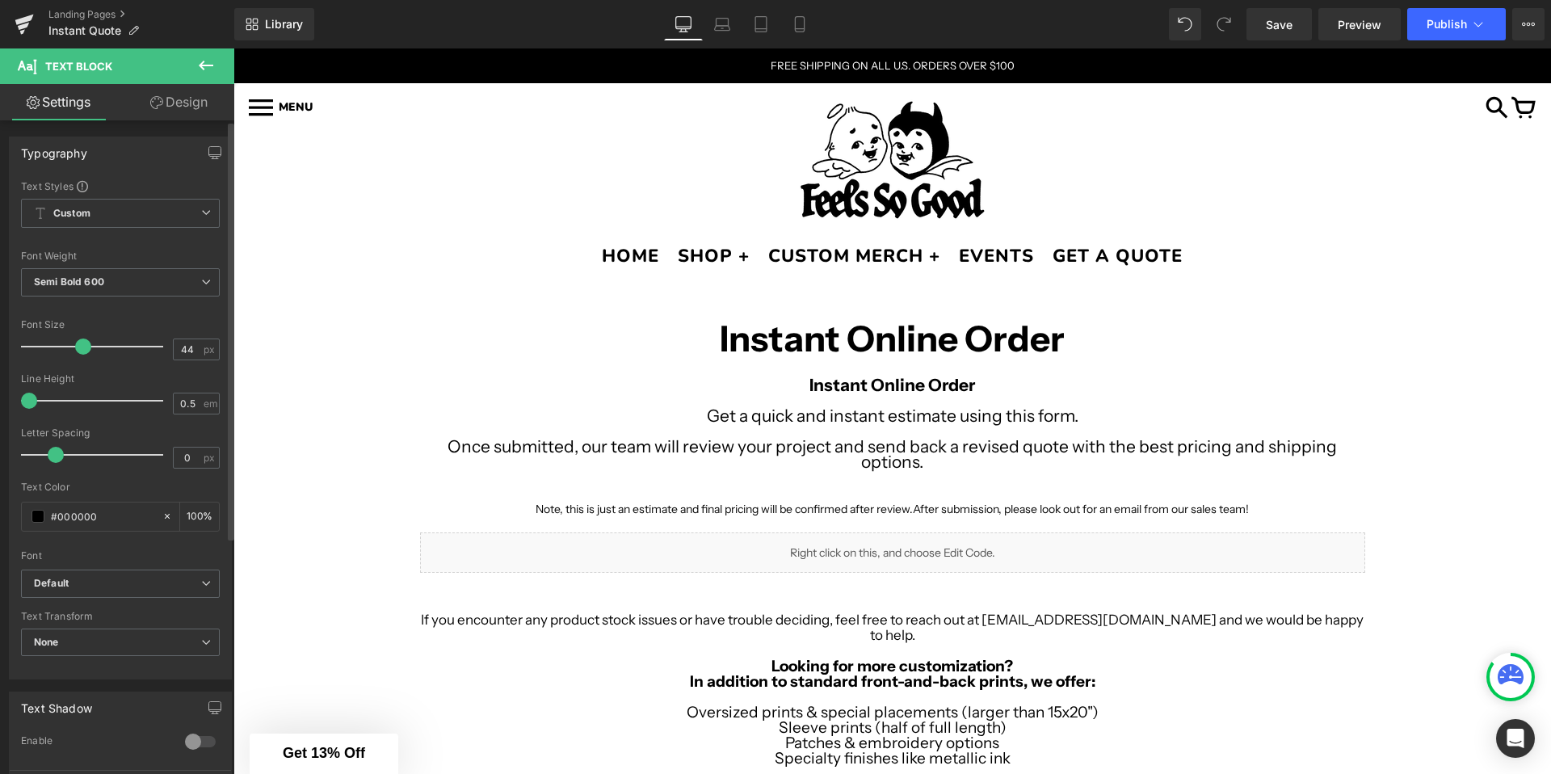
type input "43"
drag, startPoint x: 50, startPoint y: 343, endPoint x: 80, endPoint y: 343, distance: 29.9
click at [80, 343] on span at bounding box center [82, 347] width 16 height 16
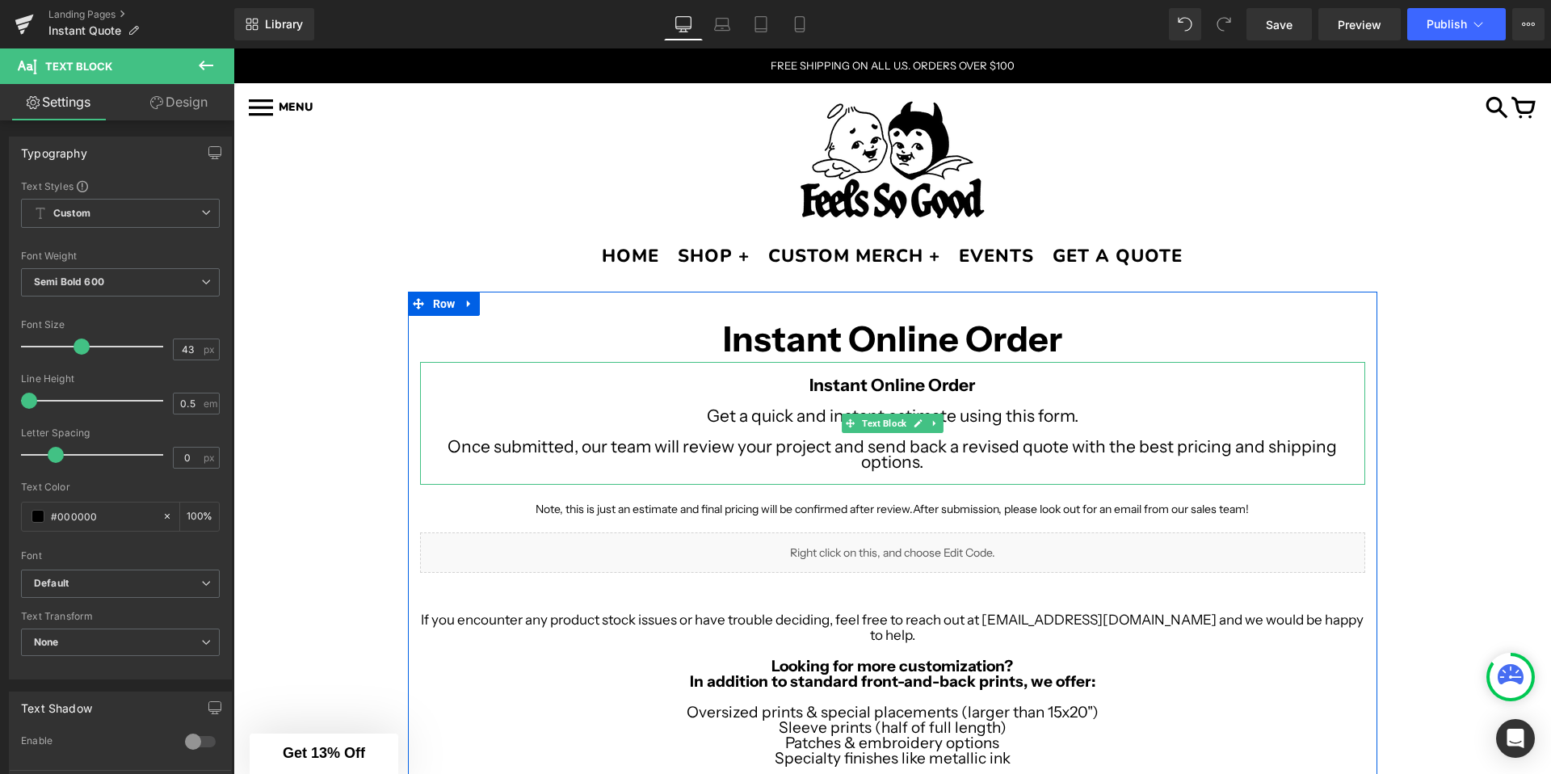
drag, startPoint x: 860, startPoint y: 402, endPoint x: 850, endPoint y: 402, distance: 10.5
click at [860, 402] on p at bounding box center [892, 400] width 945 height 15
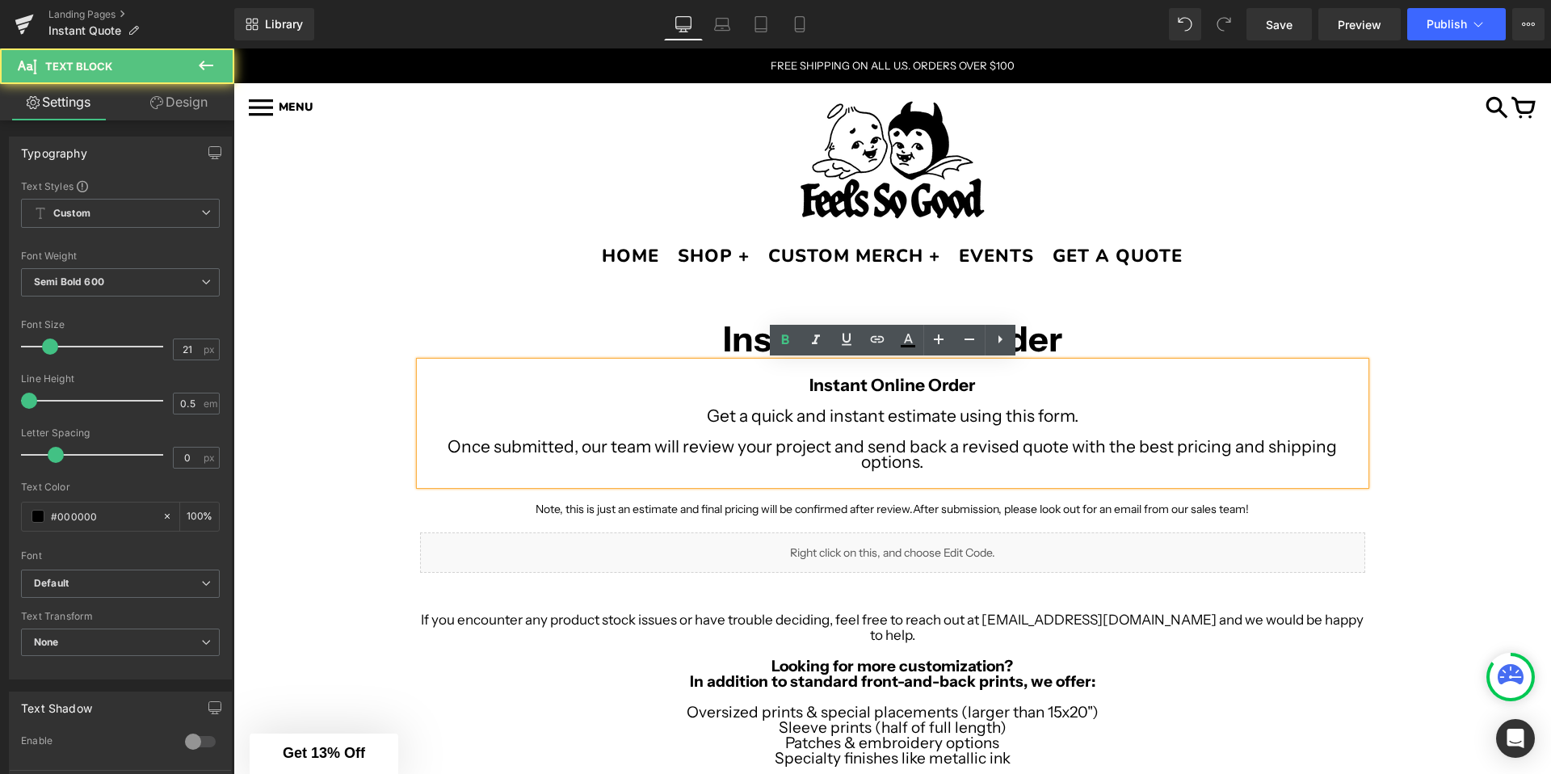
click at [705, 415] on p "Get a quick and instant estimate using this form." at bounding box center [892, 415] width 945 height 15
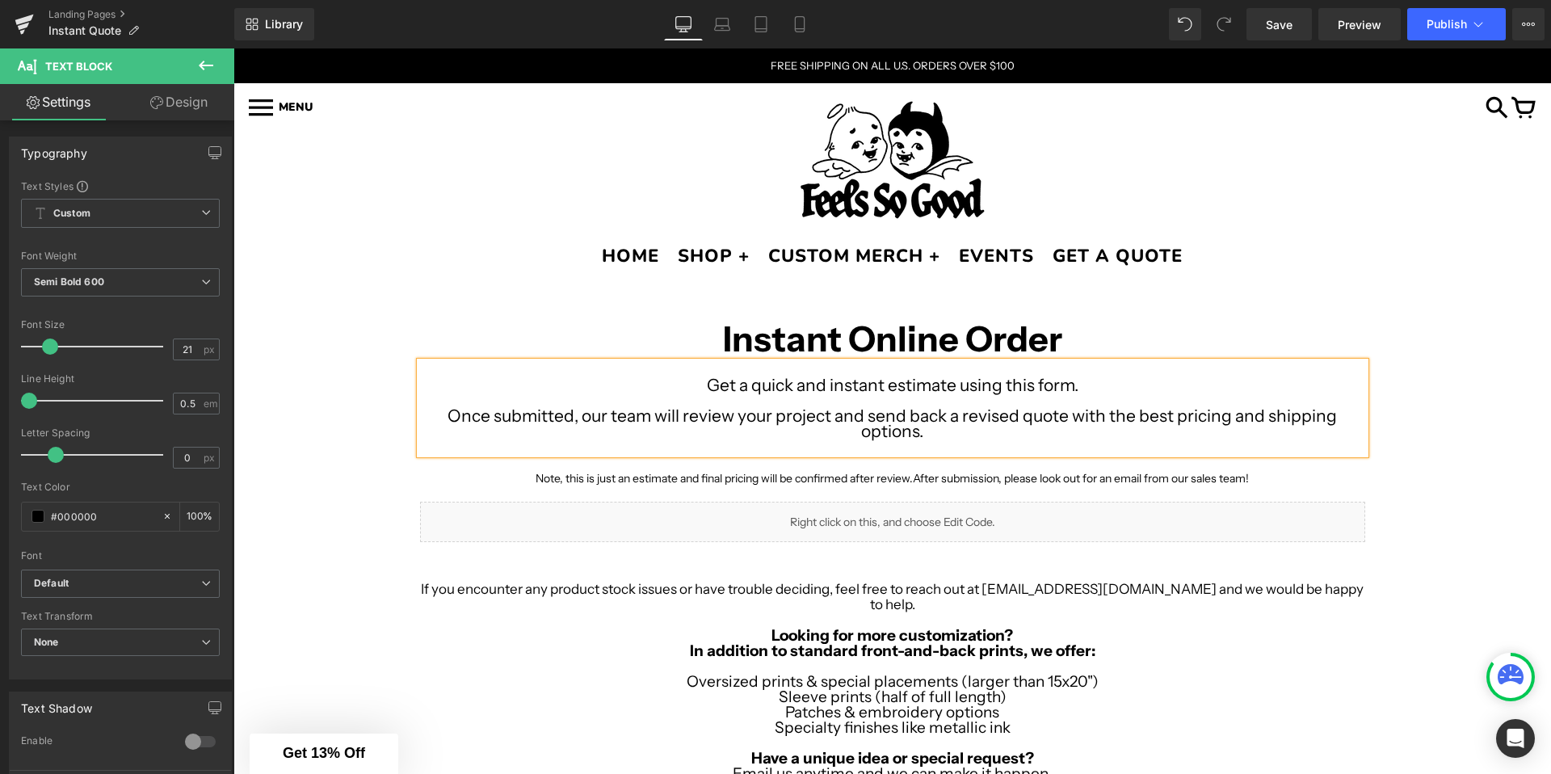
click at [372, 423] on div "Image Row Image Row Instant Online Order Text Block Get a quick and instant est…" at bounding box center [892, 670] width 1318 height 757
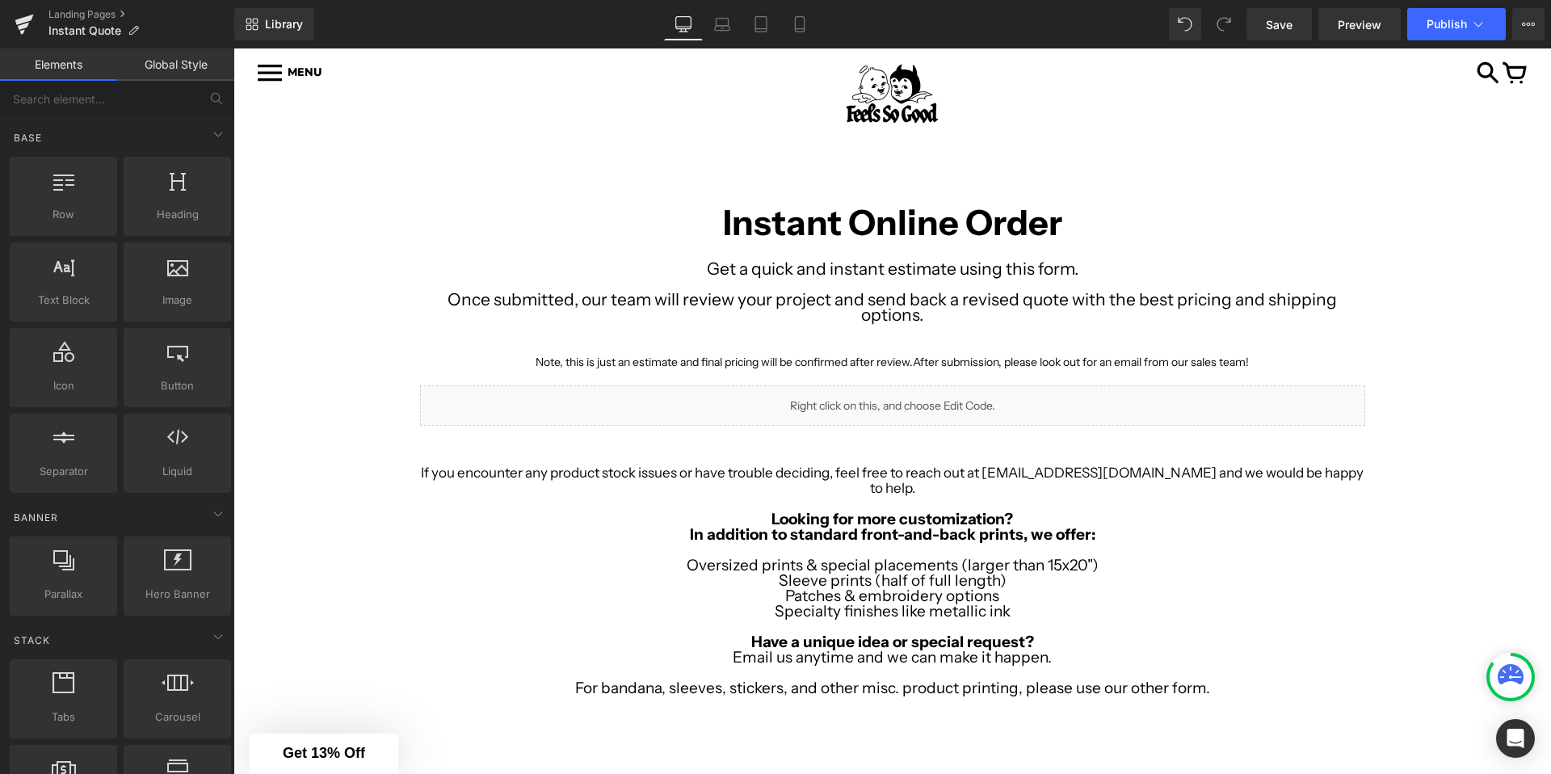
scroll to position [187, 0]
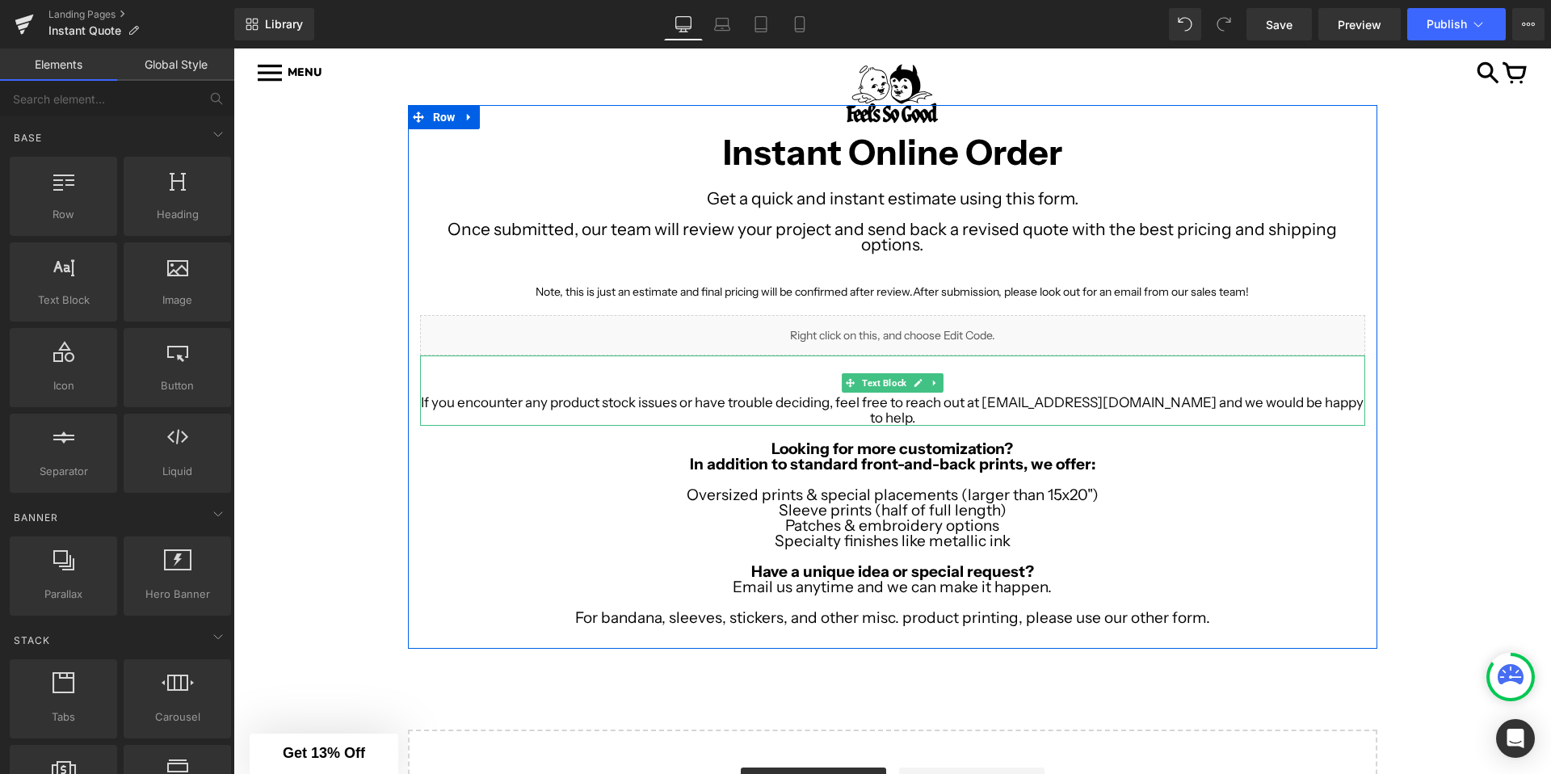
click at [806, 398] on span "If you encounter any product stock issues or have trouble deciding, feel free t…" at bounding box center [892, 410] width 943 height 32
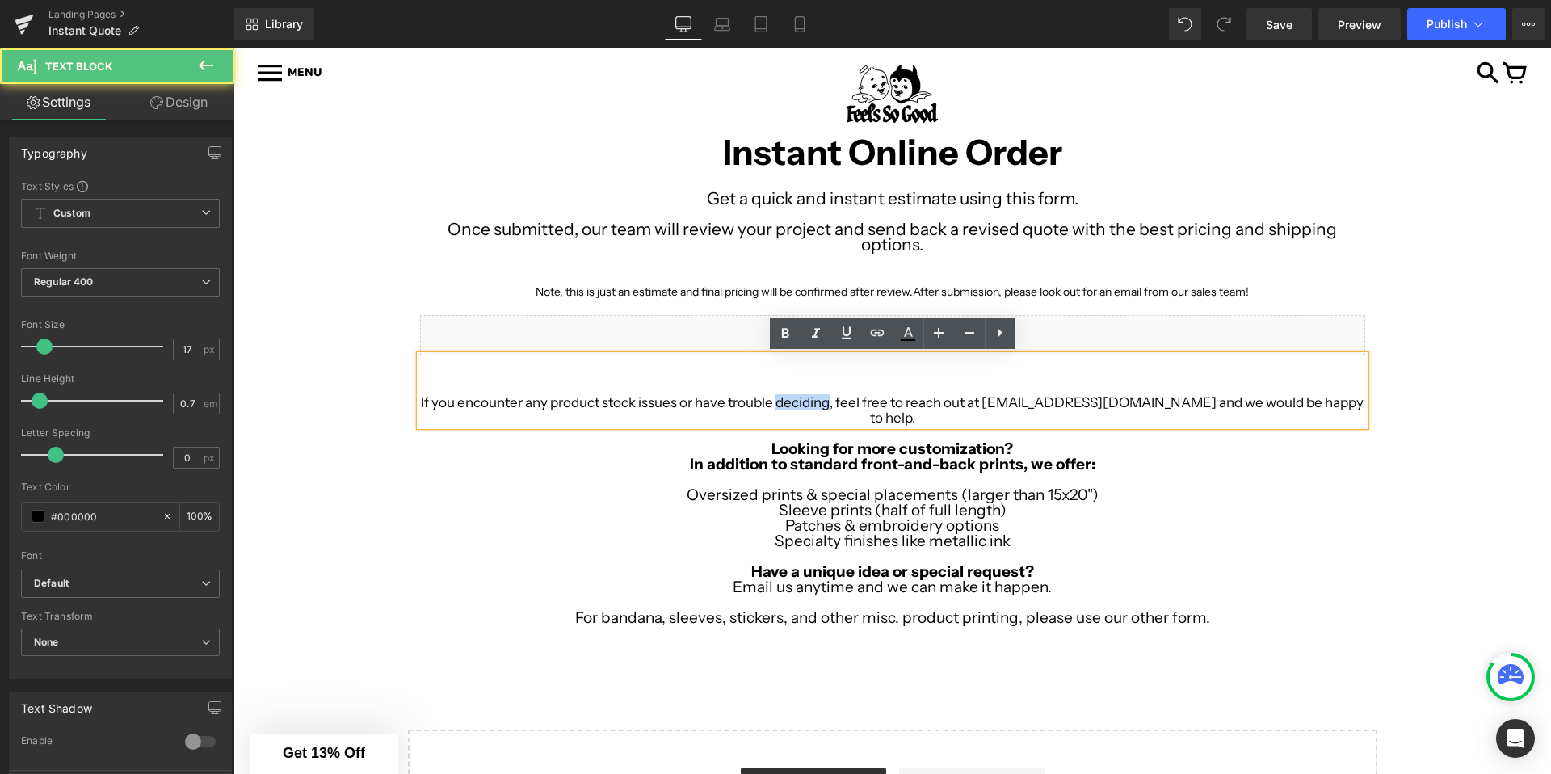
click at [806, 398] on span "If you encounter any product stock issues or have trouble deciding, feel free t…" at bounding box center [892, 410] width 943 height 32
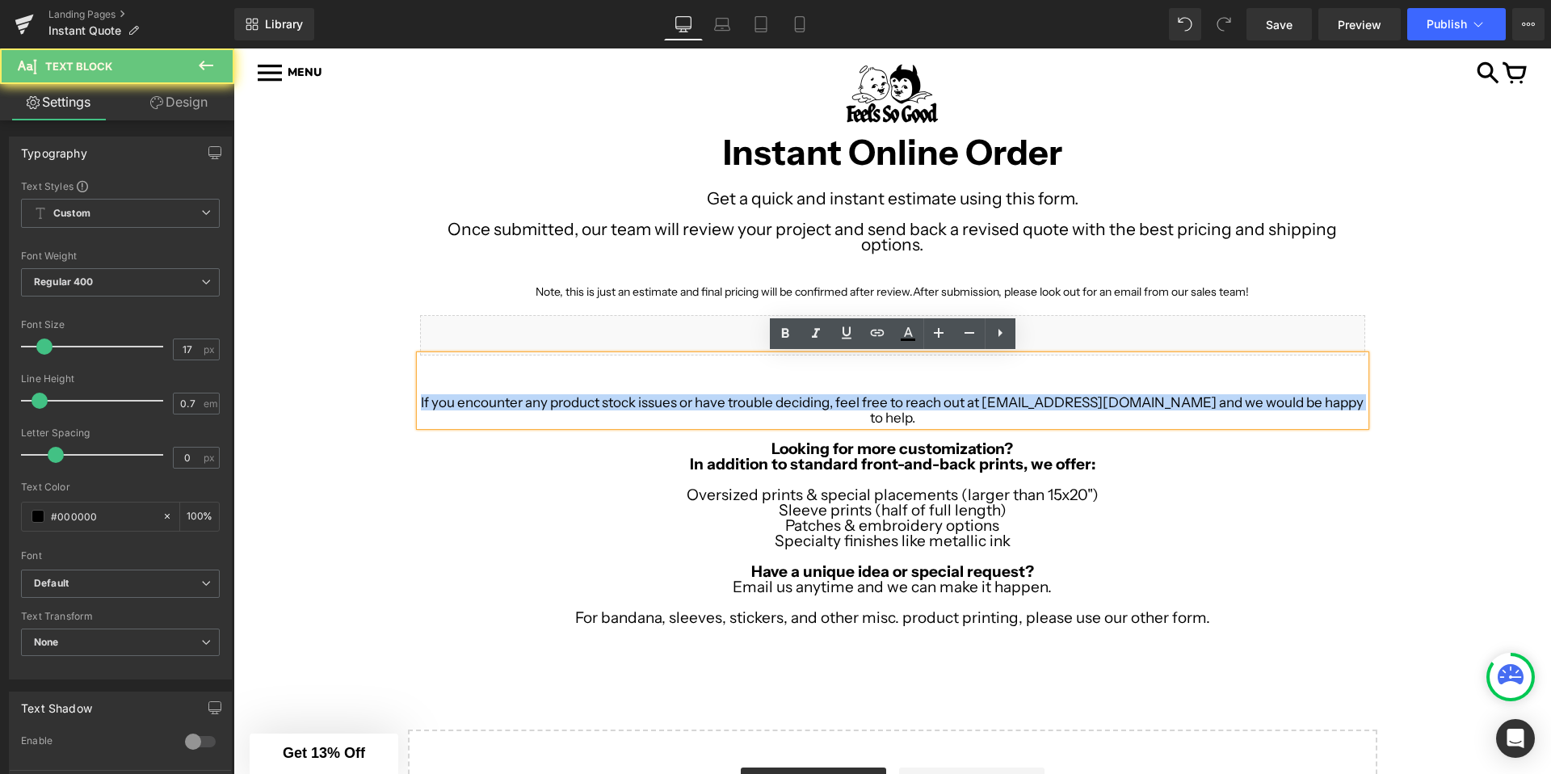
click at [806, 398] on span "If you encounter any product stock issues or have trouble deciding, feel free t…" at bounding box center [892, 410] width 943 height 32
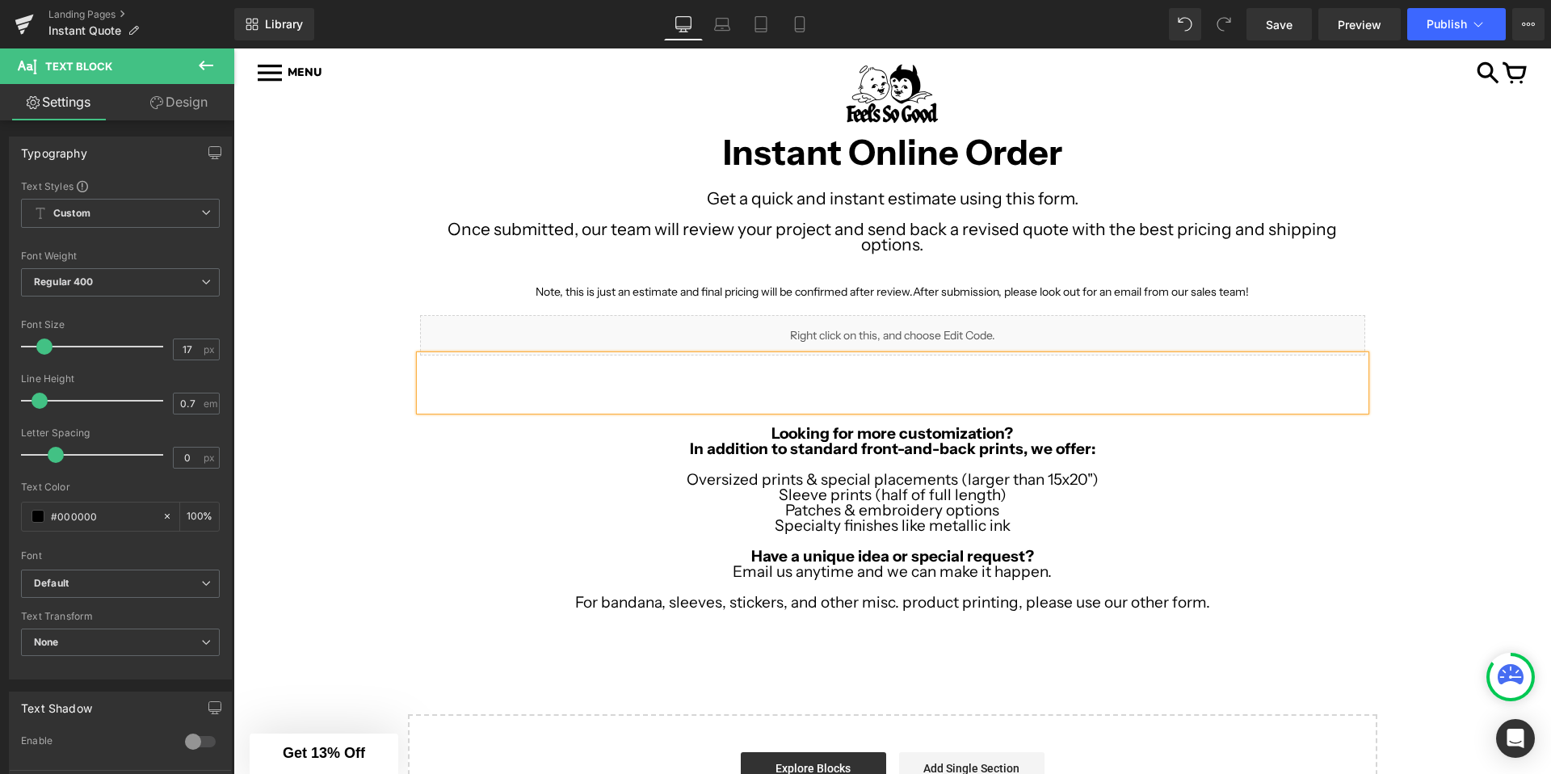
click at [1262, 301] on p at bounding box center [892, 307] width 945 height 15
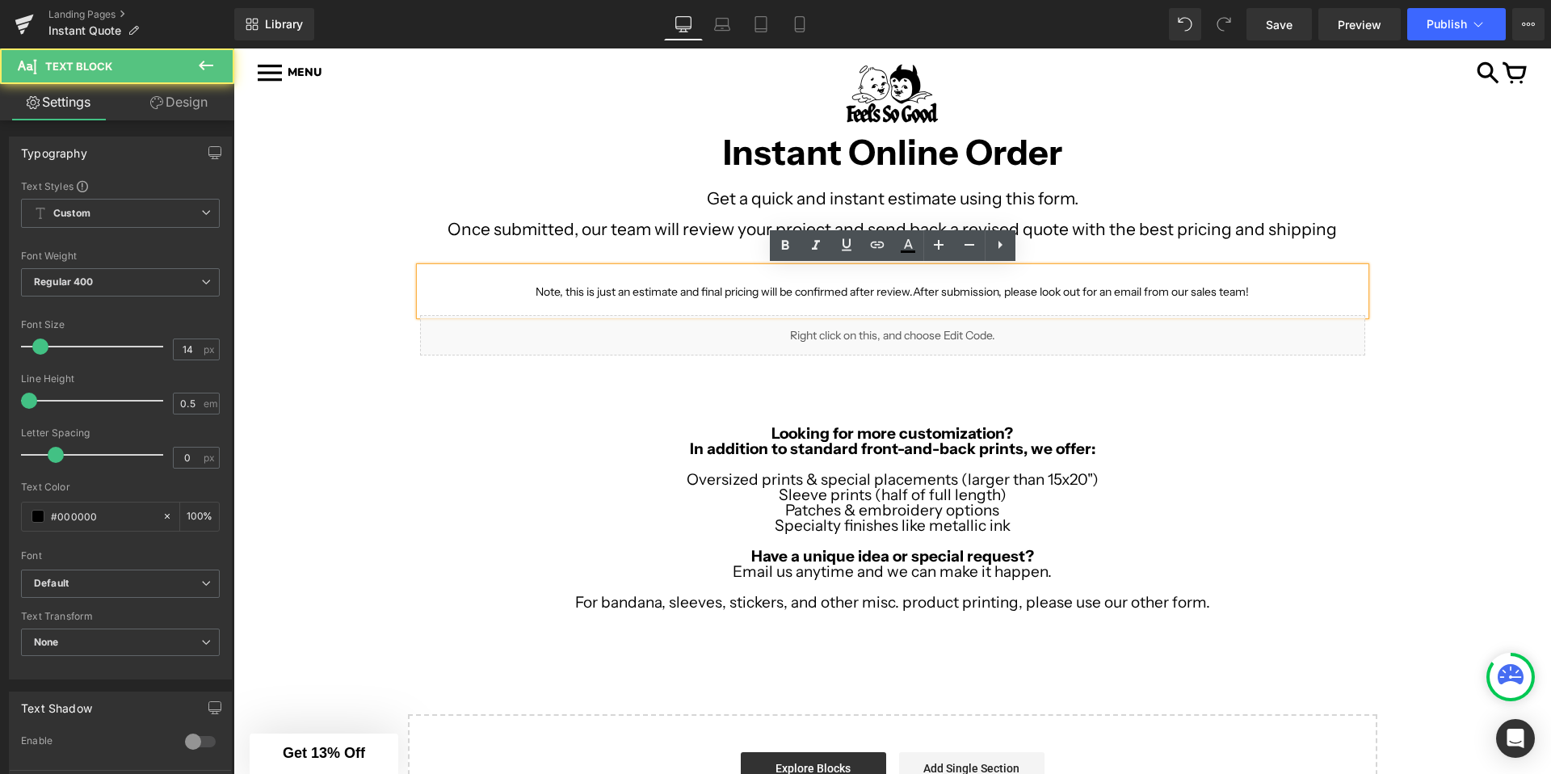
click at [1267, 289] on p "Note, this is just an estimate and final pricing will be confirmed after review…" at bounding box center [892, 291] width 945 height 15
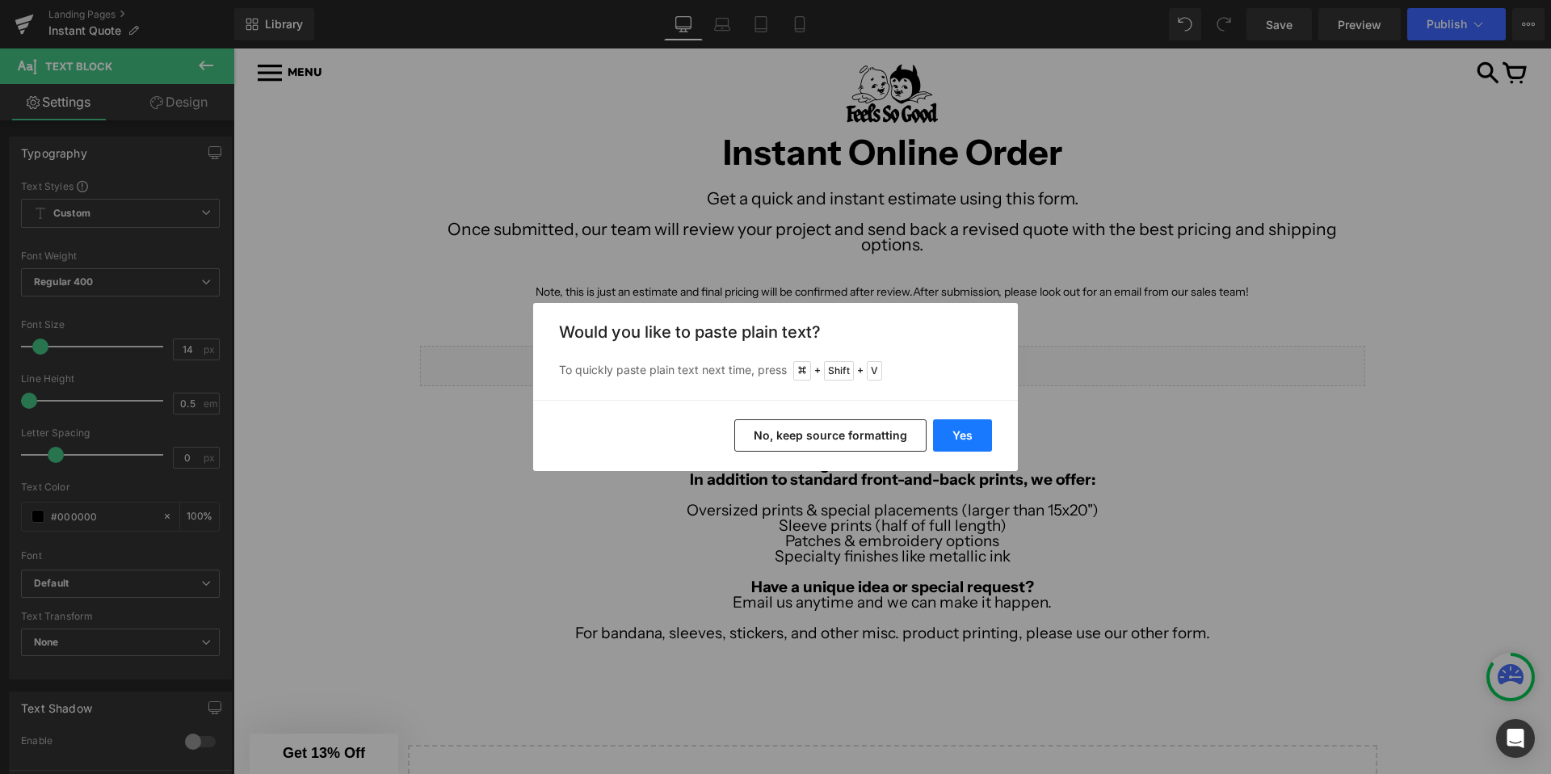
click at [953, 426] on button "Yes" at bounding box center [962, 435] width 59 height 32
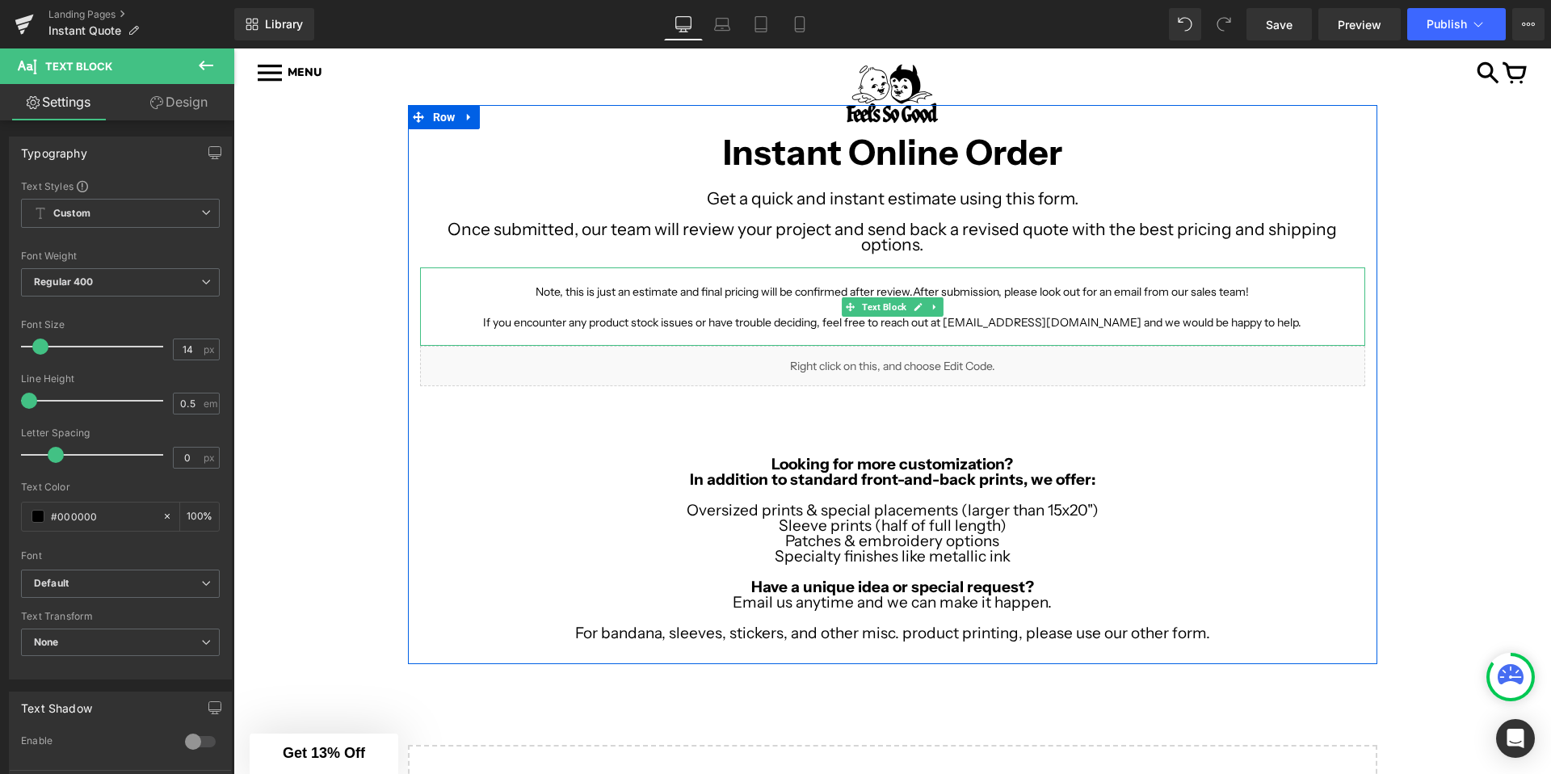
click at [859, 325] on span "If you encounter any product stock issues or have trouble deciding, feel free t…" at bounding box center [892, 322] width 818 height 15
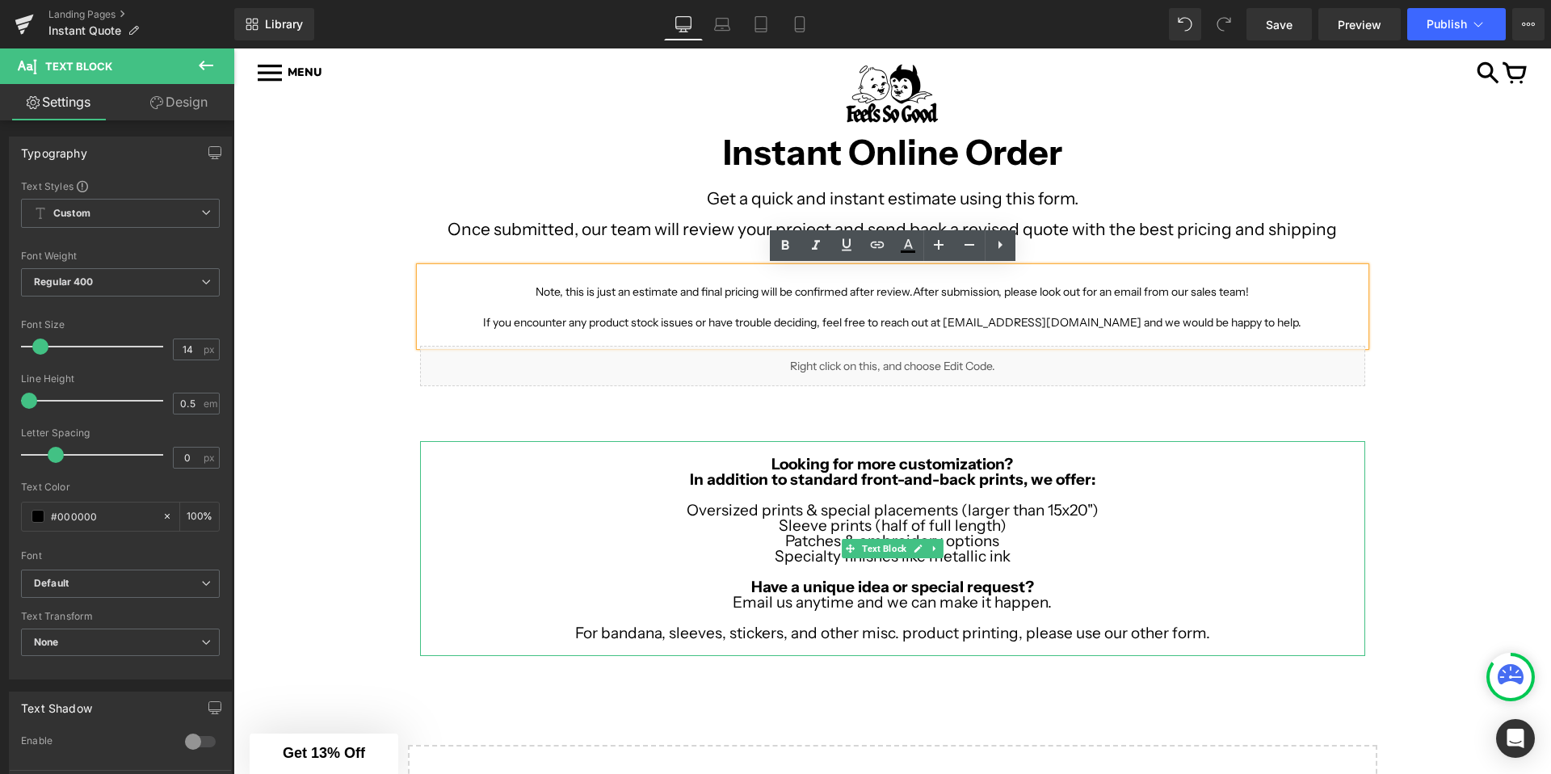
click at [802, 426] on p at bounding box center [892, 433] width 945 height 15
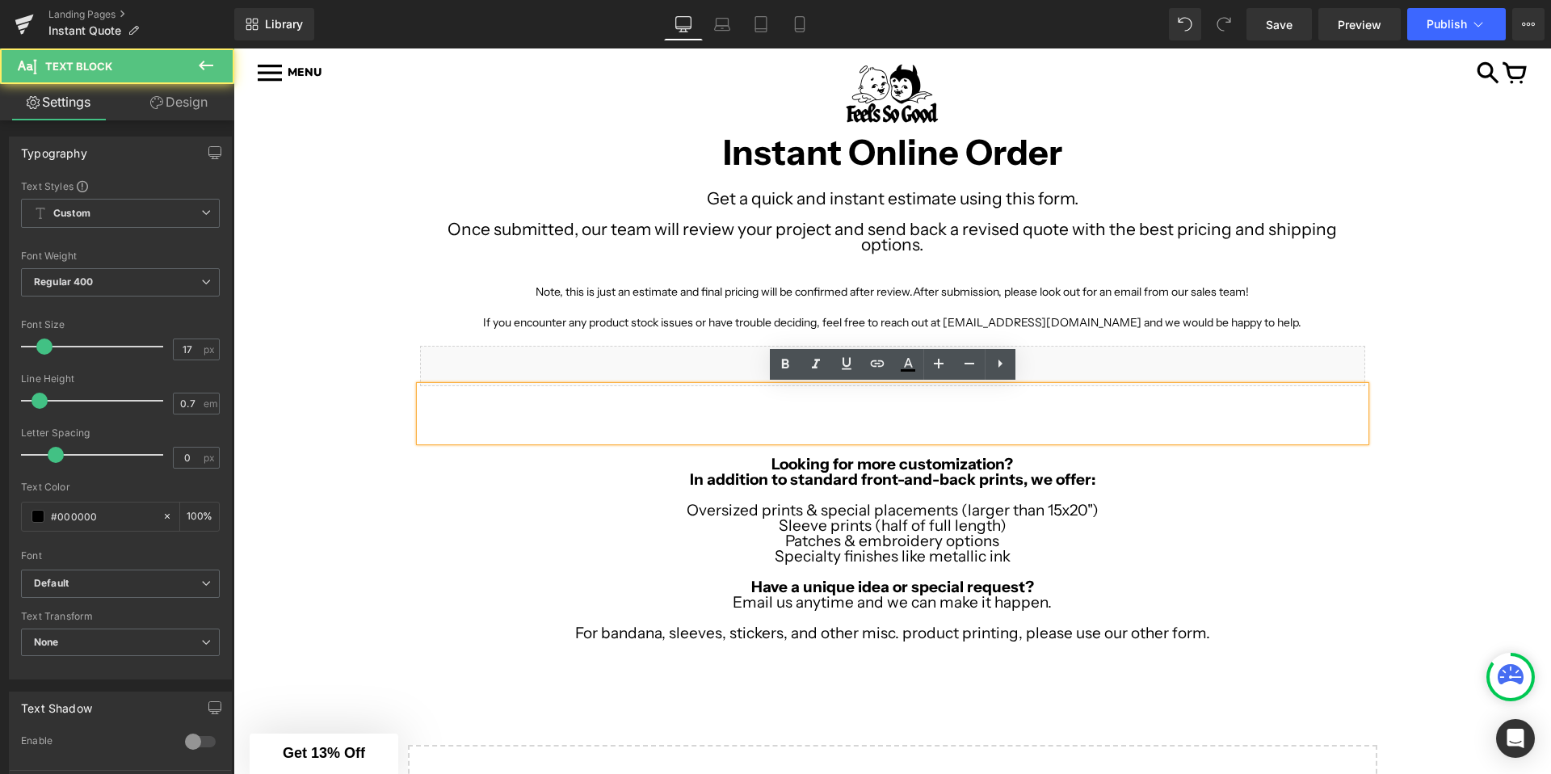
click at [1158, 477] on p "In addition to standard front-and-back prints, we offer:" at bounding box center [892, 479] width 945 height 15
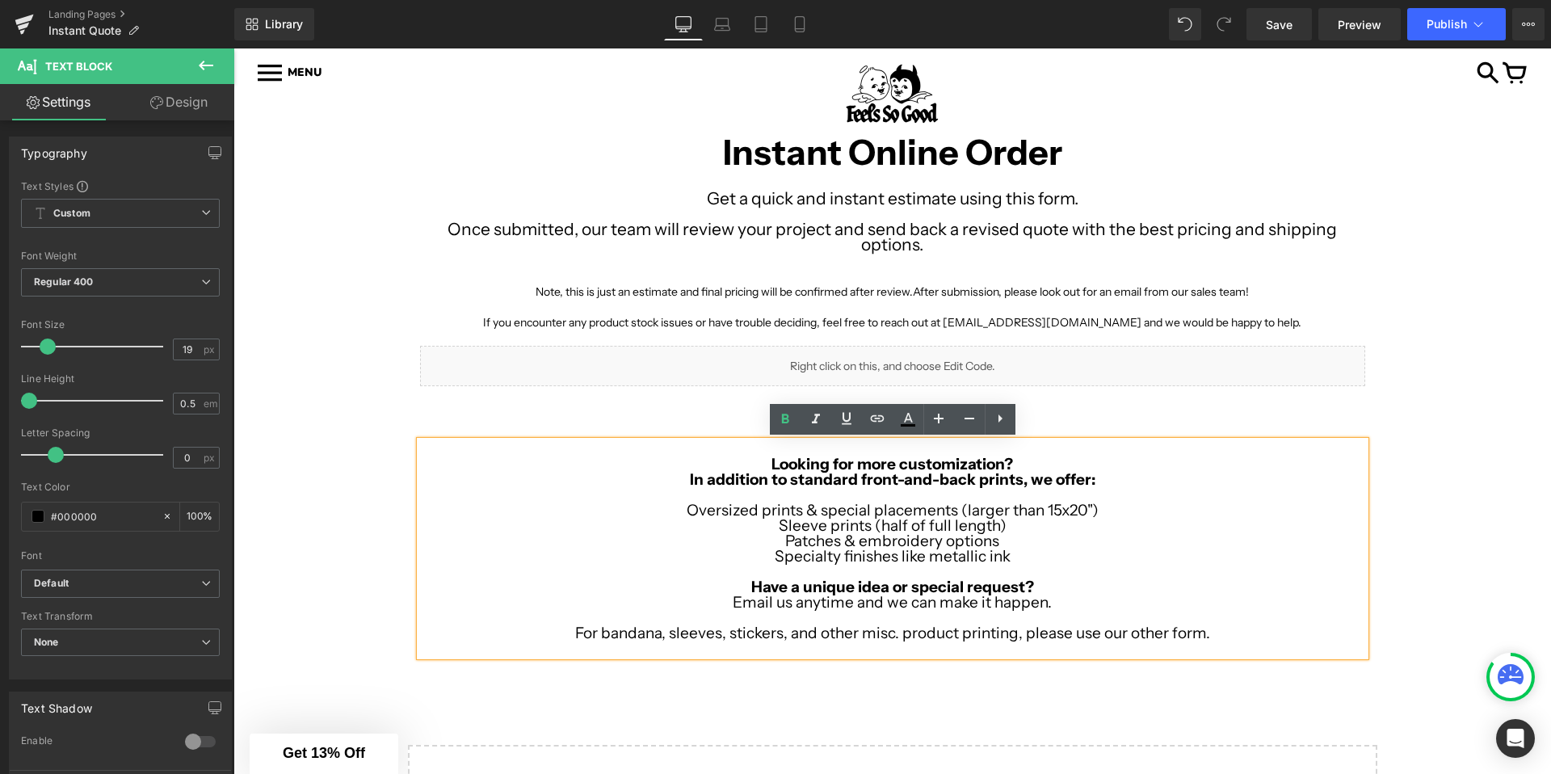
click at [1060, 399] on div at bounding box center [892, 413] width 945 height 55
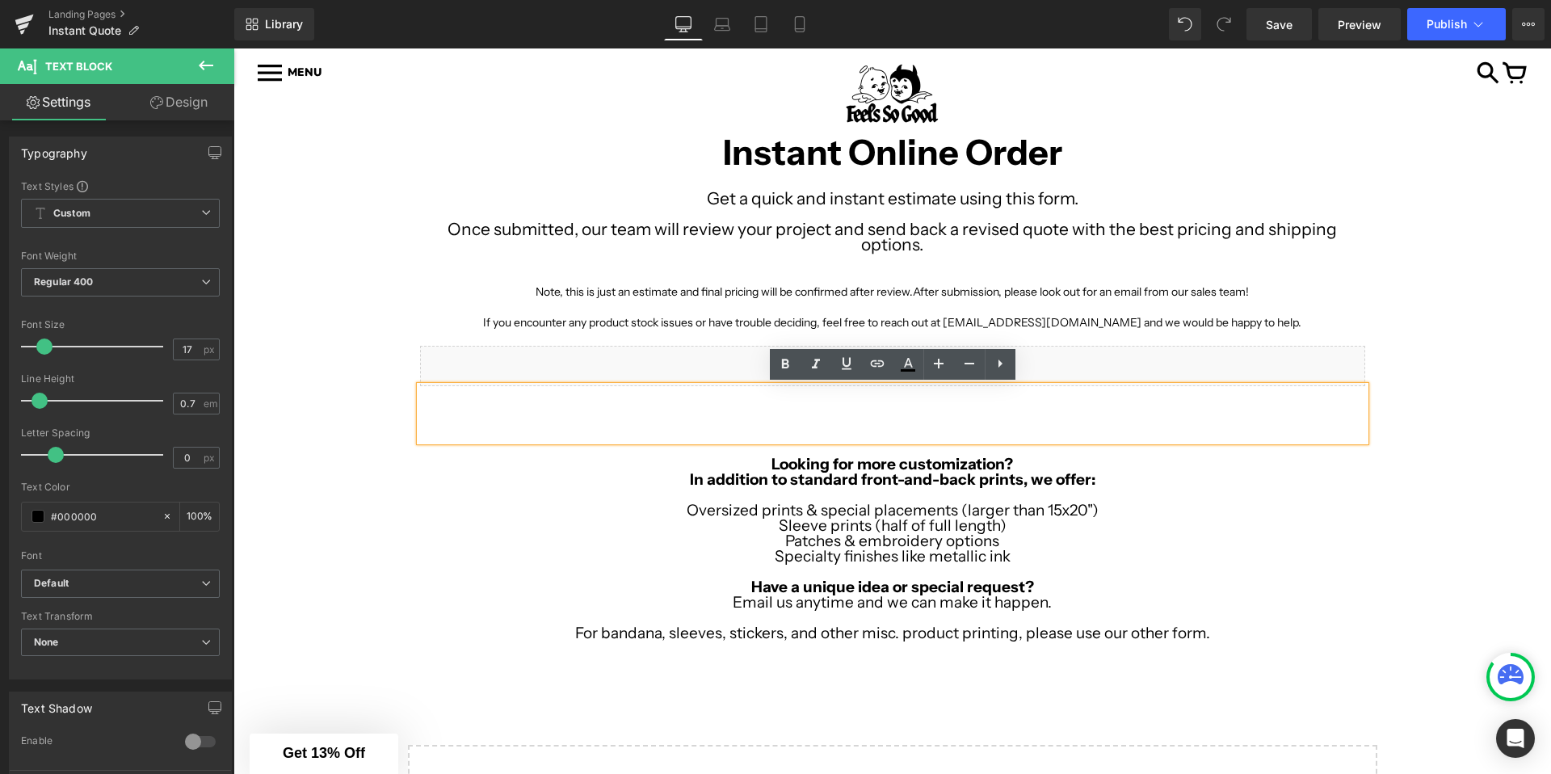
click at [348, 424] on div "Image Row Image Row Instant Online Order Text Block Get a quick and instant est…" at bounding box center [892, 491] width 1318 height 772
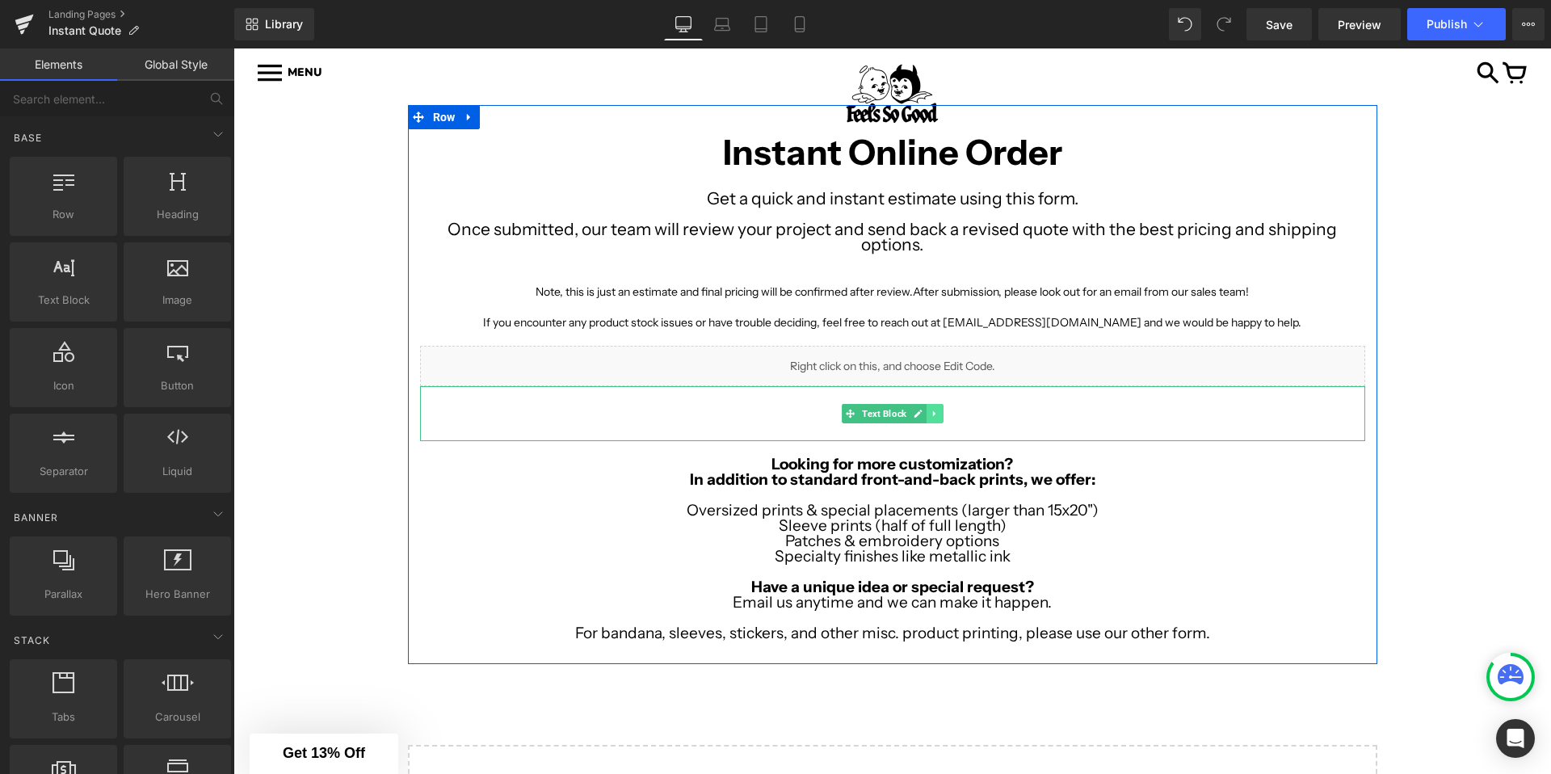
click at [931, 411] on icon at bounding box center [934, 414] width 9 height 10
click at [943, 411] on icon at bounding box center [943, 413] width 9 height 9
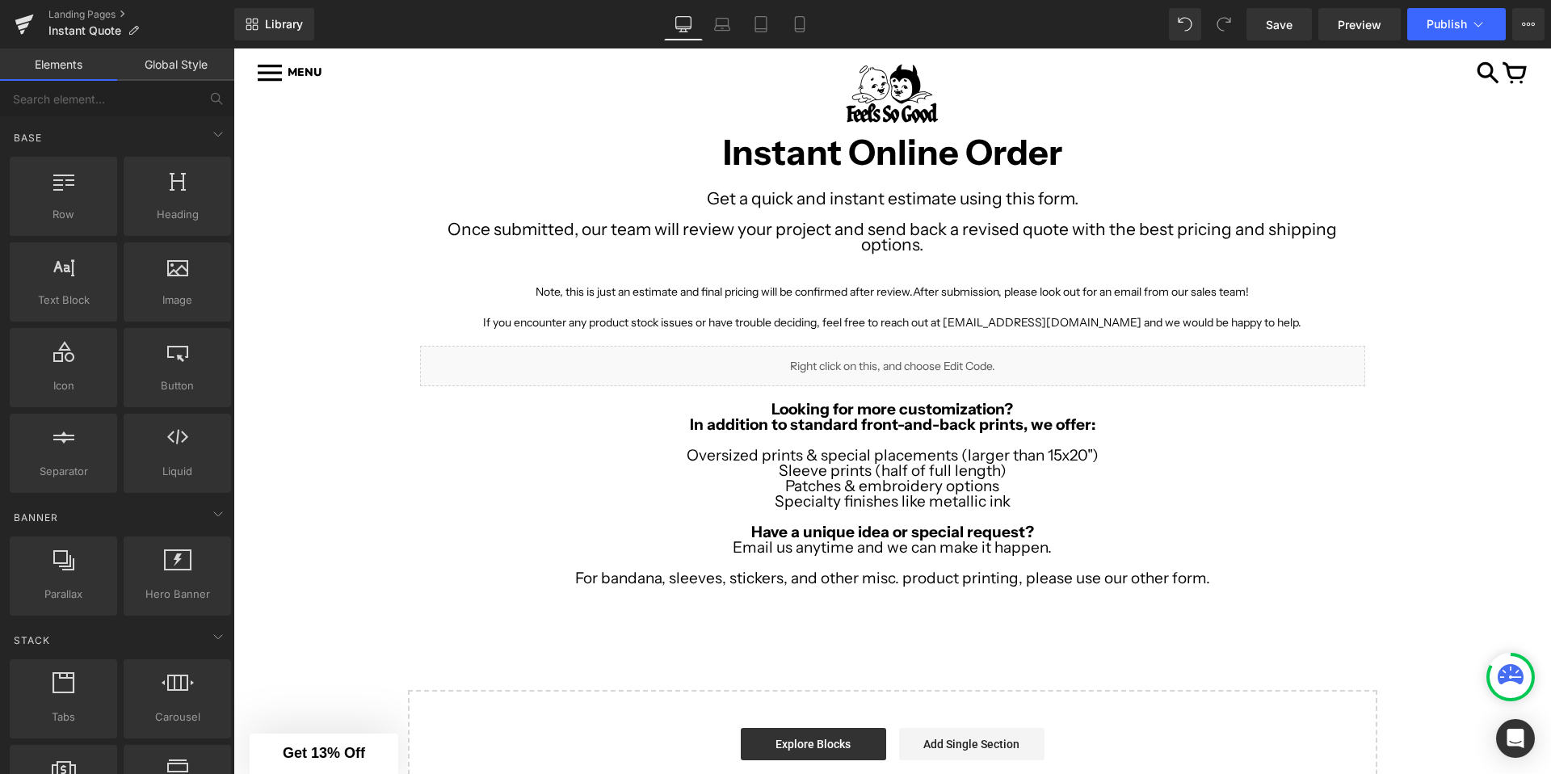
click at [1479, 280] on div "Image Row Image Row Instant Online Order Text Block Get a quick and instant est…" at bounding box center [892, 463] width 1318 height 717
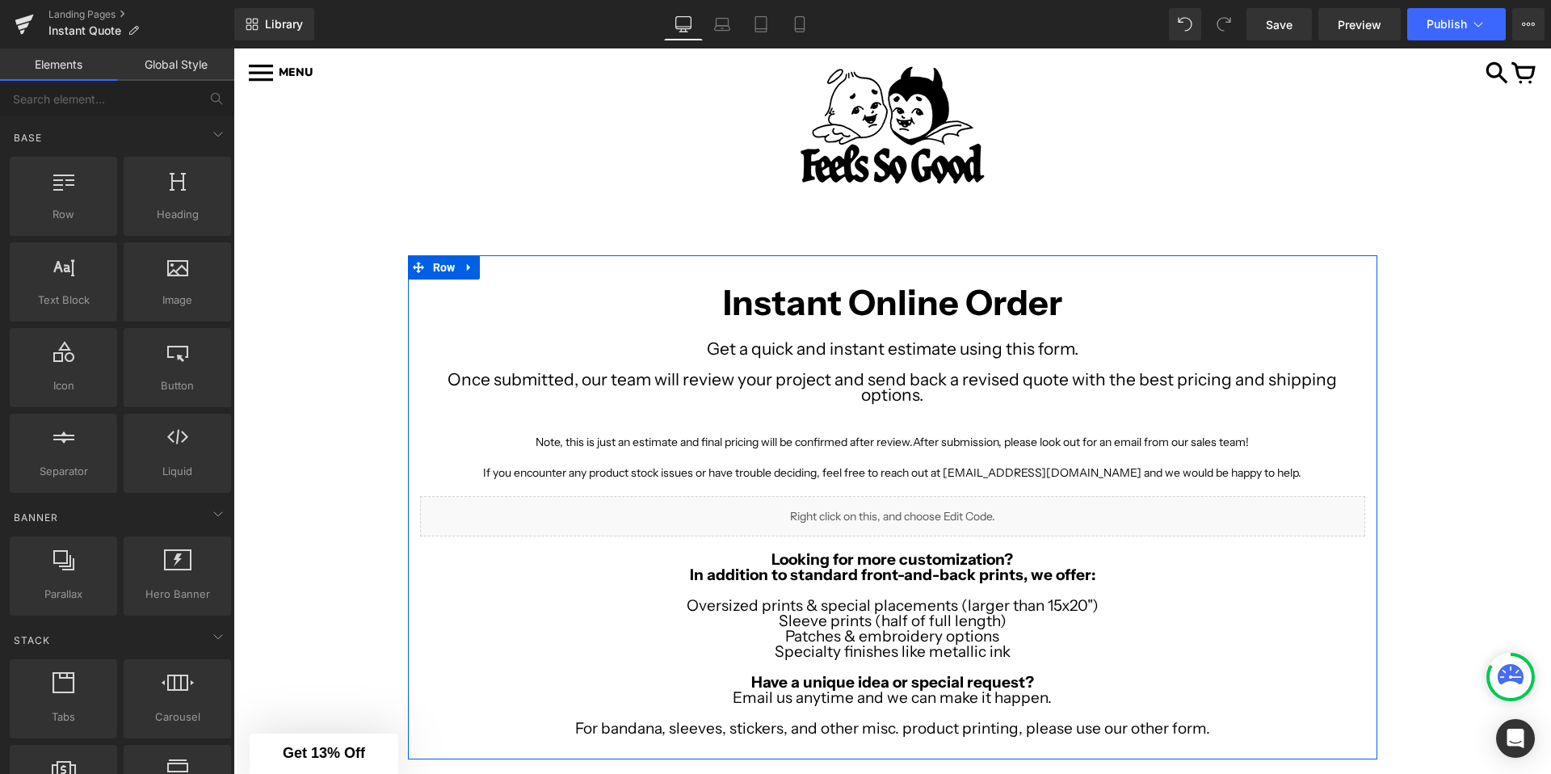
scroll to position [40, 0]
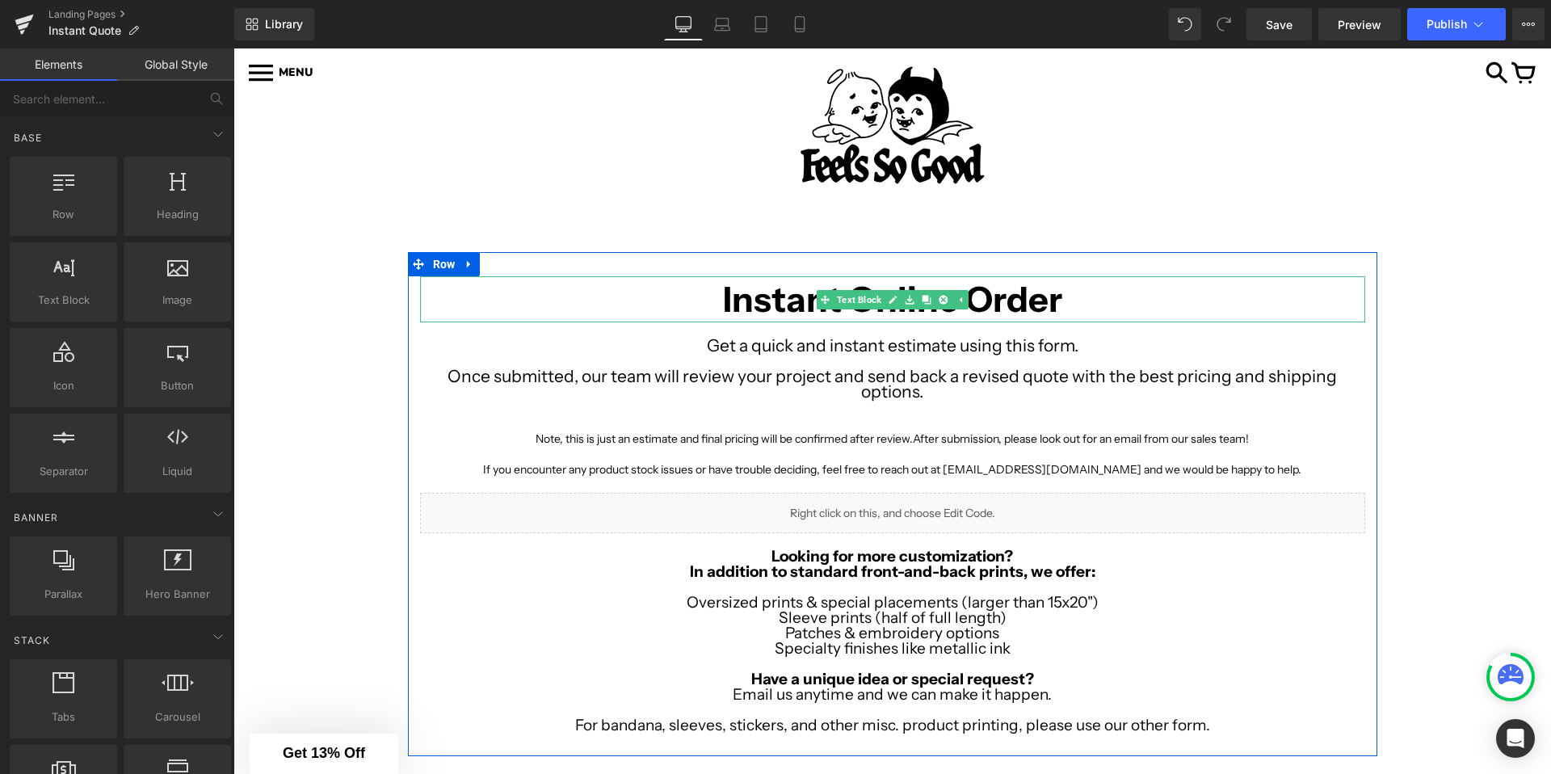
click at [789, 286] on b "Instant Online Order" at bounding box center [892, 299] width 339 height 43
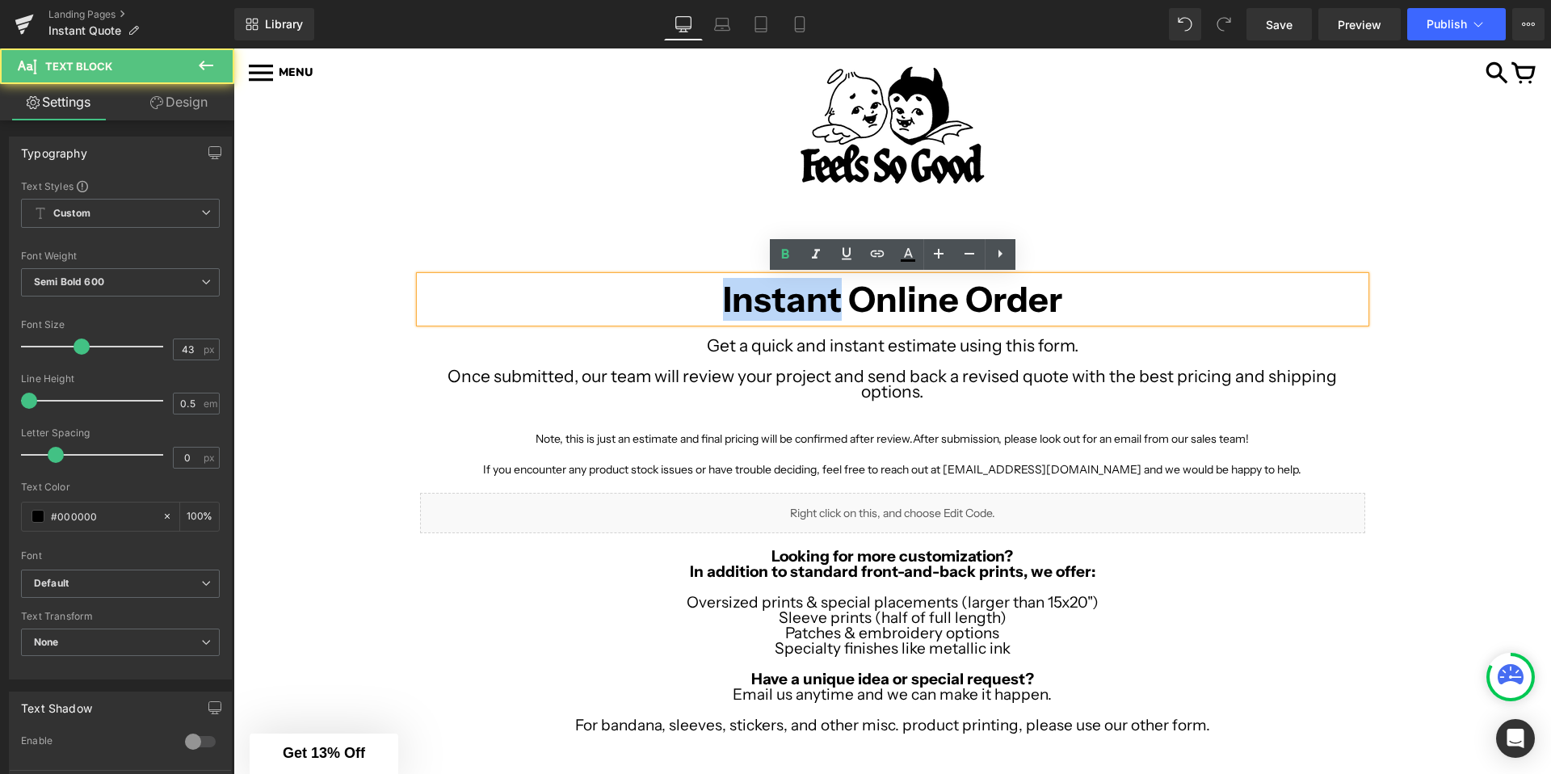
click at [789, 286] on b "Instant Online Order" at bounding box center [892, 299] width 339 height 43
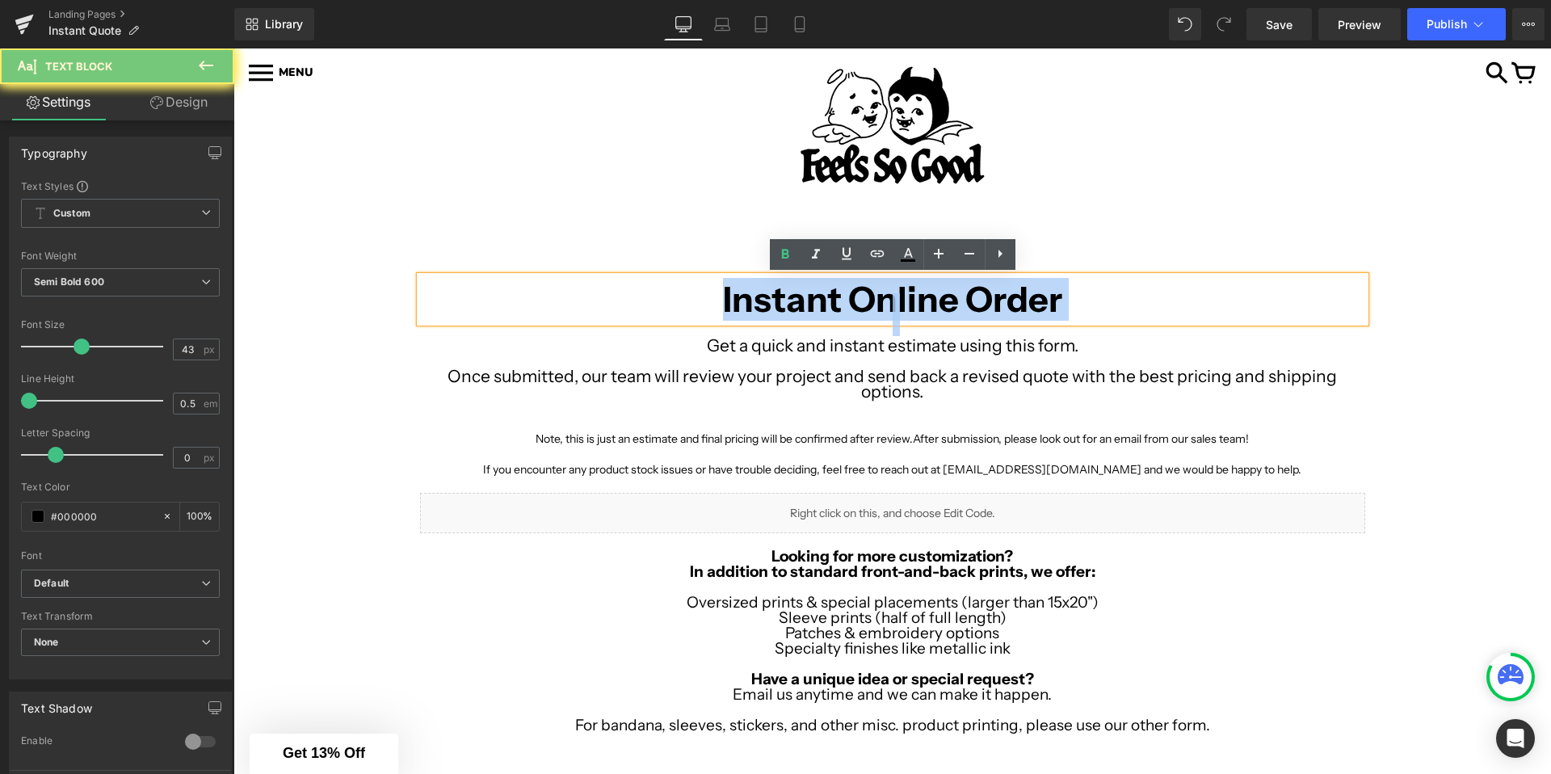
click at [789, 286] on b "Instant Online Order" at bounding box center [892, 299] width 339 height 43
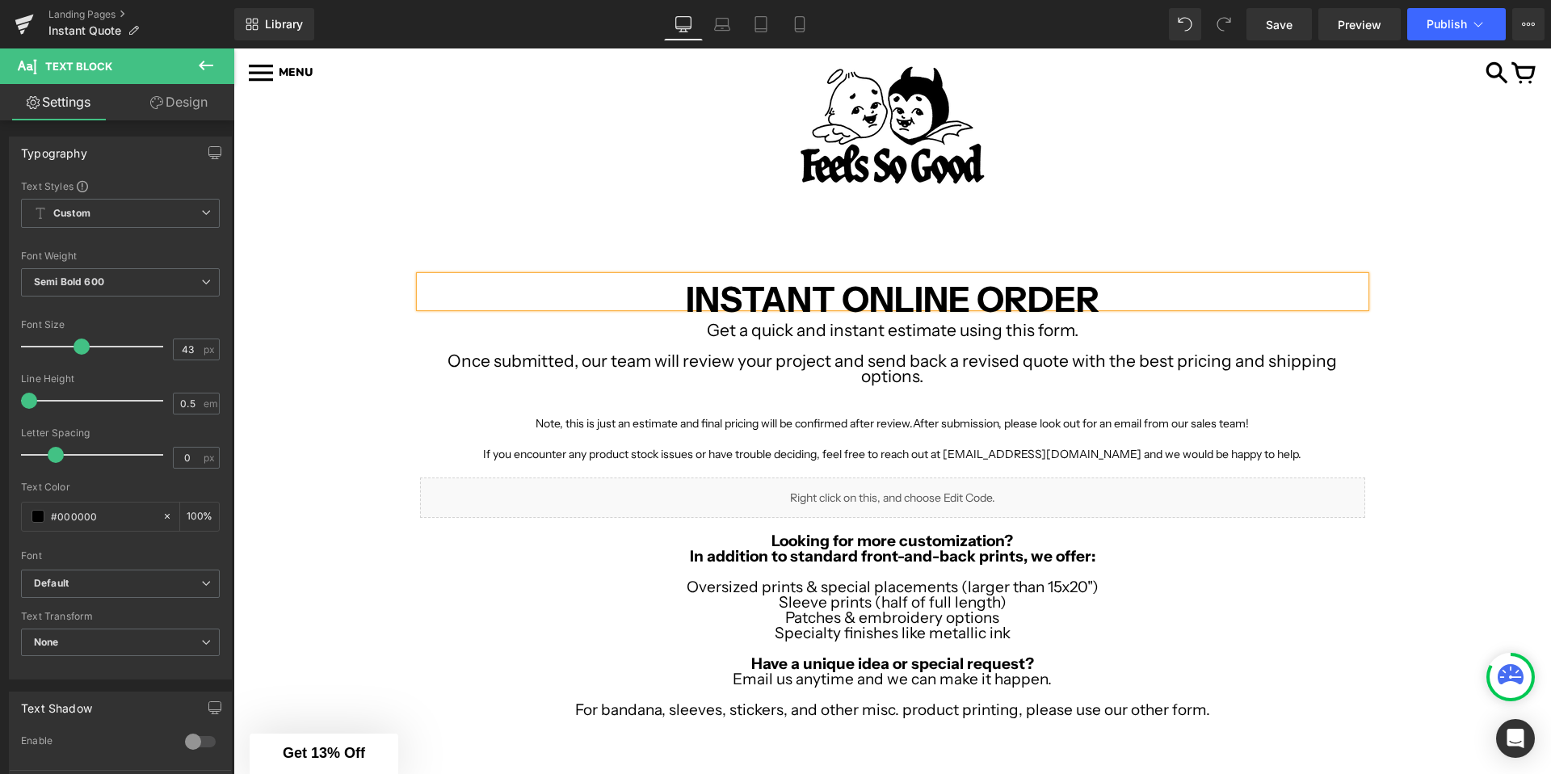
click at [327, 309] on div "Image Row Image Row INSTANT ONLINE ORDER Text Block Get a quick and instant est…" at bounding box center [892, 603] width 1318 height 702
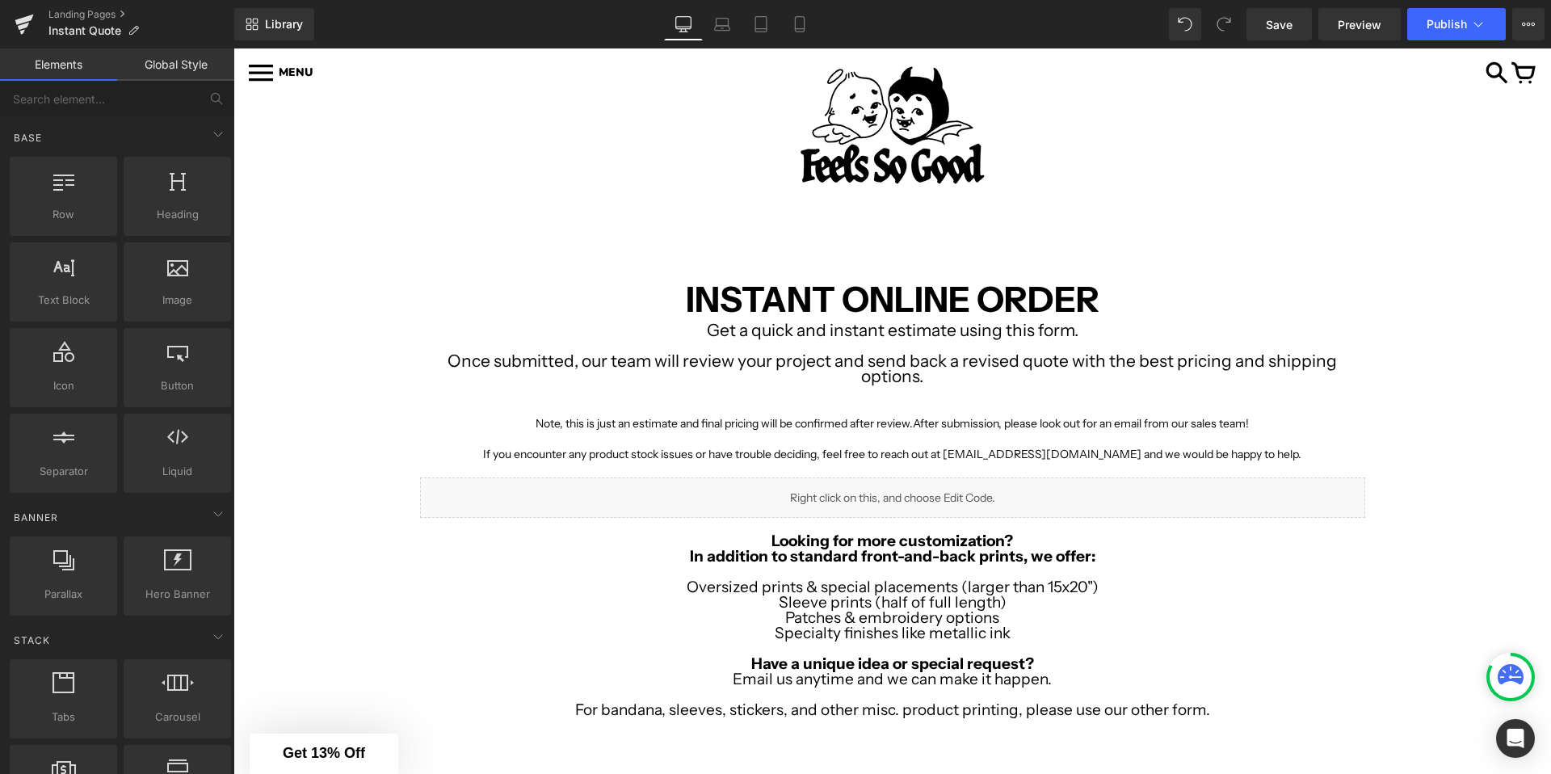
click at [327, 309] on div "Image Row Image Row INSTANT ONLINE ORDER Text Block Get a quick and instant est…" at bounding box center [892, 603] width 1318 height 702
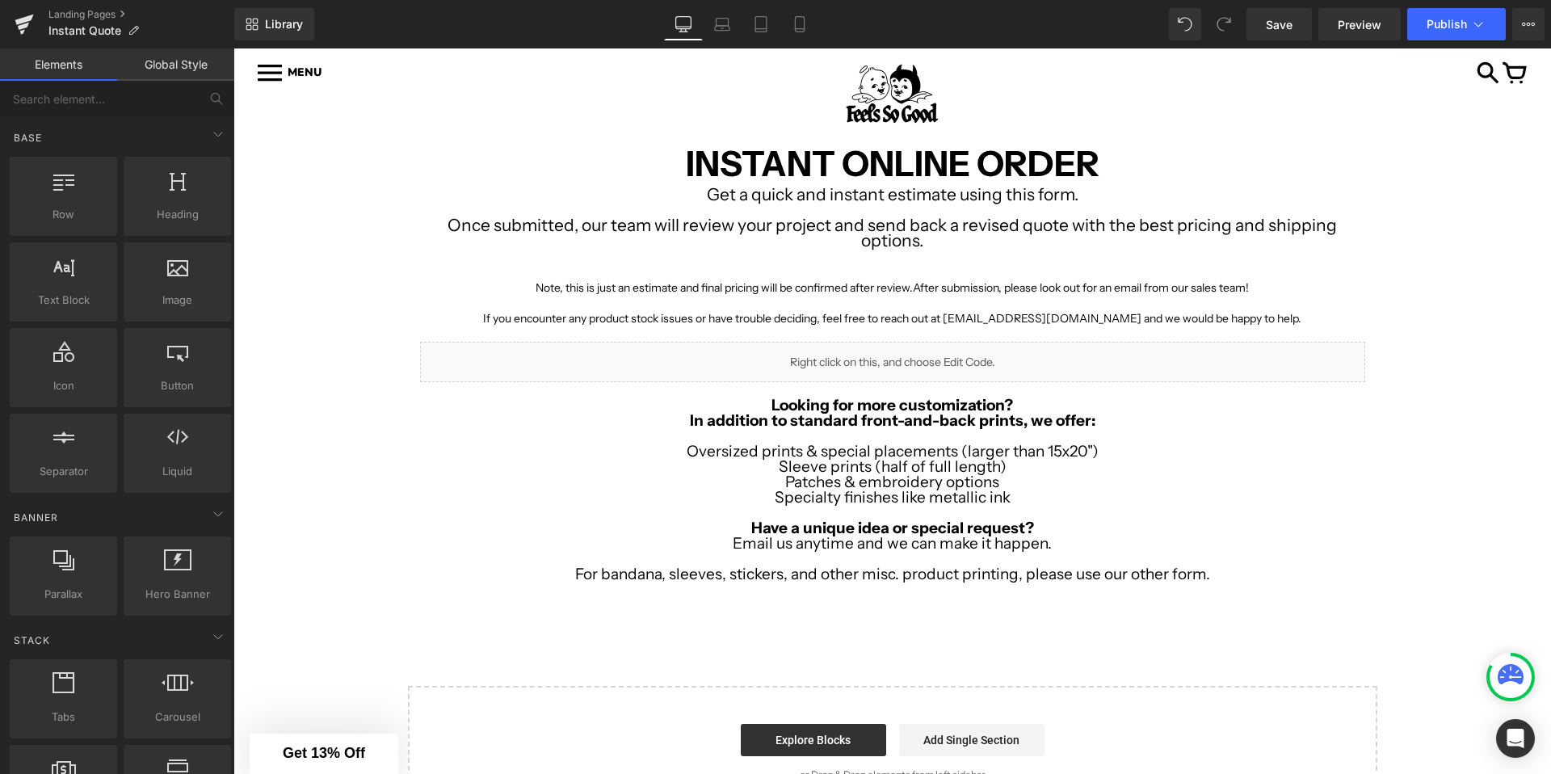
scroll to position [185, 0]
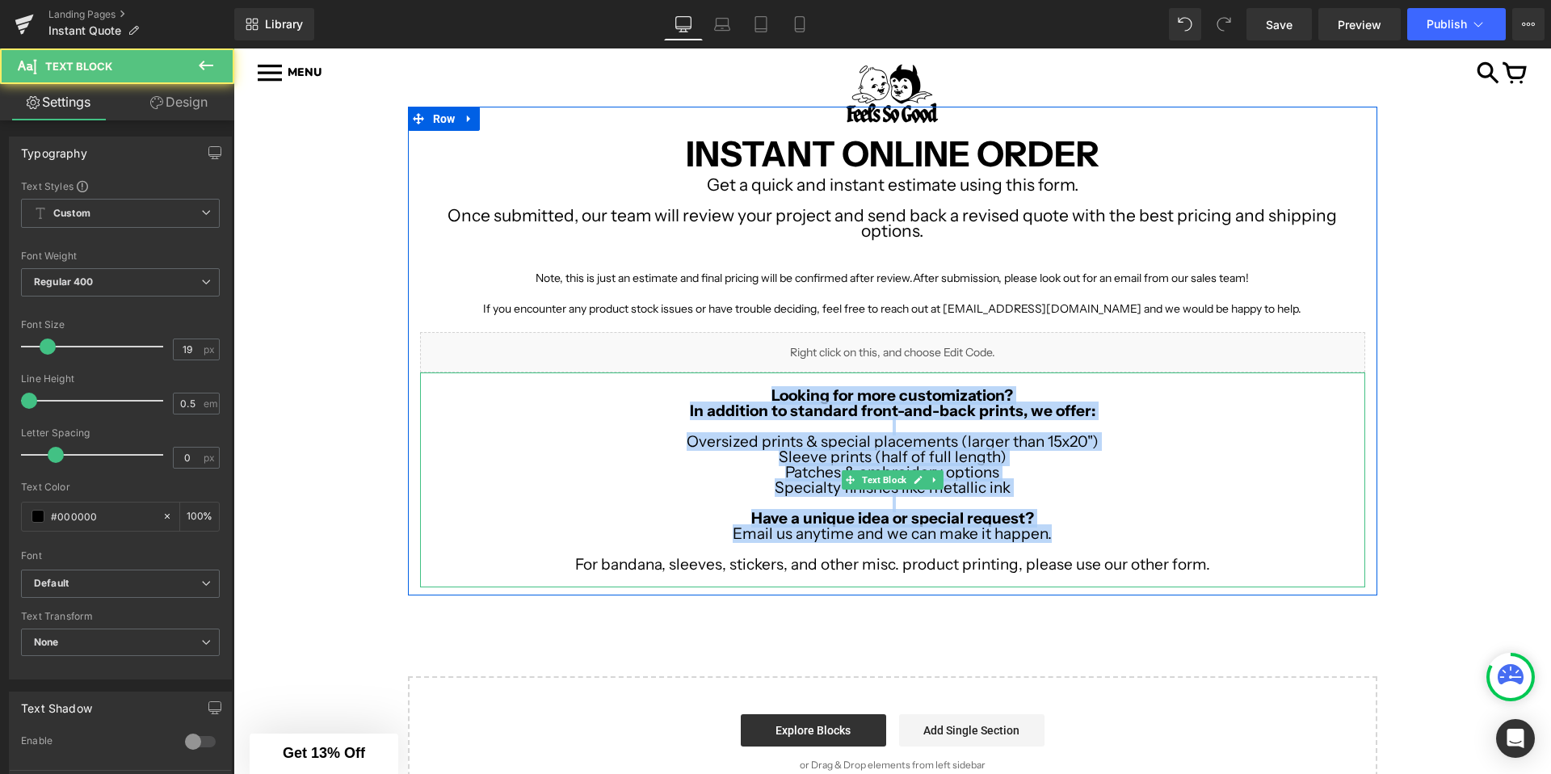
drag, startPoint x: 757, startPoint y: 397, endPoint x: 1273, endPoint y: 549, distance: 538.1
click at [1273, 549] on div "Looking for more customization? In addition to standard front-and-back prints, …" at bounding box center [892, 479] width 945 height 215
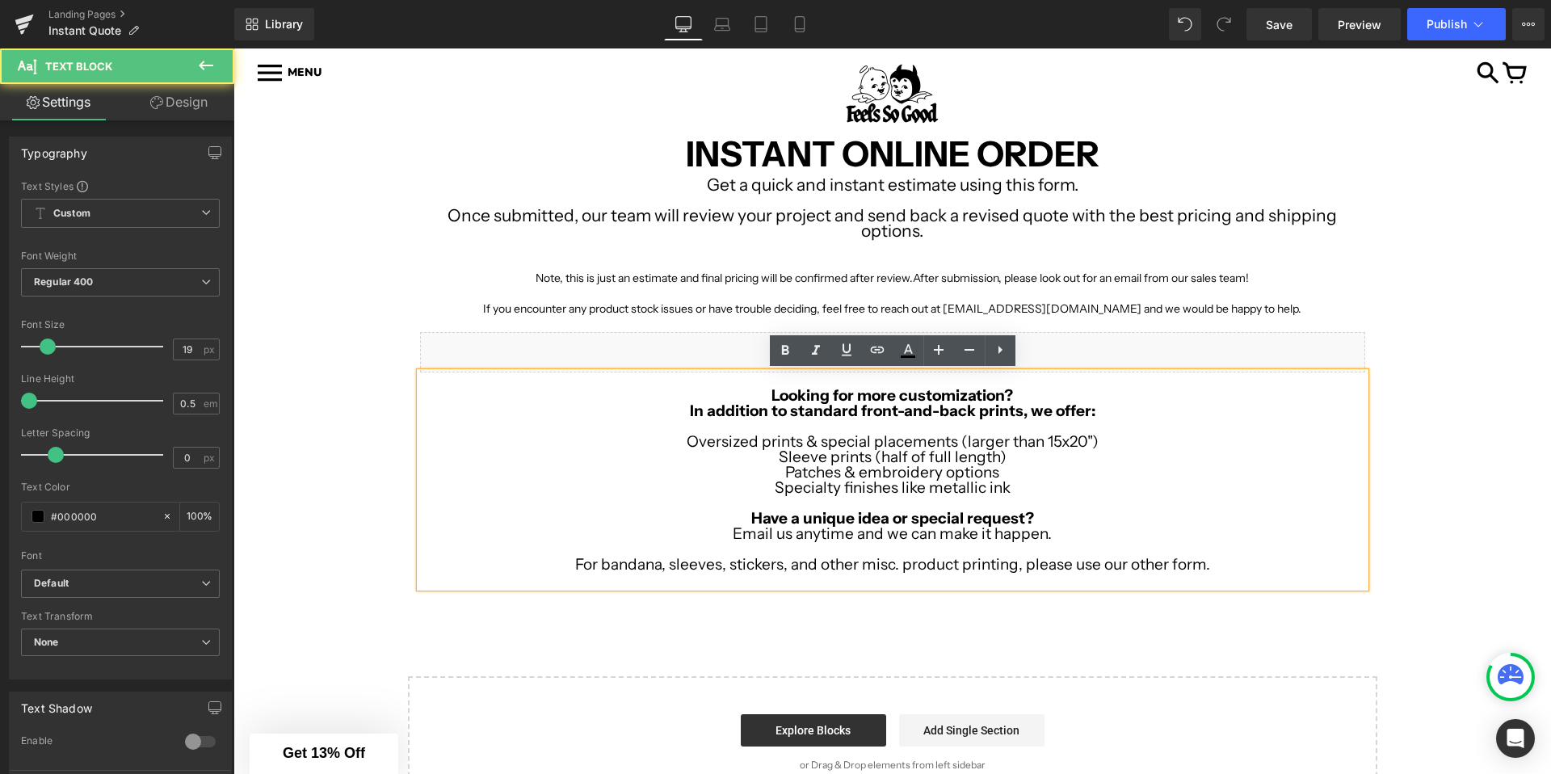
click at [1236, 574] on p at bounding box center [892, 579] width 945 height 15
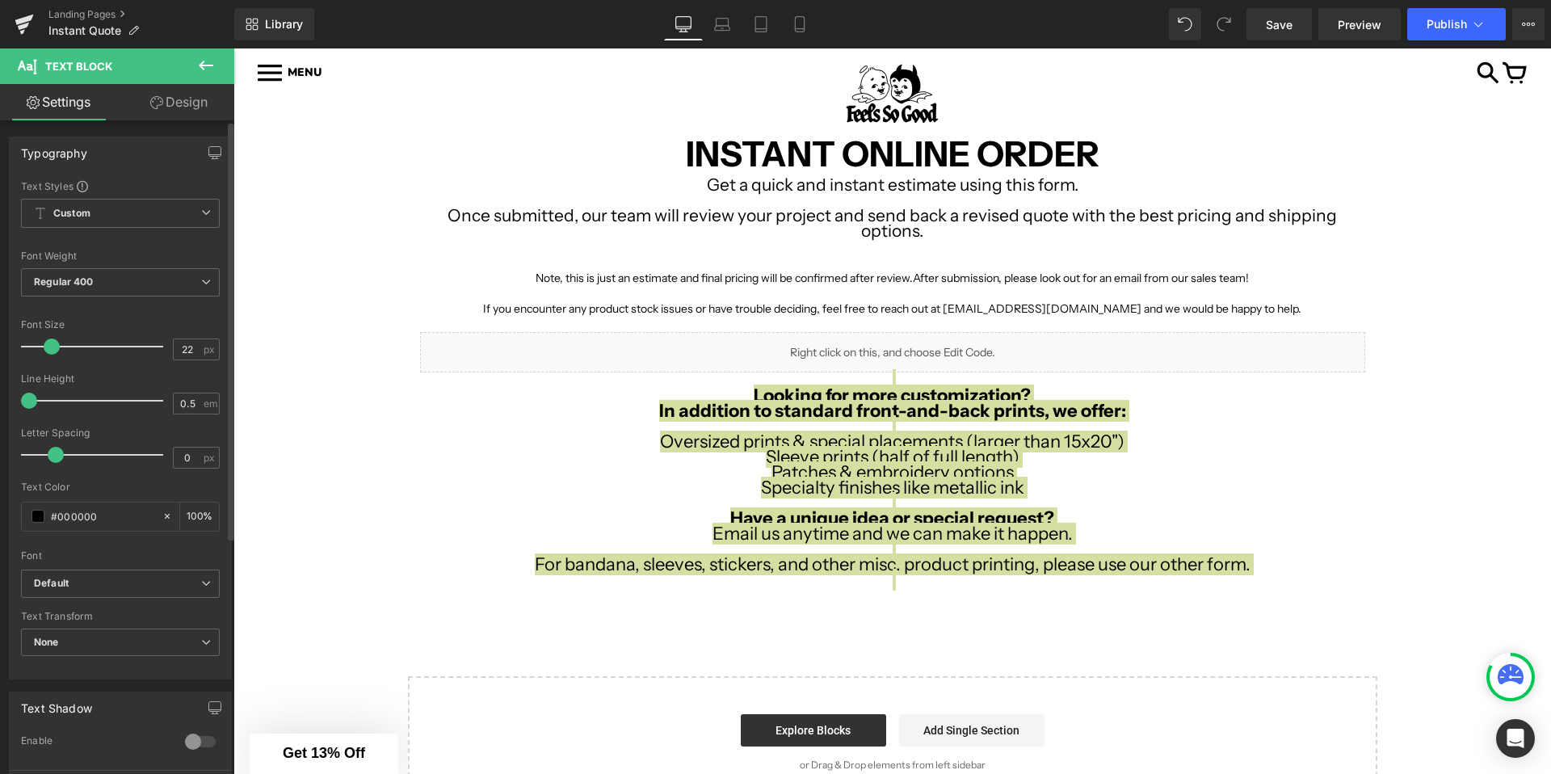
type input "23"
click at [53, 344] on span at bounding box center [53, 347] width 16 height 16
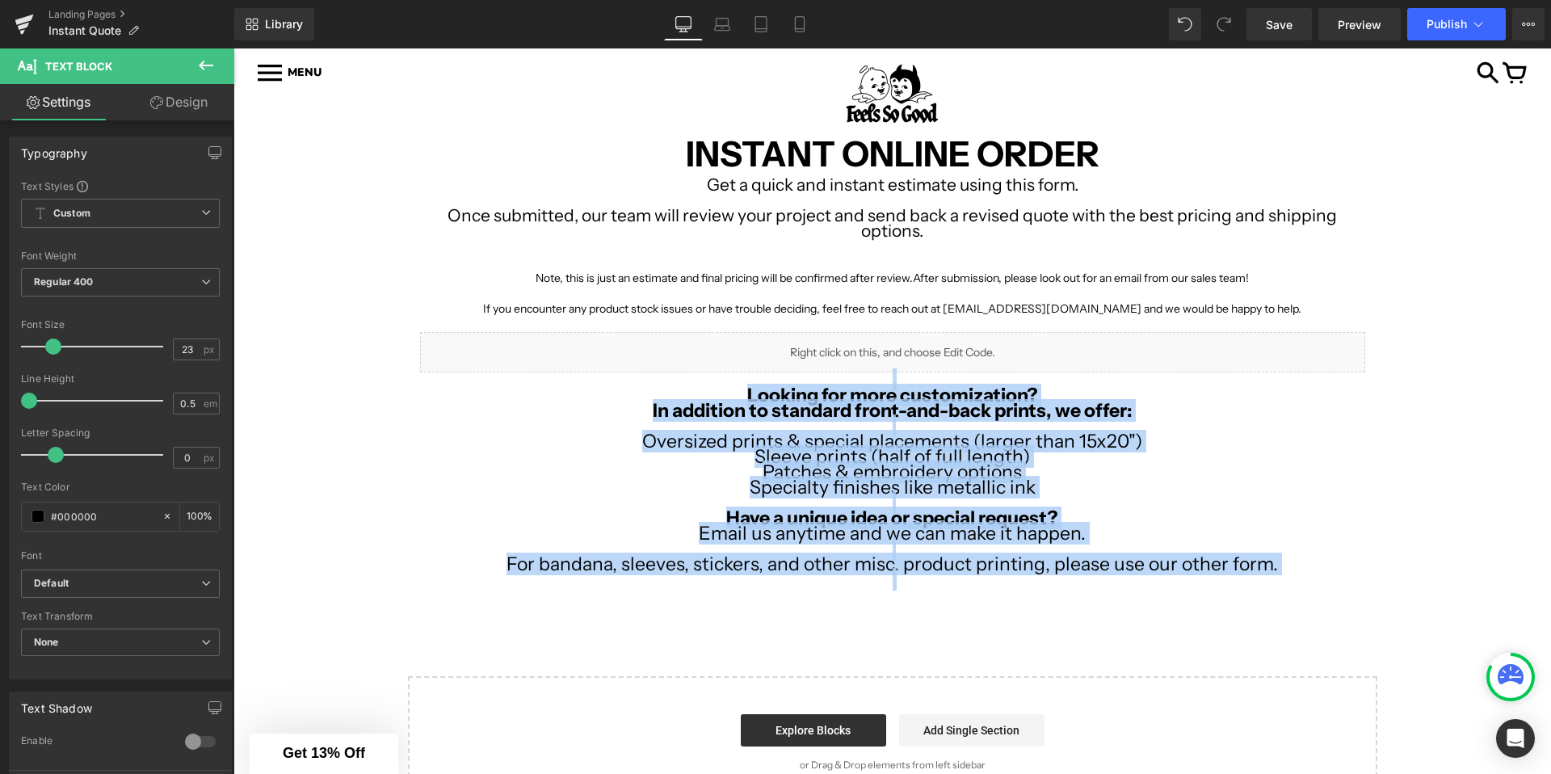
click at [689, 313] on span "If you encounter any product stock issues or have trouble deciding, feel free t…" at bounding box center [892, 308] width 818 height 15
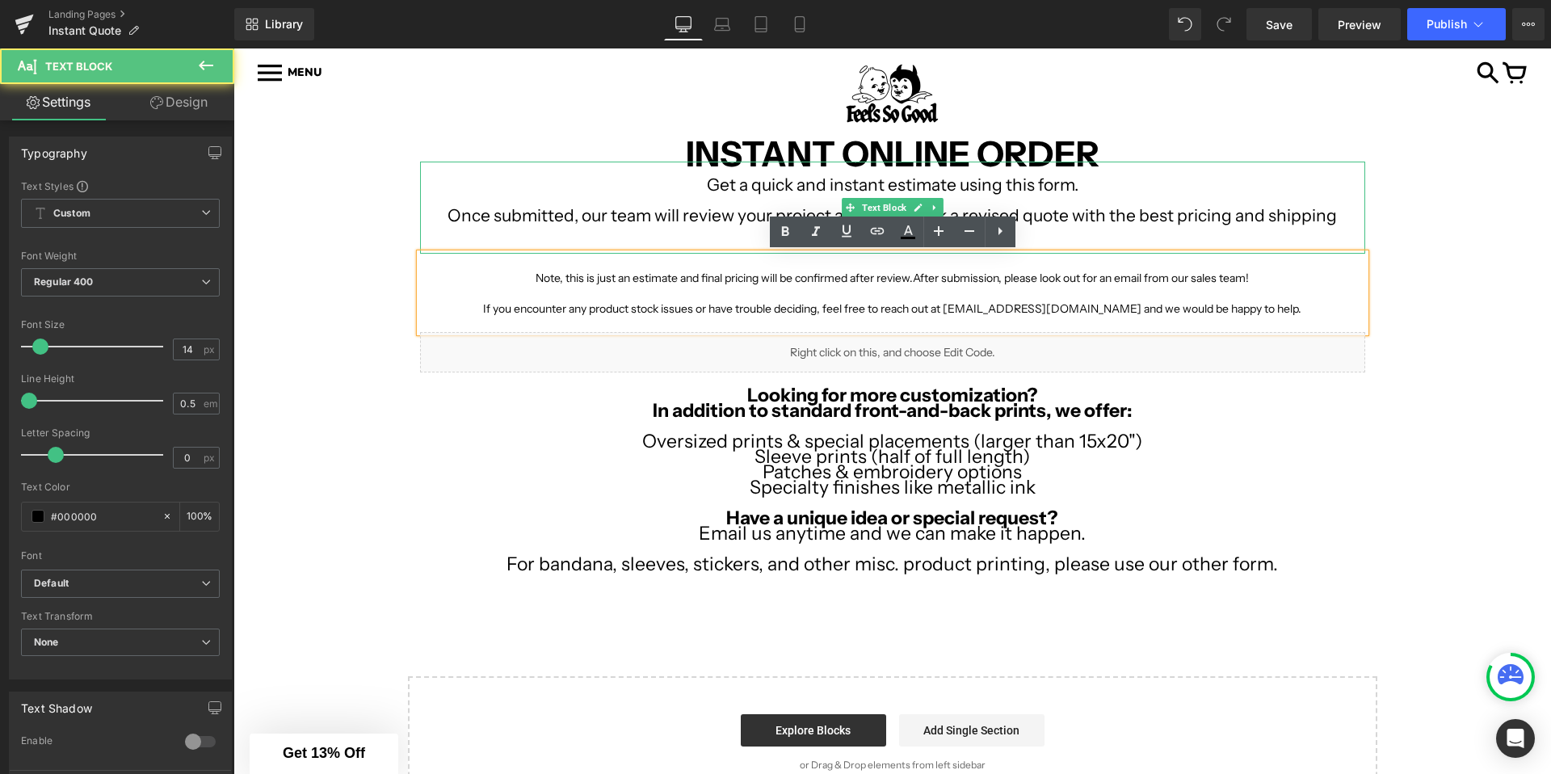
click at [723, 204] on p at bounding box center [892, 199] width 945 height 15
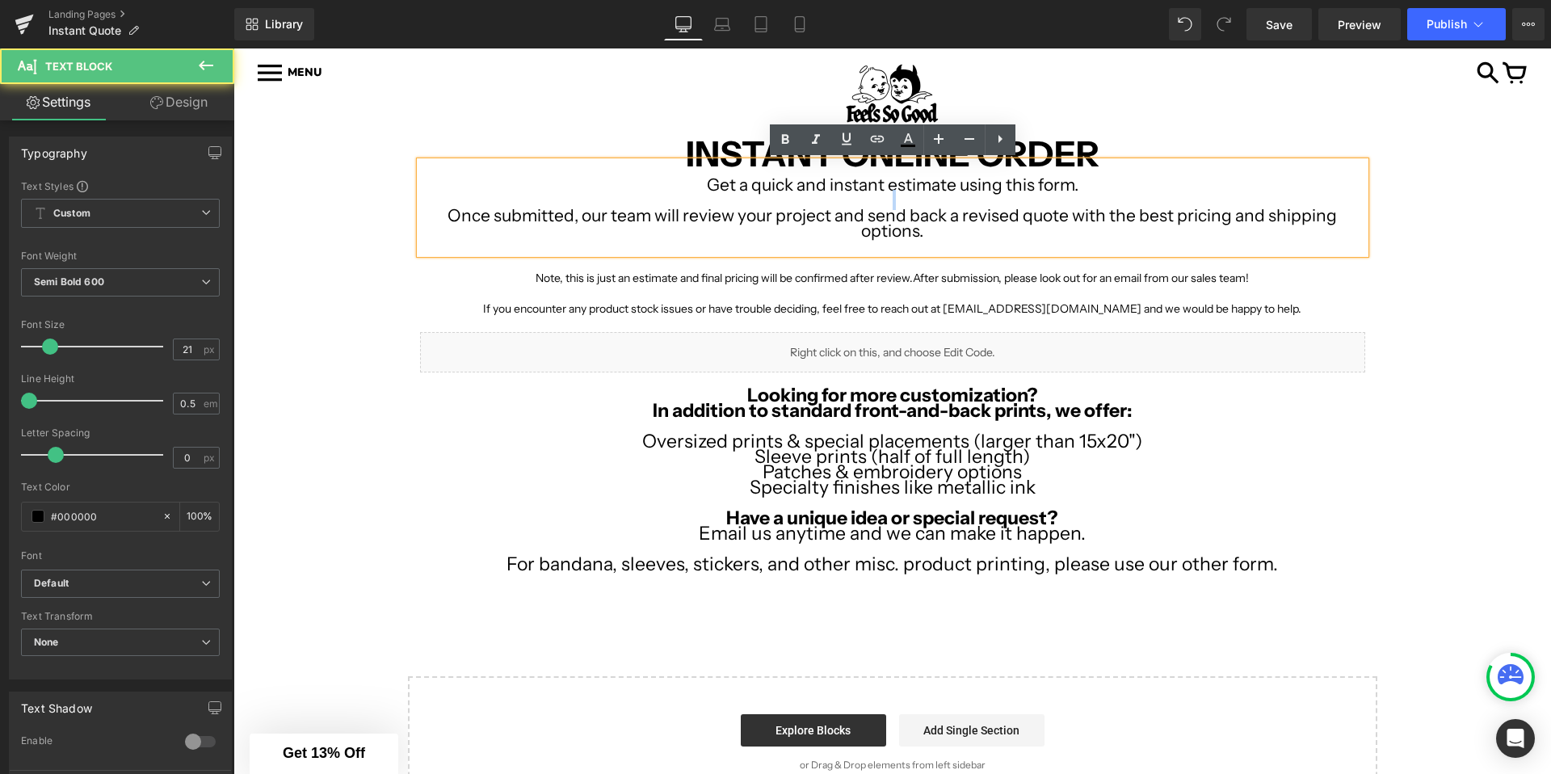
click at [723, 204] on p at bounding box center [892, 199] width 945 height 15
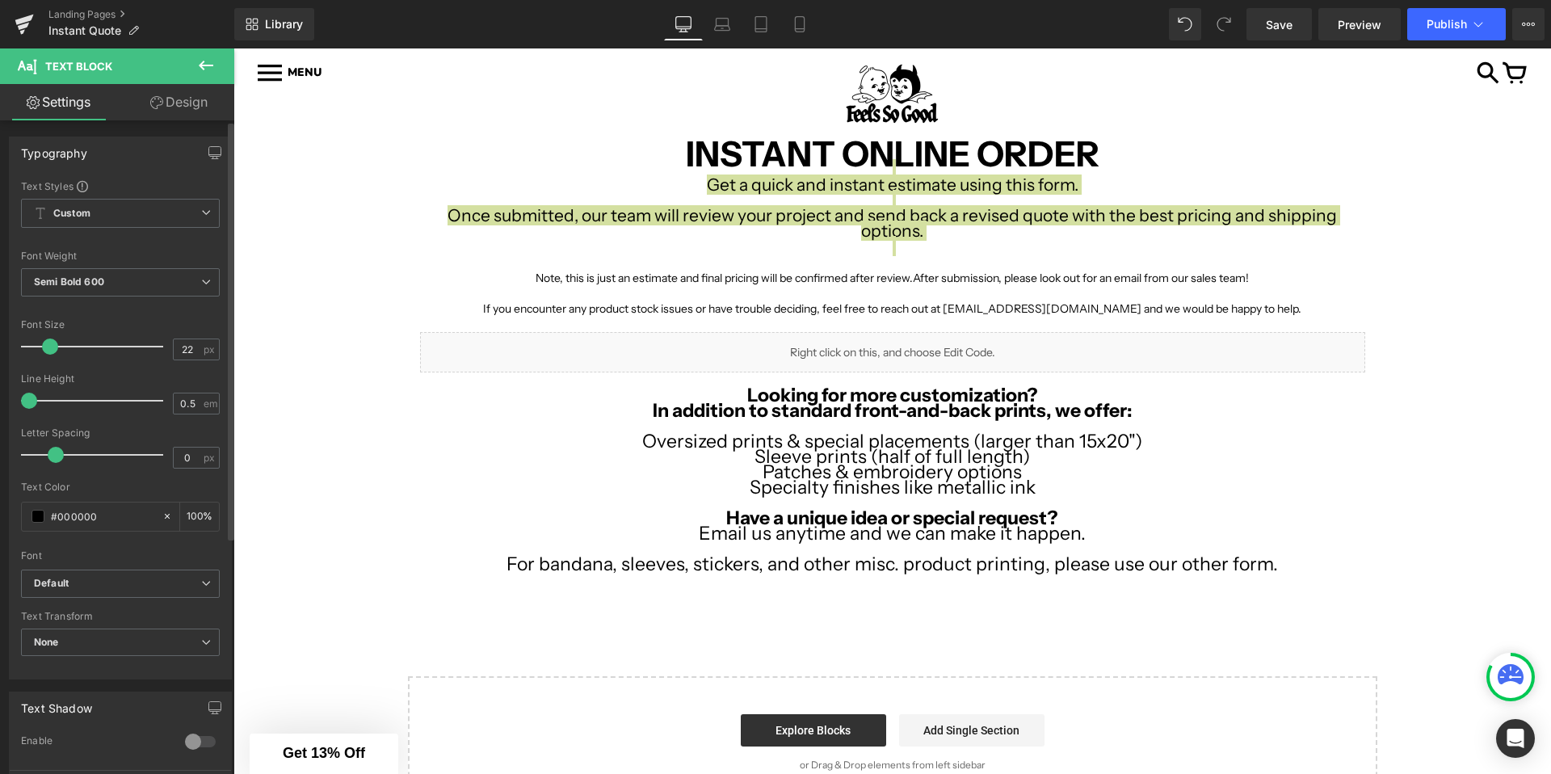
type input "23"
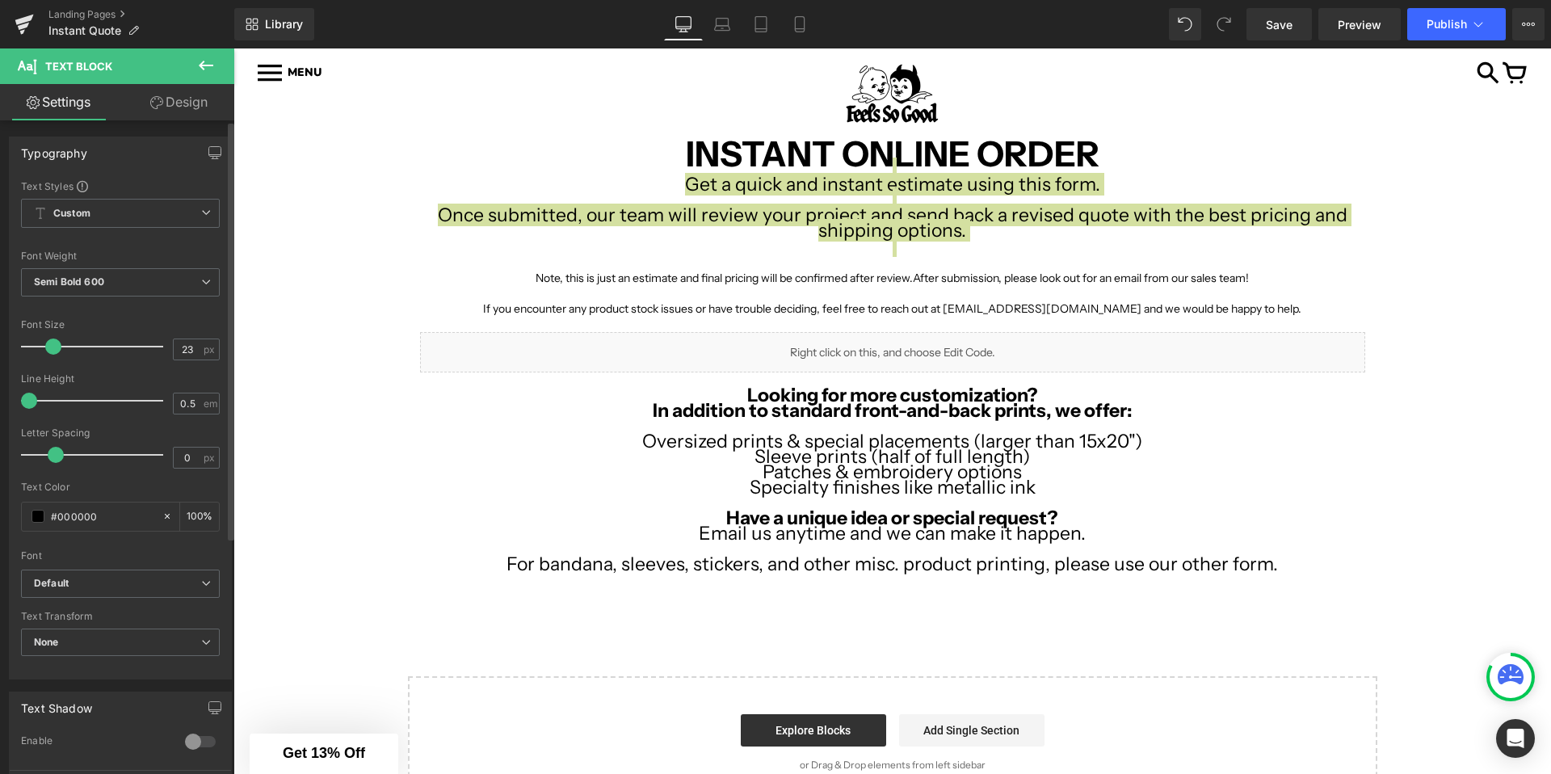
click at [53, 346] on span at bounding box center [53, 347] width 16 height 16
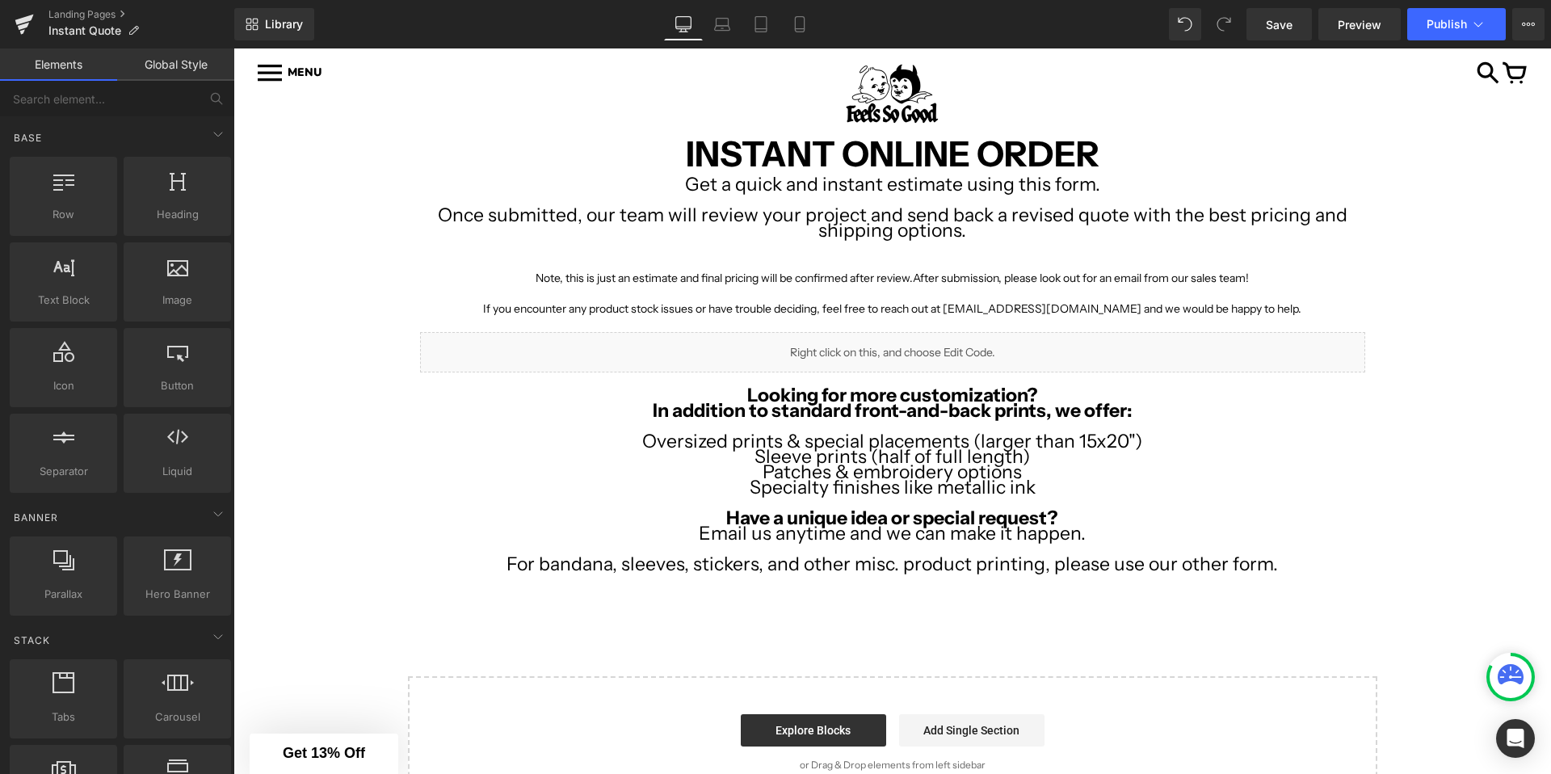
click at [365, 318] on div "Image Row Image Row INSTANT ONLINE ORDER Text Block Get a quick and instant est…" at bounding box center [892, 458] width 1318 height 702
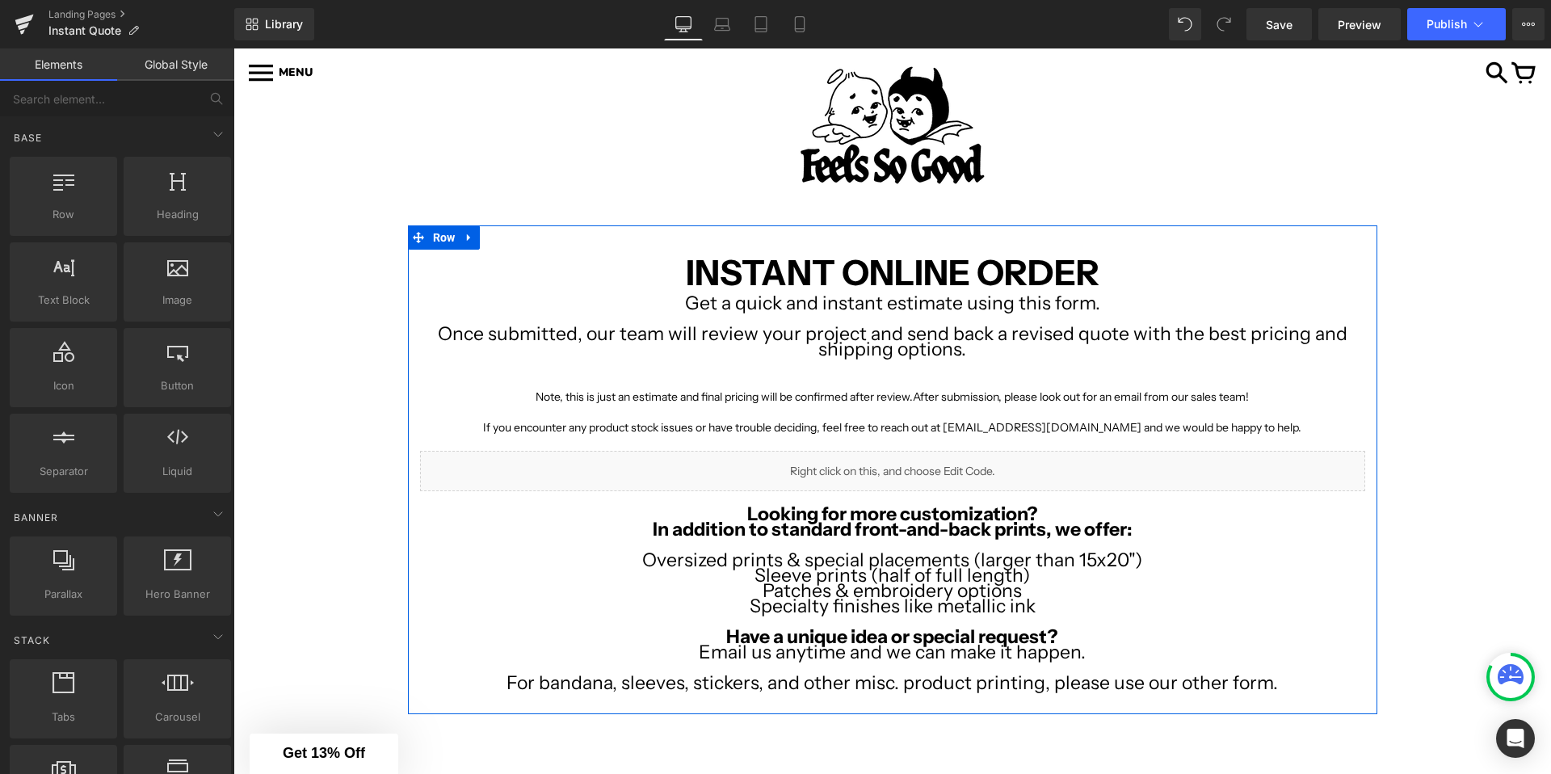
scroll to position [69, 0]
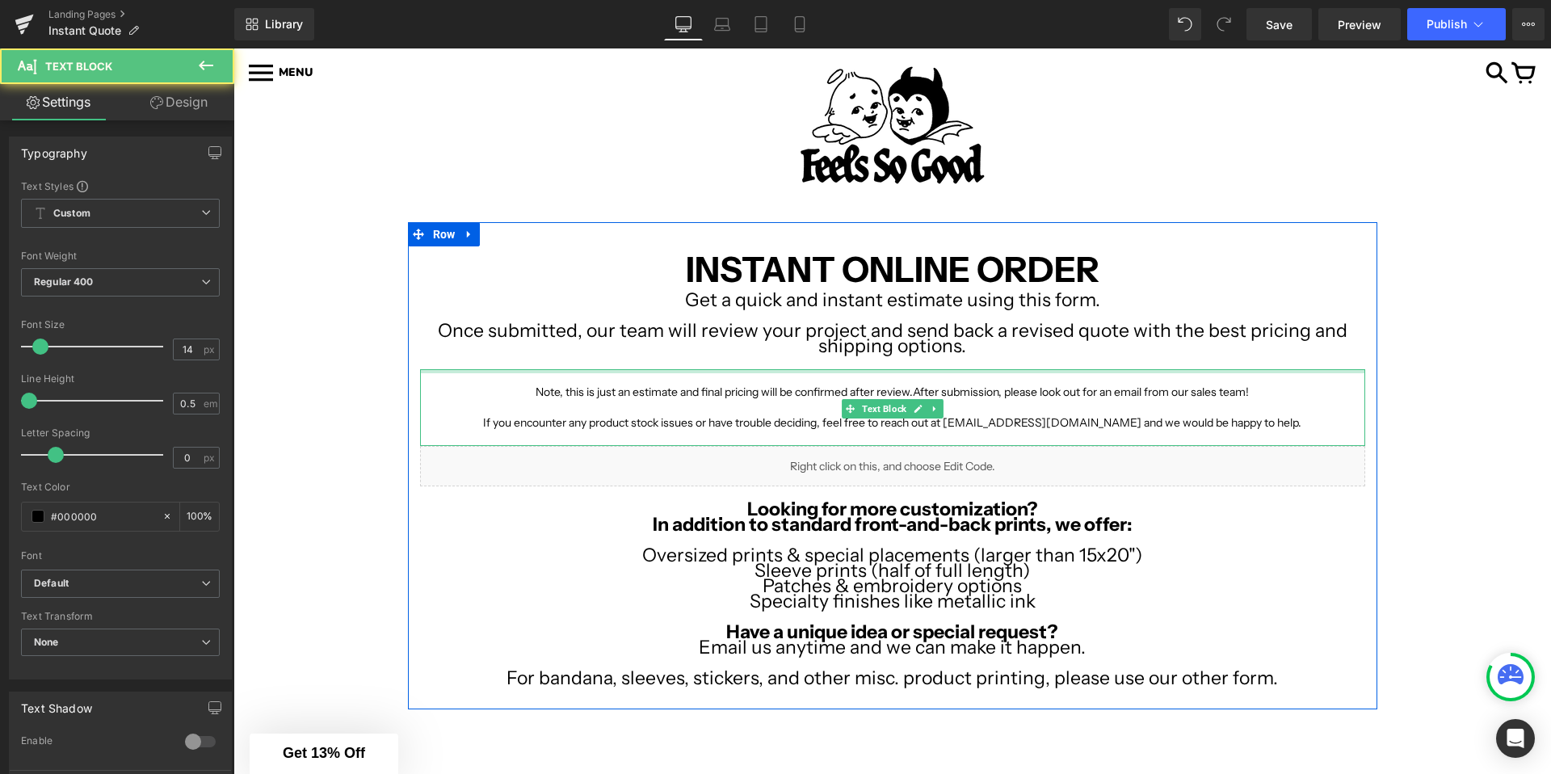
drag, startPoint x: 873, startPoint y: 370, endPoint x: 882, endPoint y: 358, distance: 15.0
click at [882, 358] on div "INSTANT ONLINE ORDER Text Block Get a quick and instant estimate using this for…" at bounding box center [893, 473] width 970 height 455
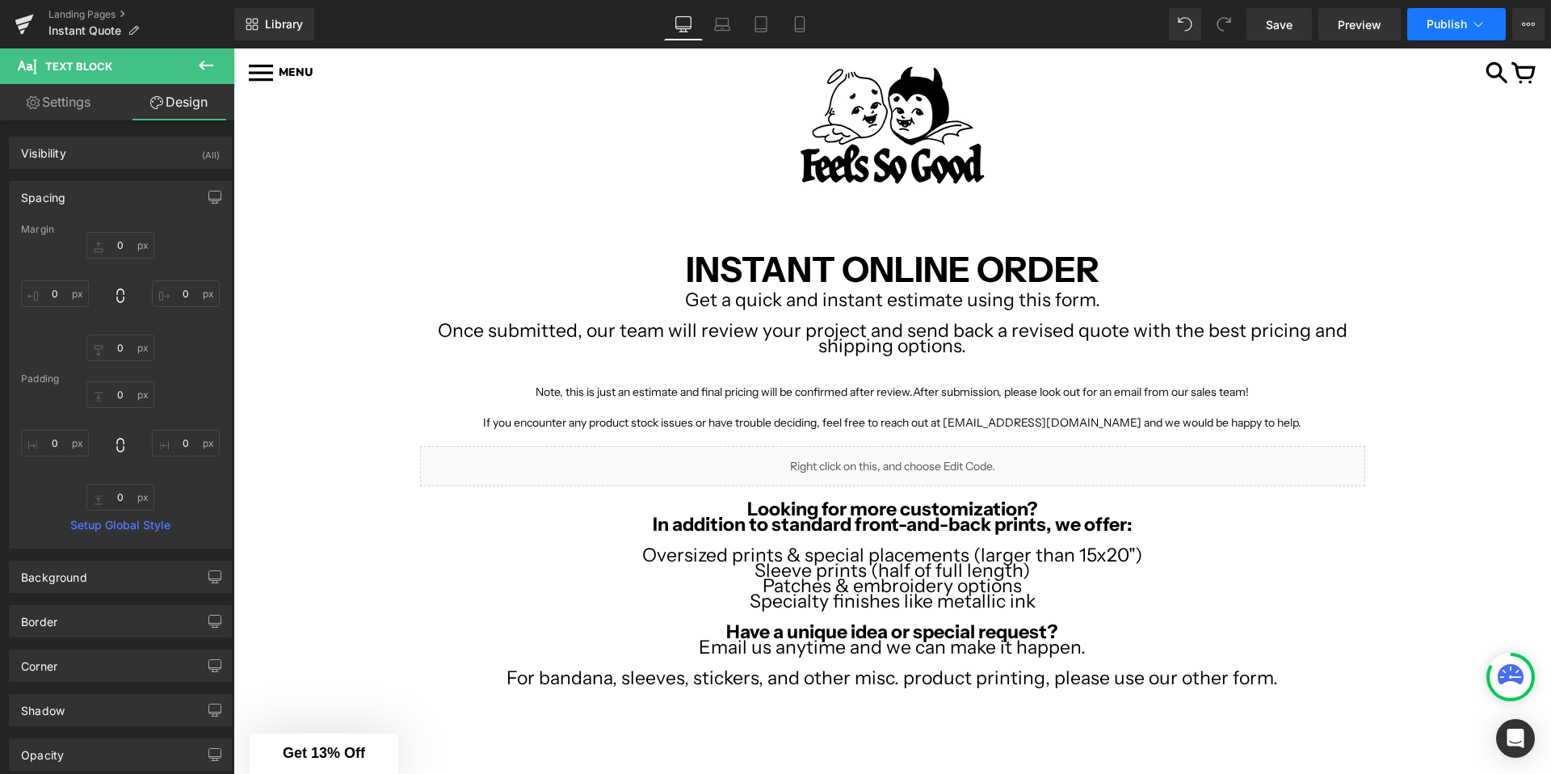
click at [1490, 24] on button "Publish" at bounding box center [1456, 24] width 99 height 32
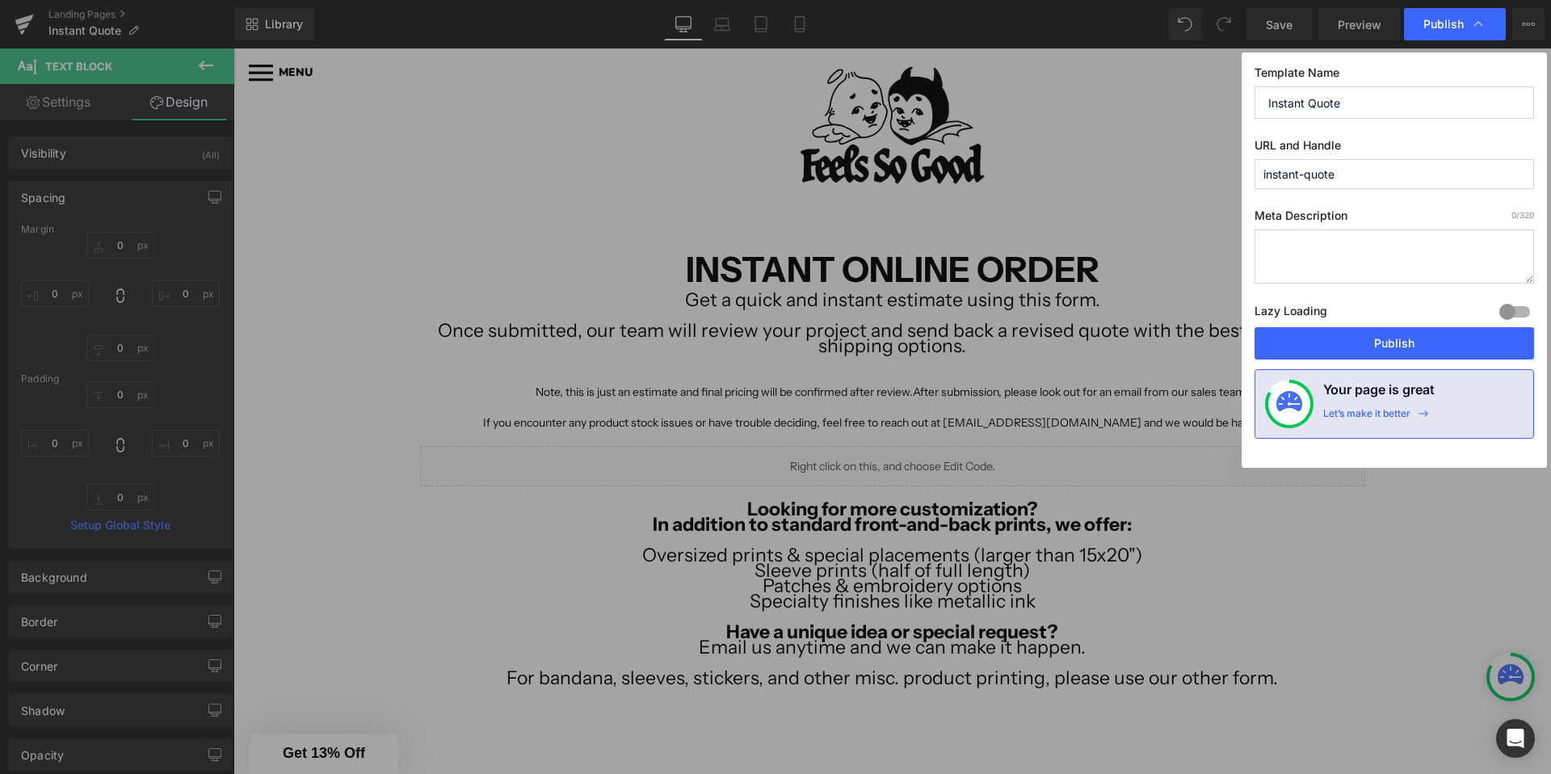
click at [1260, 177] on input "instant-quote" at bounding box center [1395, 174] width 280 height 30
type input "create-instant-quote"
click at [1317, 343] on button "Publish" at bounding box center [1395, 343] width 280 height 32
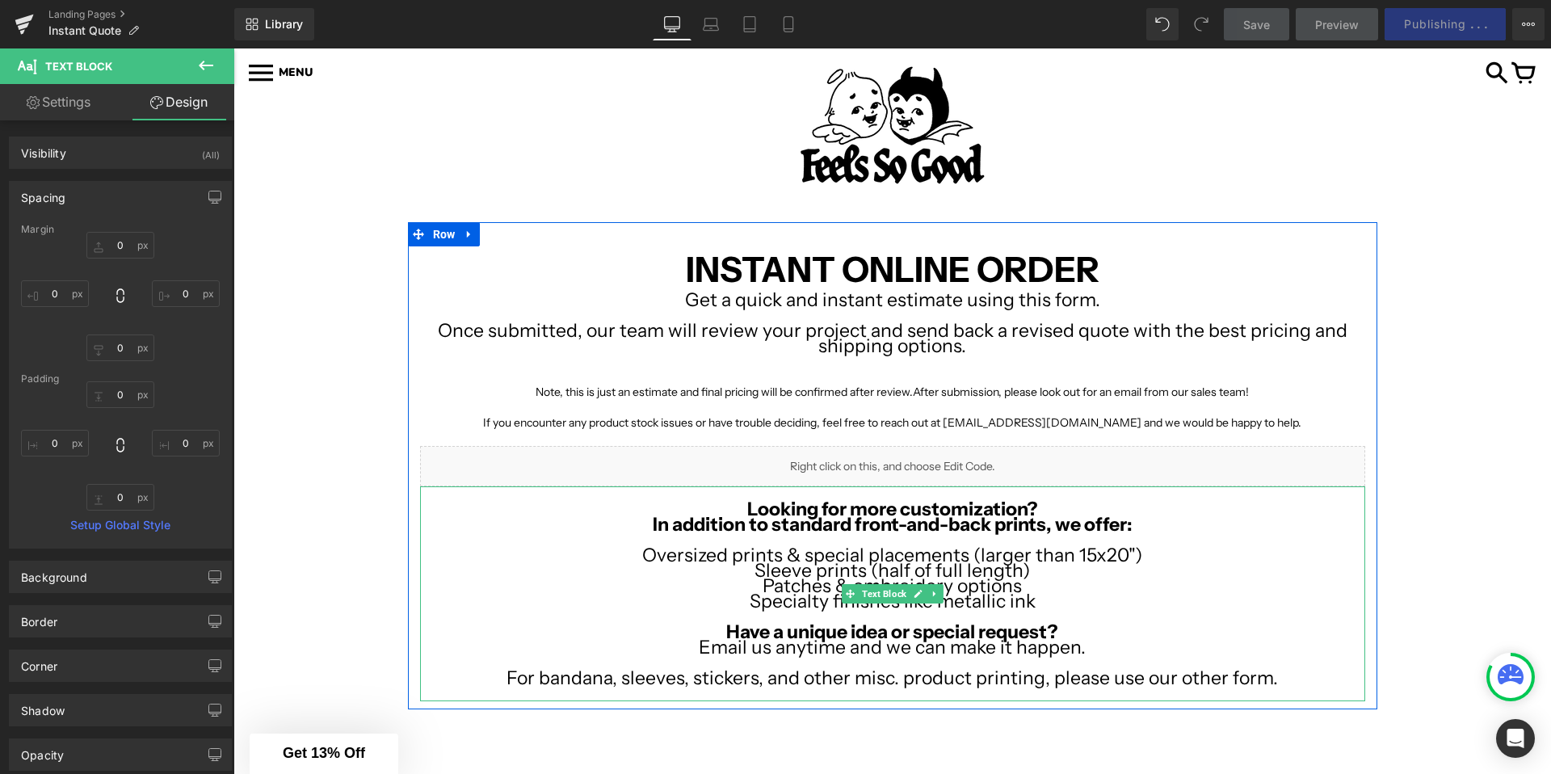
click at [781, 536] on p at bounding box center [892, 539] width 945 height 15
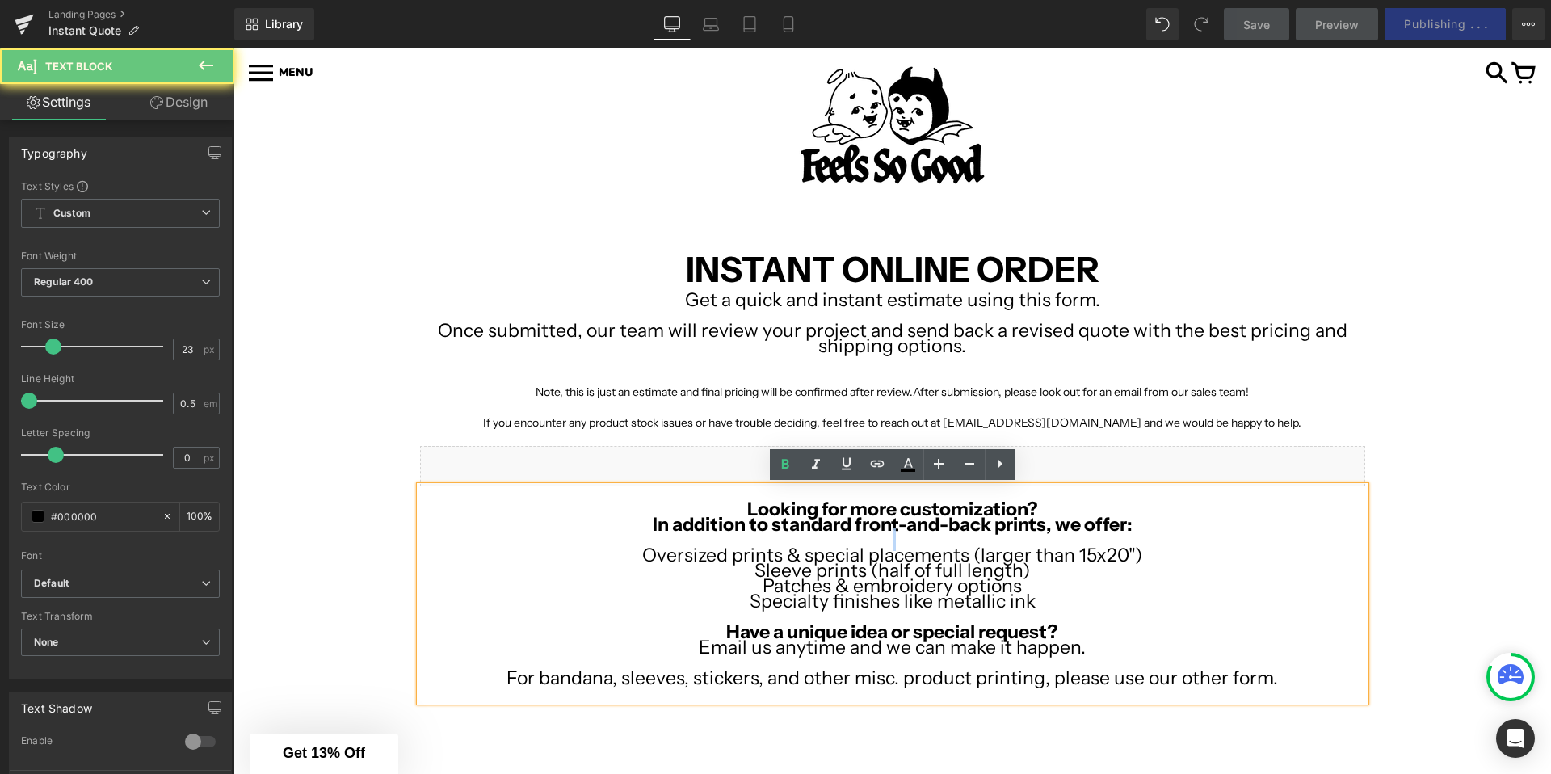
click at [781, 536] on p at bounding box center [892, 539] width 945 height 15
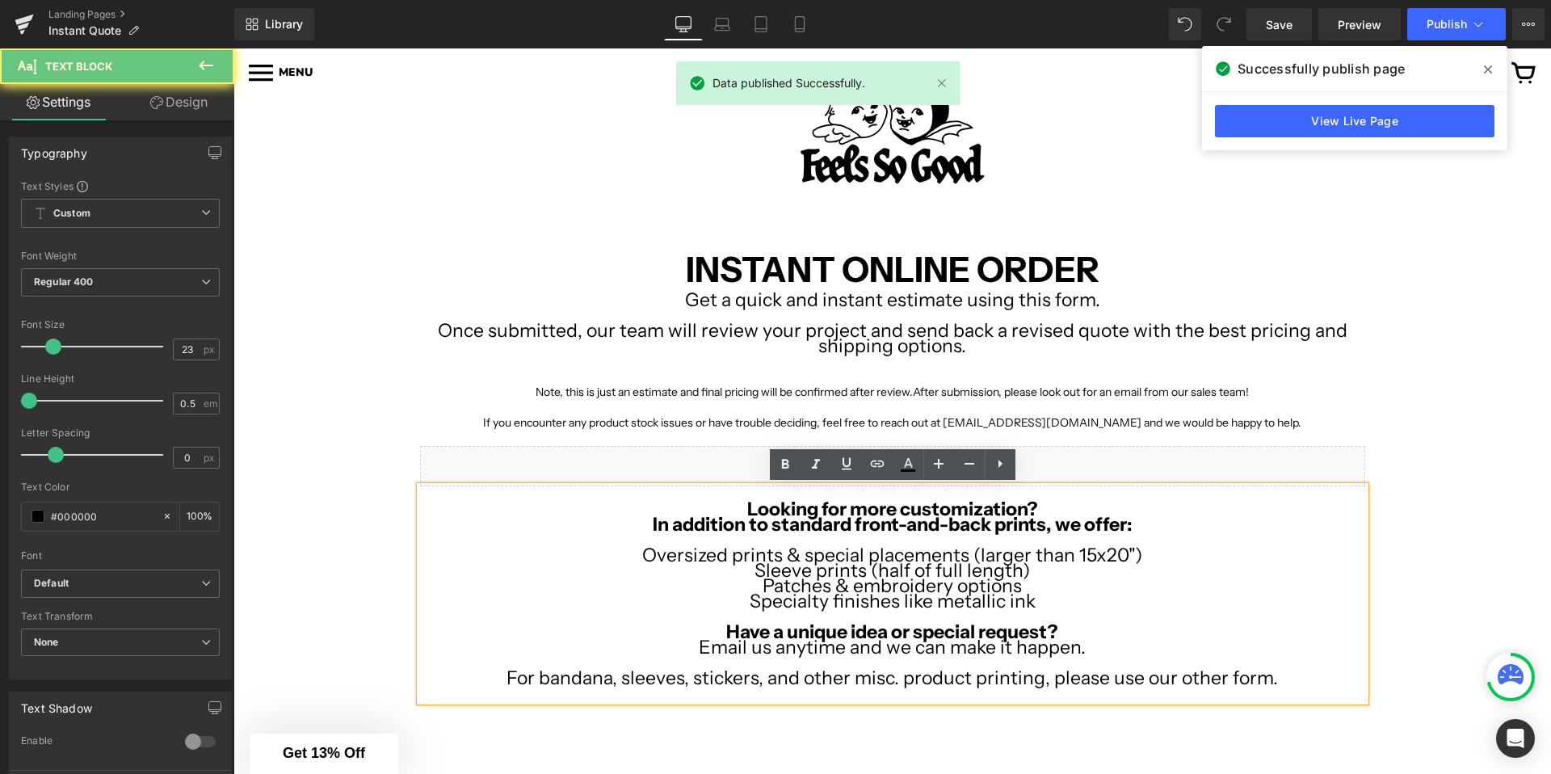
click at [705, 515] on strong "In addition to standard front-and-back prints, we offer:" at bounding box center [893, 524] width 480 height 23
click at [1073, 491] on p at bounding box center [892, 493] width 945 height 15
click at [1051, 517] on strong "In addition to standard front-and-back prints, we offer:" at bounding box center [893, 524] width 480 height 23
click at [1059, 513] on strong "In addition to standard front-and-back prints, we offer:" at bounding box center [893, 524] width 480 height 23
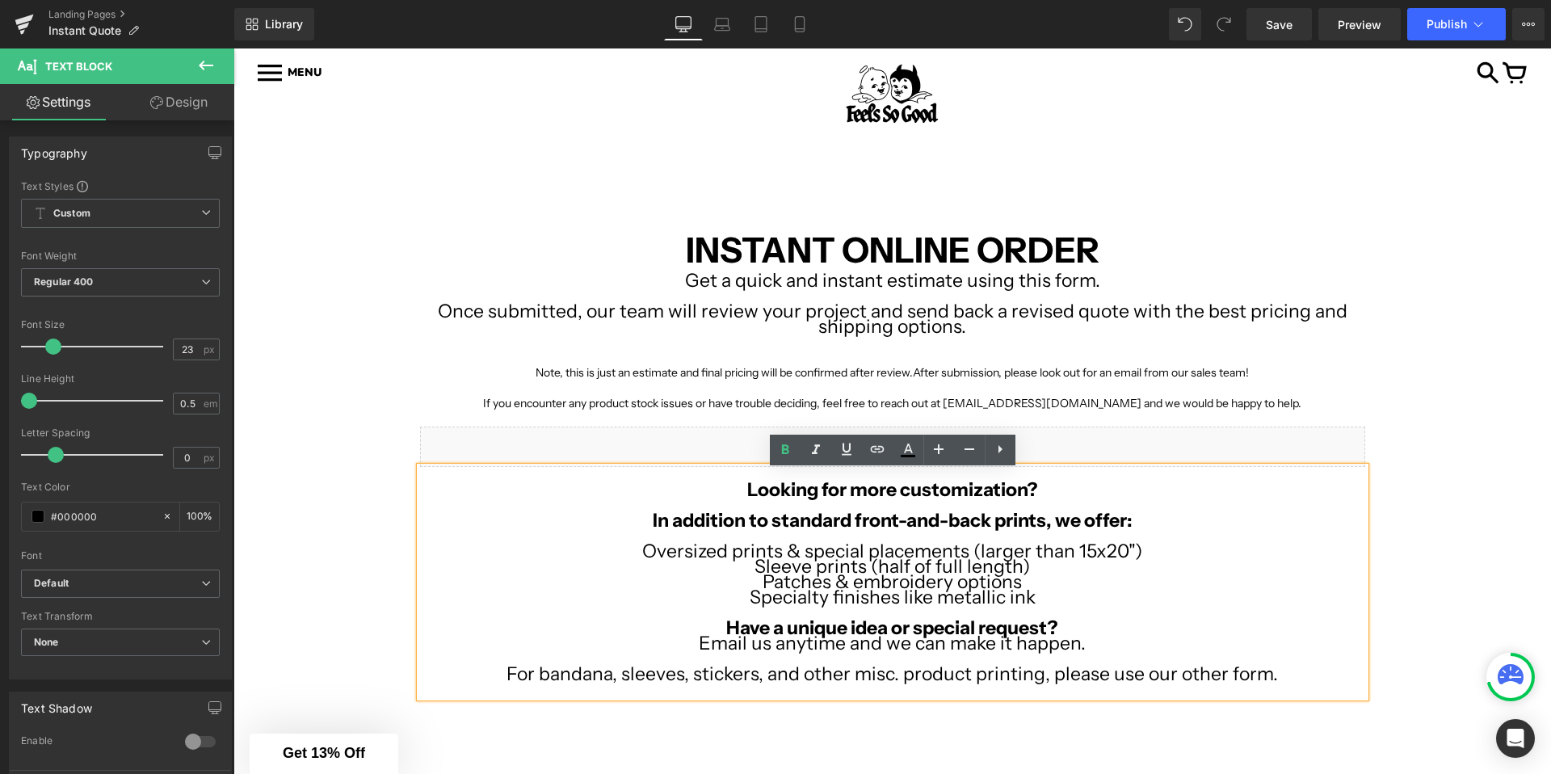
scroll to position [90, 0]
click at [1085, 637] on p "Email us anytime and we can make it happen." at bounding box center [892, 642] width 945 height 15
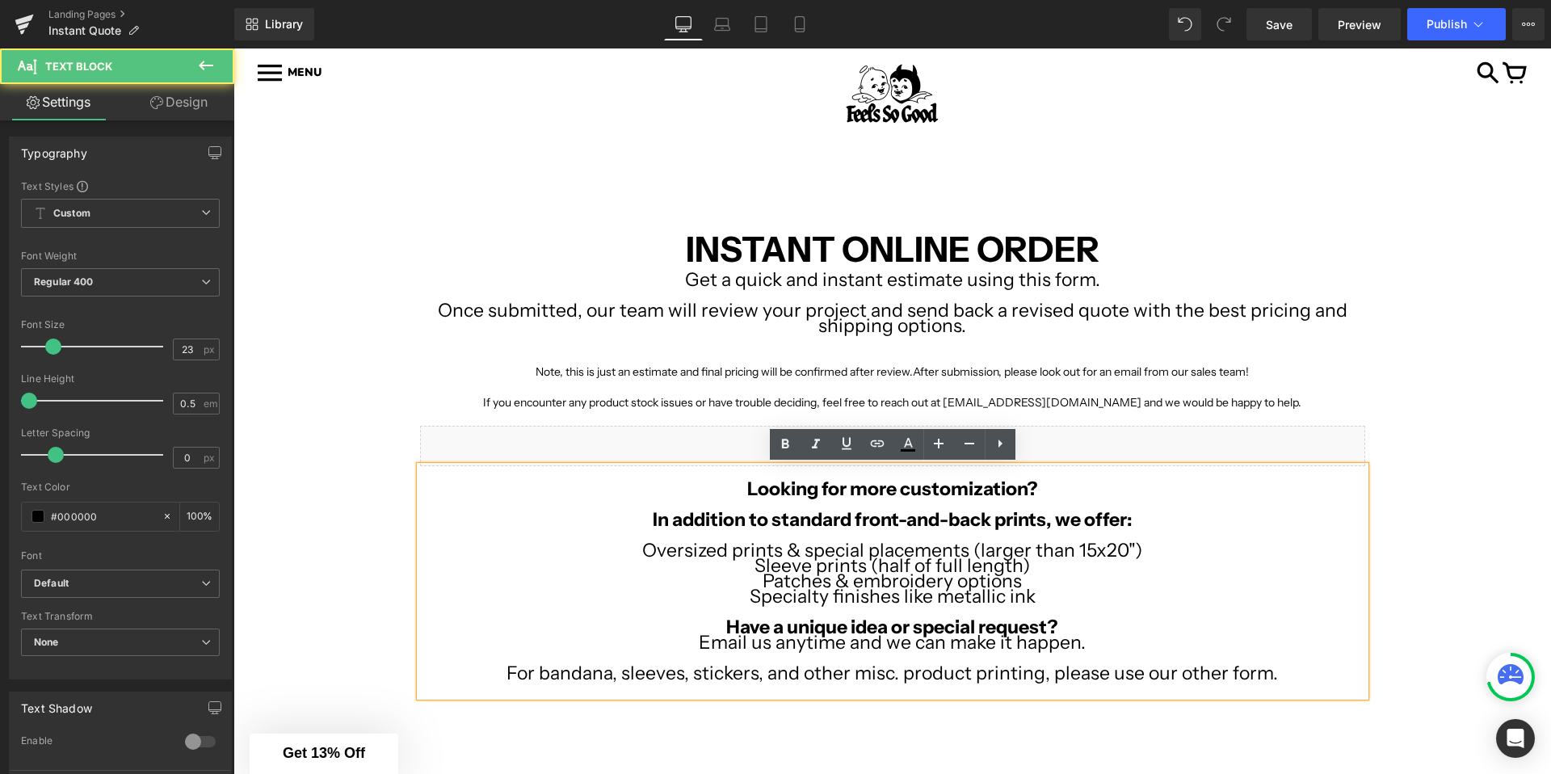
click at [1075, 628] on p "Have a unique idea or special request?" at bounding box center [892, 627] width 945 height 15
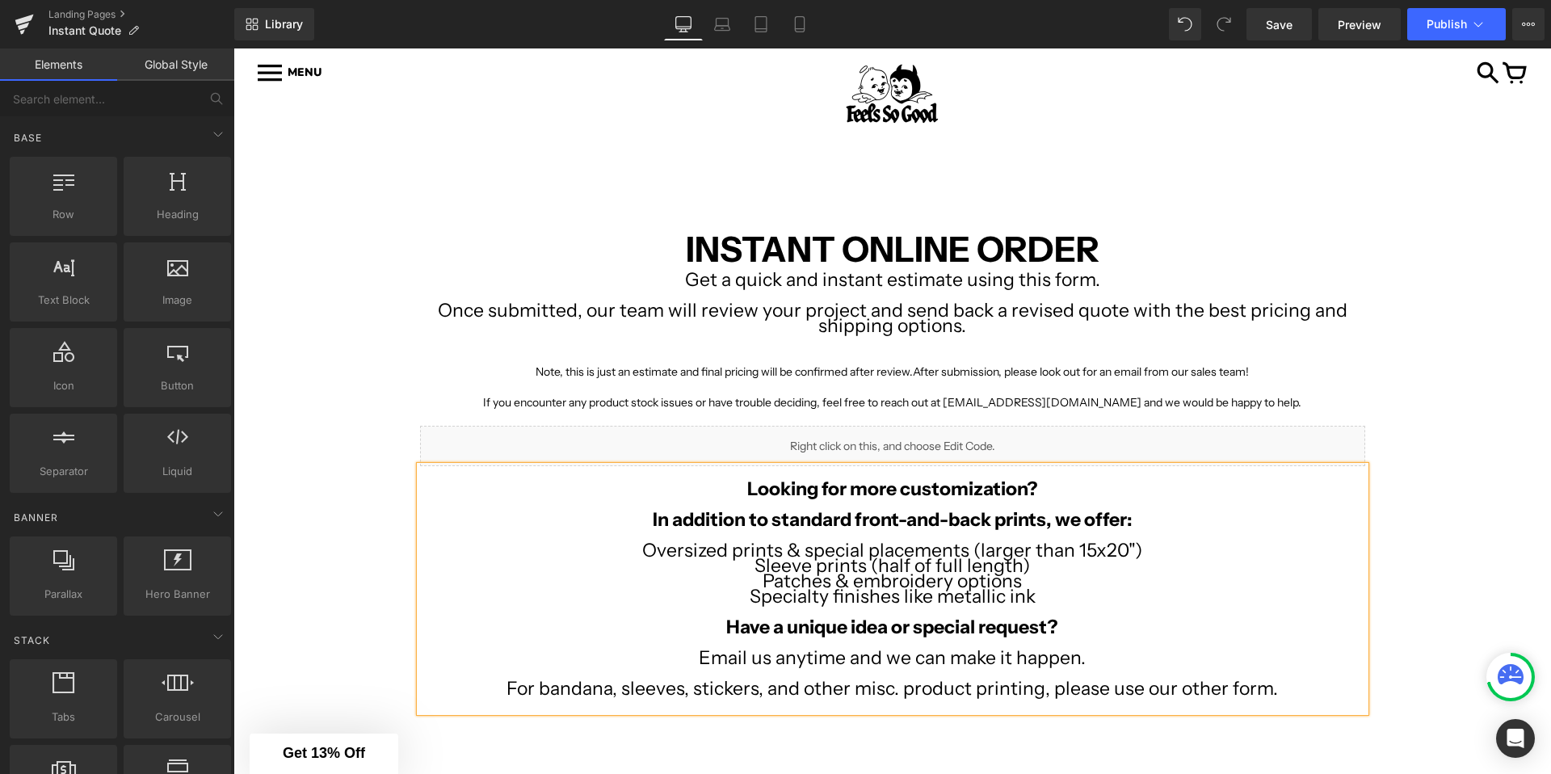
click at [1380, 566] on div "Image Row Image Row INSTANT ONLINE ORDER Text Block Get a quick and instant est…" at bounding box center [892, 567] width 1318 height 731
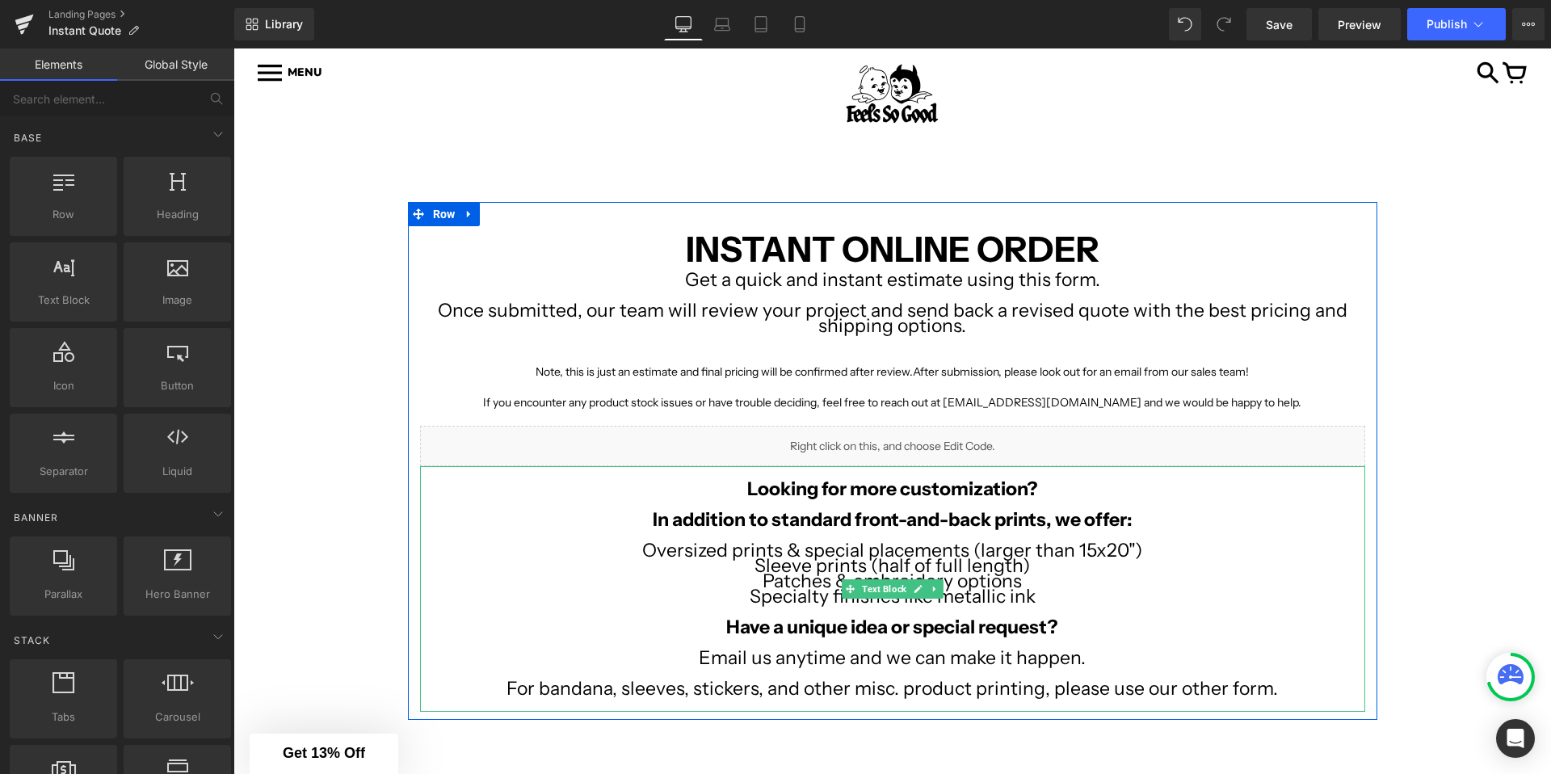
click at [619, 545] on p "Oversized prints & special placements (larger than 15x20")" at bounding box center [892, 550] width 945 height 15
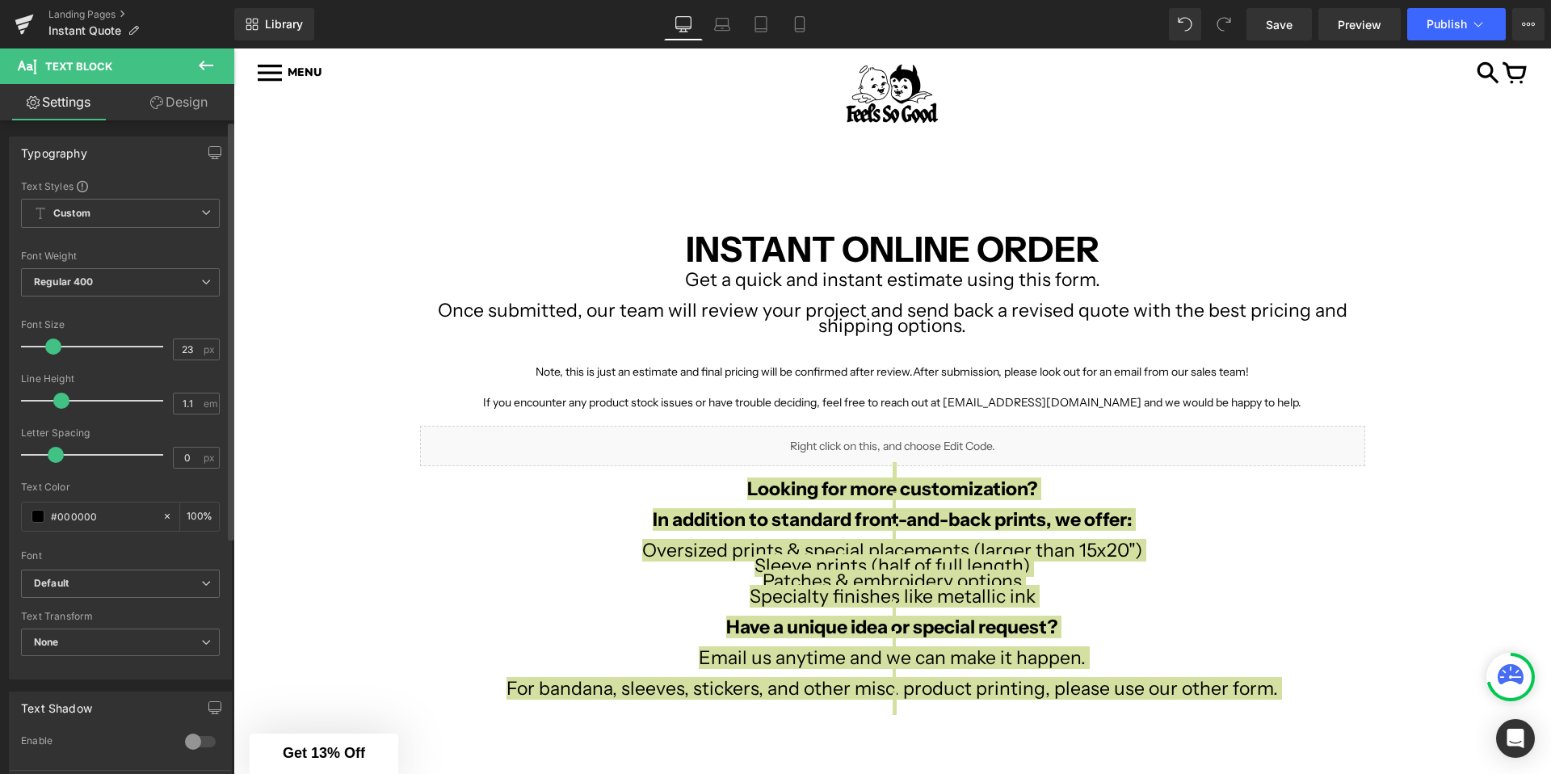
drag, startPoint x: 32, startPoint y: 398, endPoint x: 61, endPoint y: 399, distance: 29.1
click at [61, 399] on span at bounding box center [61, 401] width 16 height 16
type input "0.5"
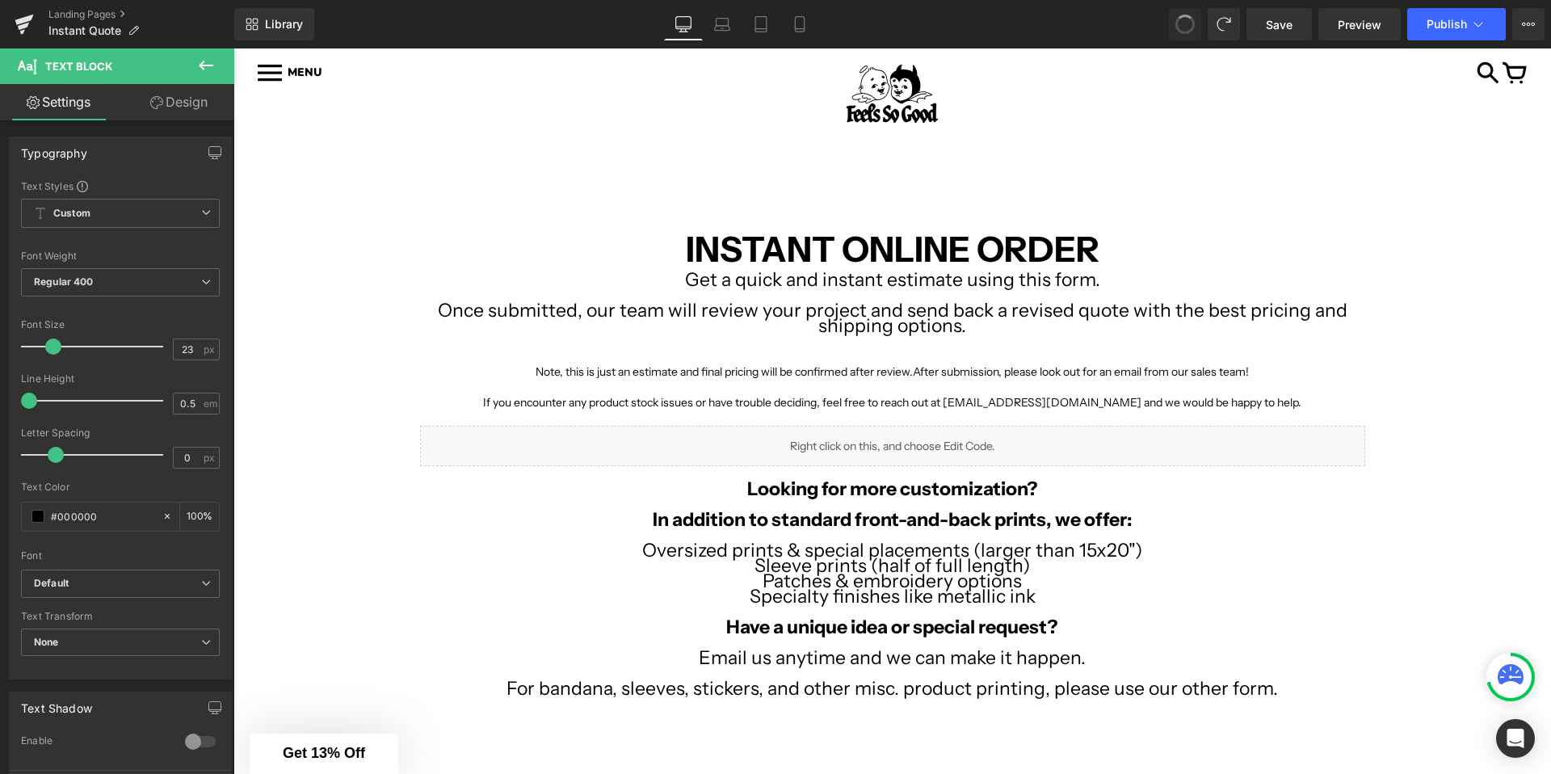
click at [341, 555] on div "Image Row Image Row INSTANT ONLINE ORDER Text Block Get a quick and instant est…" at bounding box center [892, 567] width 1318 height 731
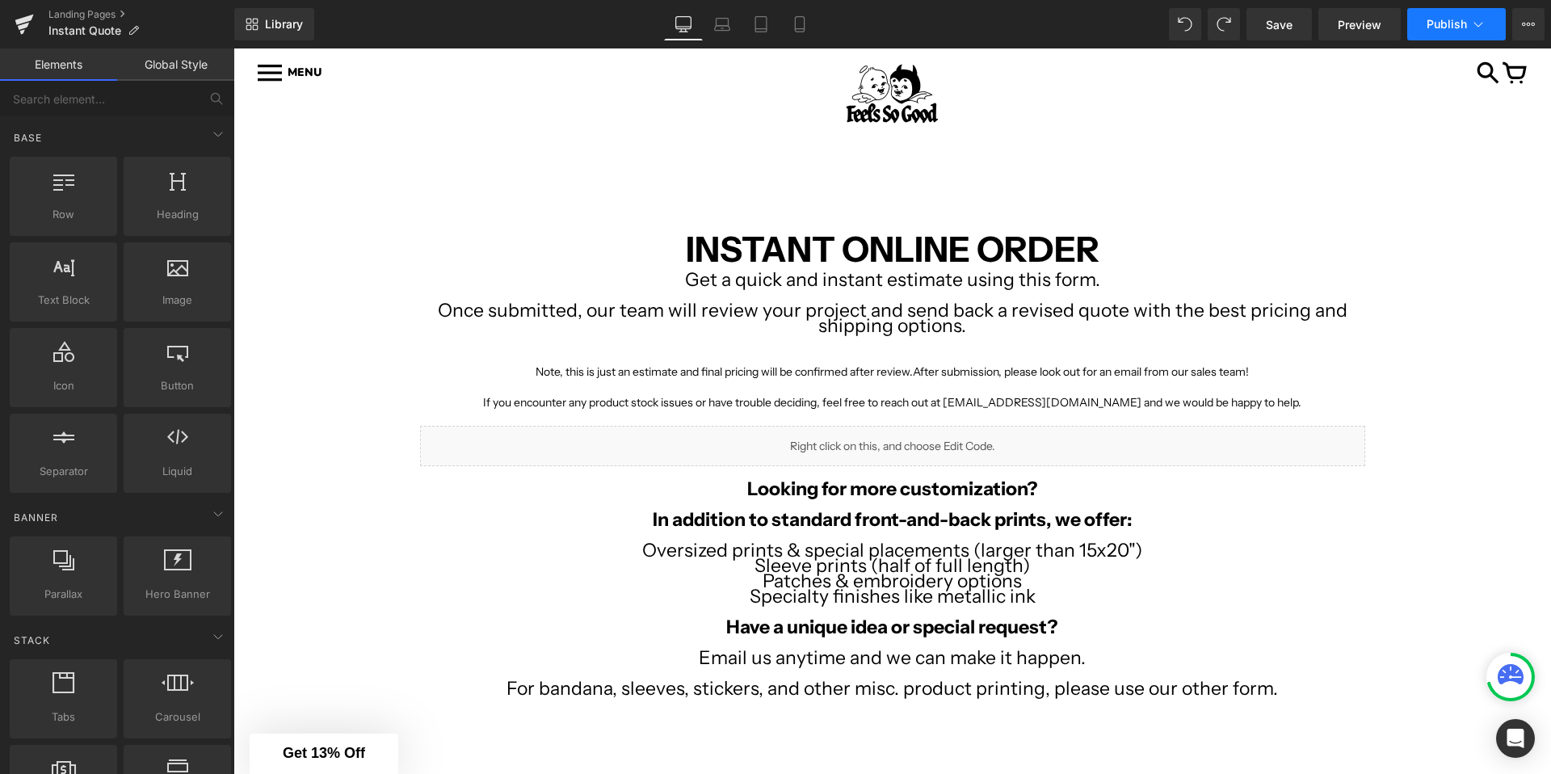
click at [1455, 36] on button "Publish" at bounding box center [1456, 24] width 99 height 32
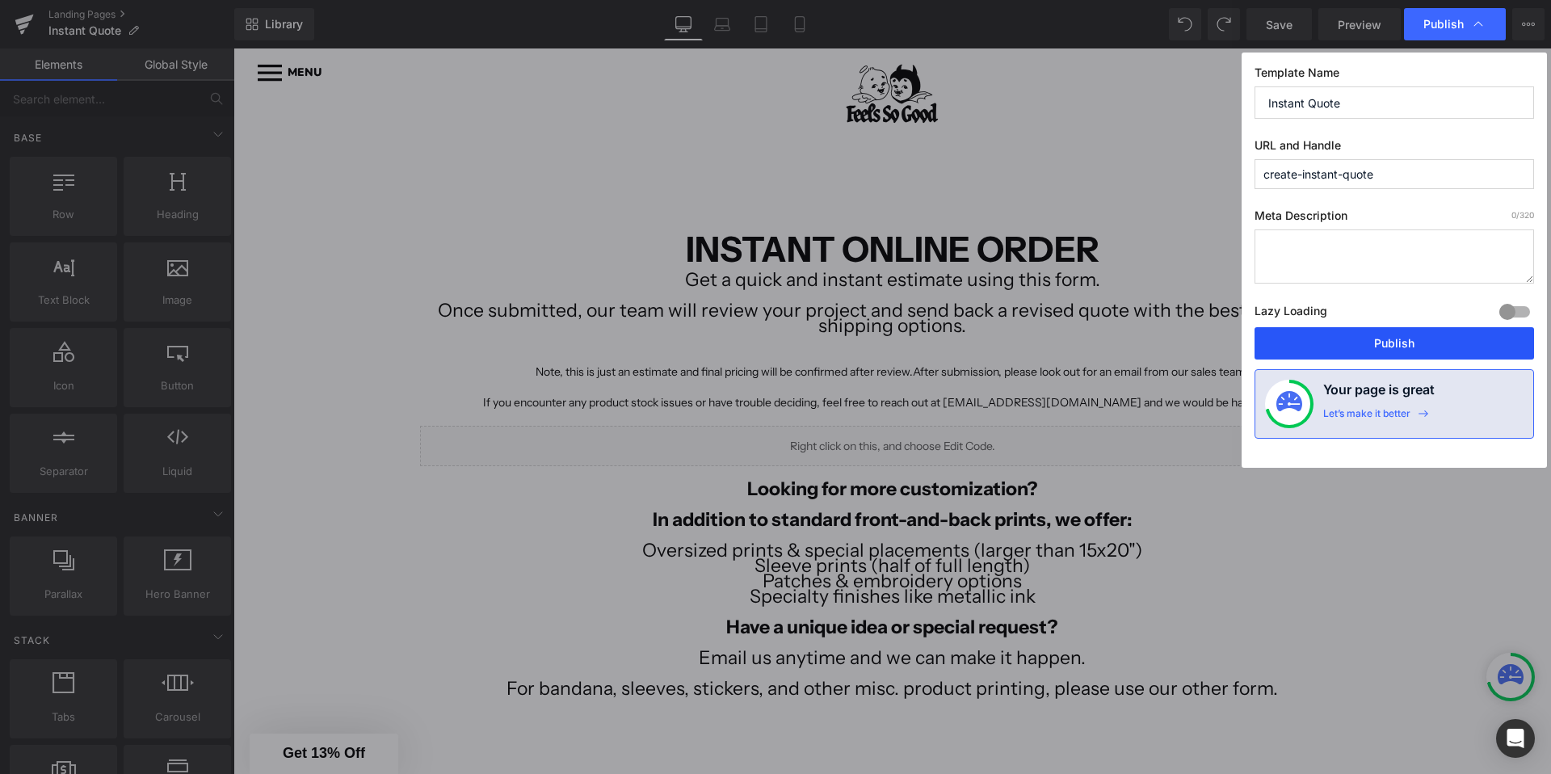
click at [1364, 336] on button "Publish" at bounding box center [1395, 343] width 280 height 32
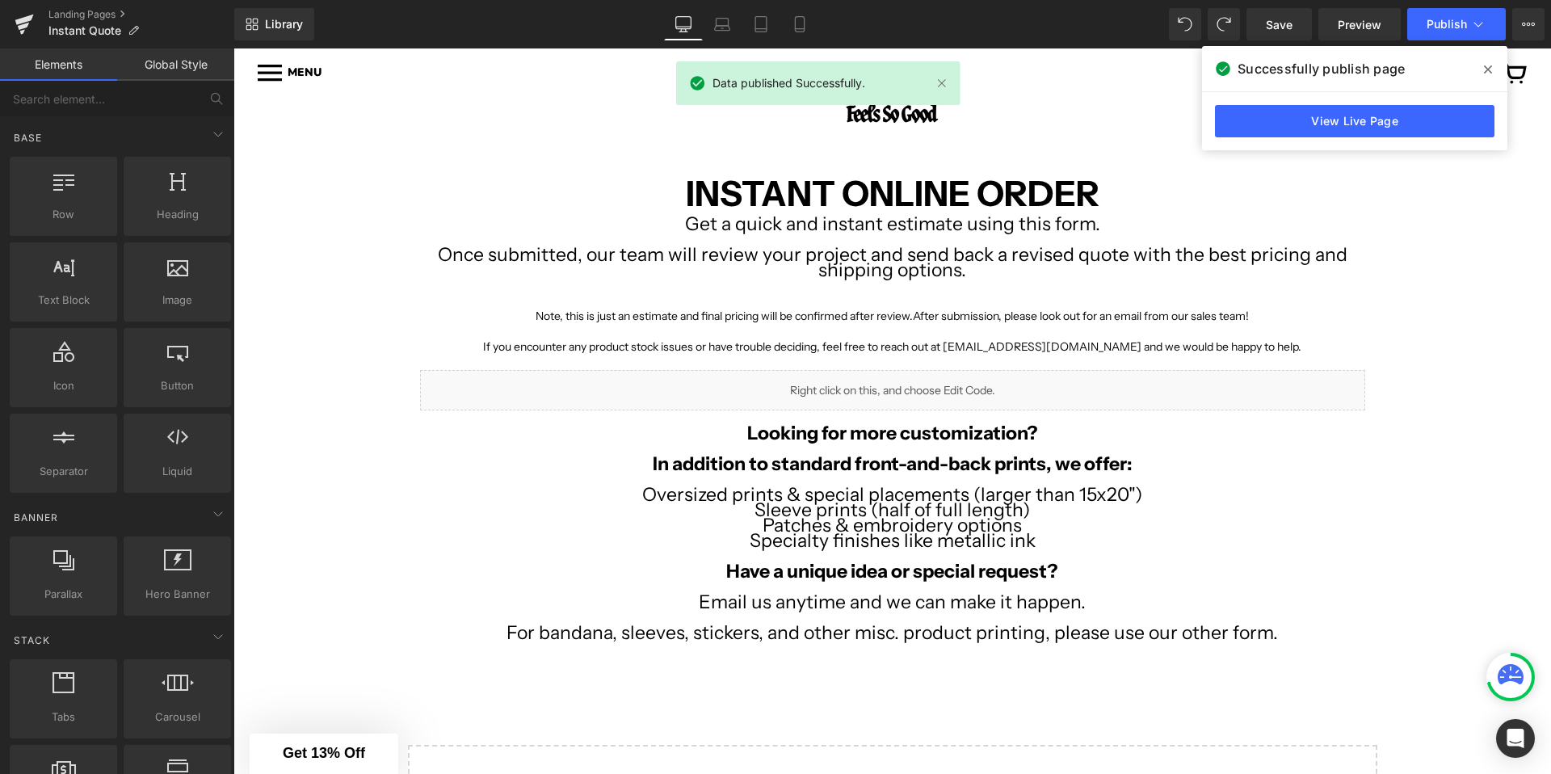
scroll to position [0, 0]
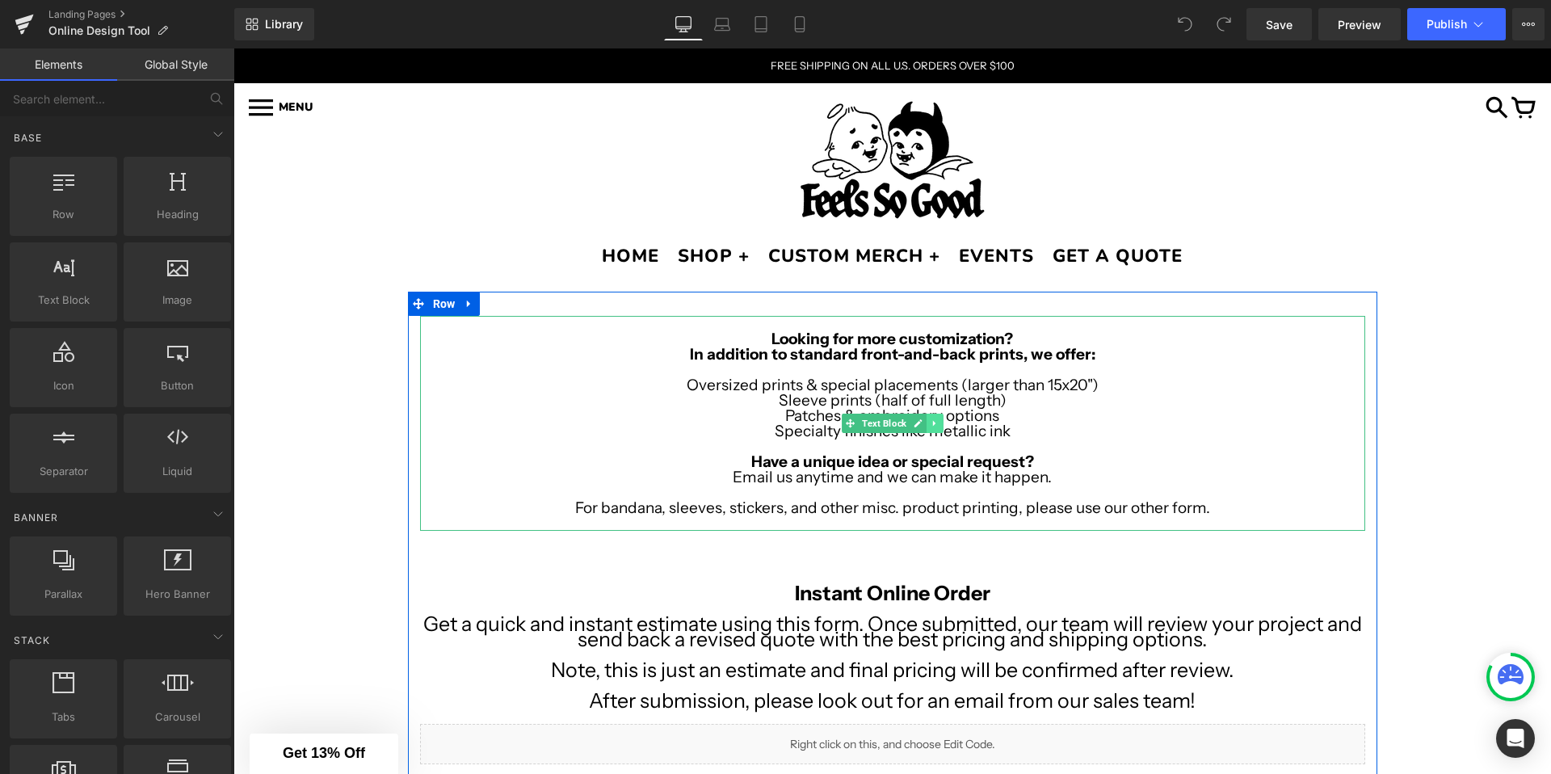
click at [940, 423] on link at bounding box center [935, 423] width 17 height 19
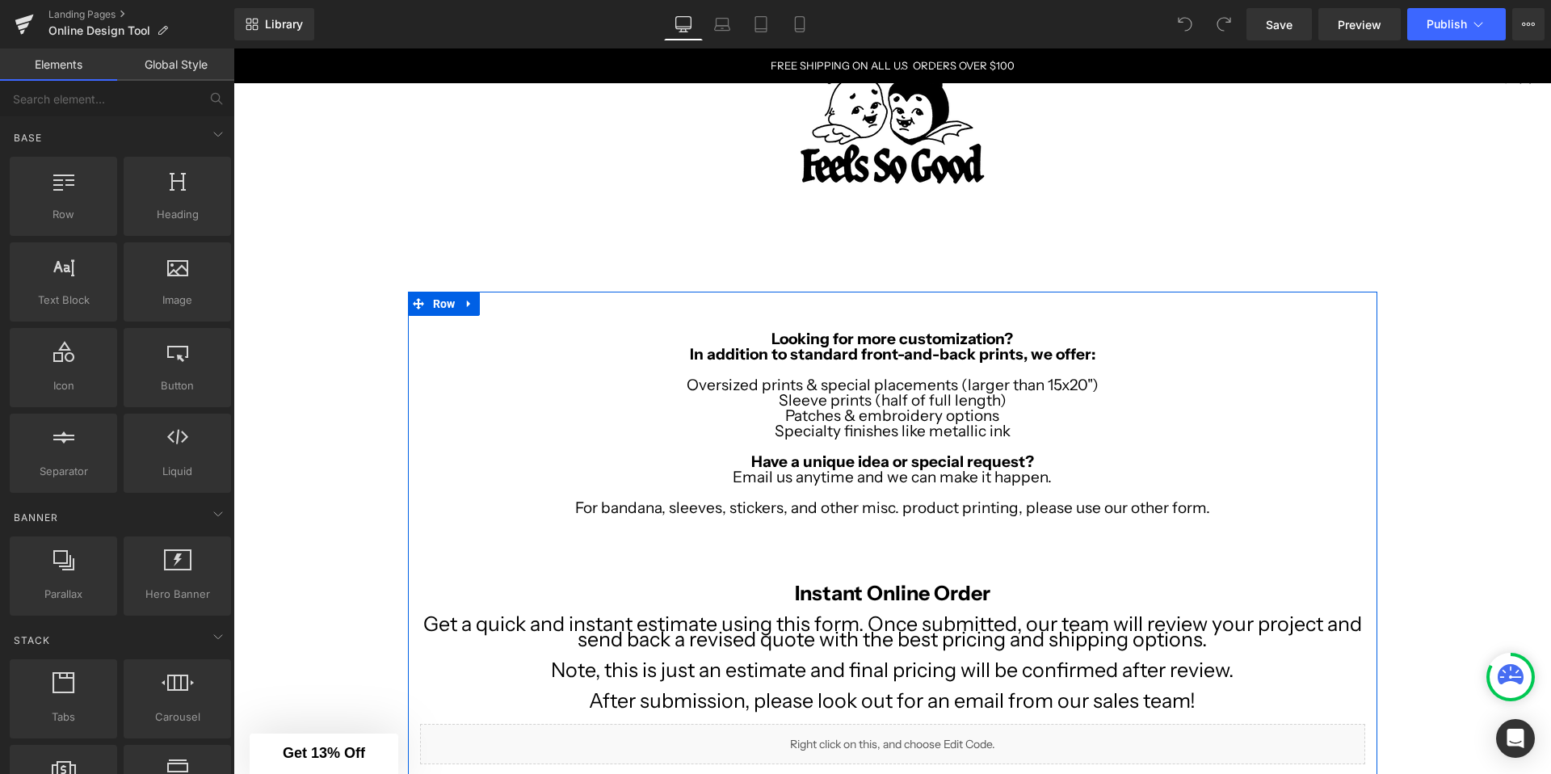
scroll to position [69, 0]
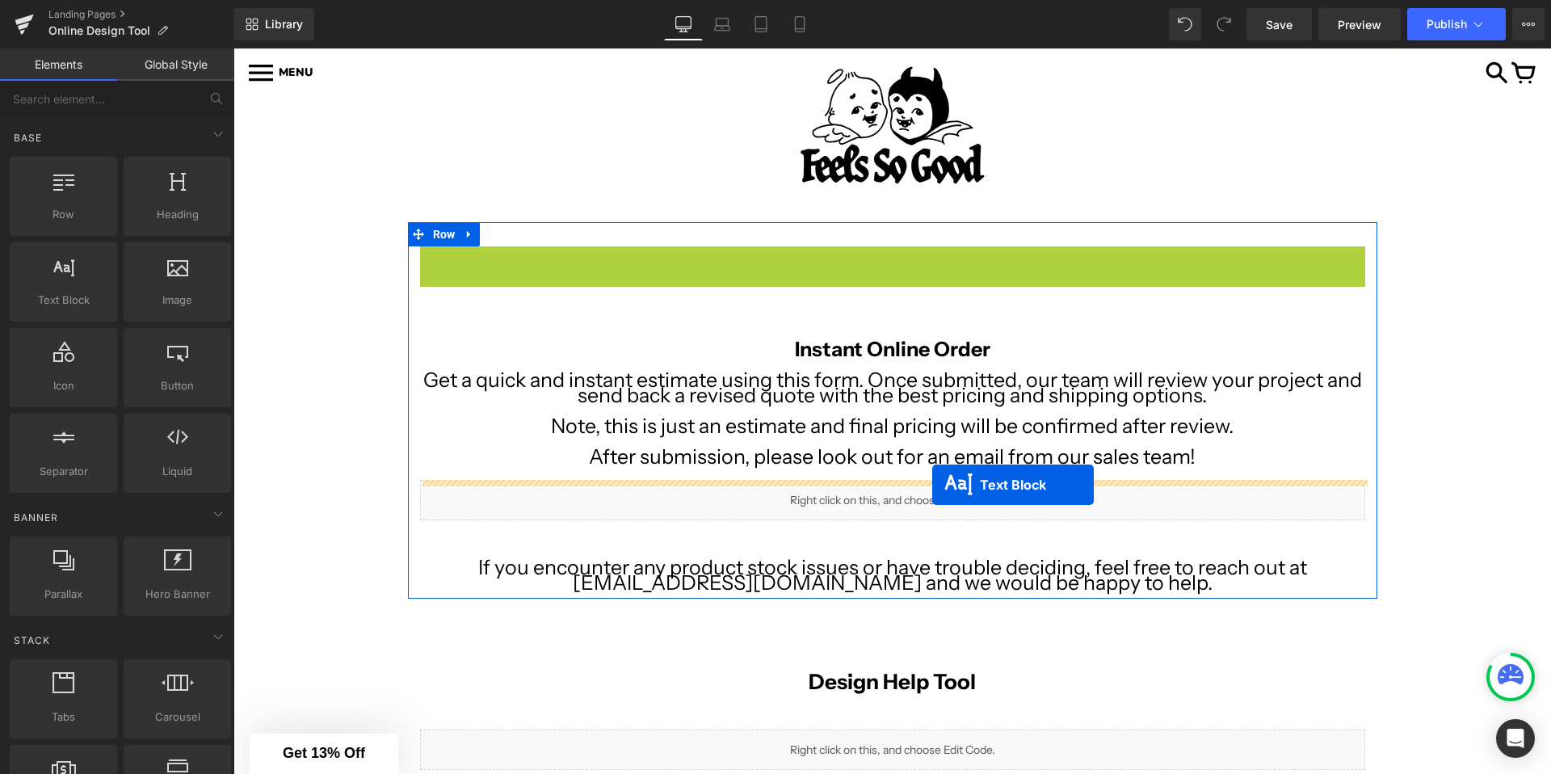
drag, startPoint x: 822, startPoint y: 353, endPoint x: 933, endPoint y: 484, distance: 171.4
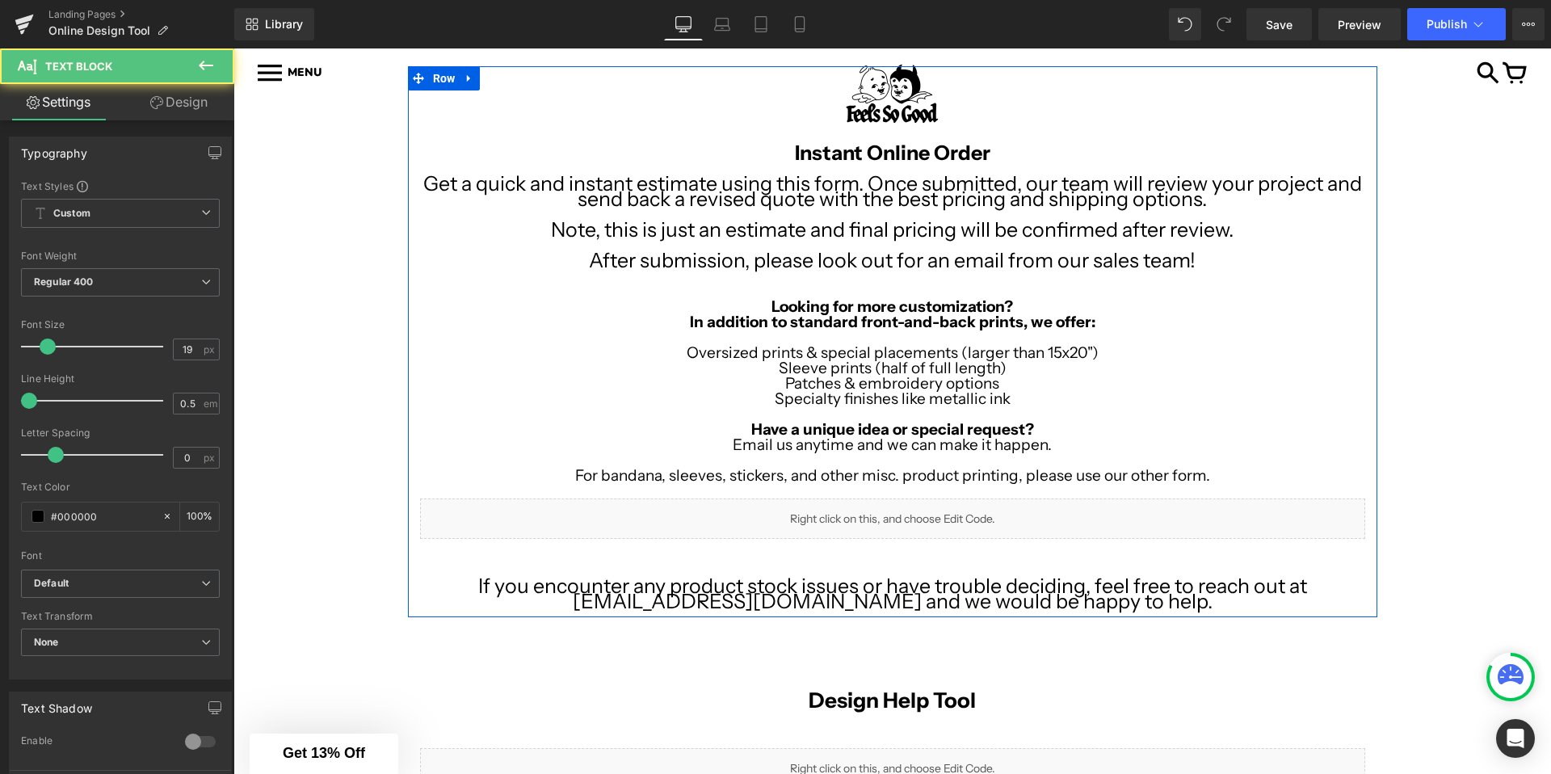
scroll to position [363, 0]
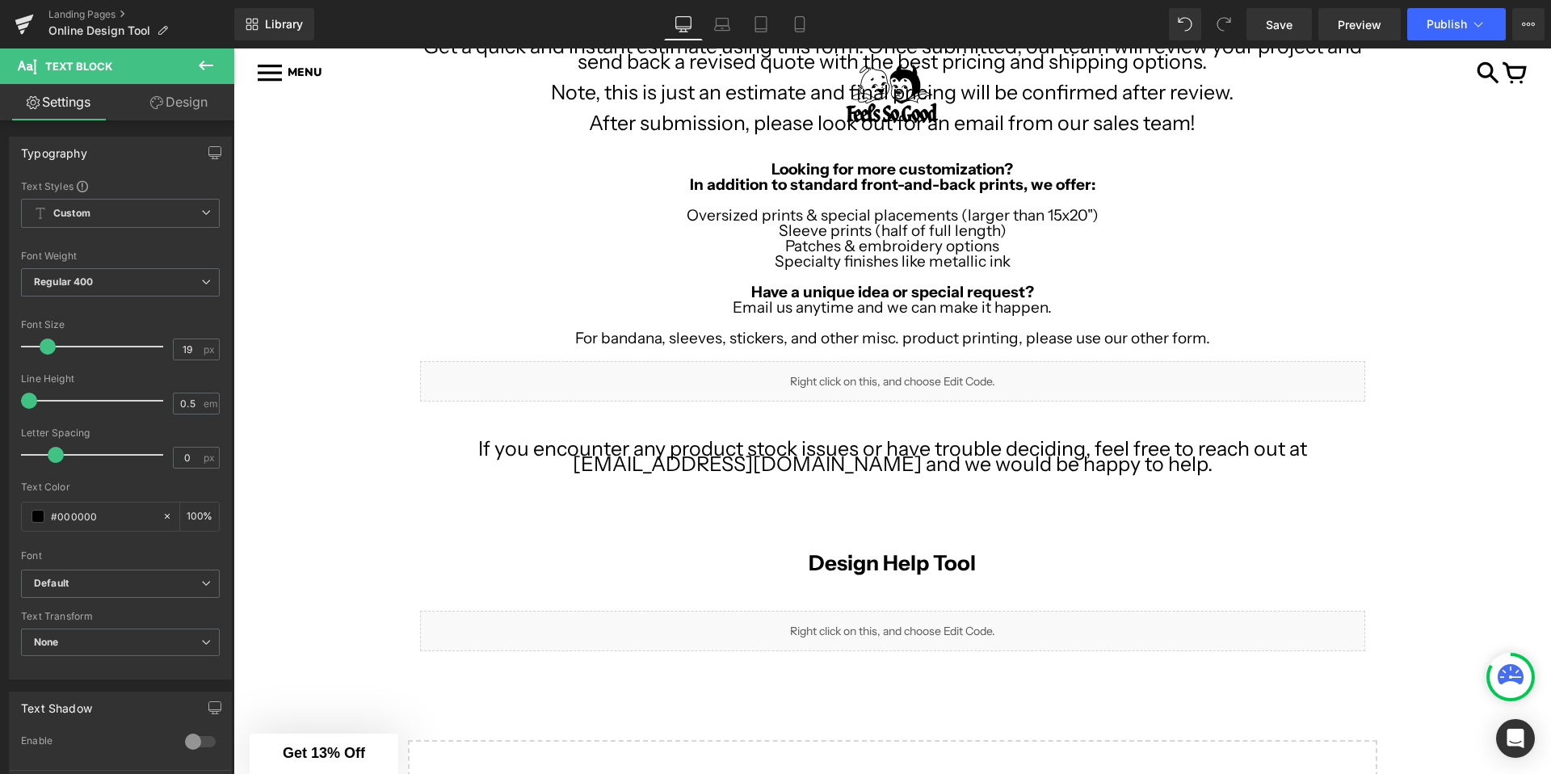
click at [880, 383] on span "Liquid" at bounding box center [883, 373] width 33 height 19
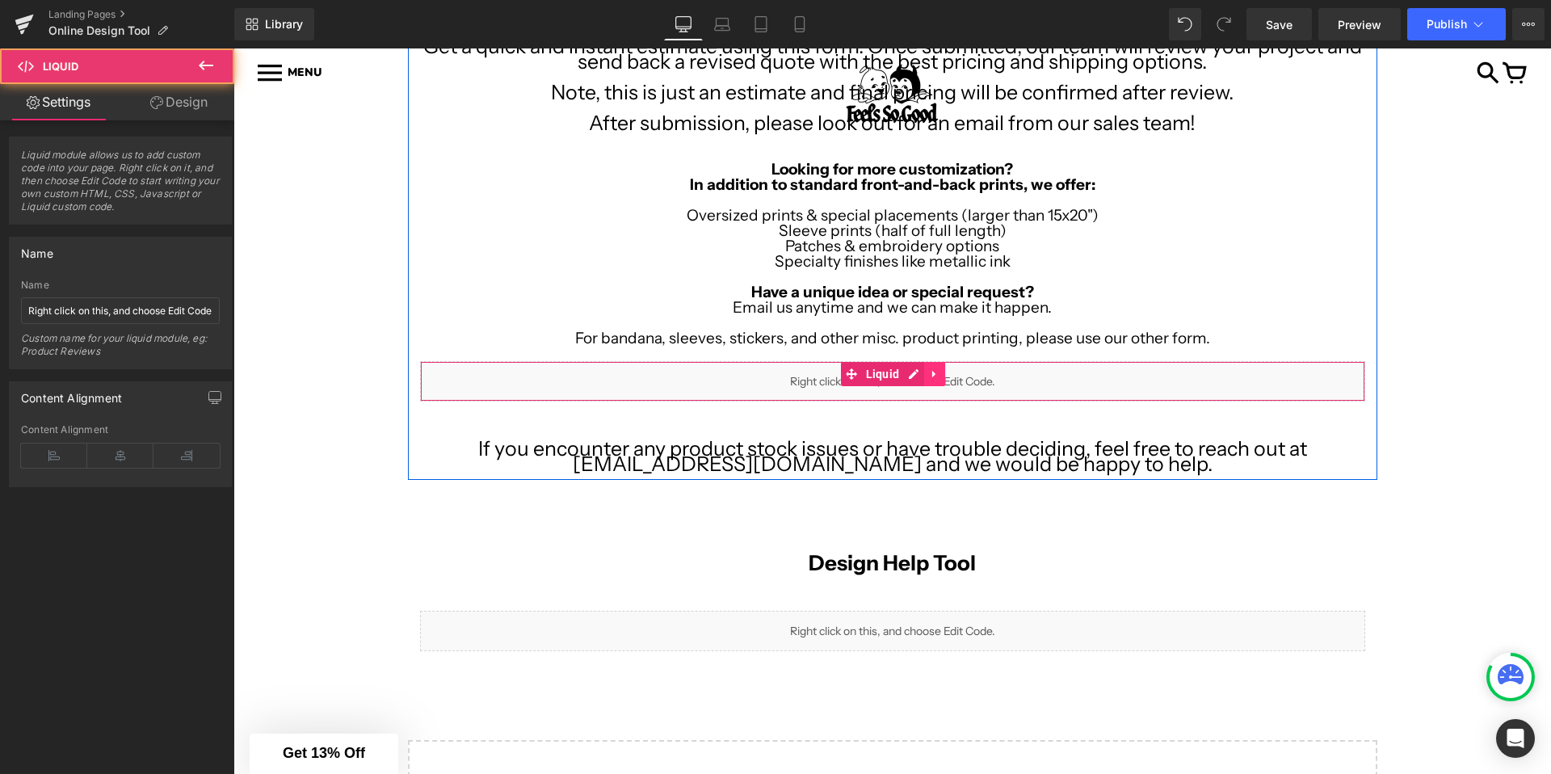
click at [930, 374] on icon at bounding box center [934, 374] width 11 height 12
click at [948, 374] on icon at bounding box center [945, 373] width 11 height 11
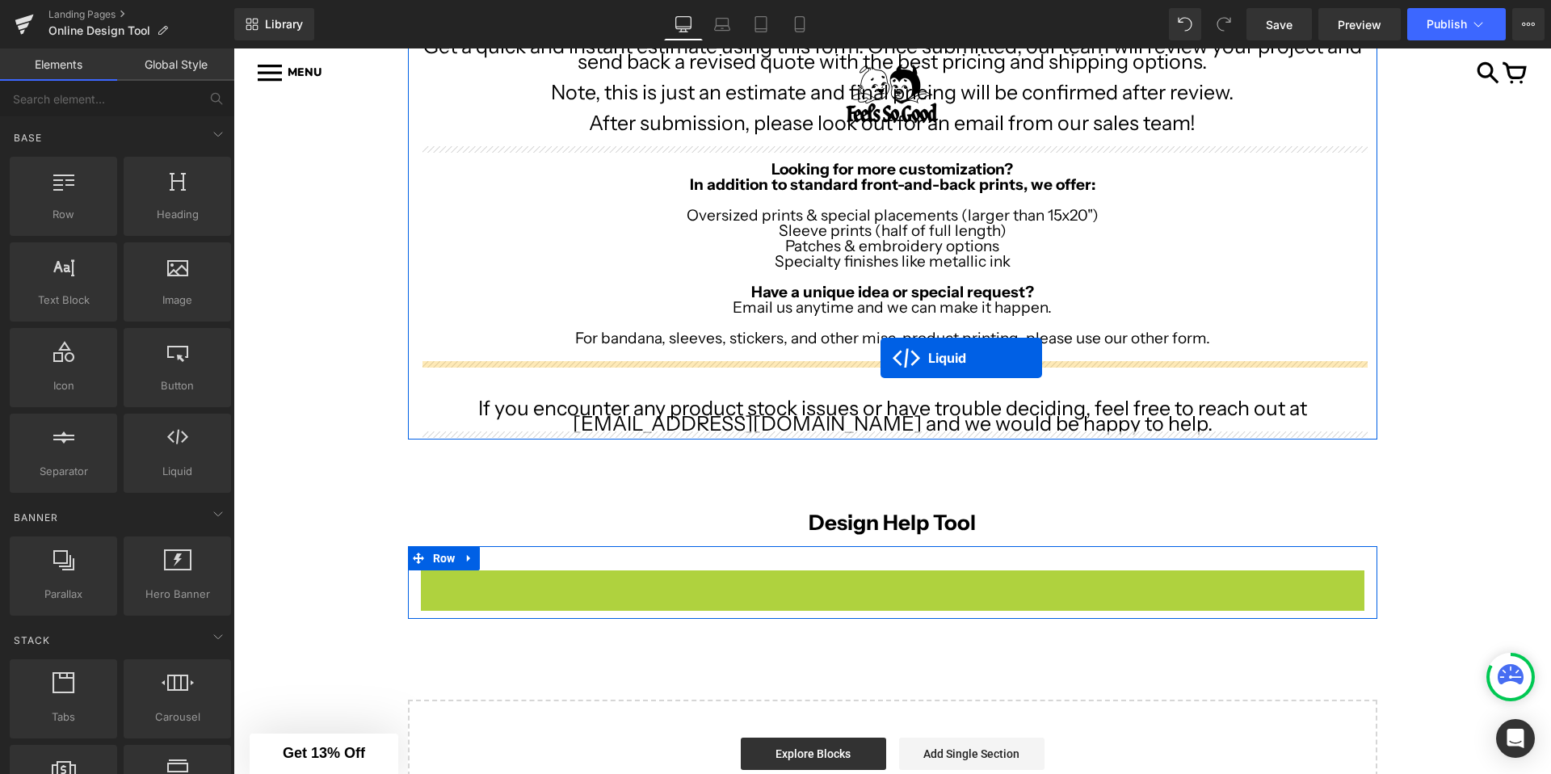
drag, startPoint x: 853, startPoint y: 583, endPoint x: 880, endPoint y: 359, distance: 225.4
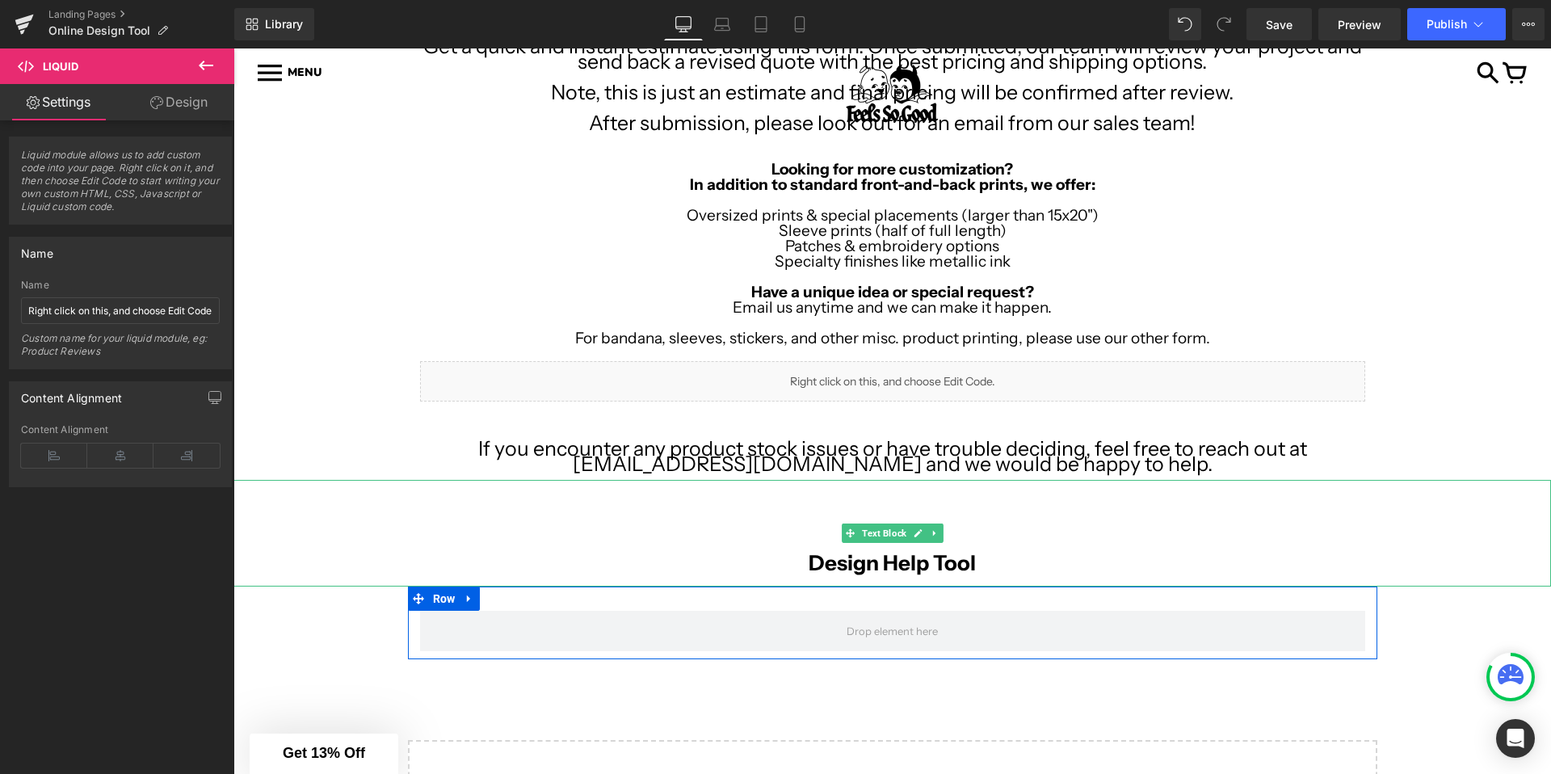
scroll to position [111, 0]
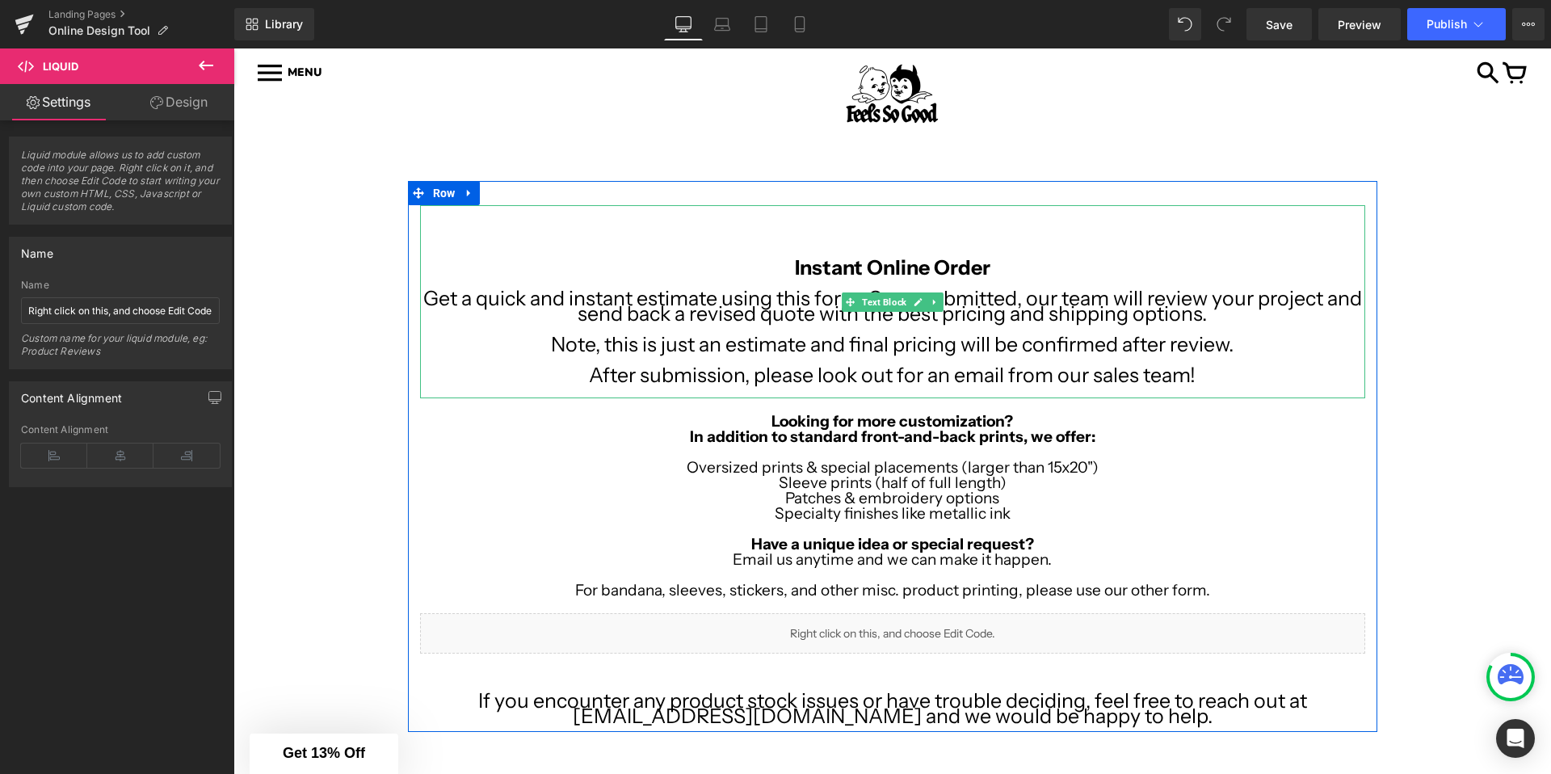
click at [835, 266] on b "Instant Online Order" at bounding box center [893, 267] width 196 height 24
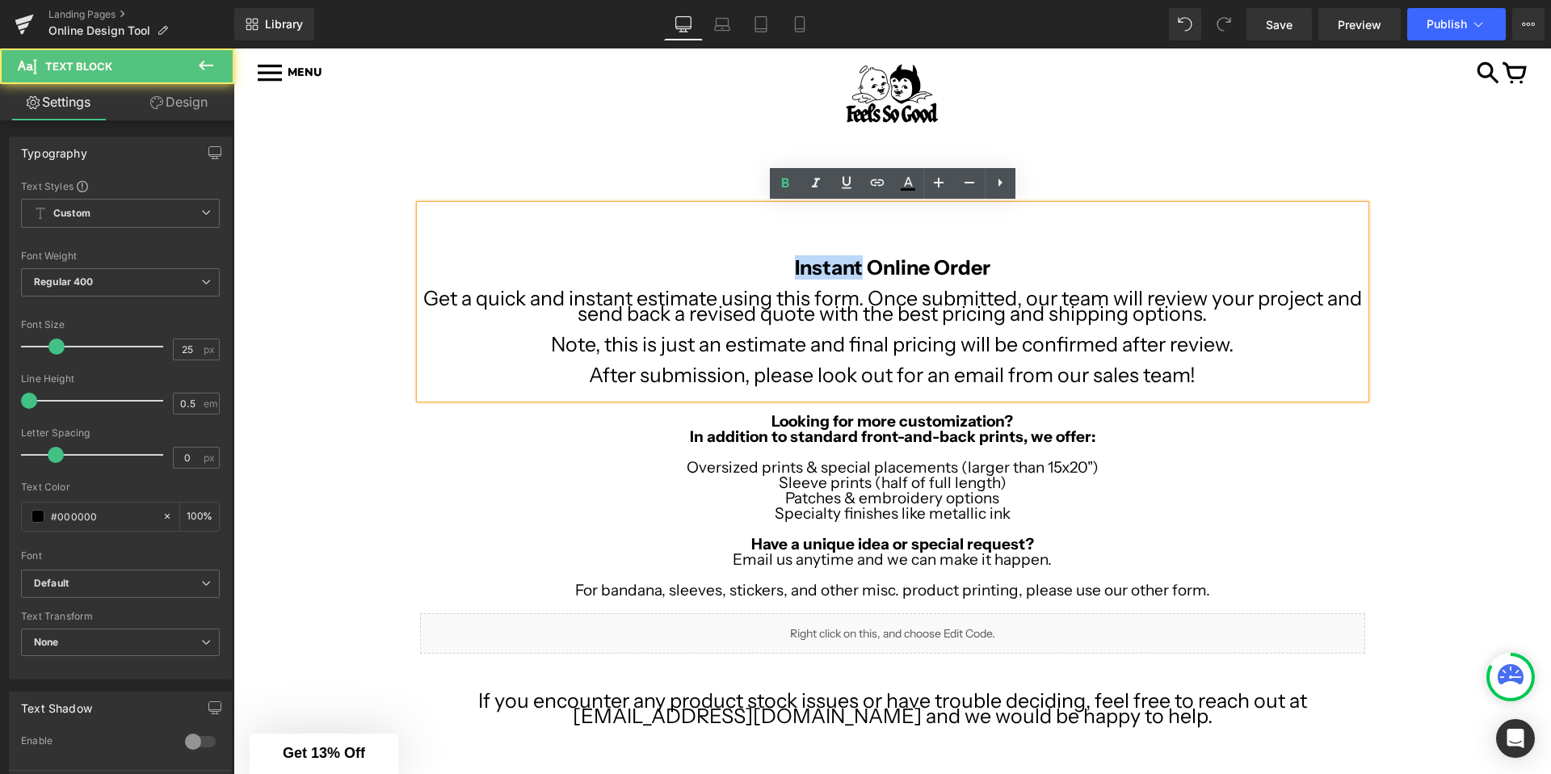
click at [835, 266] on b "Instant Online Order" at bounding box center [893, 267] width 196 height 24
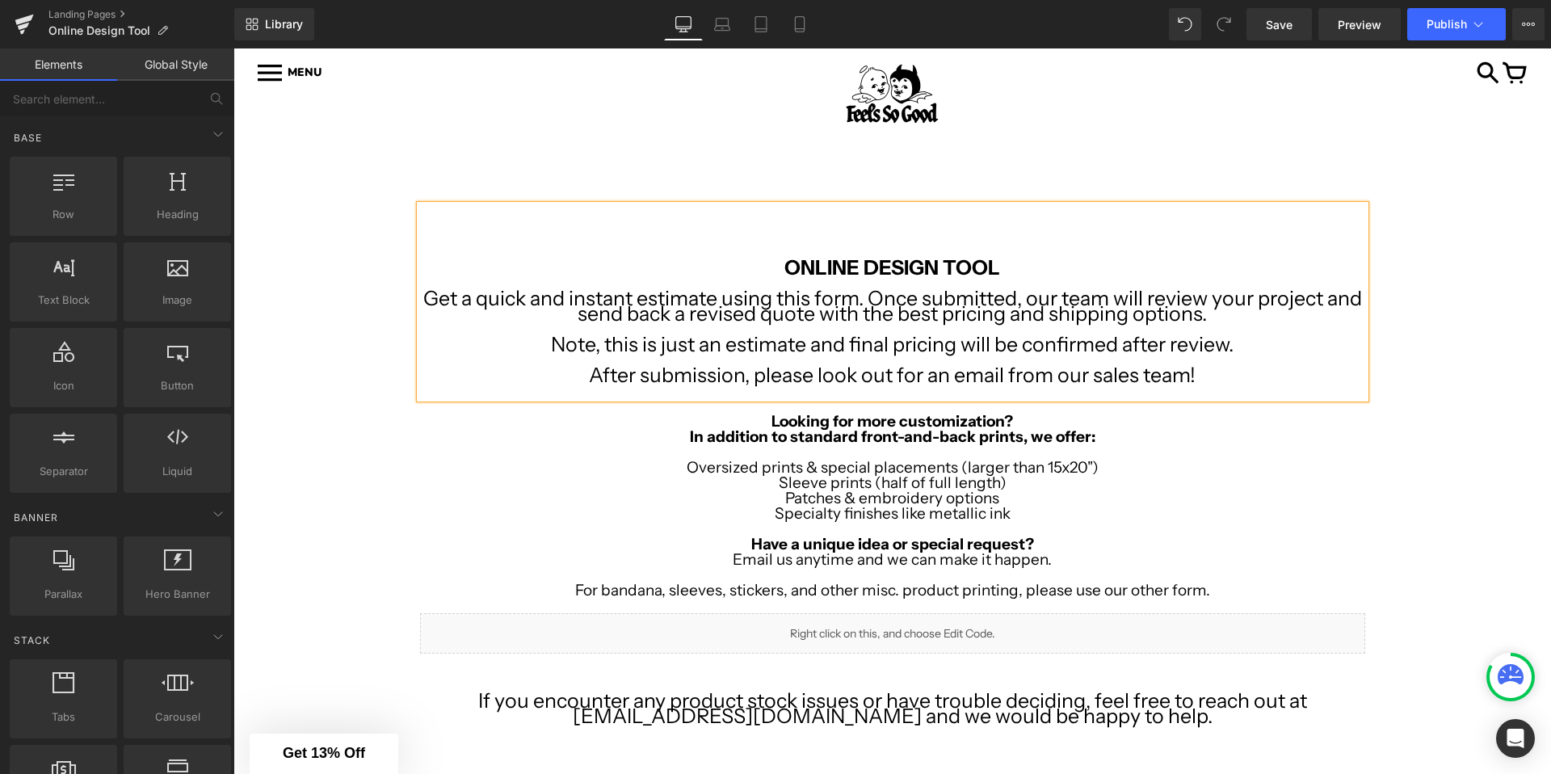
click at [330, 294] on div "Image Row Image Row ONLINE DESIGN TOOL Get a quick and instant estimate using t…" at bounding box center [892, 653] width 1318 height 944
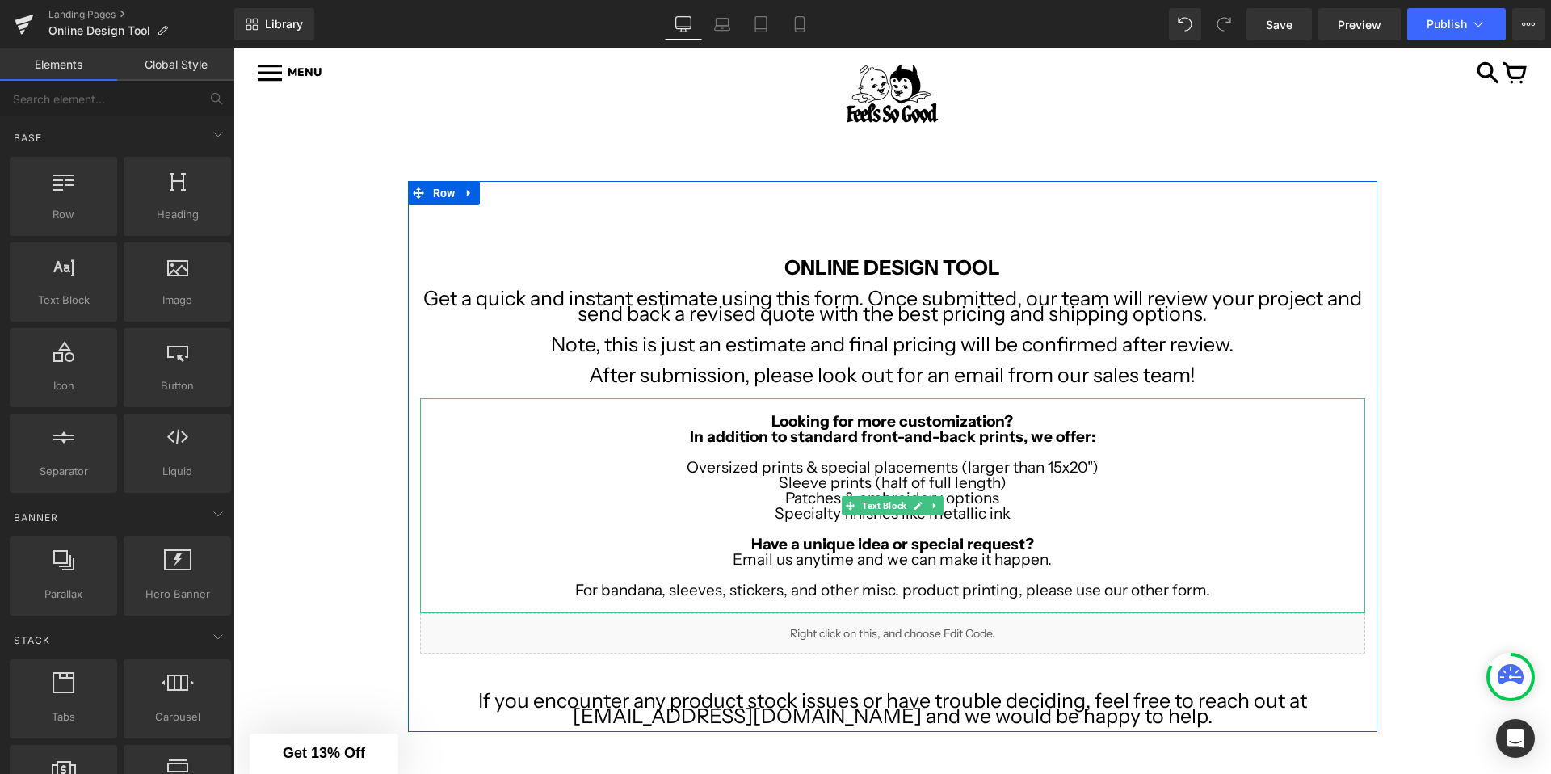
scroll to position [281, 0]
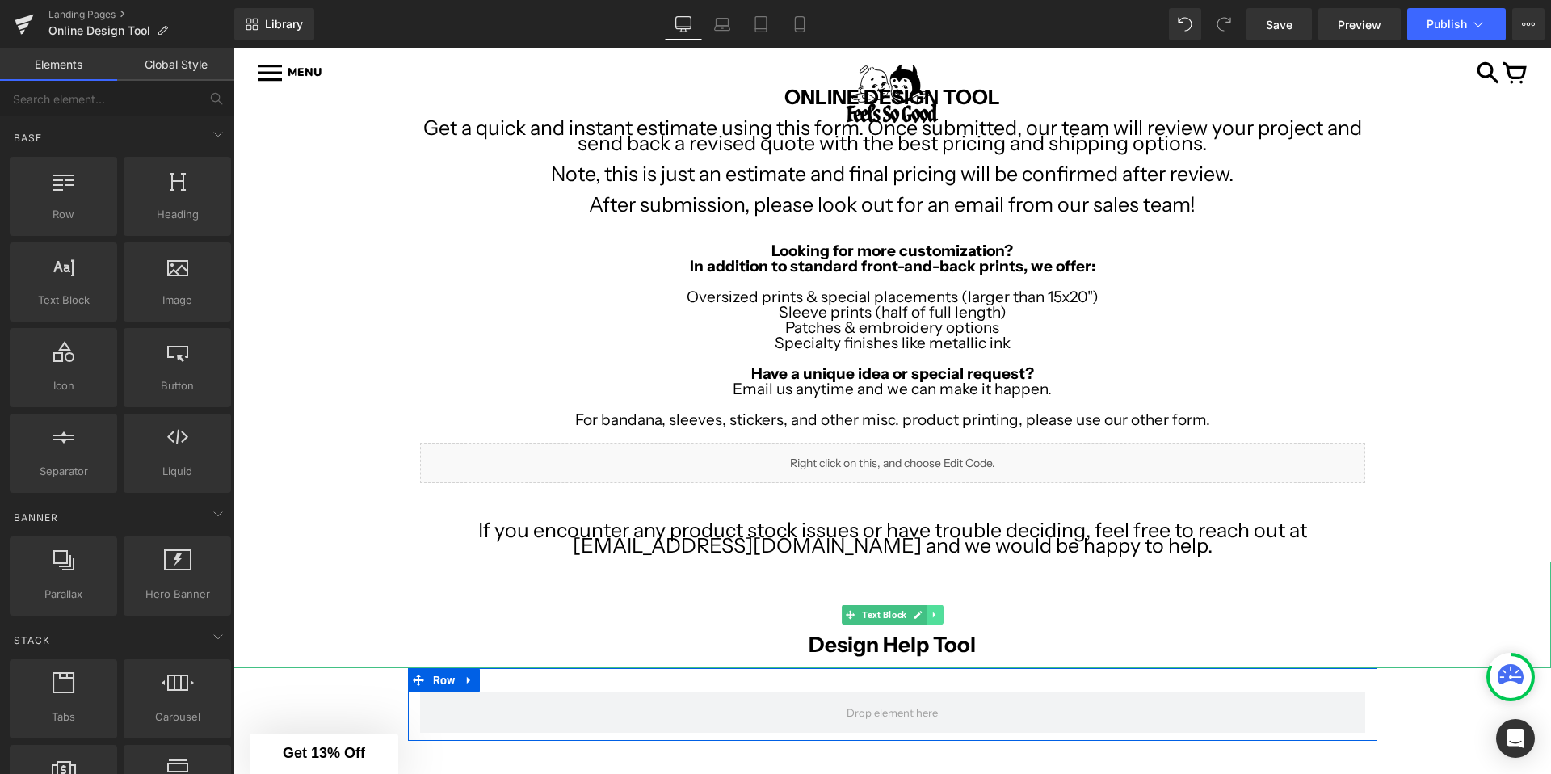
click at [938, 613] on icon at bounding box center [934, 615] width 9 height 10
click at [952, 614] on link at bounding box center [960, 614] width 17 height 19
click at [937, 614] on icon at bounding box center [934, 615] width 9 height 10
click at [943, 614] on icon at bounding box center [943, 615] width 9 height 10
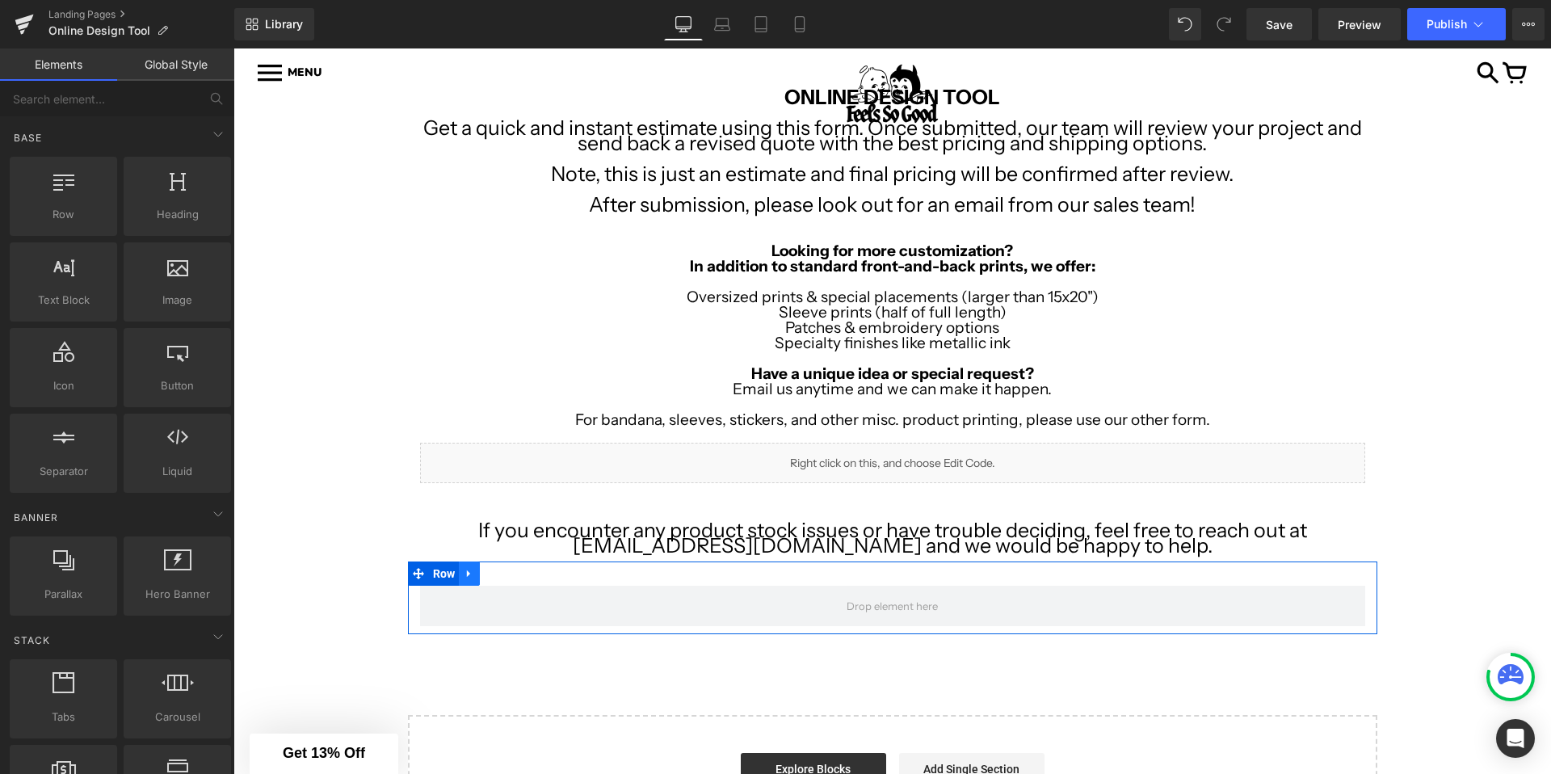
click at [461, 566] on link at bounding box center [469, 574] width 21 height 24
click at [515, 570] on icon at bounding box center [511, 573] width 11 height 11
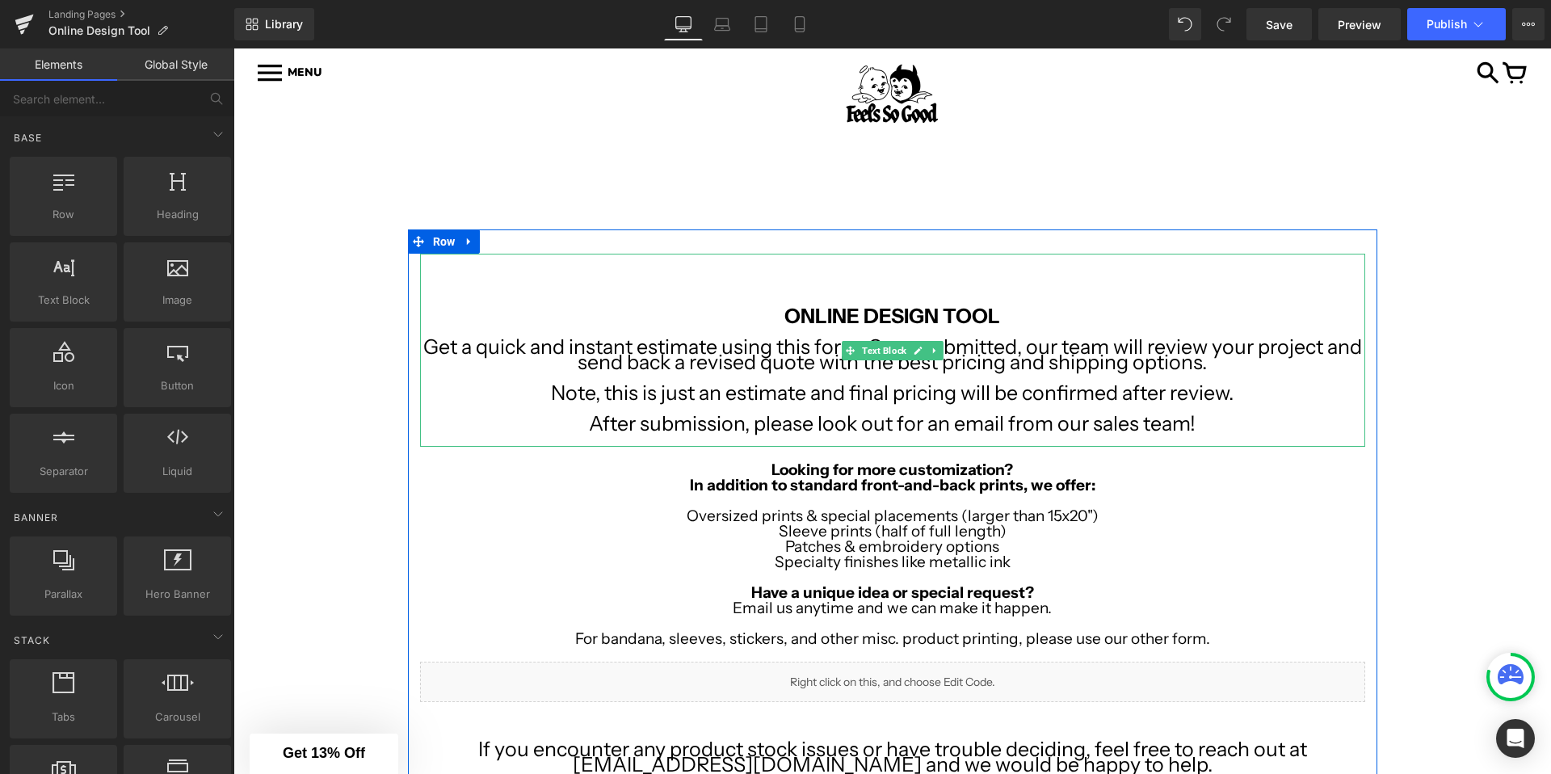
scroll to position [0, 0]
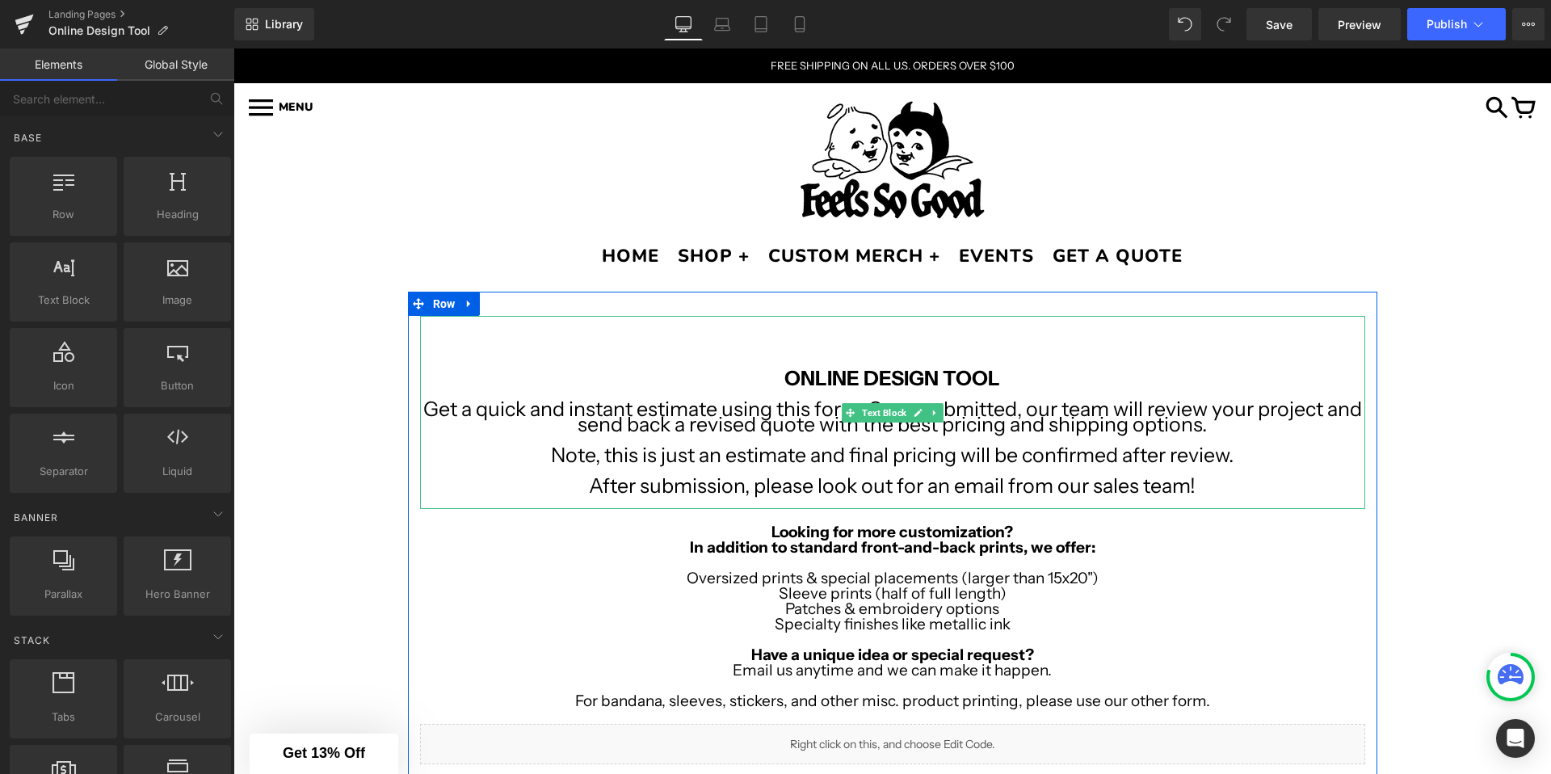
click at [789, 374] on b "ONLINE DESIGN TOOL" at bounding box center [893, 378] width 216 height 24
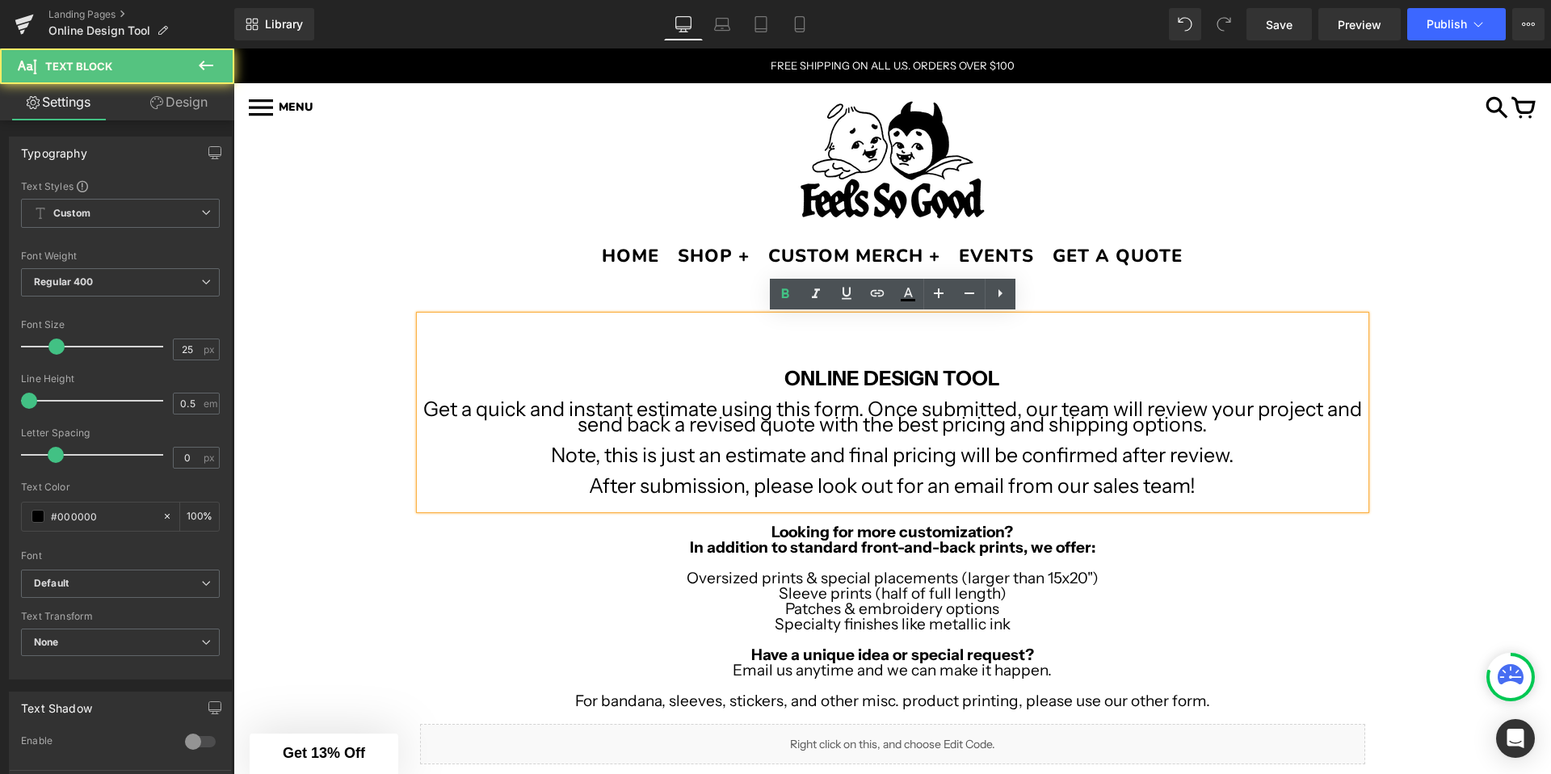
click at [789, 374] on b "ONLINE DESIGN TOOL" at bounding box center [893, 378] width 216 height 24
click at [376, 339] on div "Image Row Image Row ONLINE DESIGN TOOL Get a quick and instant estimate using t…" at bounding box center [892, 674] width 1318 height 764
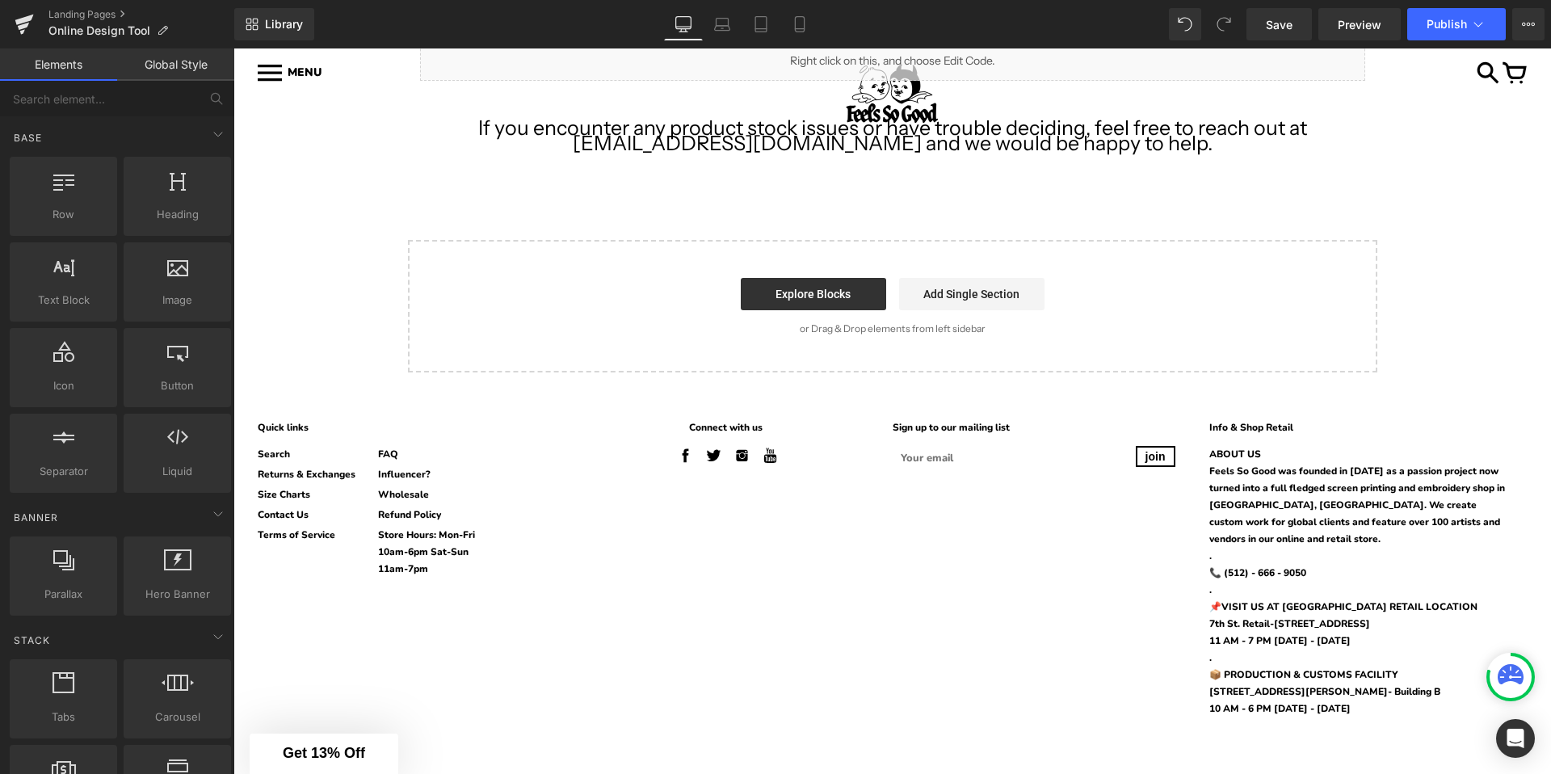
scroll to position [225, 0]
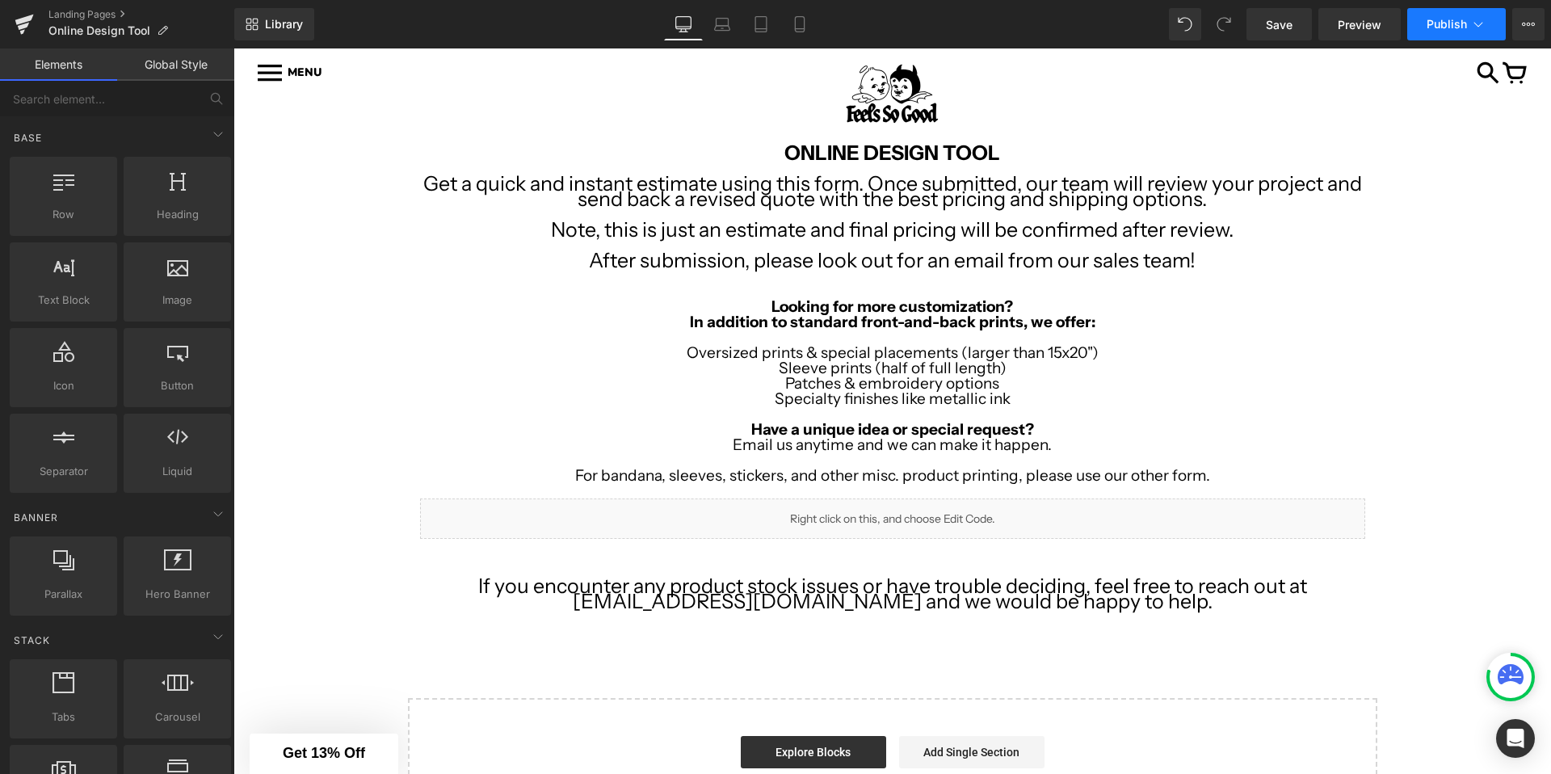
click at [1448, 20] on span "Publish" at bounding box center [1447, 24] width 40 height 13
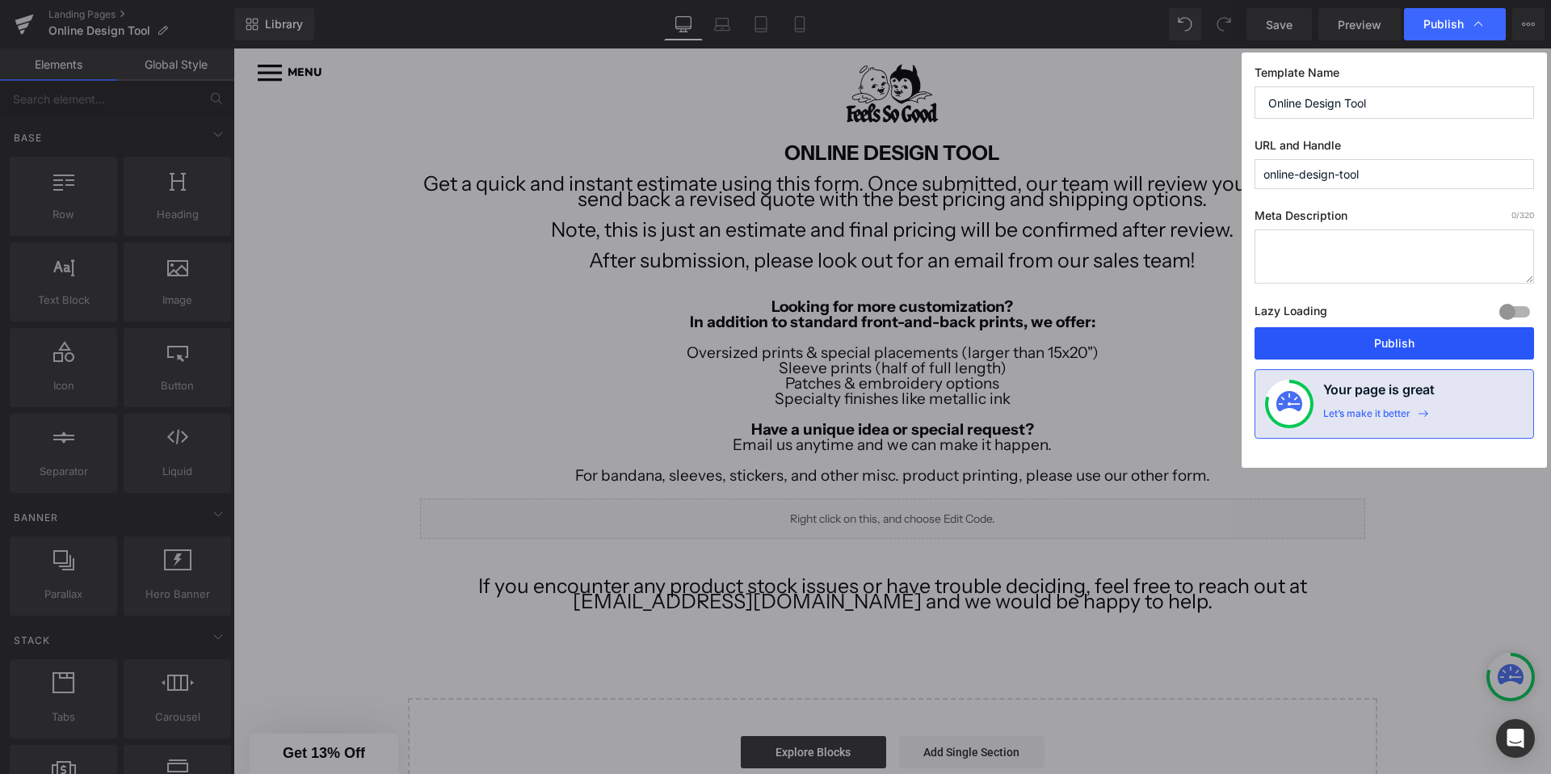
click at [1318, 343] on button "Publish" at bounding box center [1395, 343] width 280 height 32
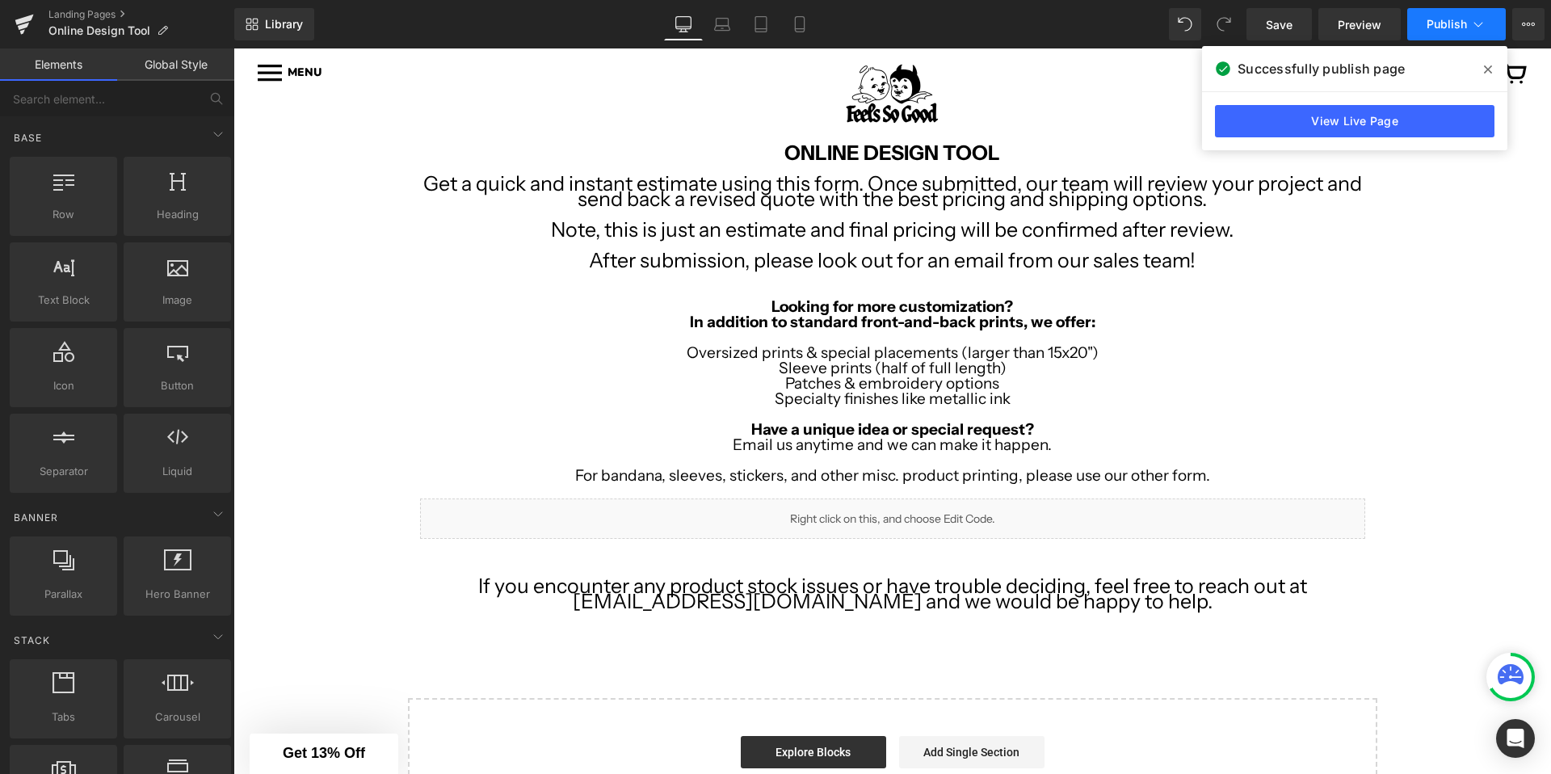
click at [1486, 28] on icon at bounding box center [1478, 24] width 16 height 16
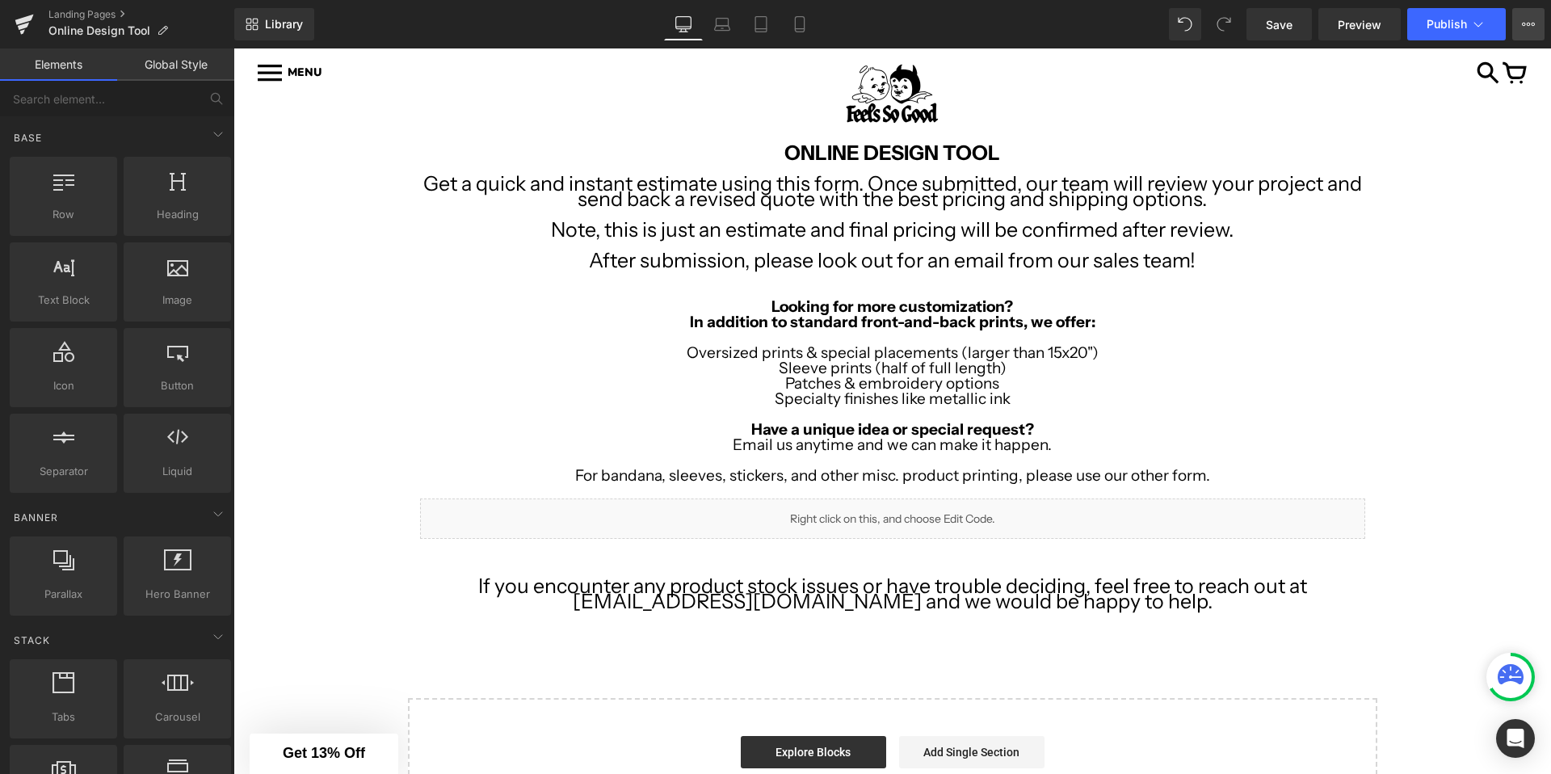
click at [1524, 27] on icon at bounding box center [1528, 24] width 13 height 13
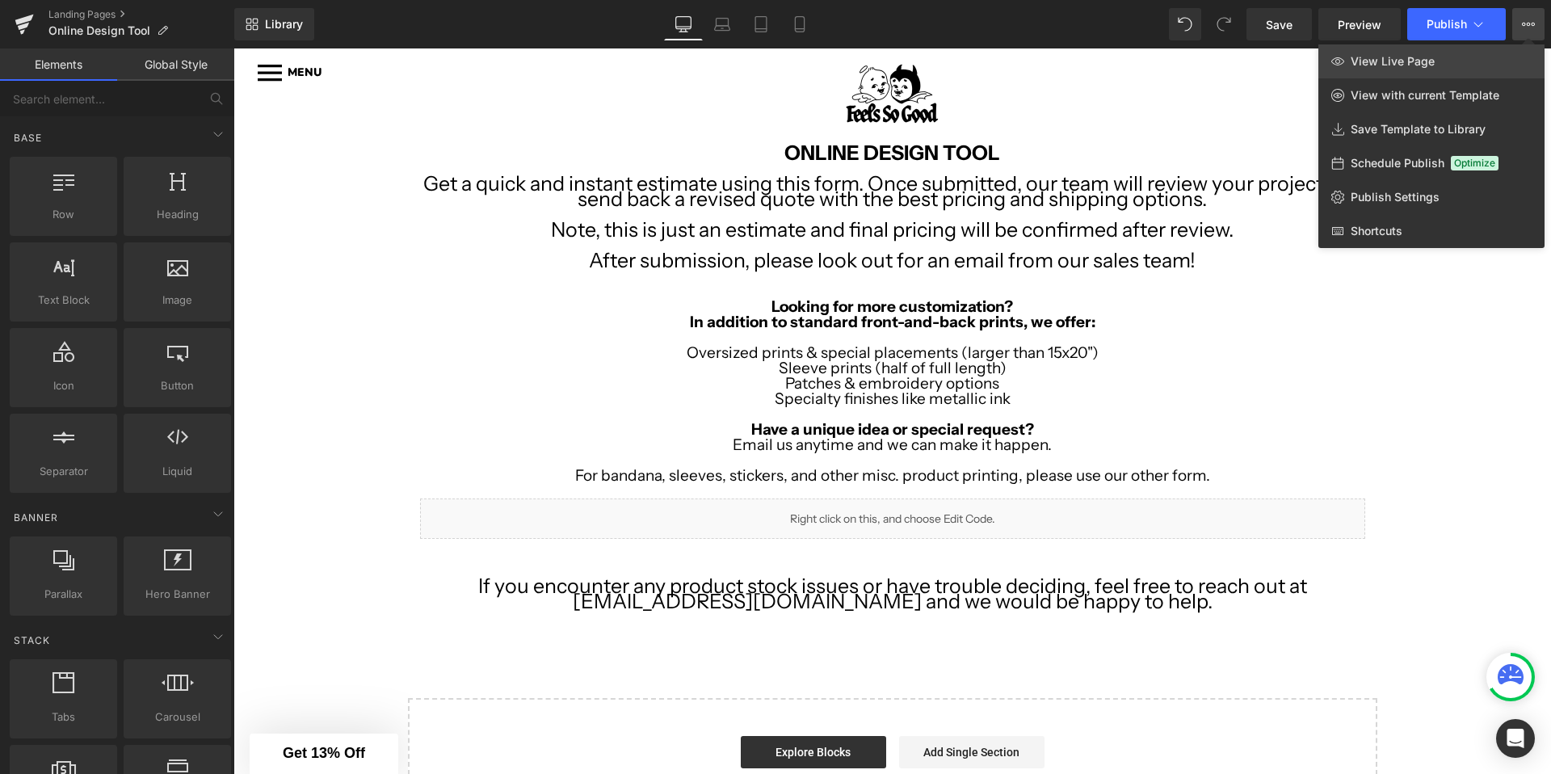
click at [1396, 67] on span "View Live Page" at bounding box center [1393, 61] width 84 height 15
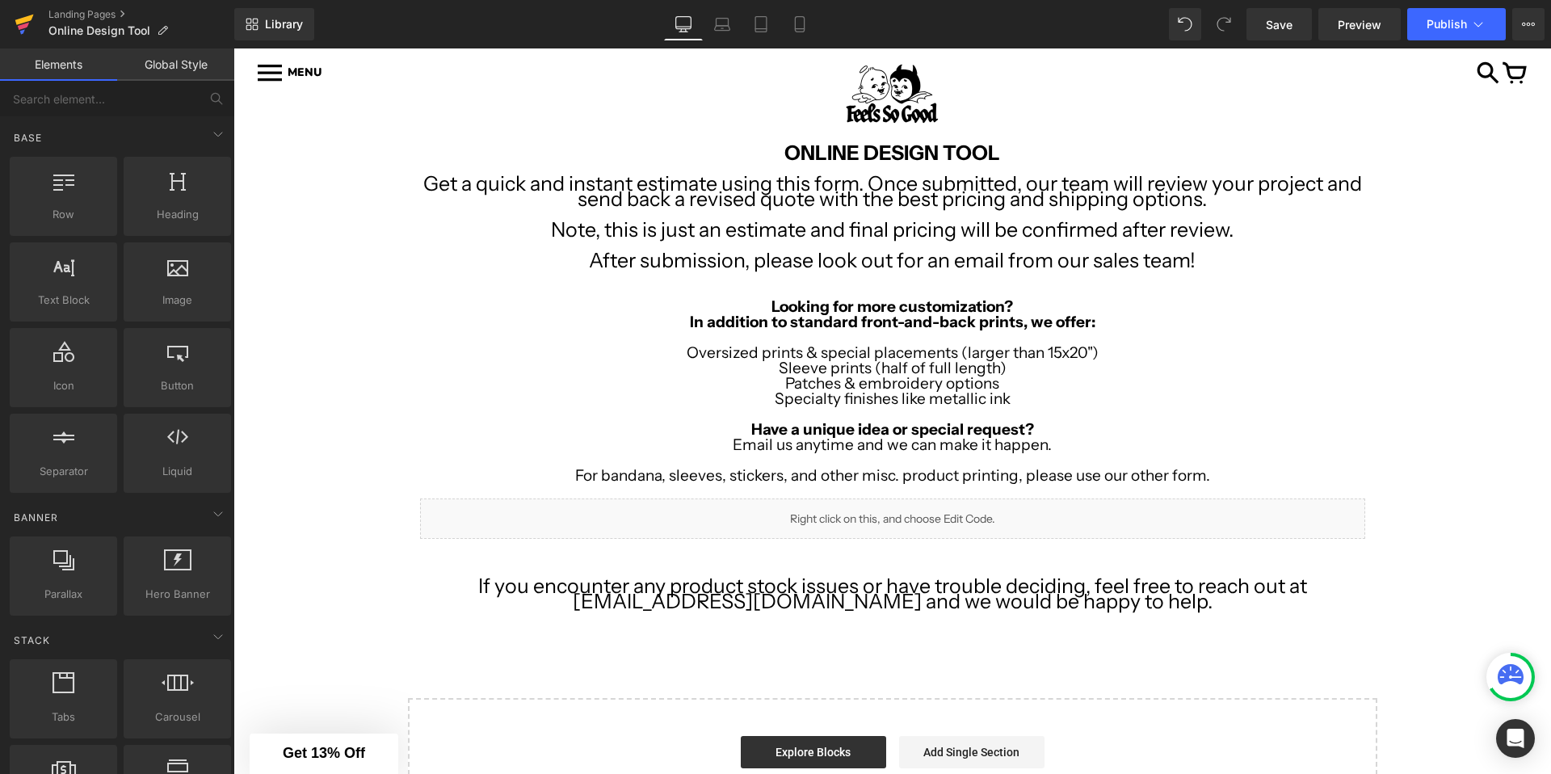
click at [6, 21] on link at bounding box center [24, 24] width 48 height 48
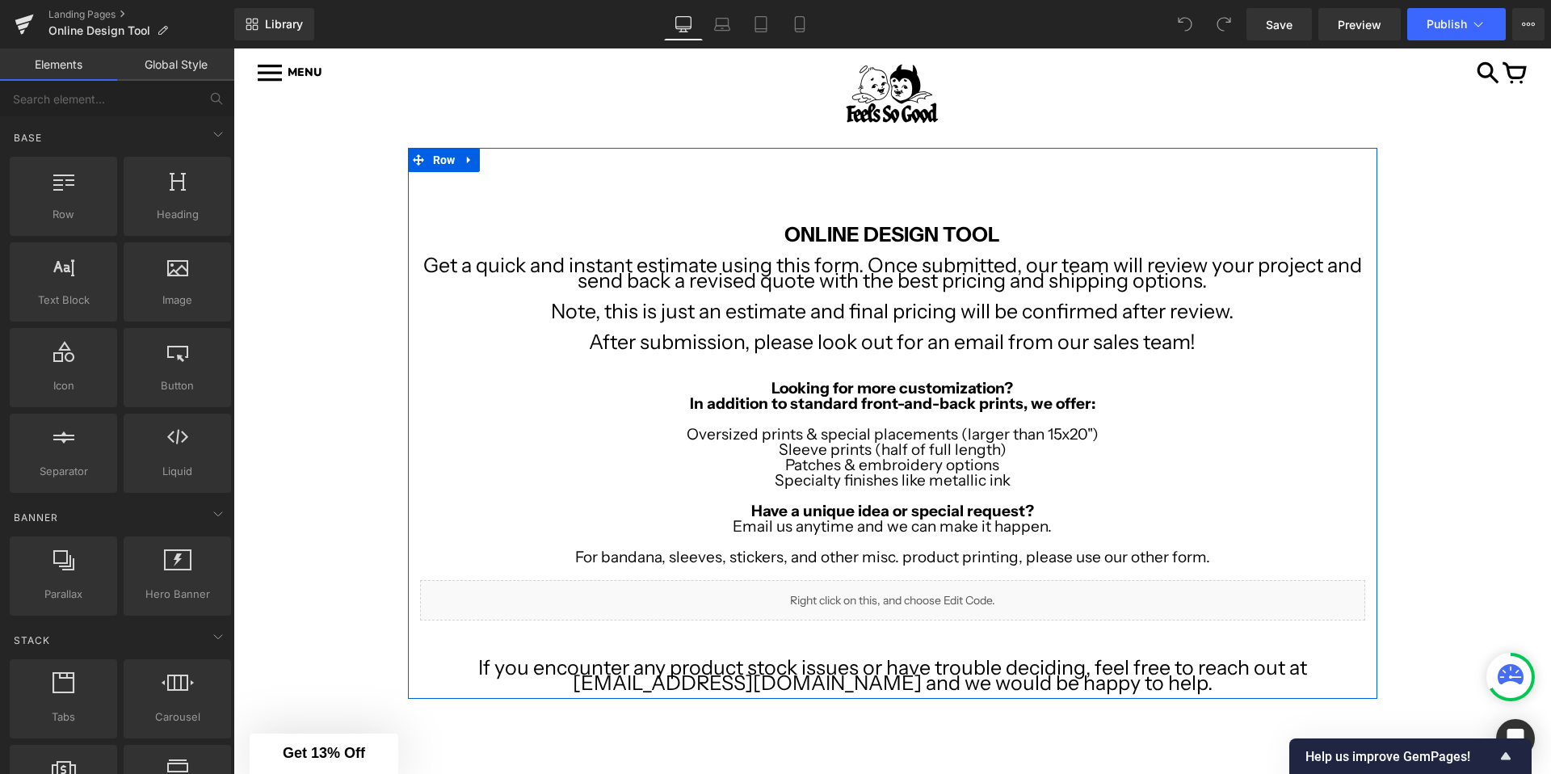
scroll to position [154, 0]
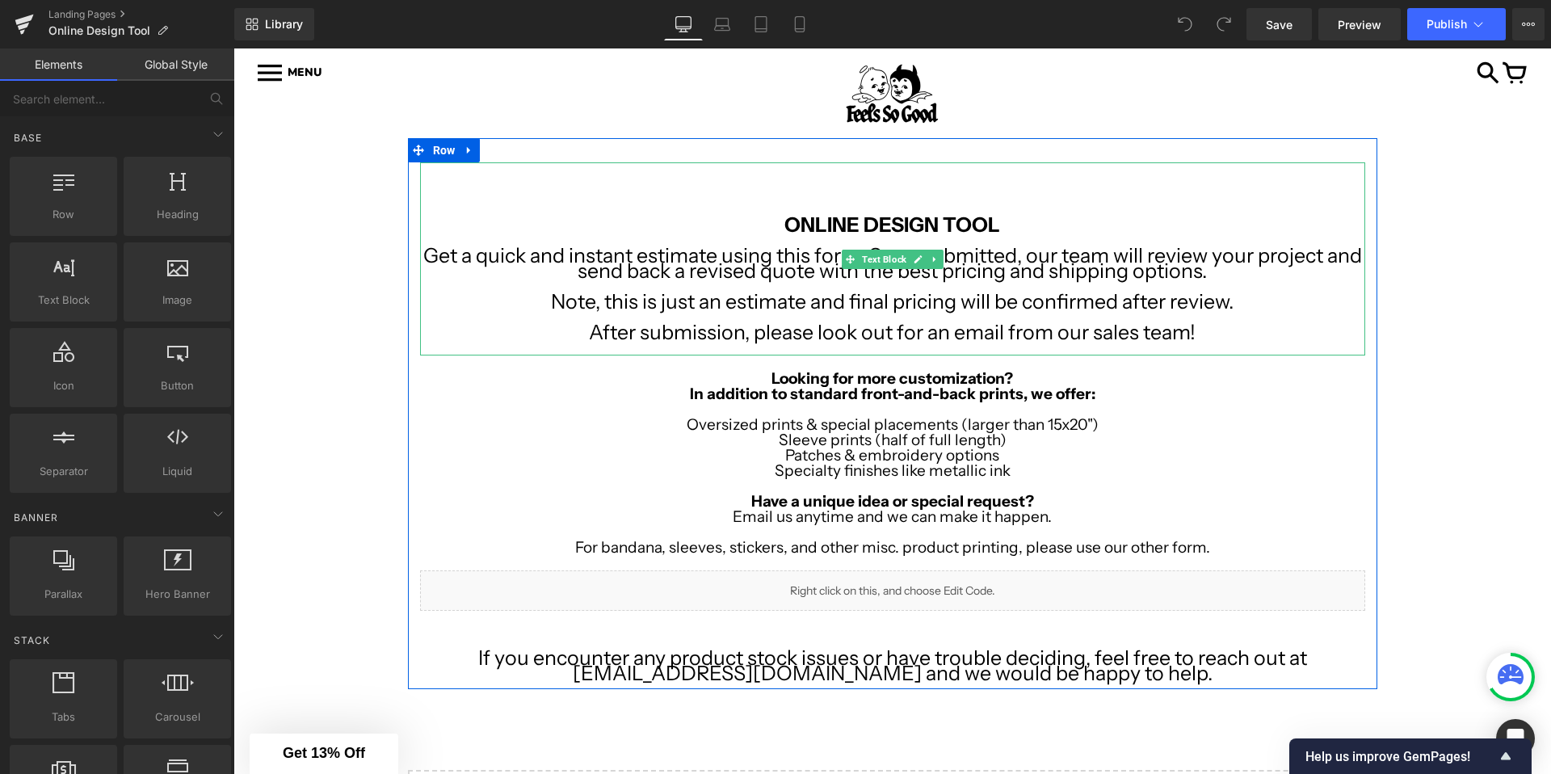
click at [679, 264] on p "Get a quick and instant estimate using this form. Once submitted, our team will…" at bounding box center [892, 263] width 945 height 31
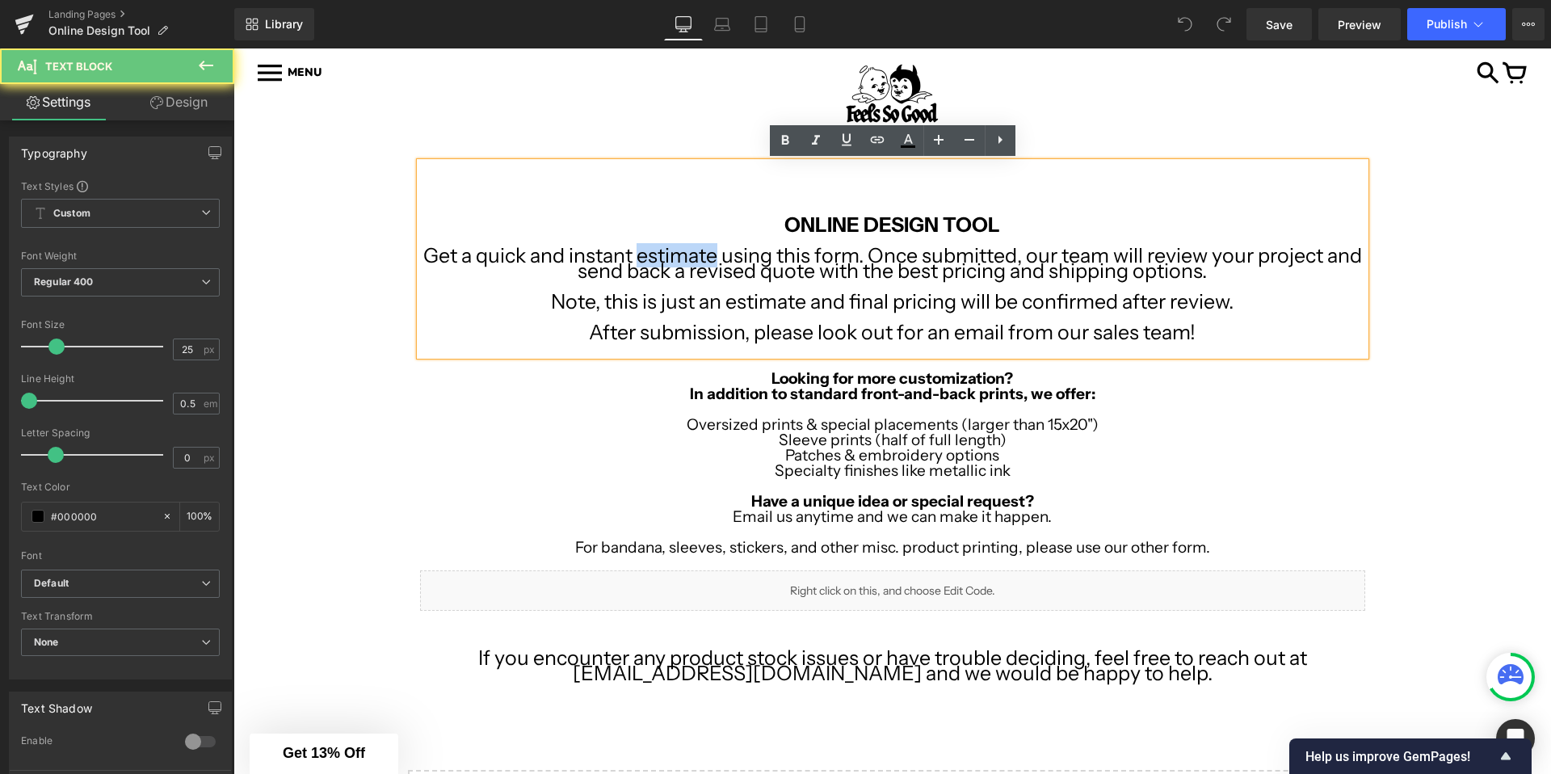
click at [679, 264] on p "Get a quick and instant estimate using this form. Once submitted, our team will…" at bounding box center [892, 263] width 945 height 31
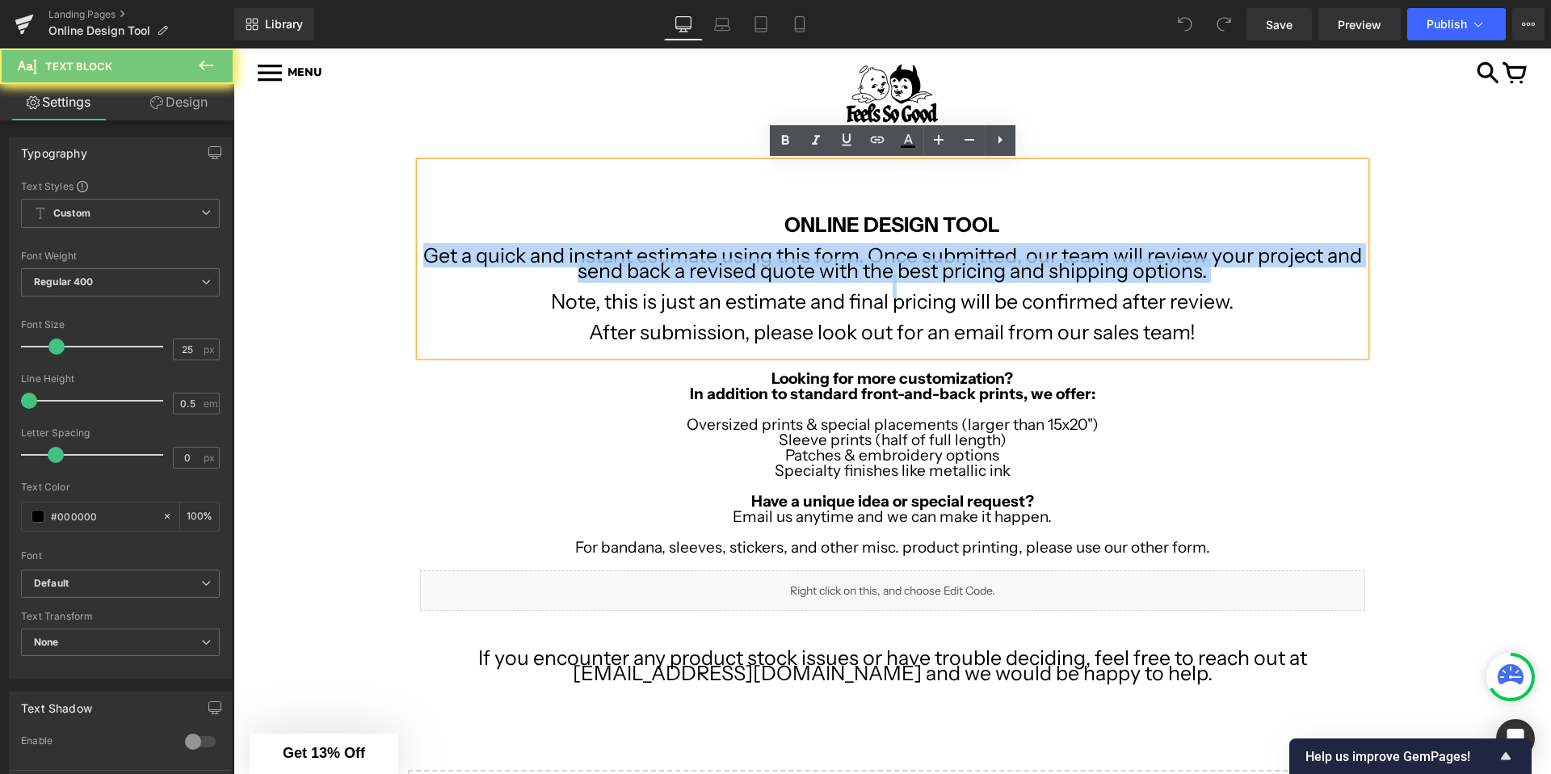
click at [679, 264] on p "Get a quick and instant estimate using this form. Once submitted, our team will…" at bounding box center [892, 263] width 945 height 31
click at [427, 251] on p "Get a quick and instant estimate using this form. Once submitted, our team will…" at bounding box center [892, 263] width 945 height 31
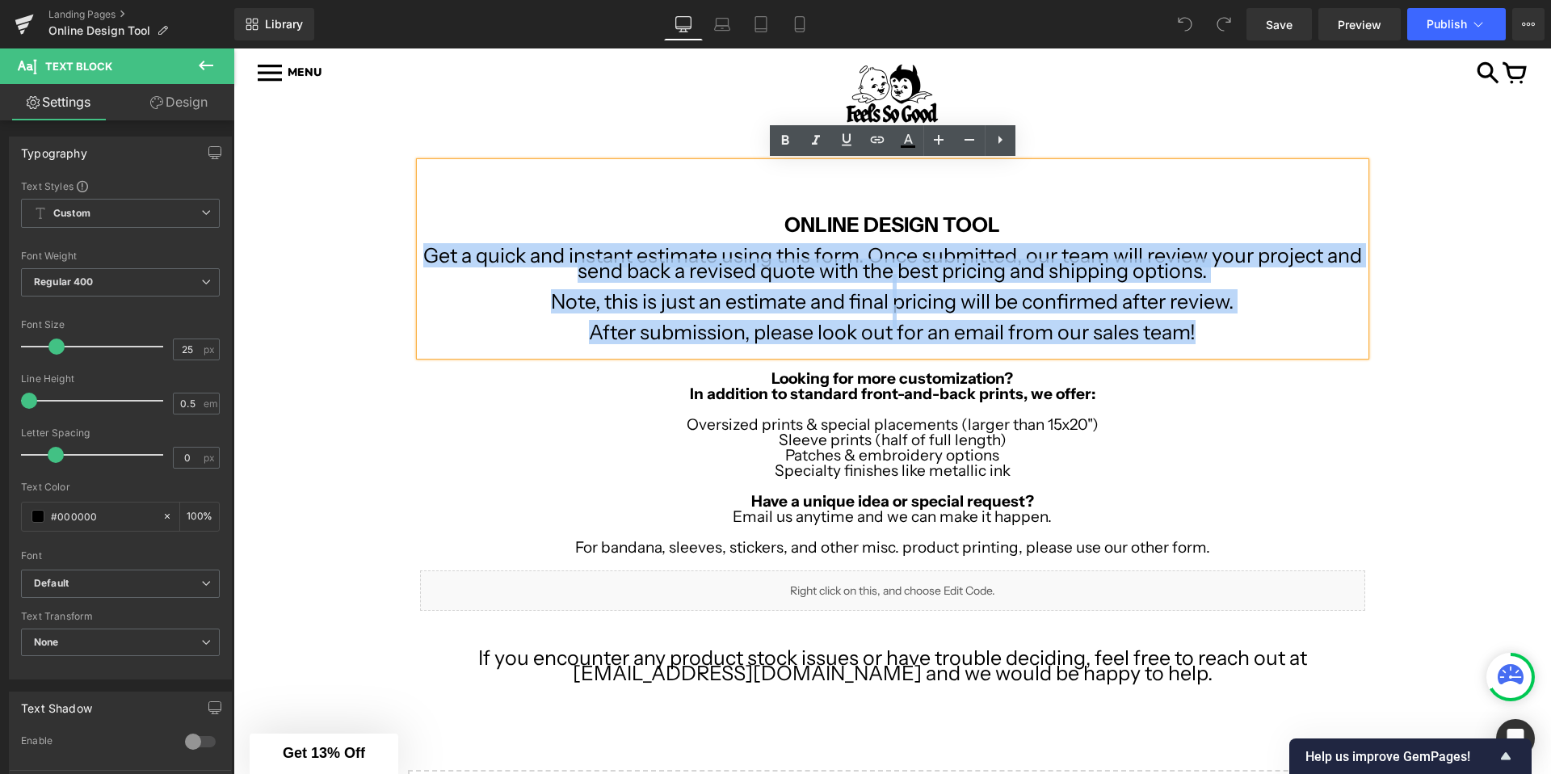
drag, startPoint x: 426, startPoint y: 258, endPoint x: 1197, endPoint y: 329, distance: 774.0
click at [1197, 329] on div "ONLINE DESIGN TOOL Get a quick and instant estimate using this form. Once submi…" at bounding box center [892, 258] width 945 height 193
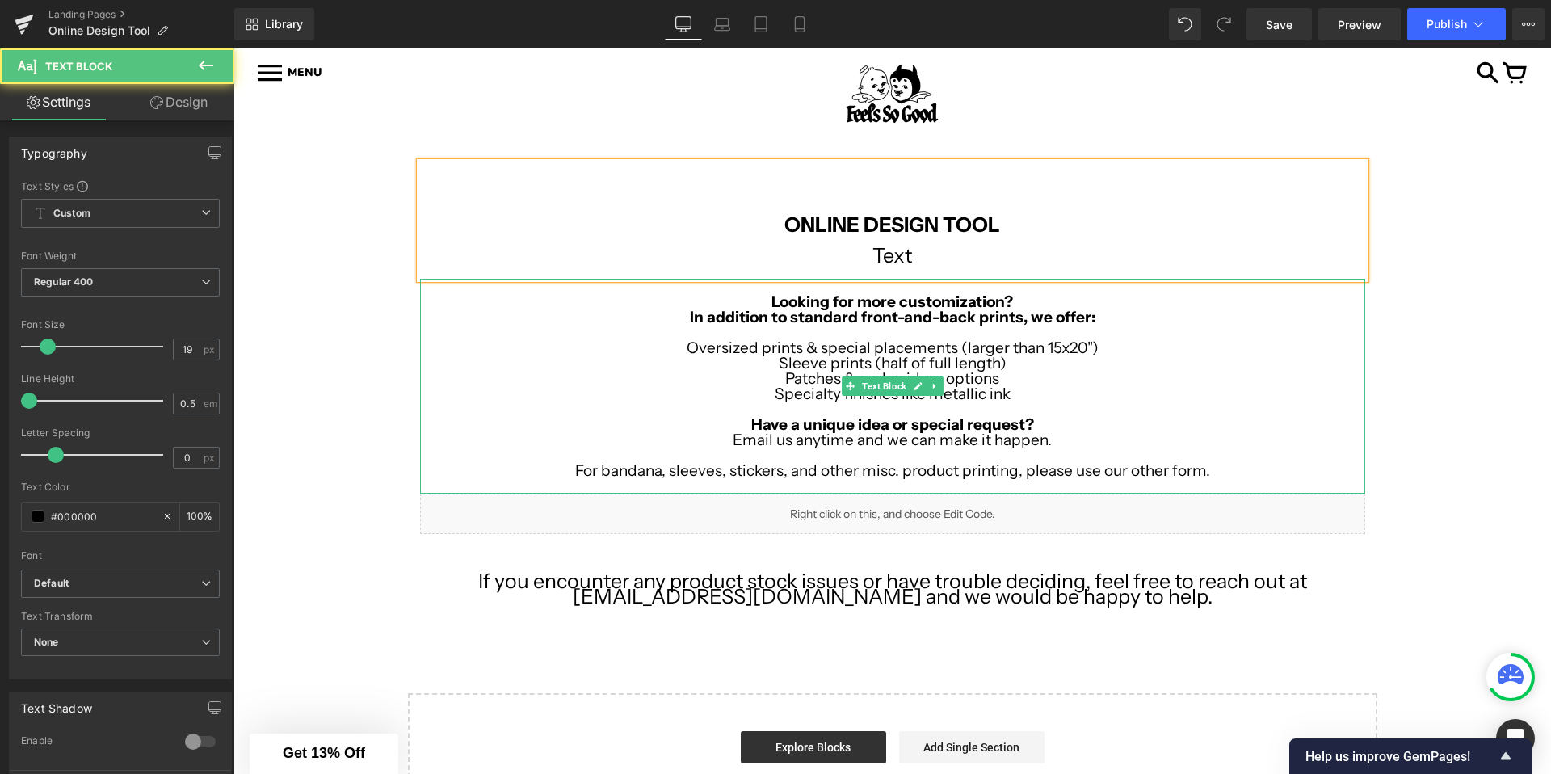
click at [773, 298] on strong "Looking for more customization?" at bounding box center [893, 301] width 242 height 19
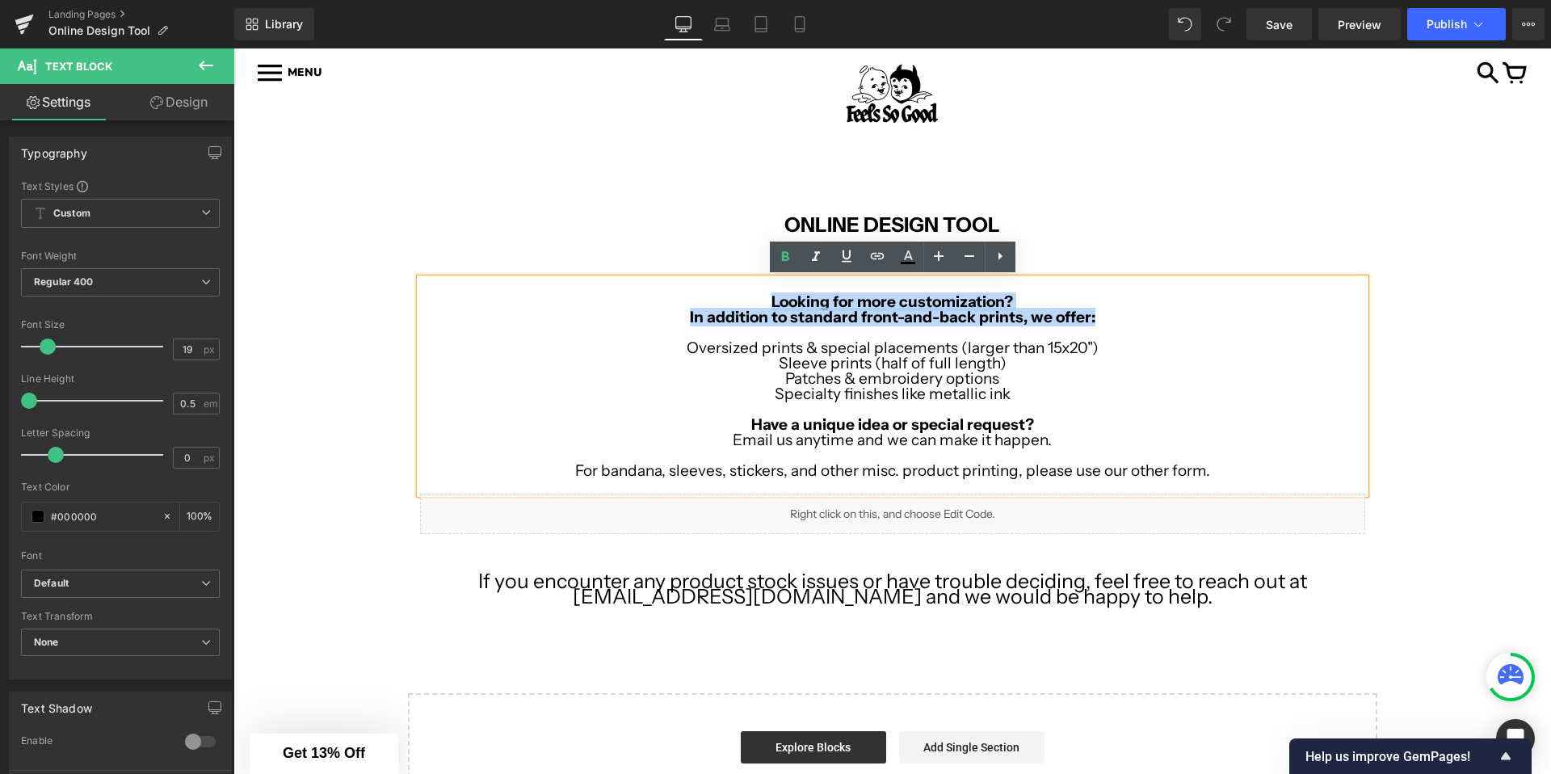
drag, startPoint x: 773, startPoint y: 301, endPoint x: 1117, endPoint y: 329, distance: 345.3
click at [1117, 329] on div "Looking for more customization? In addition to standard front-and-back prints, …" at bounding box center [892, 386] width 945 height 215
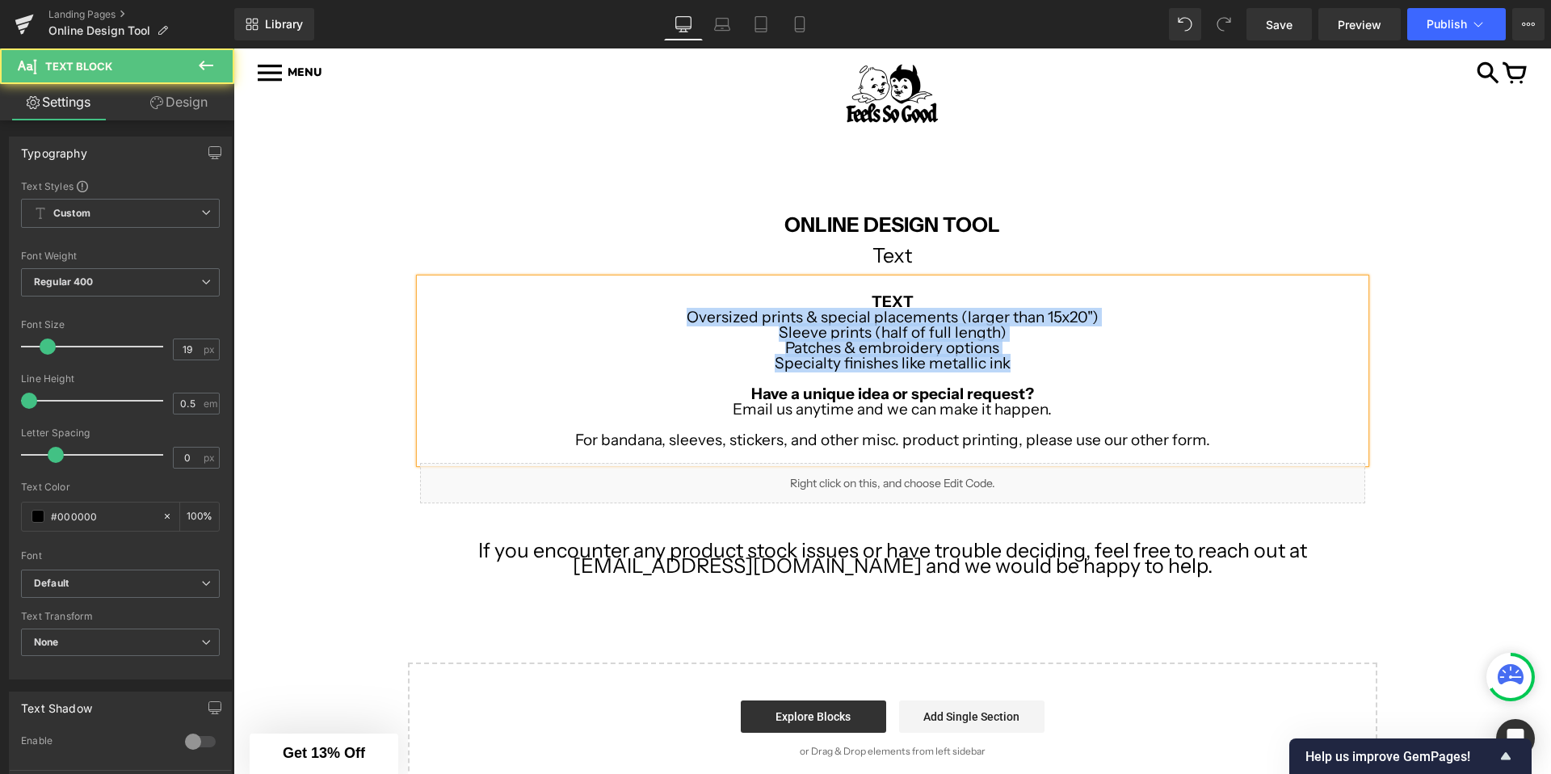
drag, startPoint x: 688, startPoint y: 316, endPoint x: 1031, endPoint y: 360, distance: 346.1
click at [1031, 360] on div "TEXT Oversized prints & special placements (larger than 15x20") Sleeve prints (…" at bounding box center [892, 371] width 945 height 184
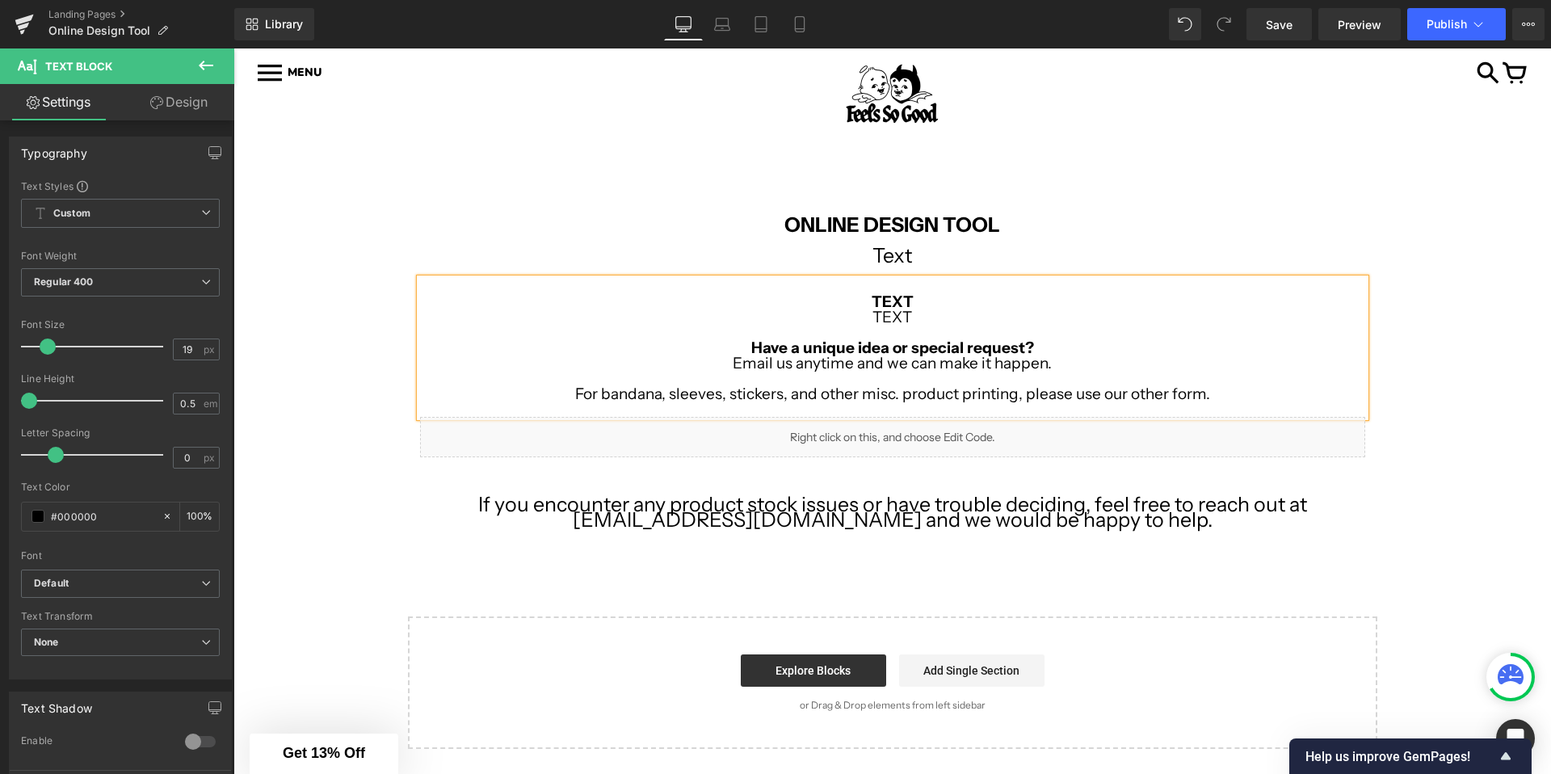
click at [772, 342] on strong "Have a unique idea or special request?" at bounding box center [892, 348] width 283 height 19
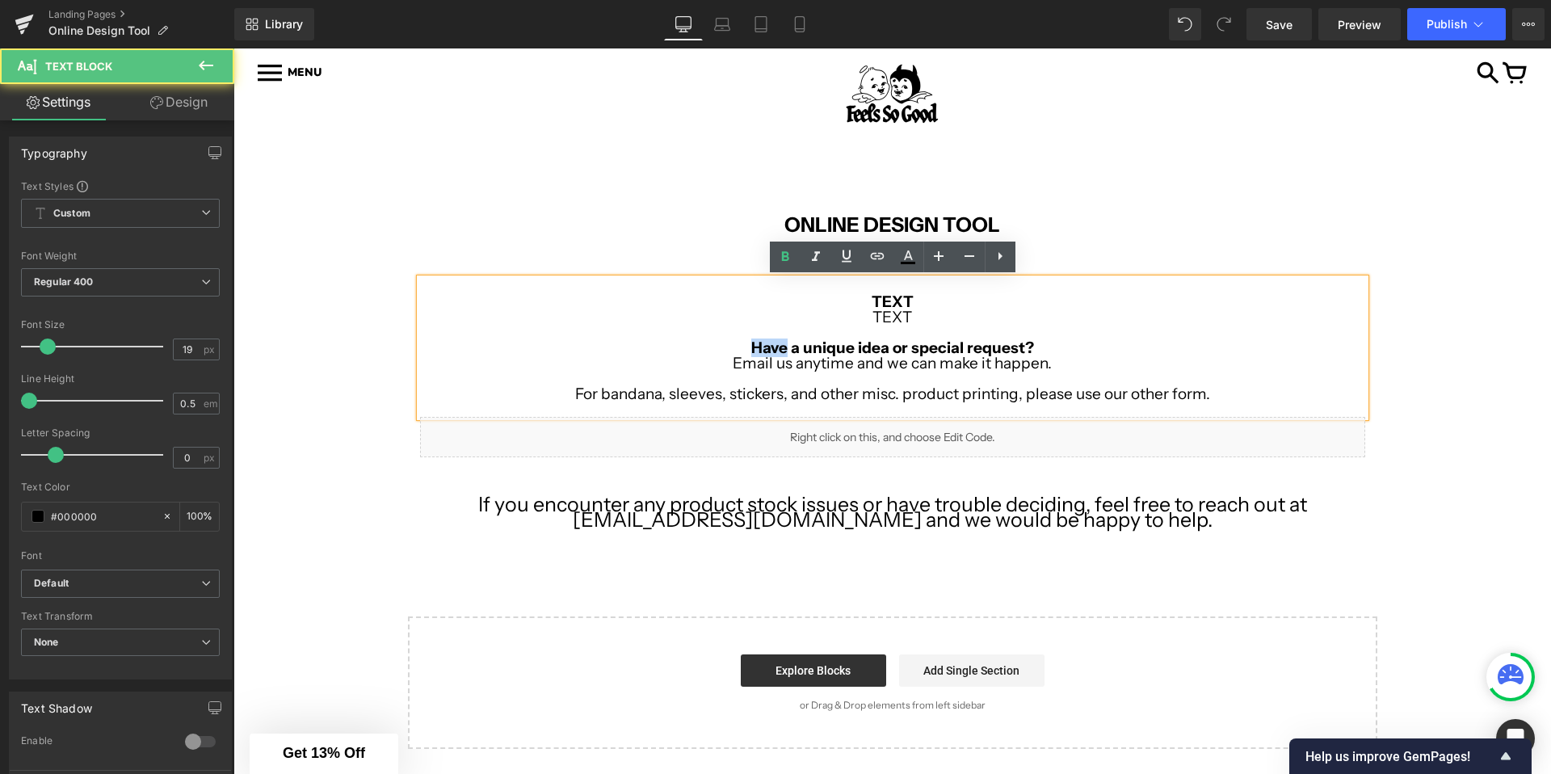
click at [772, 342] on strong "Have a unique idea or special request?" at bounding box center [892, 348] width 283 height 19
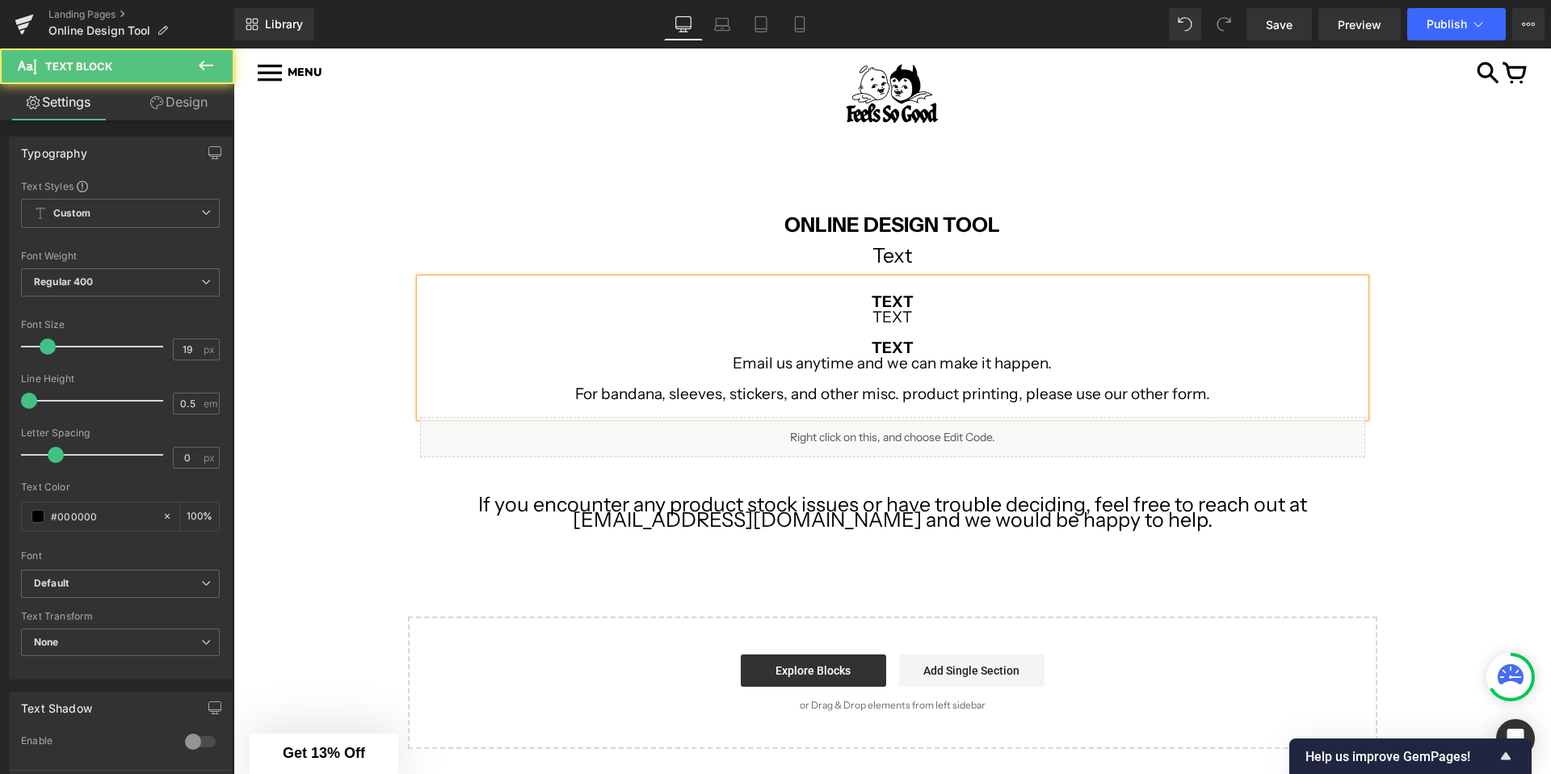
click at [770, 365] on span "Email us anytime and we can make it happen." at bounding box center [892, 363] width 319 height 19
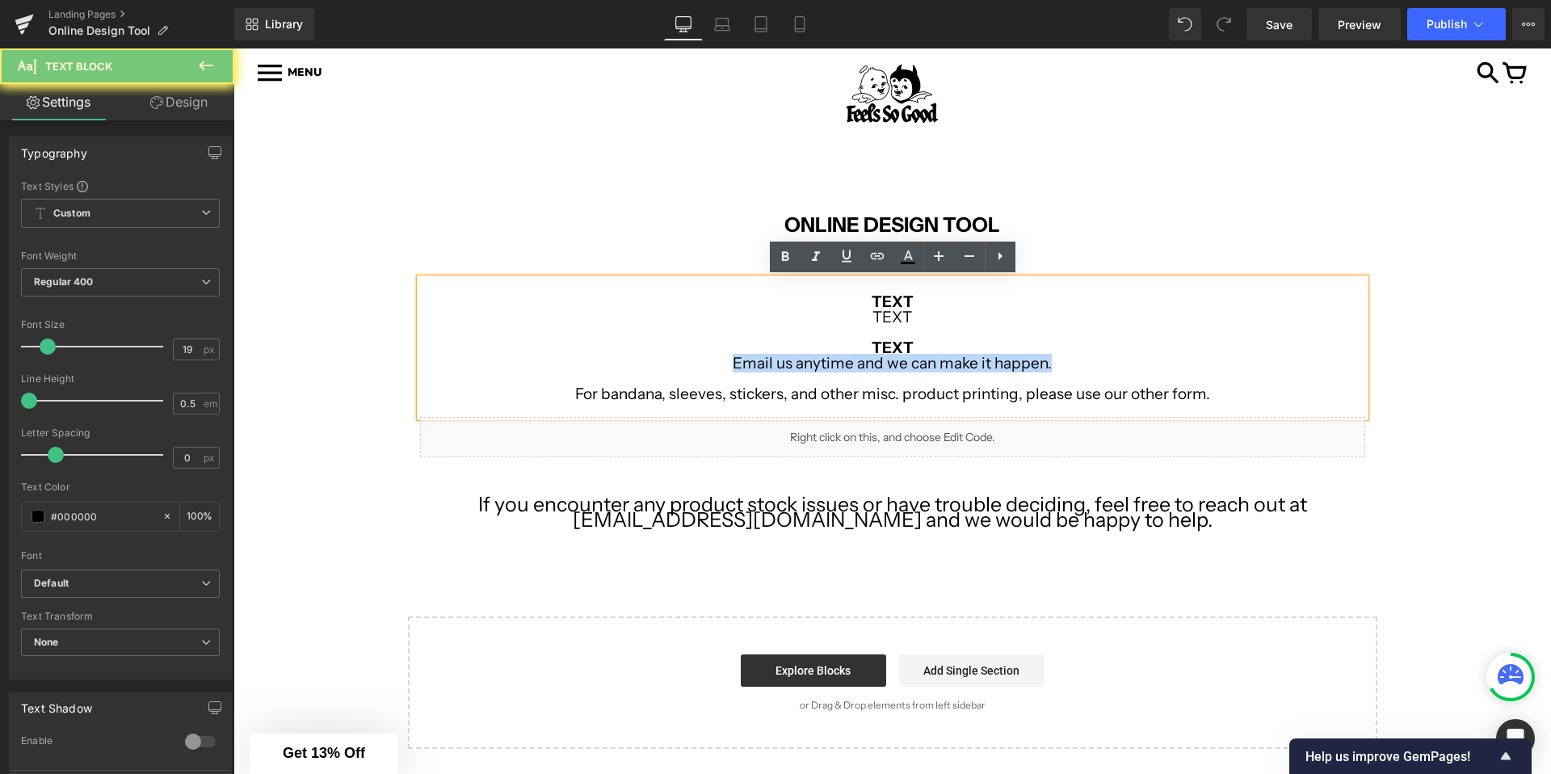
click at [770, 365] on span "Email us anytime and we can make it happen." at bounding box center [892, 363] width 319 height 19
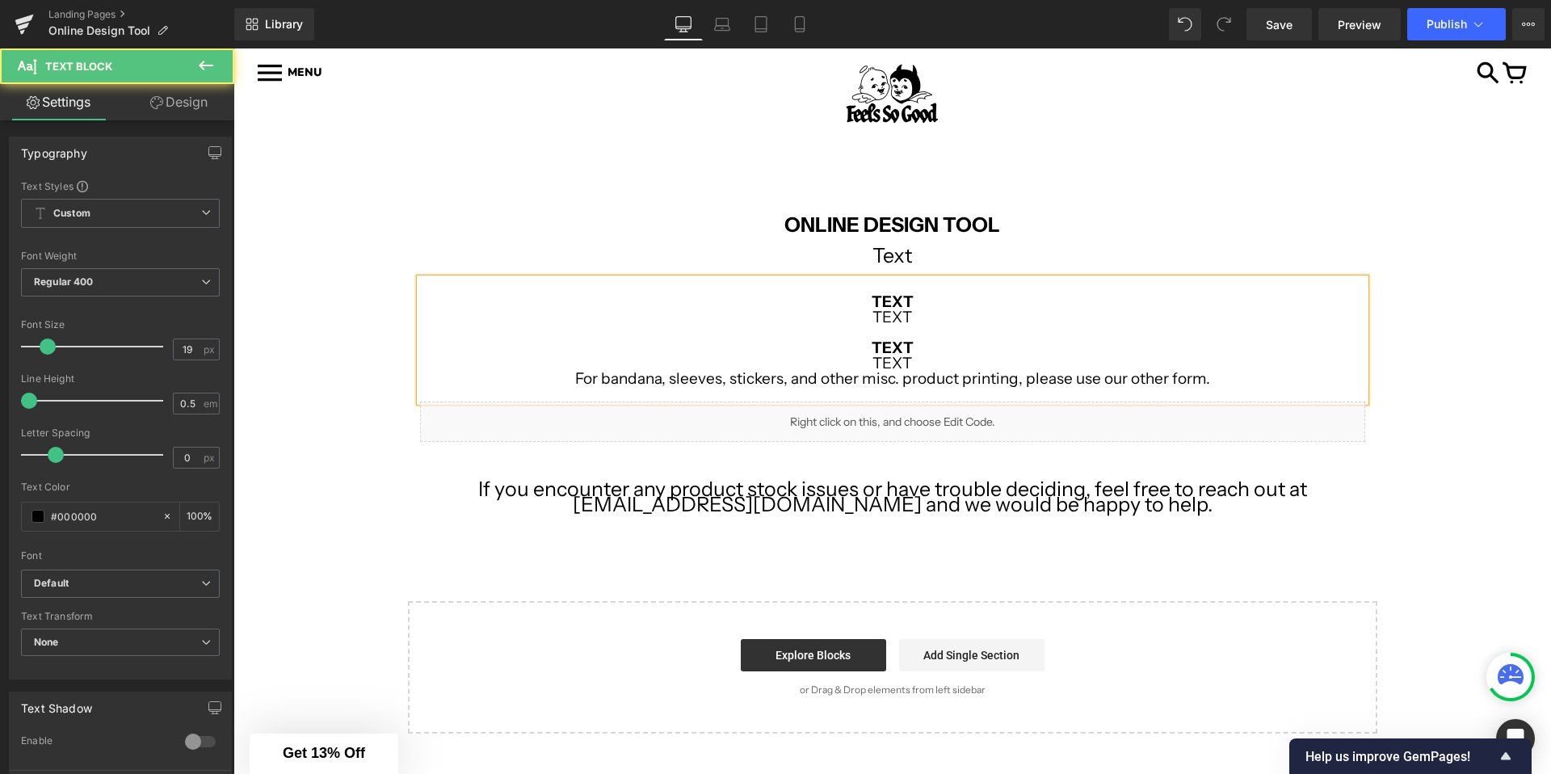
click at [763, 383] on p "For bandana, sleeves, stickers, and other misc. product printing, please use ou…" at bounding box center [892, 378] width 945 height 15
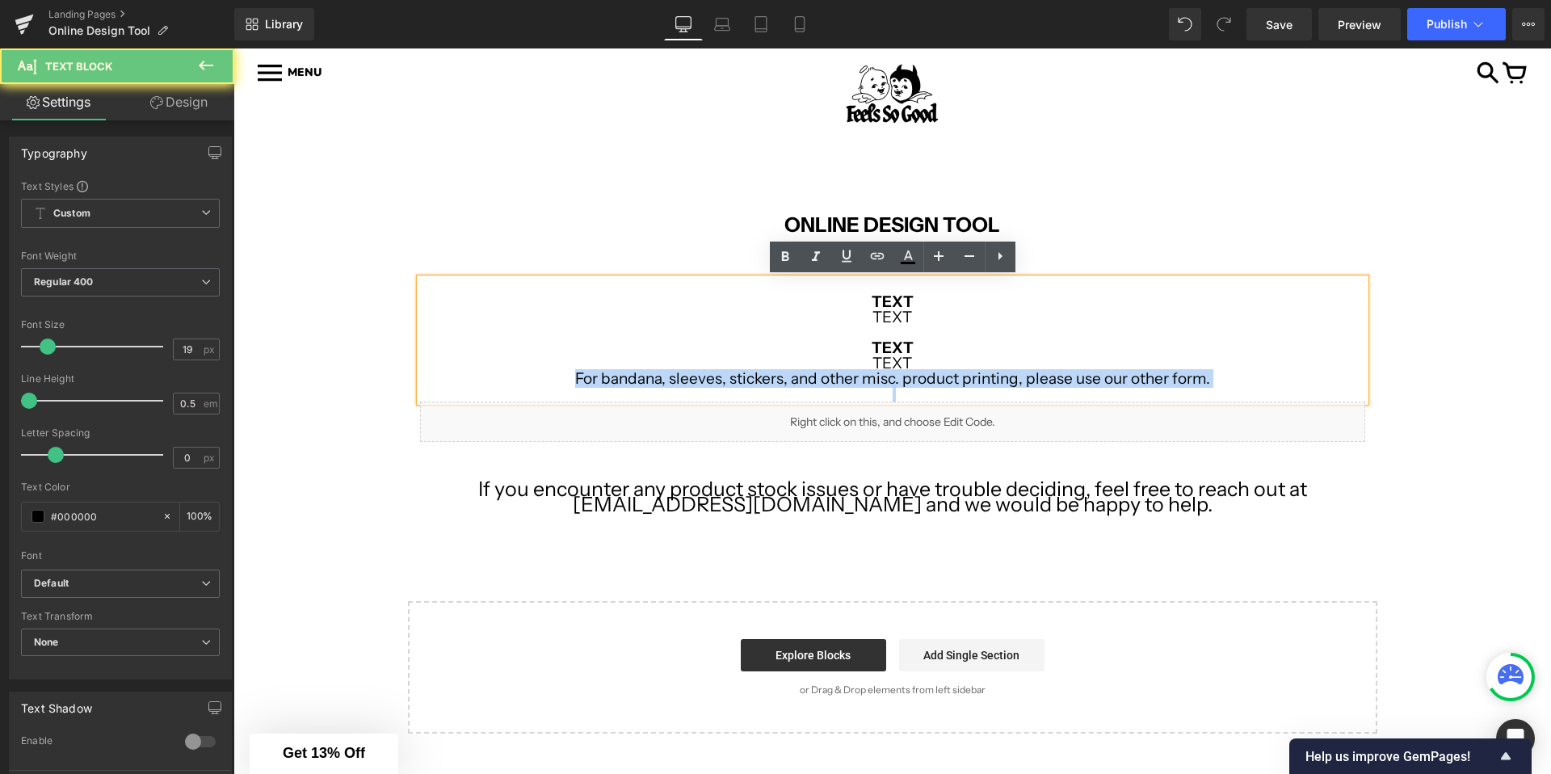
click at [763, 383] on p "For bandana, sleeves, stickers, and other misc. product printing, please use ou…" at bounding box center [892, 378] width 945 height 15
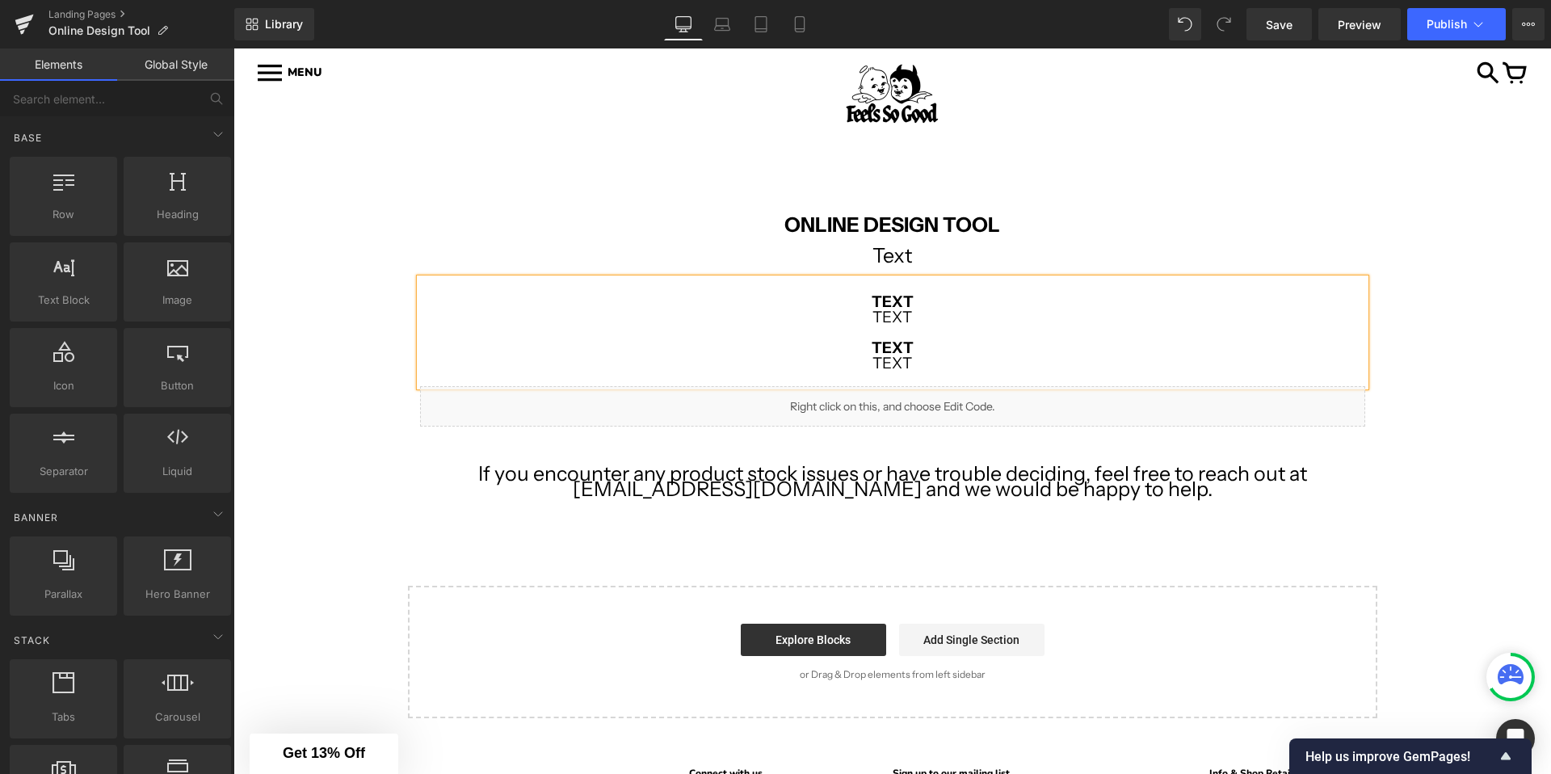
click at [343, 406] on div "Image Row Image Row ONLINE DESIGN TOOL Text Text Block TEXT TEXT TEXT TEXT Text…" at bounding box center [892, 428] width 1318 height 580
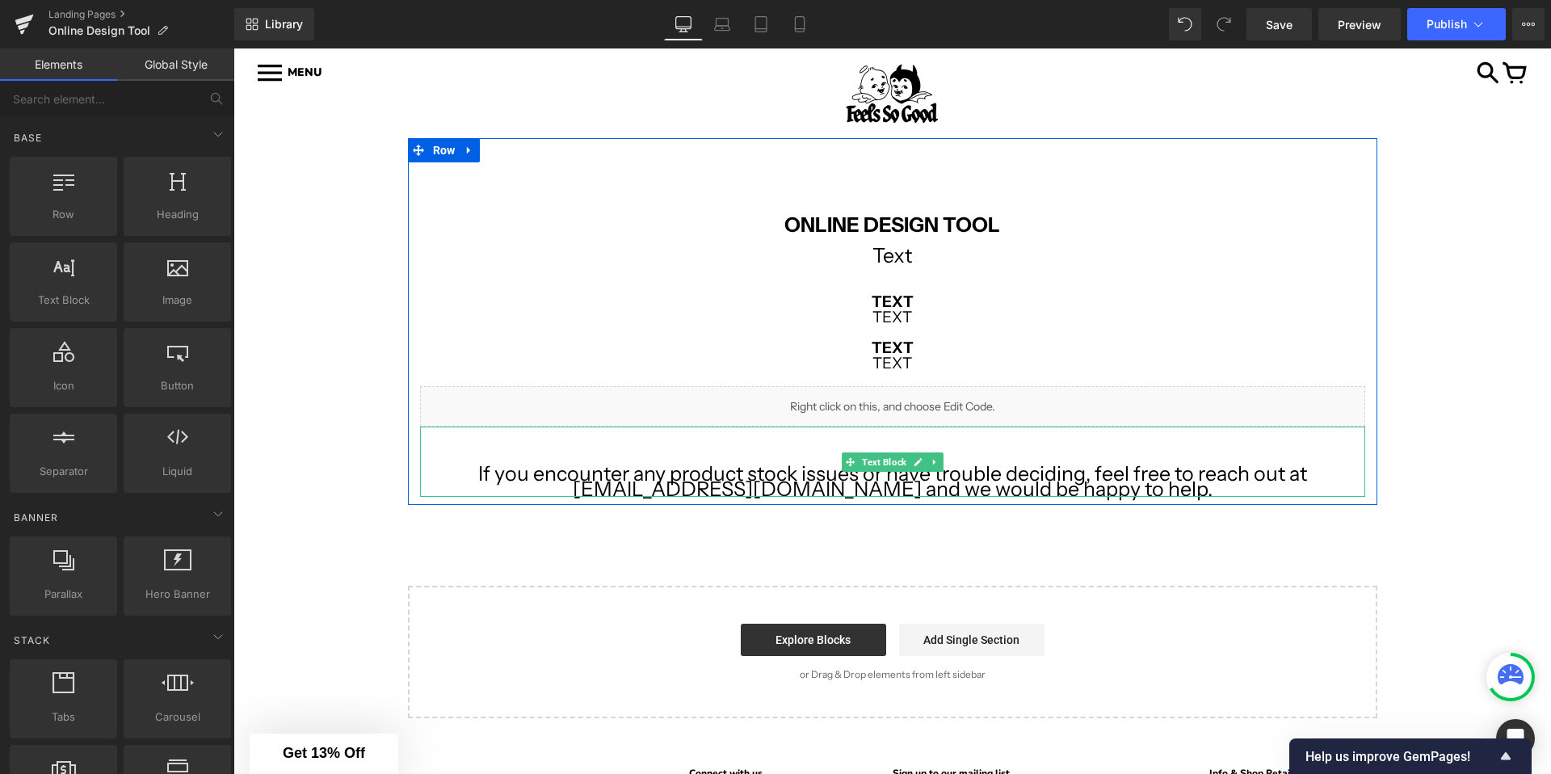
click at [701, 482] on span "If you encounter any product stock issues or have trouble deciding, feel free t…" at bounding box center [892, 481] width 829 height 40
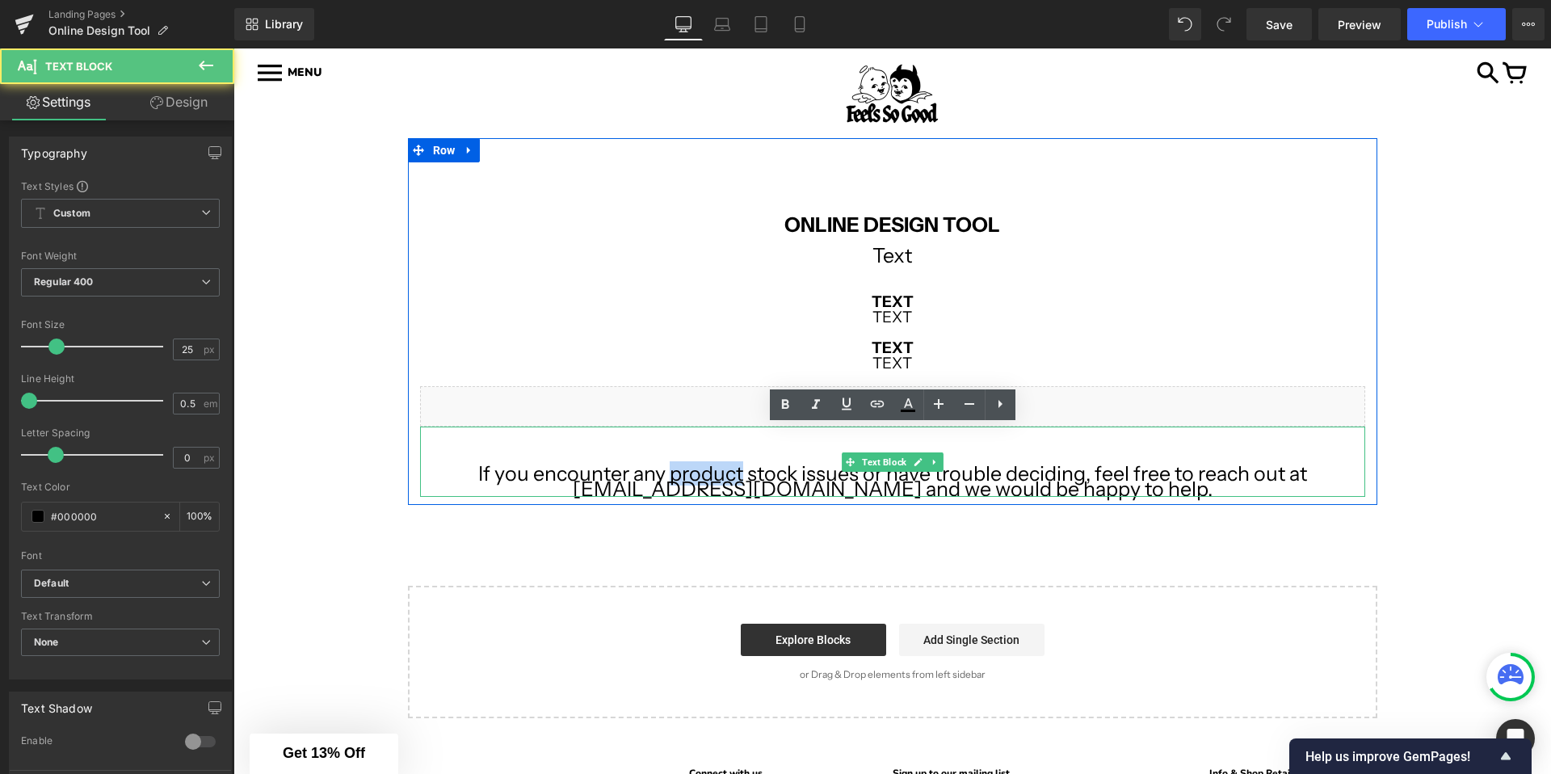
click at [701, 482] on span "If you encounter any product stock issues or have trouble deciding, feel free t…" at bounding box center [892, 481] width 829 height 40
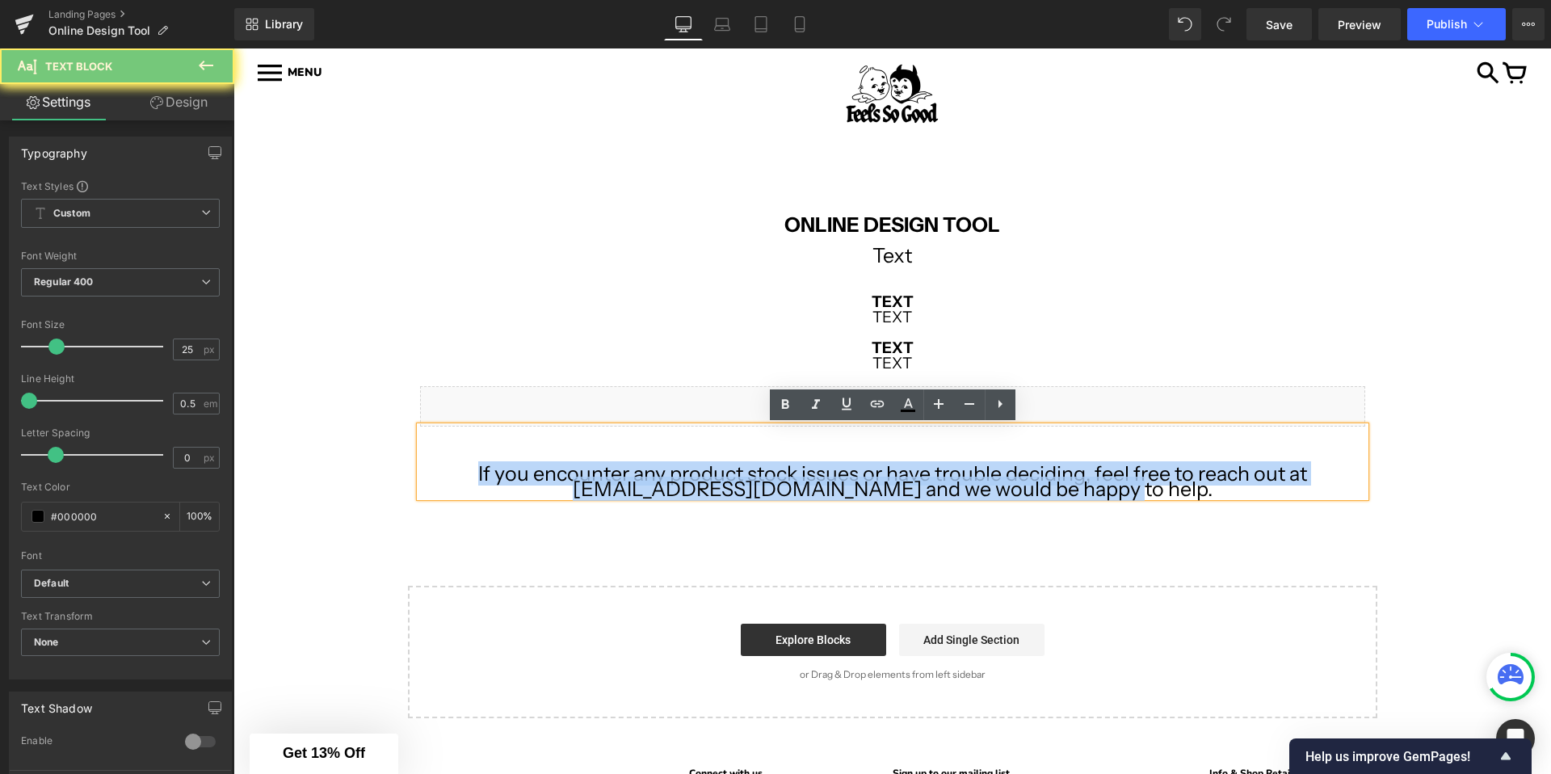
click at [701, 482] on span "If you encounter any product stock issues or have trouble deciding, feel free t…" at bounding box center [892, 481] width 829 height 40
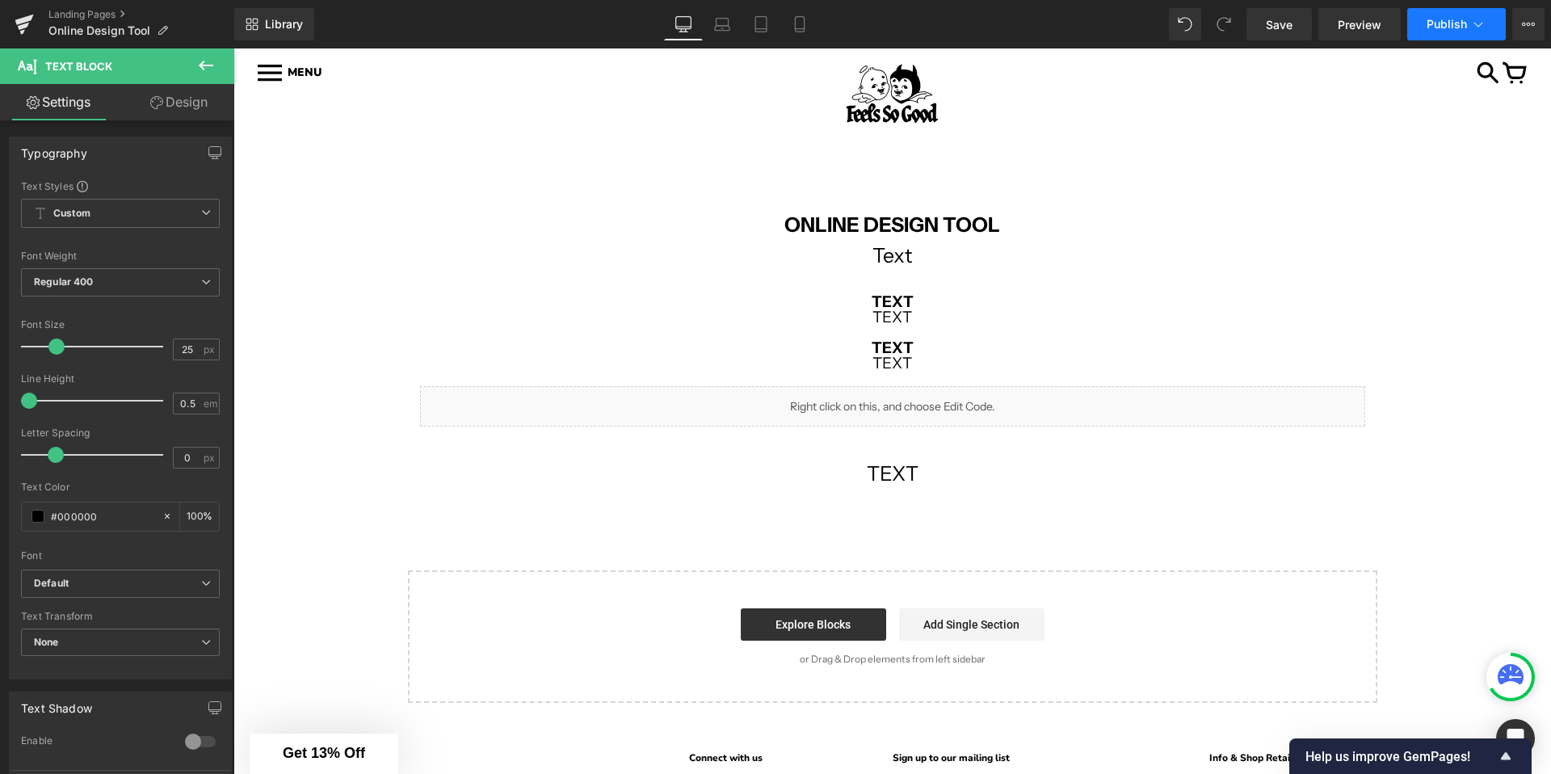
click at [1469, 22] on button "Publish" at bounding box center [1456, 24] width 99 height 32
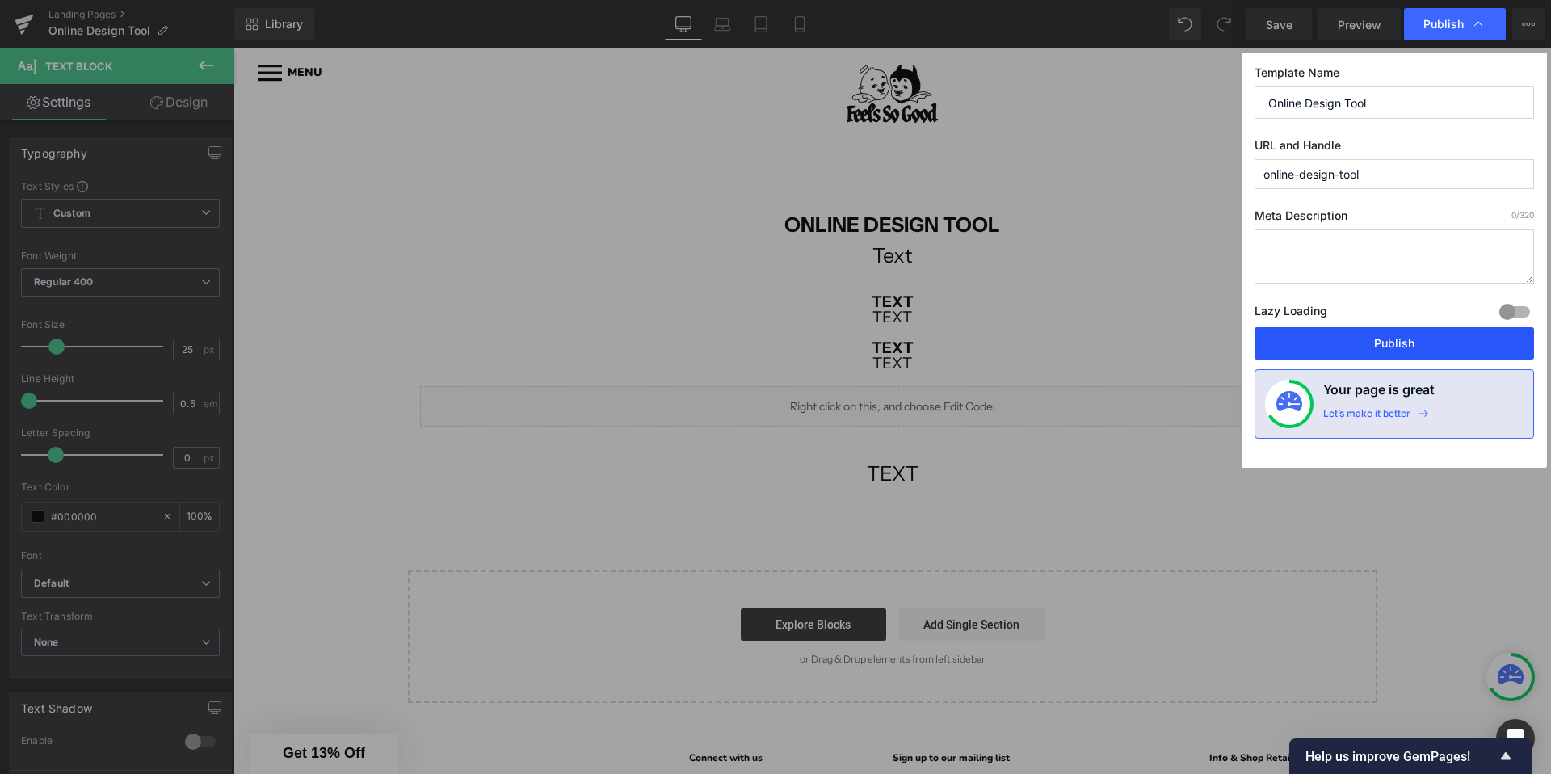
click at [1374, 337] on button "Publish" at bounding box center [1395, 343] width 280 height 32
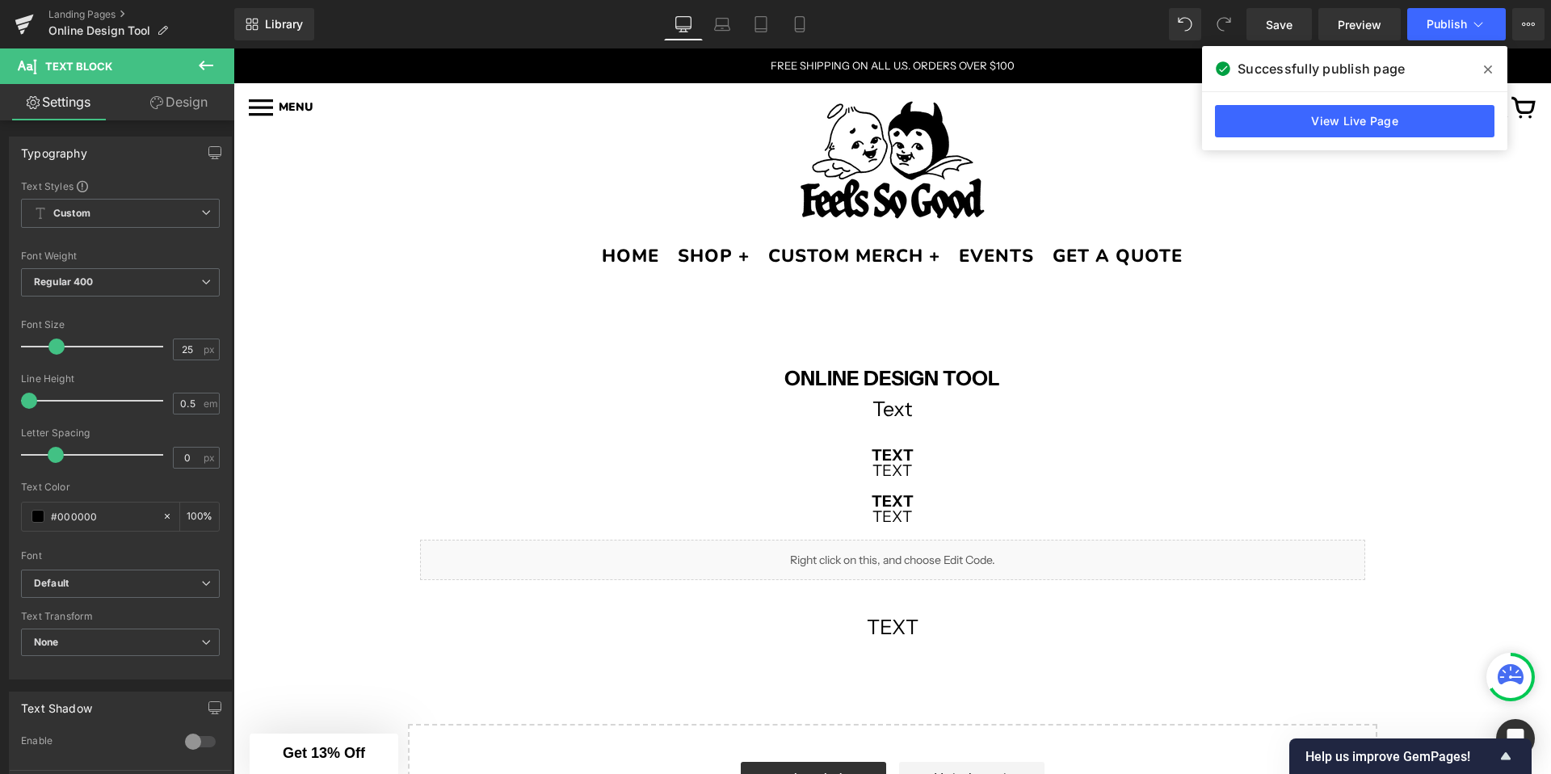
click at [541, 157] on div at bounding box center [892, 161] width 1269 height 128
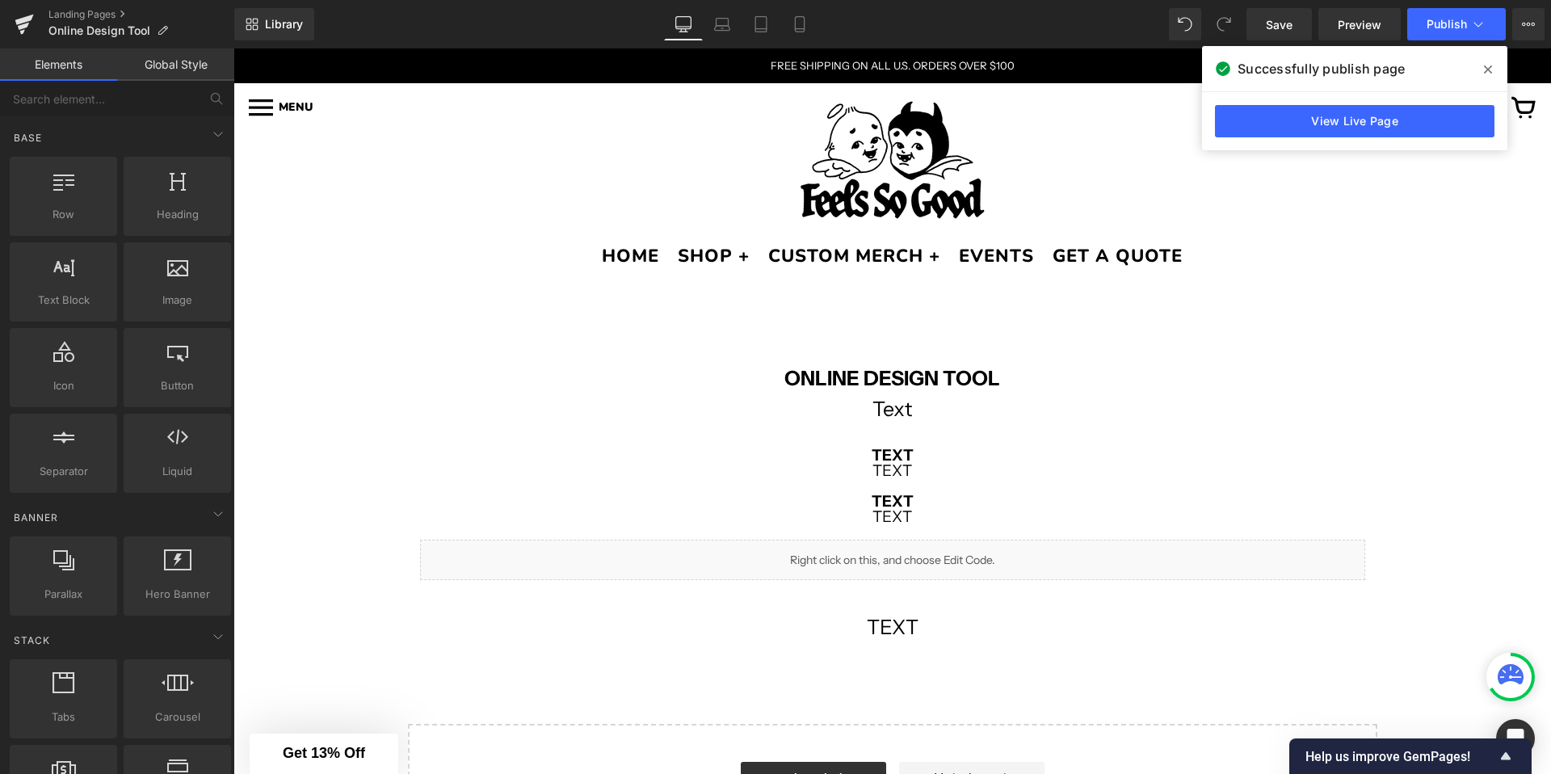
click at [1489, 63] on icon at bounding box center [1488, 69] width 8 height 13
